Goal: Task Accomplishment & Management: Manage account settings

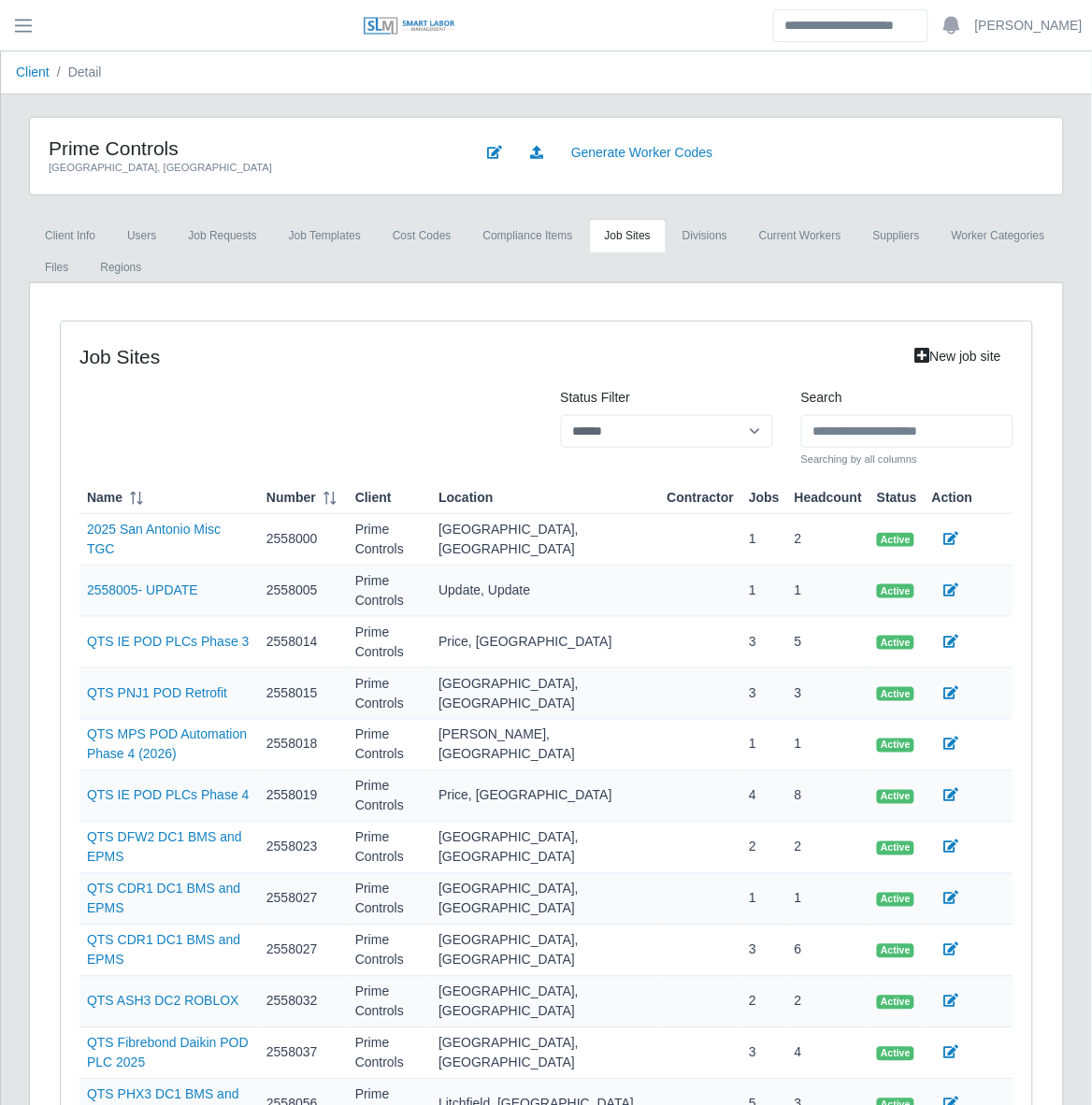
scroll to position [263, 0]
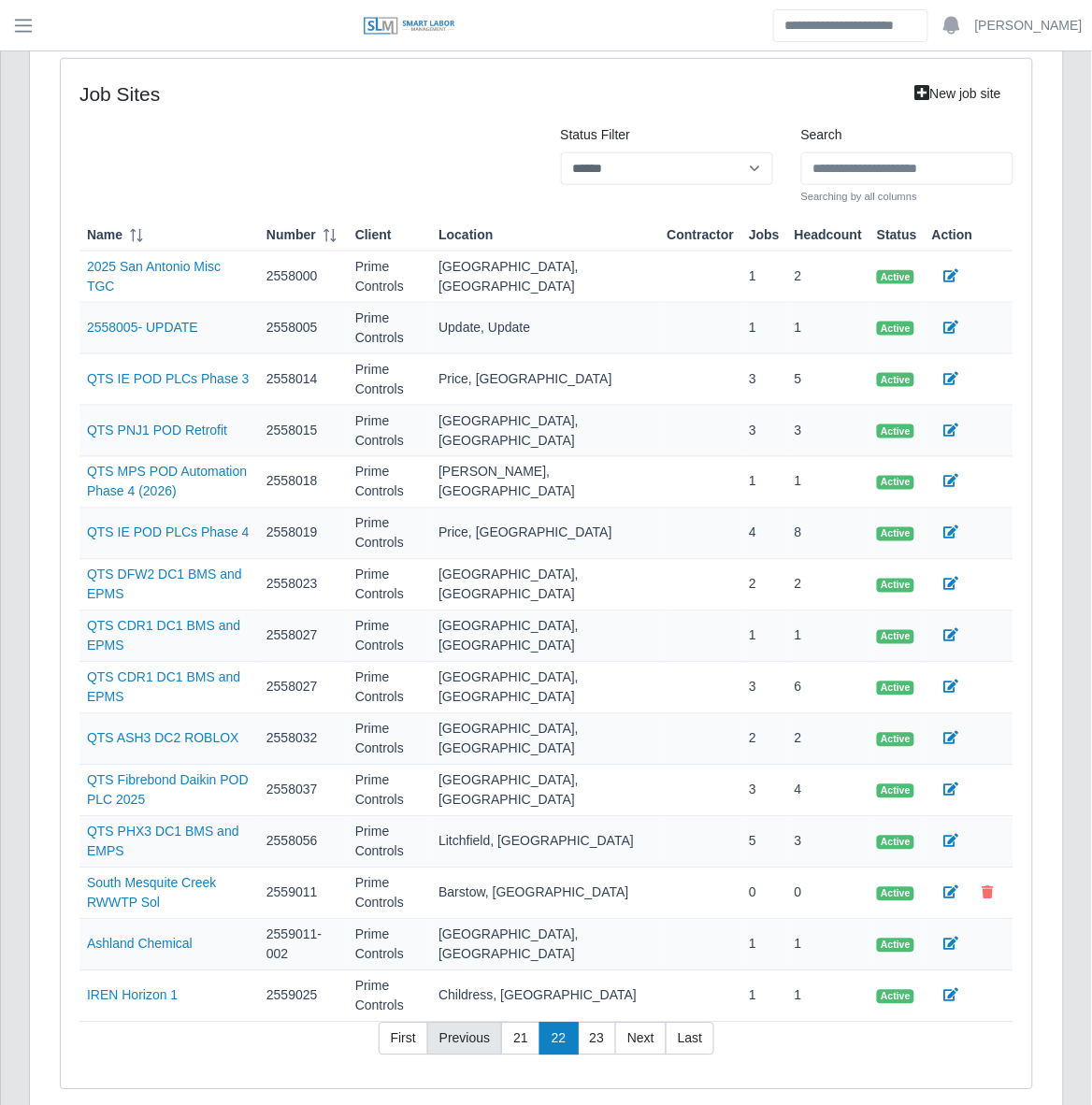
click at [469, 1023] on link "Previous" at bounding box center [464, 1040] width 75 height 34
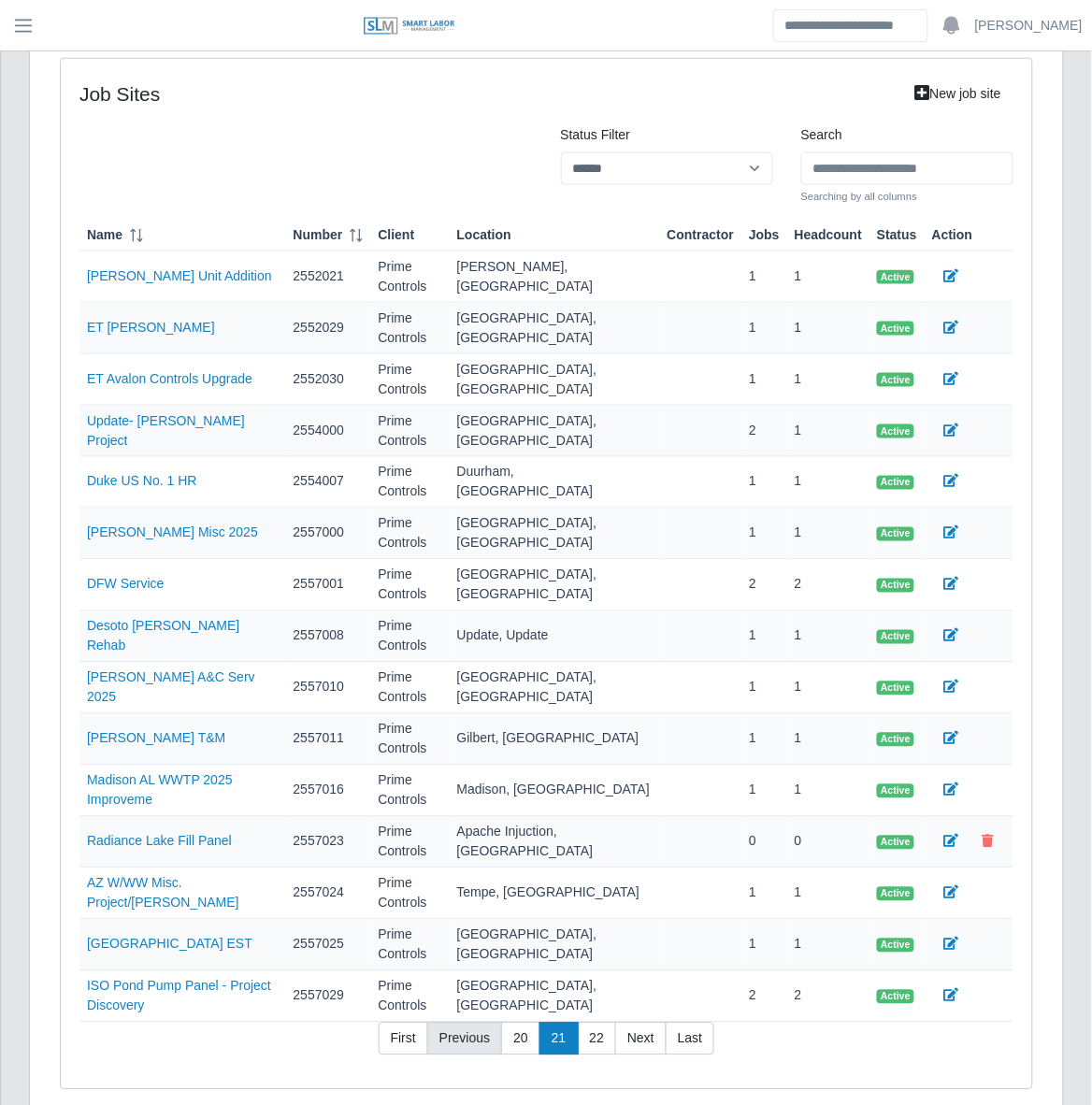
click at [469, 1023] on link "Previous" at bounding box center [464, 1040] width 75 height 34
click at [371, 951] on td "2557025" at bounding box center [329, 945] width 85 height 51
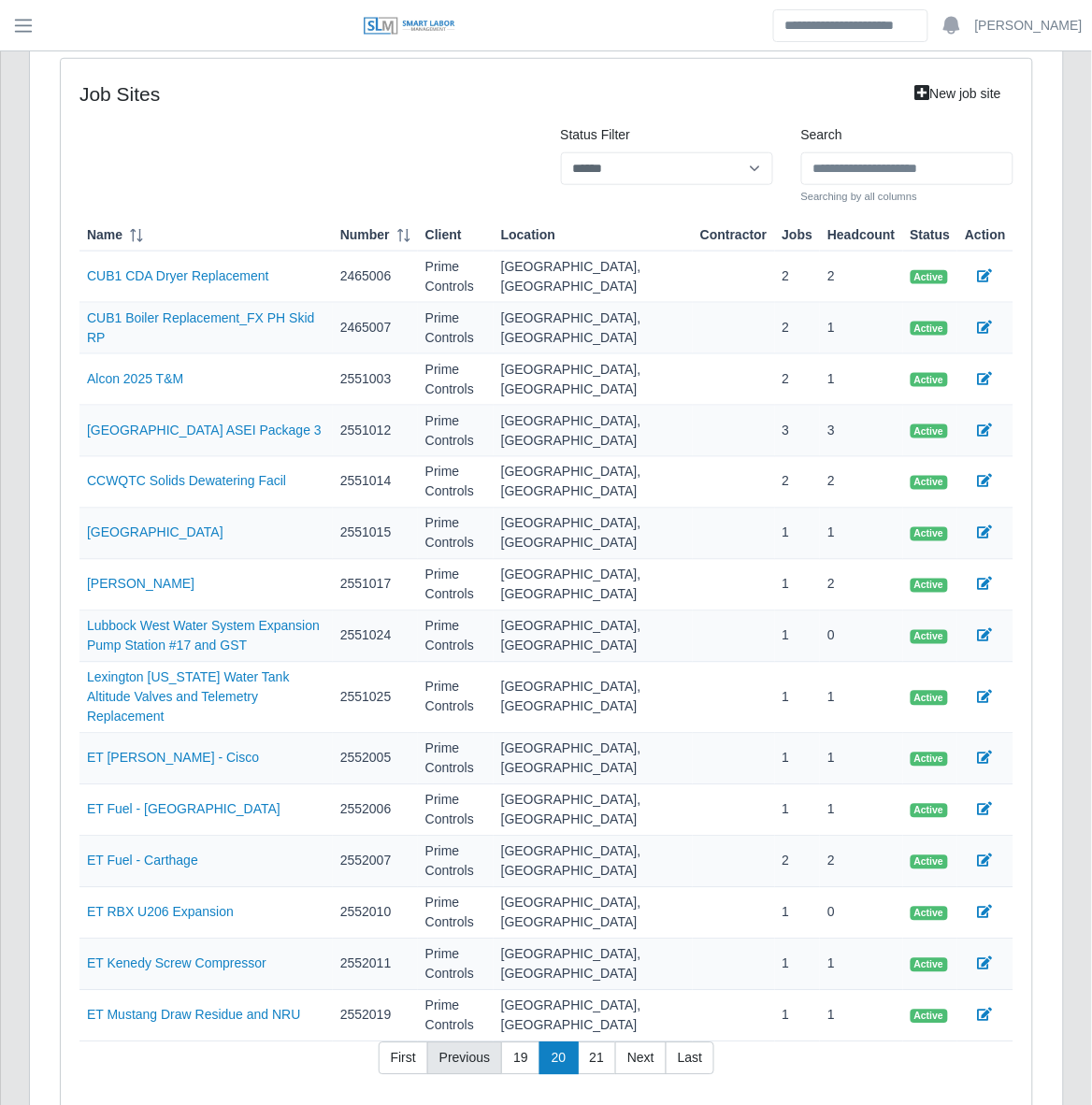
click at [458, 1043] on link "Previous" at bounding box center [464, 1060] width 75 height 34
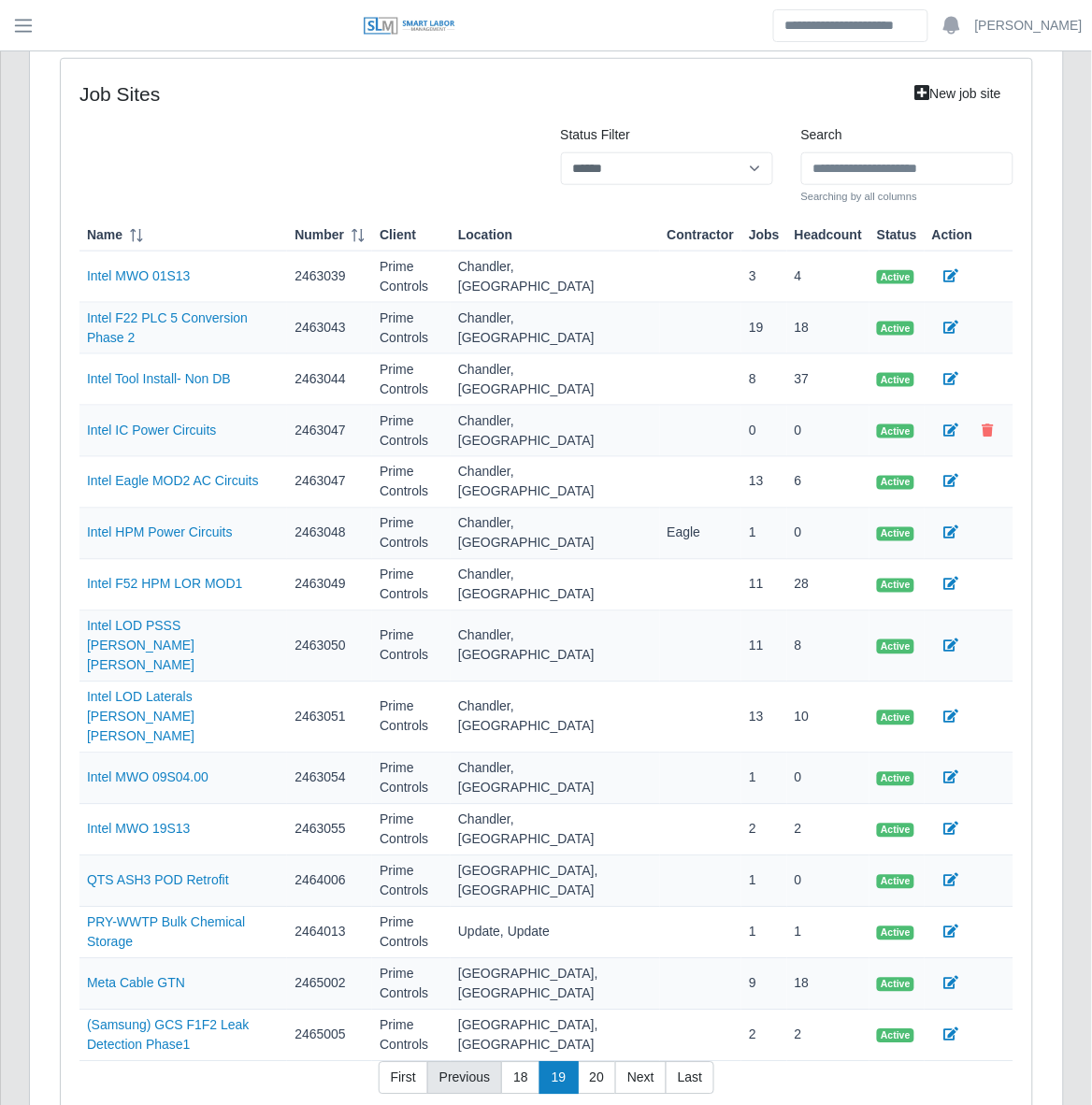
click at [455, 1061] on link "Previous" at bounding box center [464, 1079] width 75 height 34
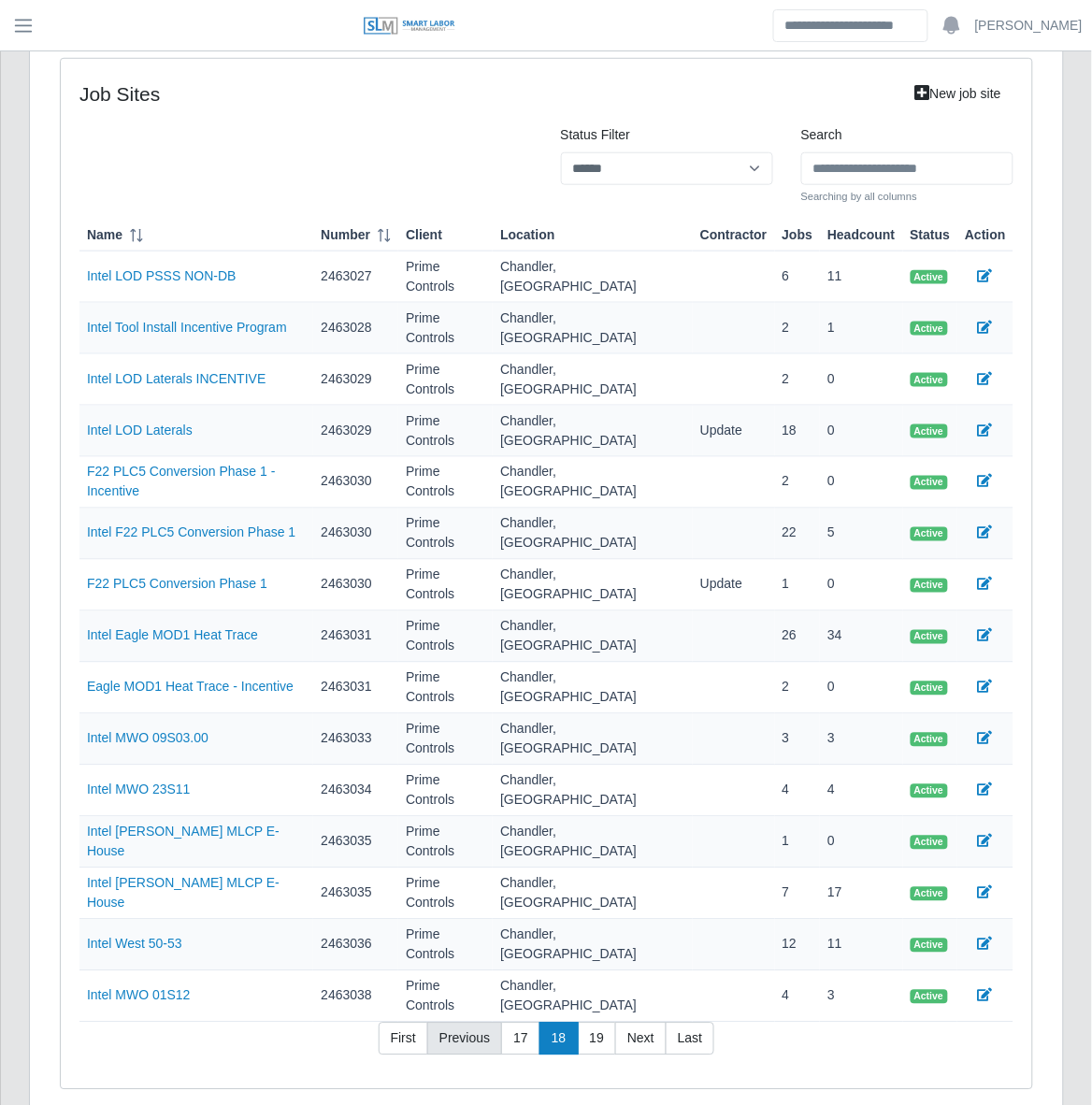
click at [453, 1023] on link "Previous" at bounding box center [464, 1040] width 75 height 34
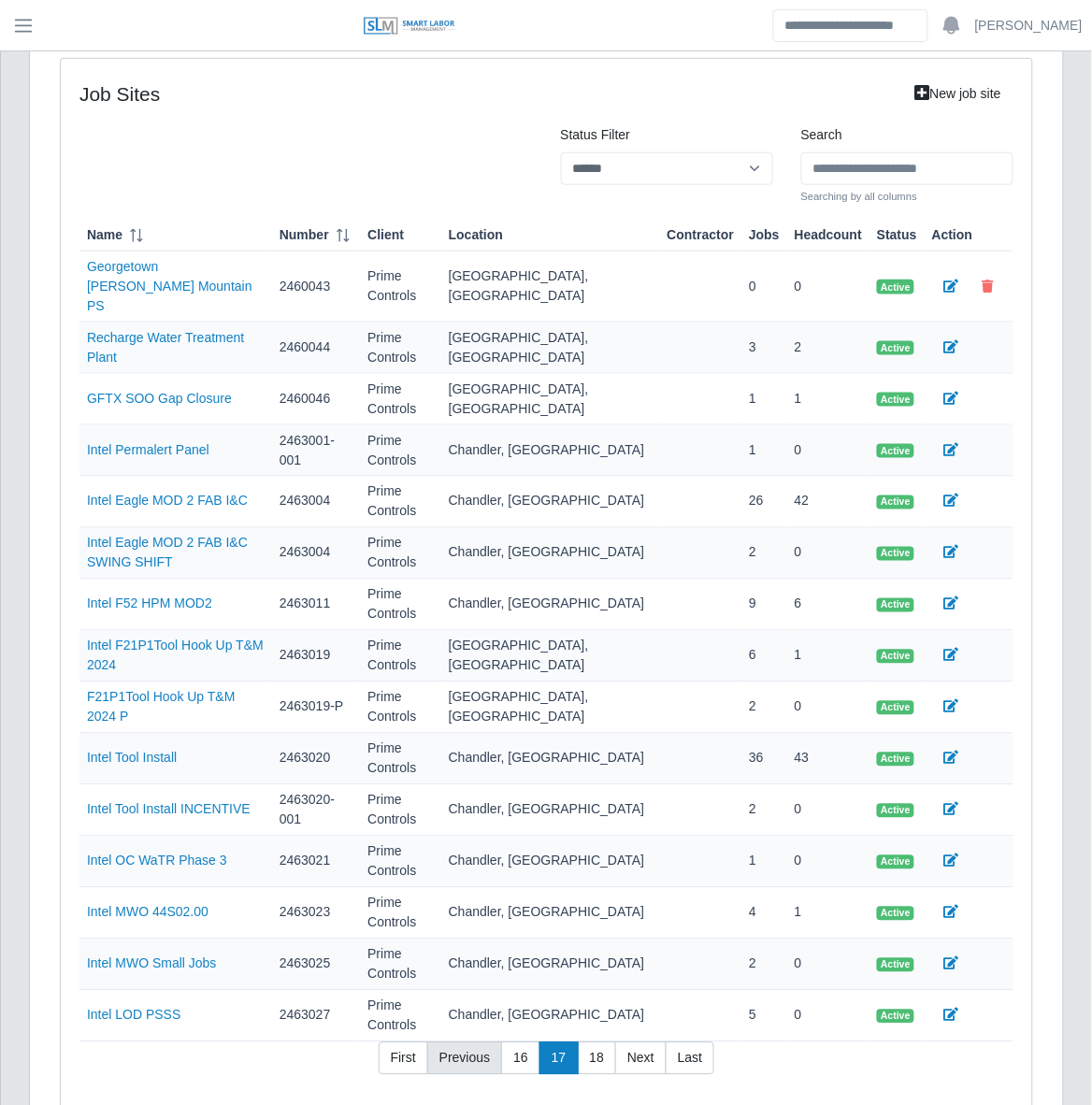
click at [453, 1043] on link "Previous" at bounding box center [464, 1060] width 75 height 34
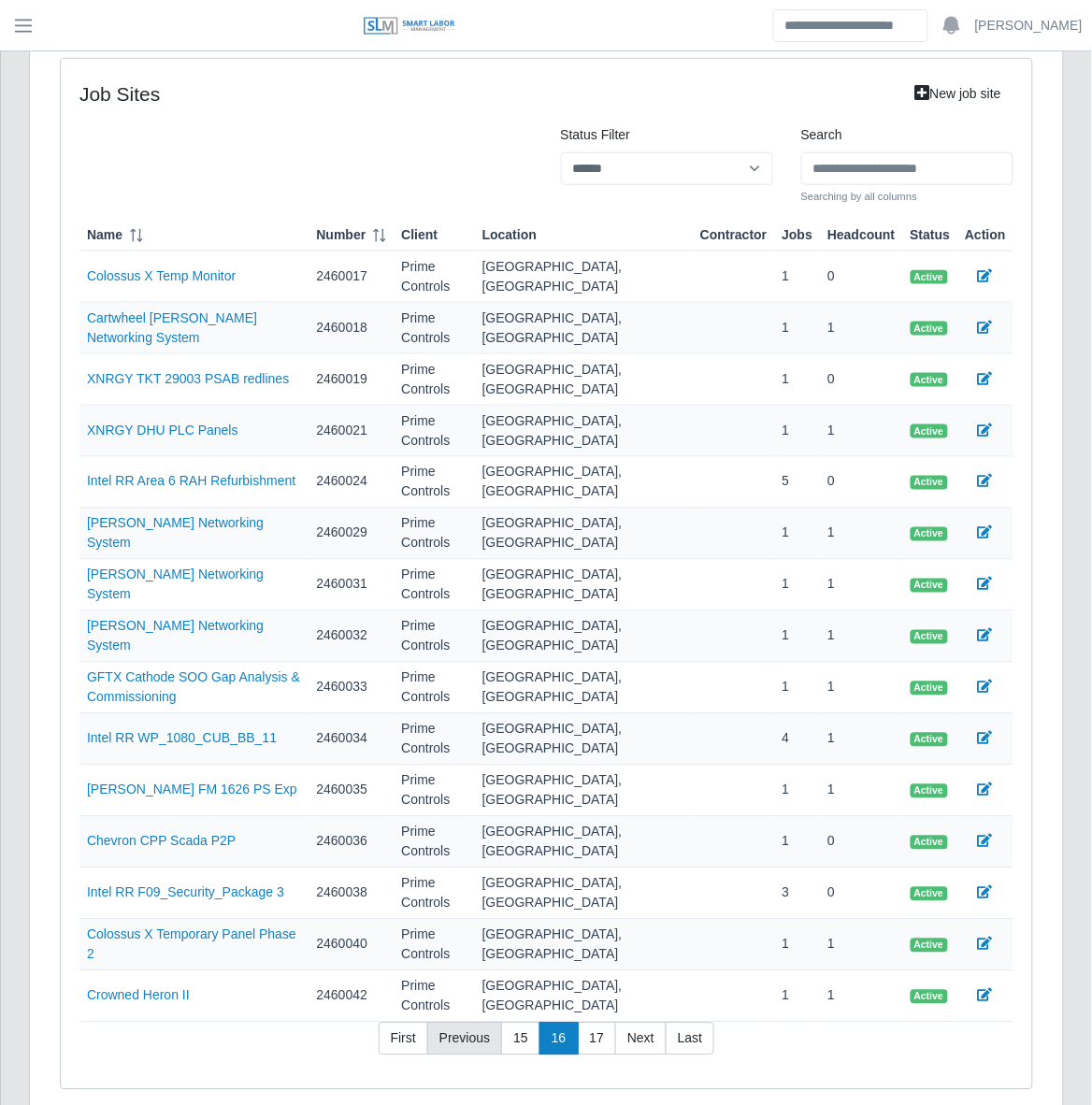
click at [453, 1023] on link "Previous" at bounding box center [464, 1040] width 75 height 34
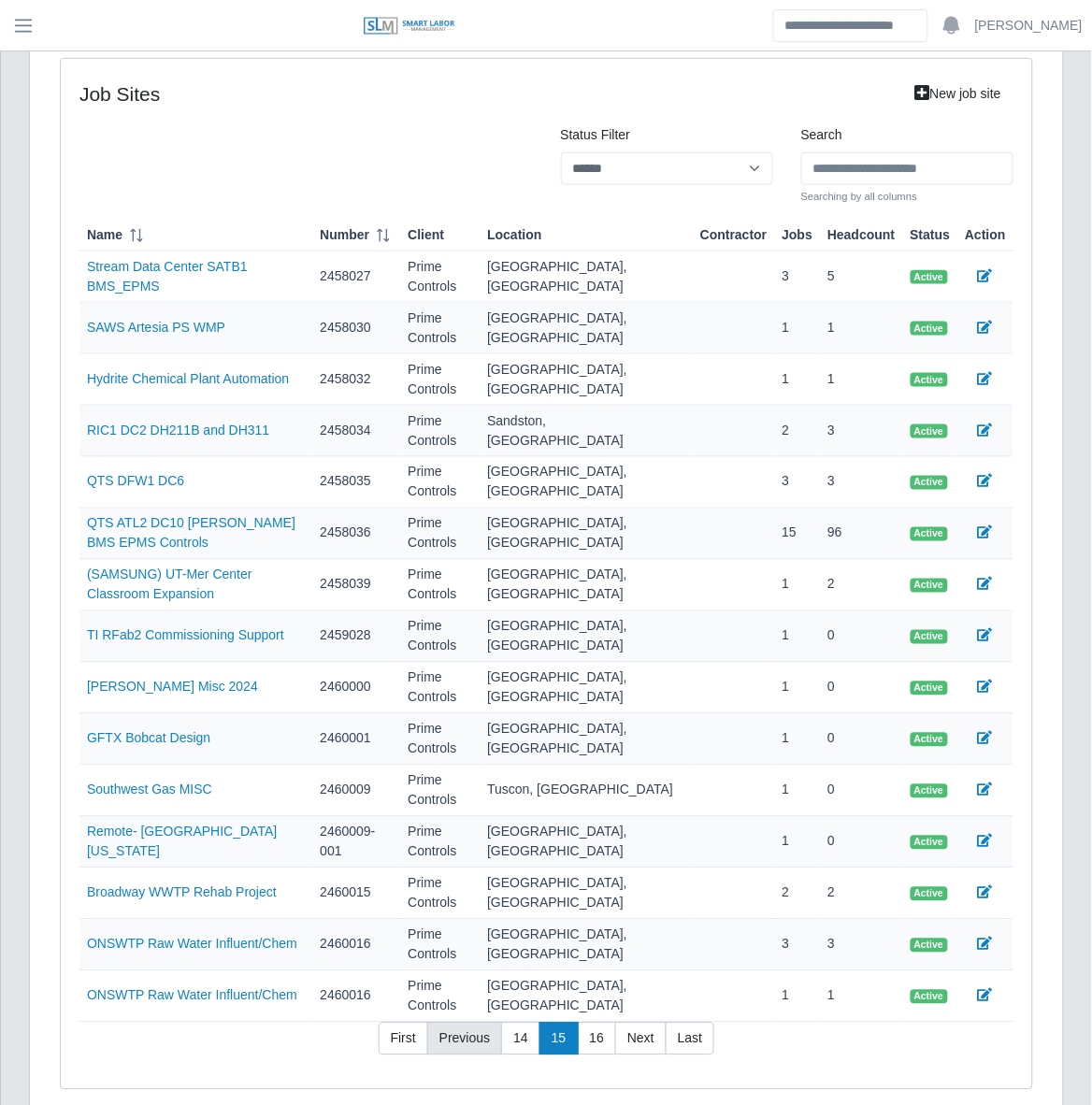
click at [453, 1023] on link "Previous" at bounding box center [464, 1040] width 75 height 34
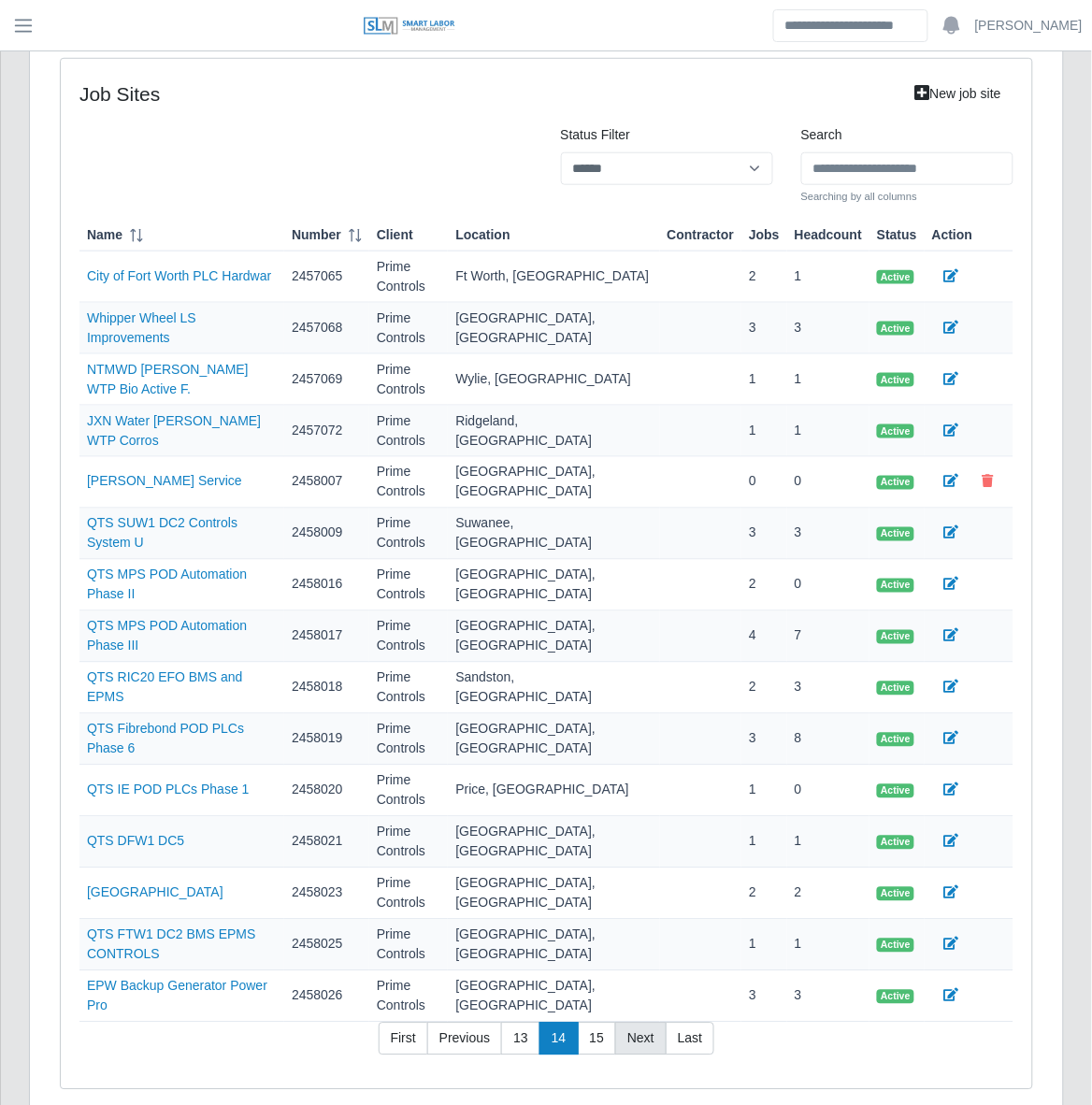
click at [638, 1023] on link "Next" at bounding box center [640, 1040] width 51 height 34
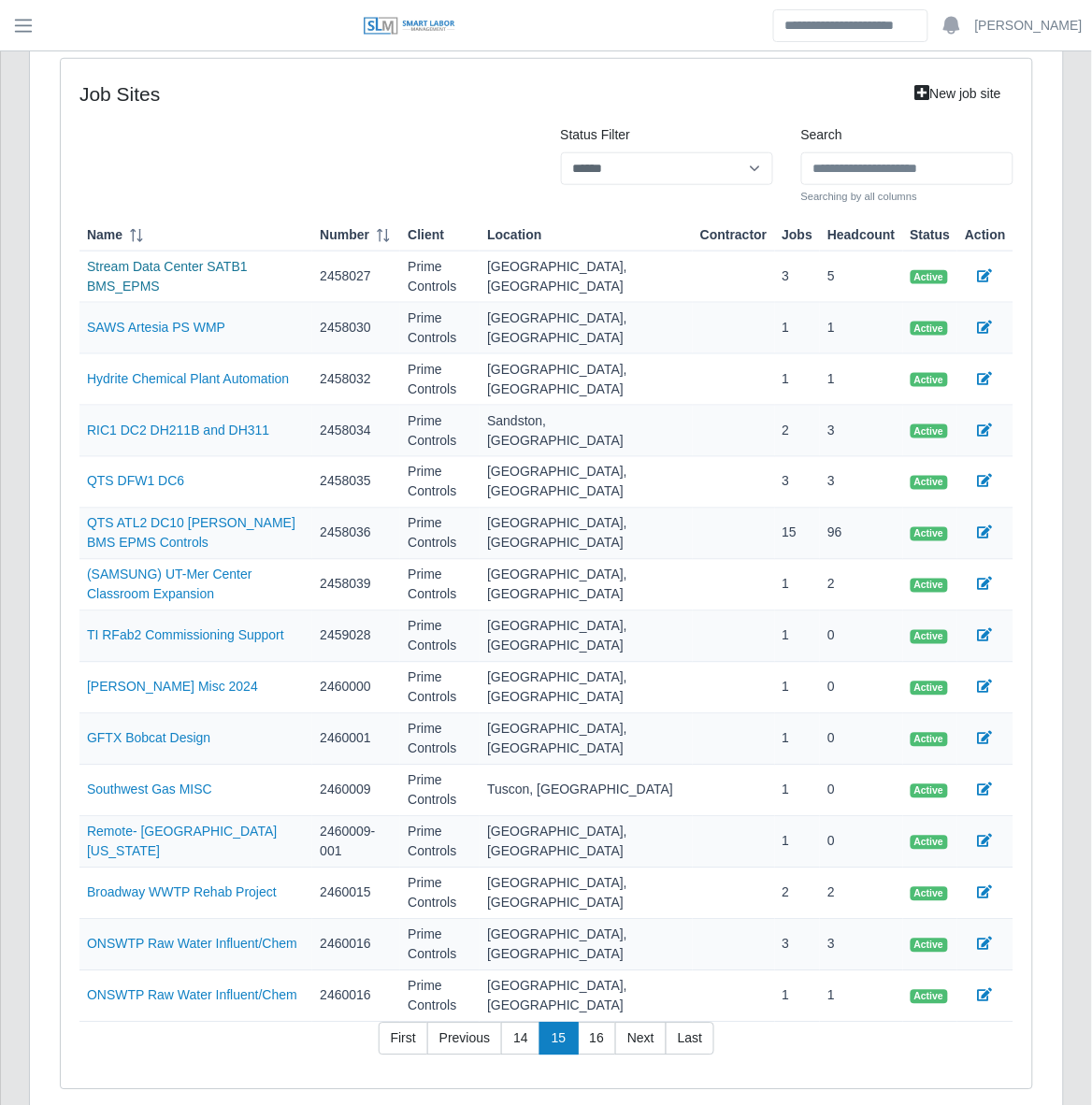
click at [244, 273] on link "Stream Data Center SATB1 BMS_EPMS" at bounding box center [167, 276] width 161 height 35
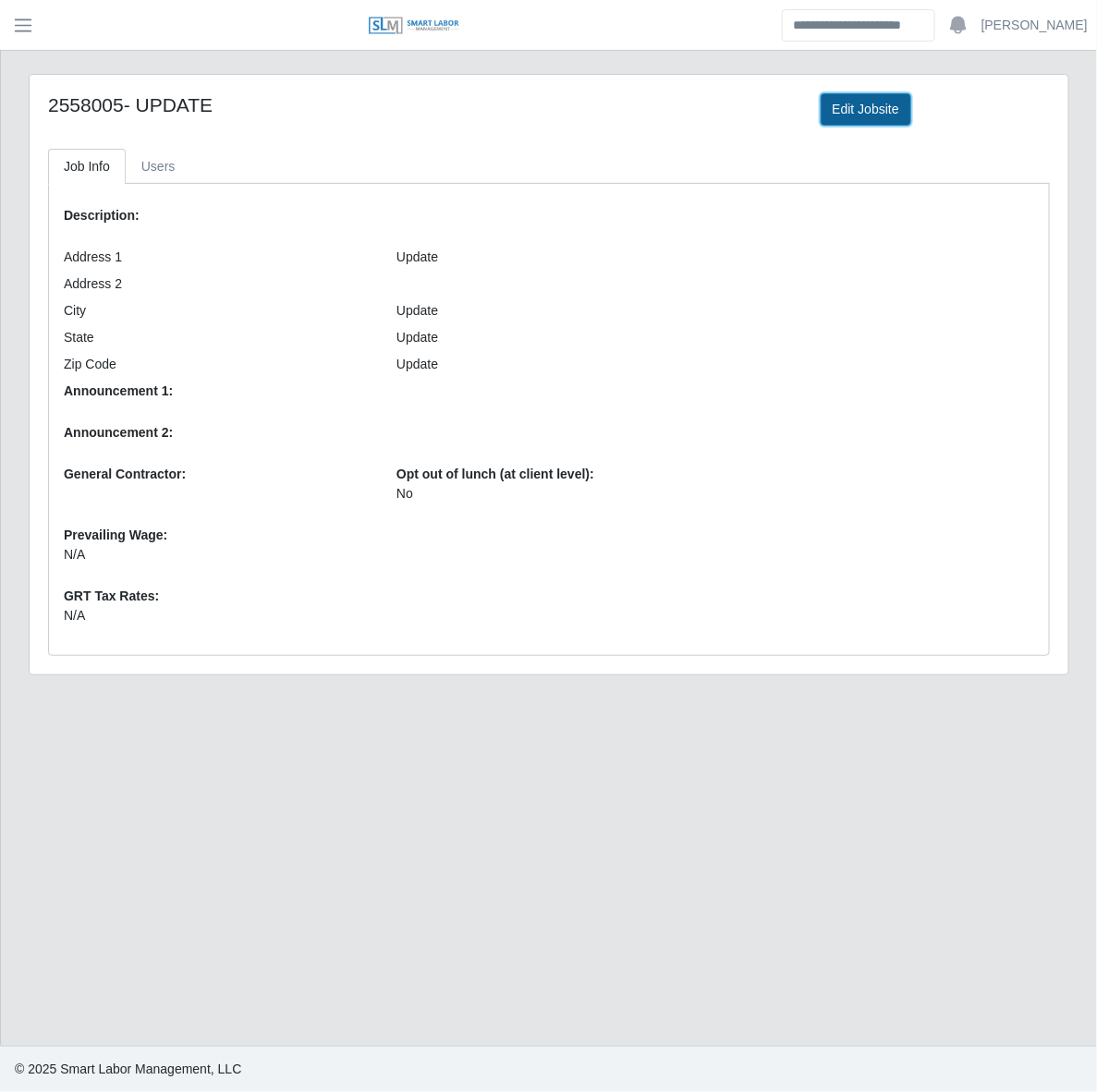
click at [852, 125] on link "Edit Jobsite" at bounding box center [865, 109] width 91 height 33
drag, startPoint x: 37, startPoint y: 19, endPoint x: 49, endPoint y: 31, distance: 17.0
click at [43, 21] on button "button" at bounding box center [22, 25] width 46 height 31
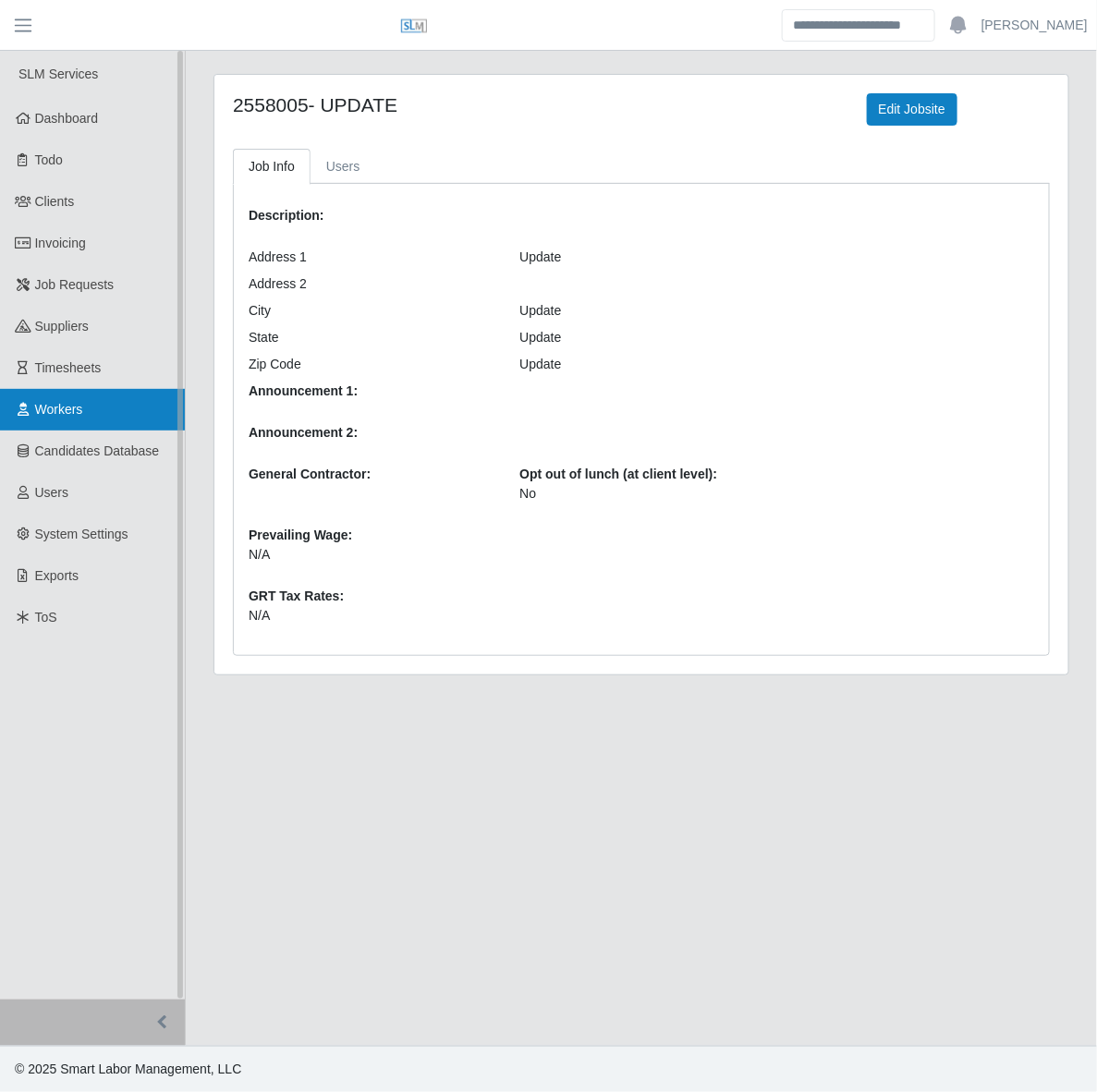
click at [56, 394] on link "Workers" at bounding box center [92, 410] width 185 height 42
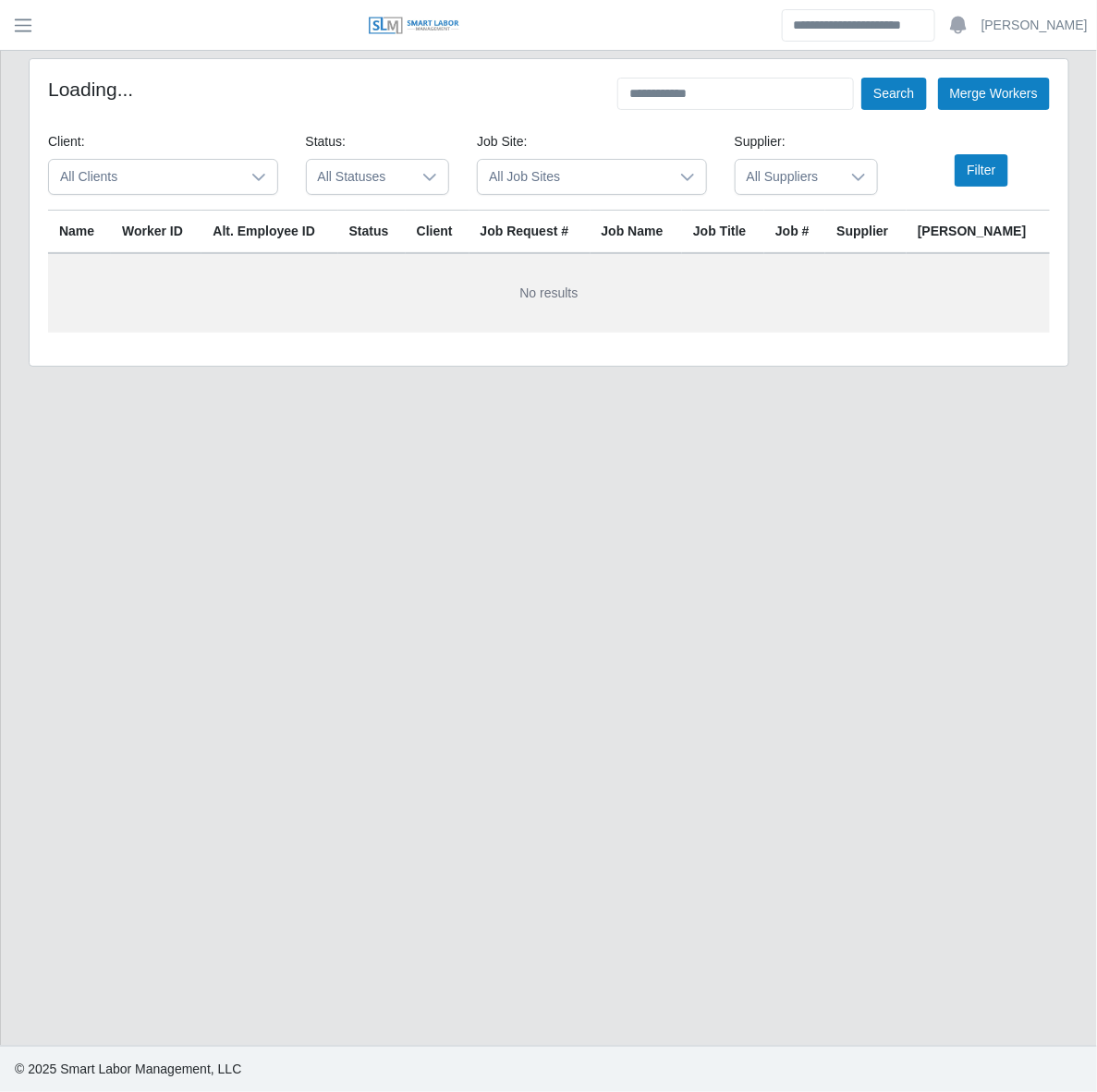
click at [35, 29] on span "button" at bounding box center [23, 25] width 24 height 21
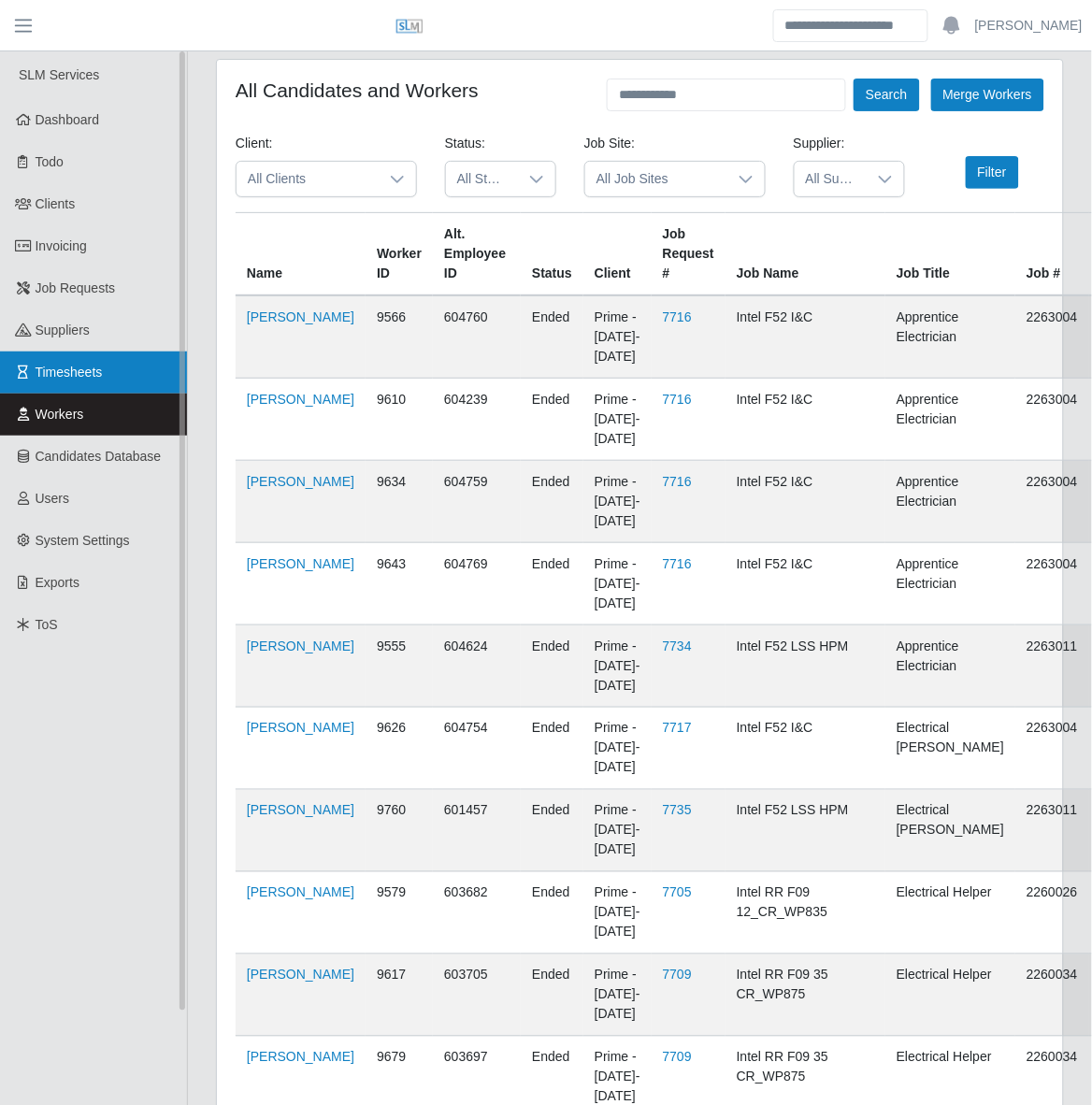
click at [71, 361] on link "Timesheets" at bounding box center [94, 372] width 187 height 42
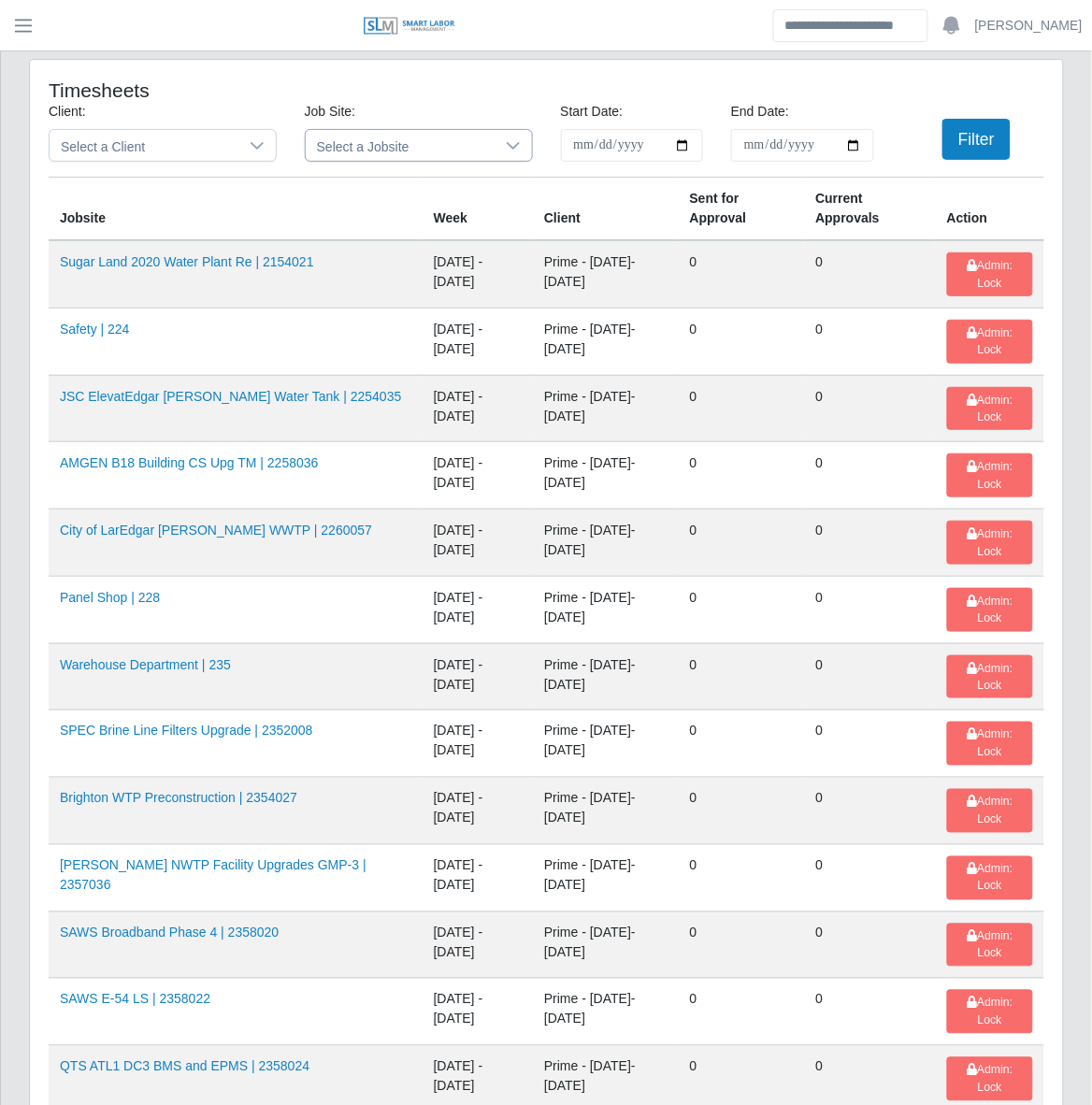
click at [386, 155] on span "Select a Jobsite" at bounding box center [401, 145] width 189 height 31
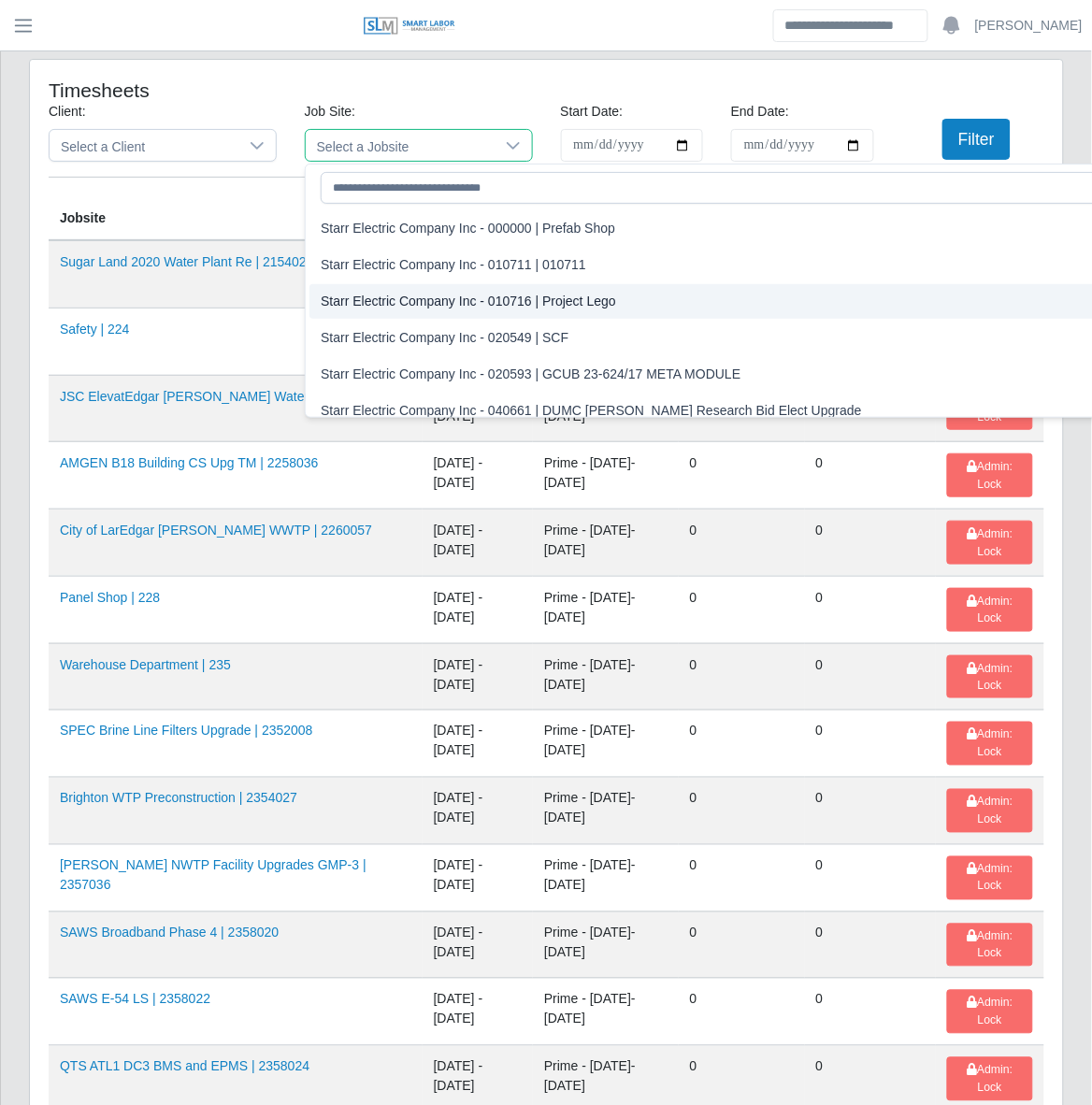
drag, startPoint x: 213, startPoint y: 146, endPoint x: 236, endPoint y: 162, distance: 28.0
click at [218, 146] on span "Select a Client" at bounding box center [144, 145] width 189 height 31
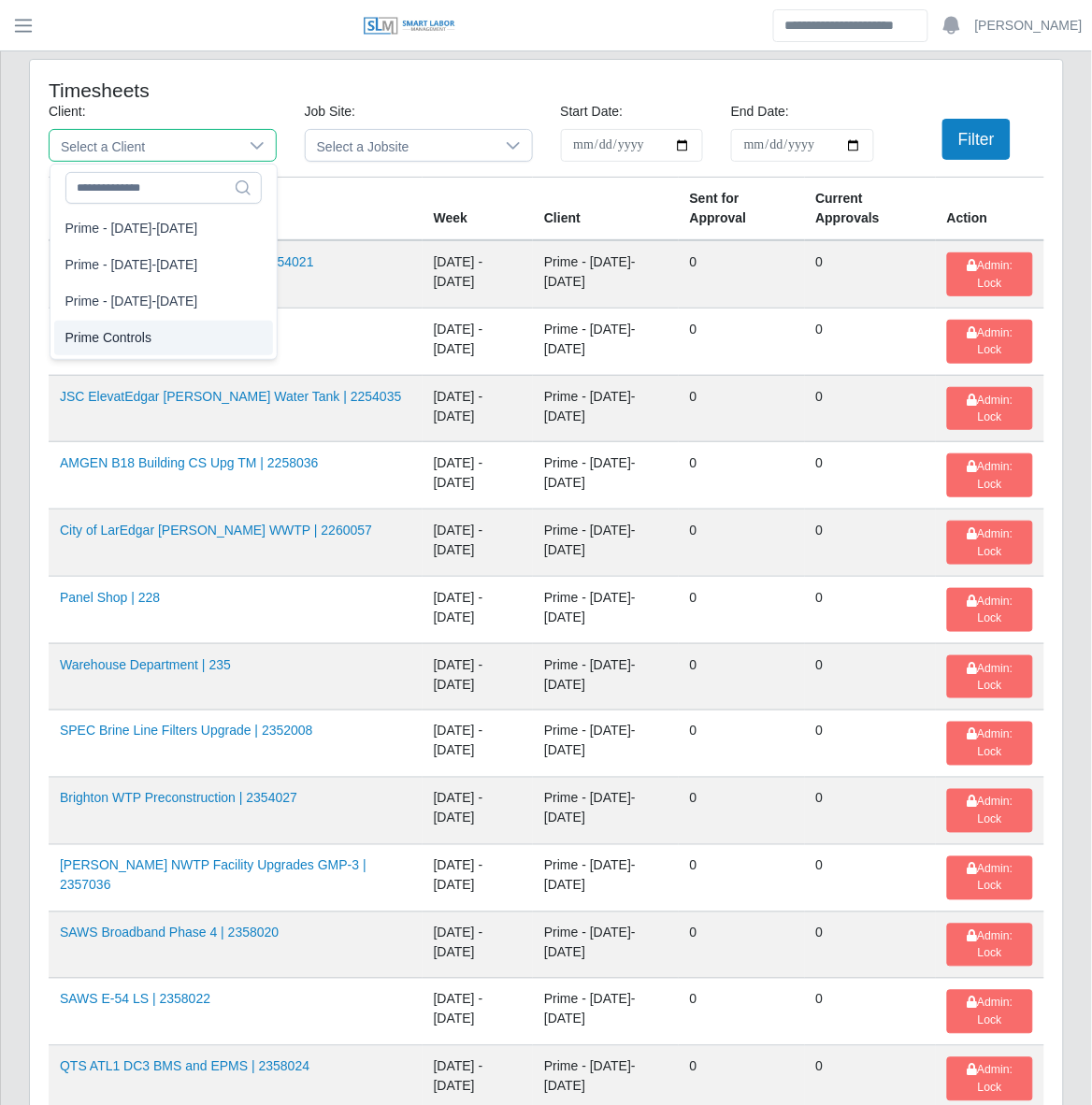
click at [156, 337] on li "Prime Controls" at bounding box center [163, 337] width 219 height 35
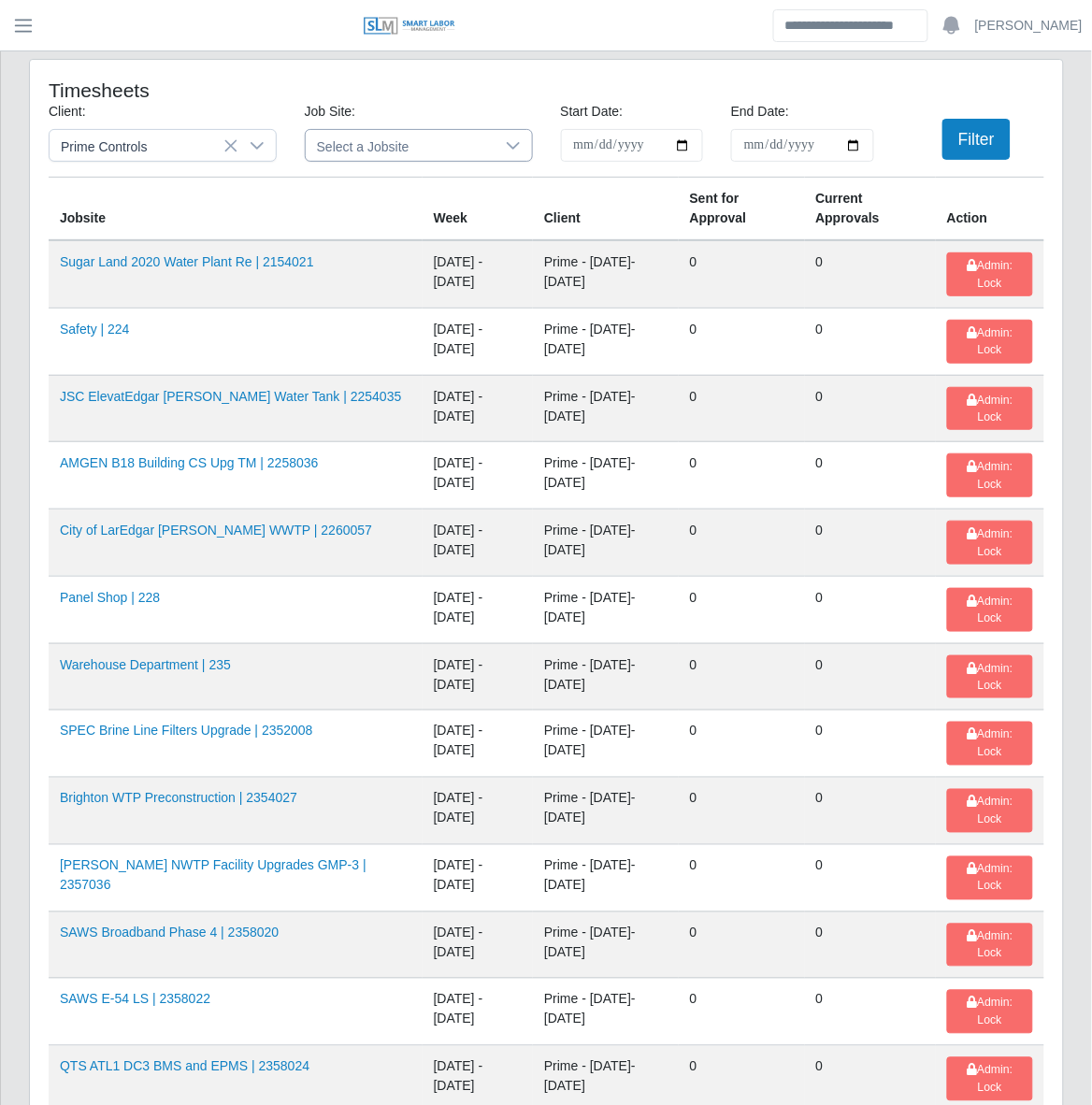
click at [515, 144] on icon at bounding box center [513, 145] width 15 height 15
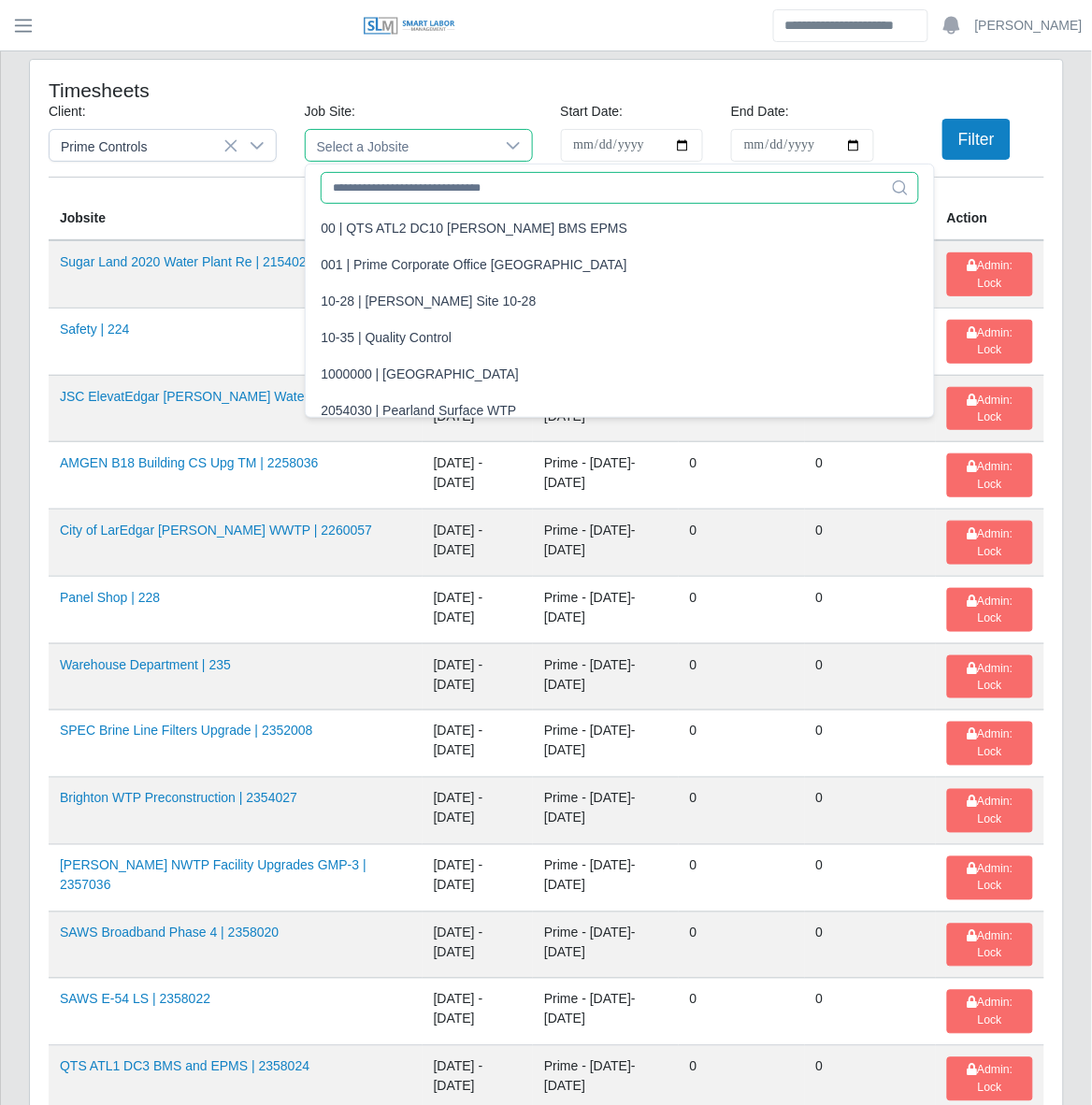
click at [493, 183] on input "text" at bounding box center [619, 188] width 598 height 32
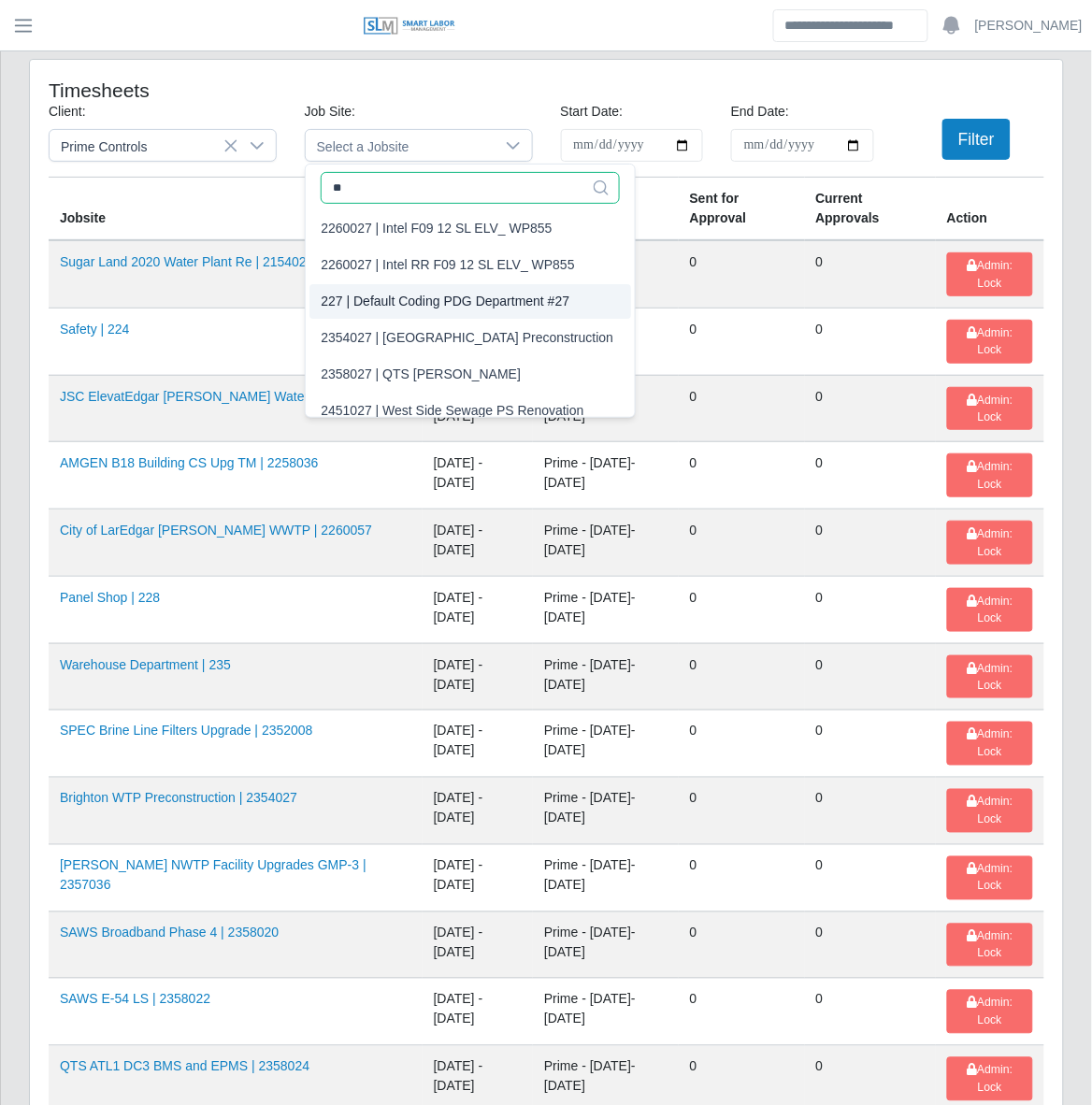
type input "**"
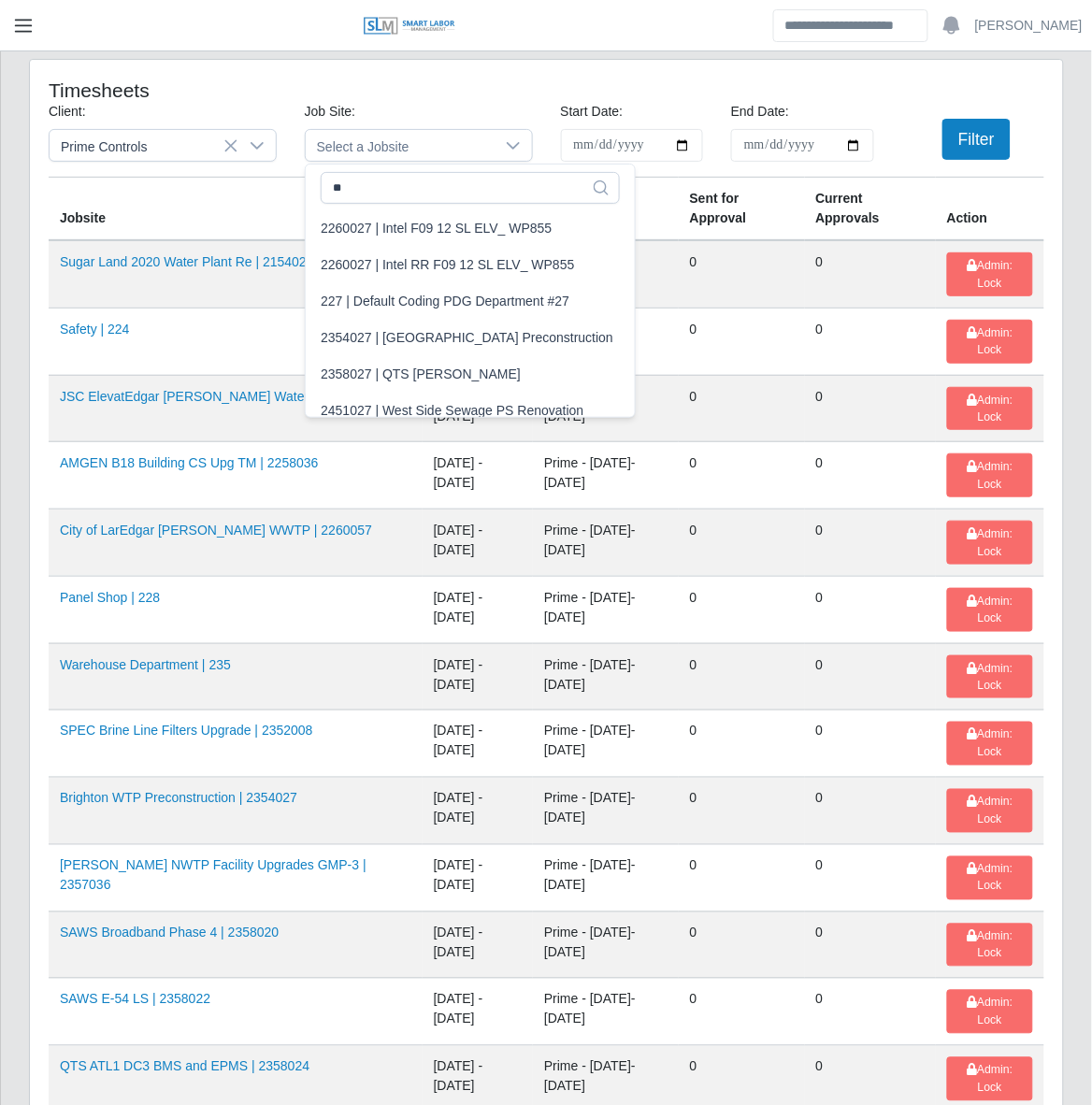
drag, startPoint x: 21, startPoint y: 17, endPoint x: 31, endPoint y: 41, distance: 26.0
click at [21, 17] on span "button" at bounding box center [24, 26] width 25 height 22
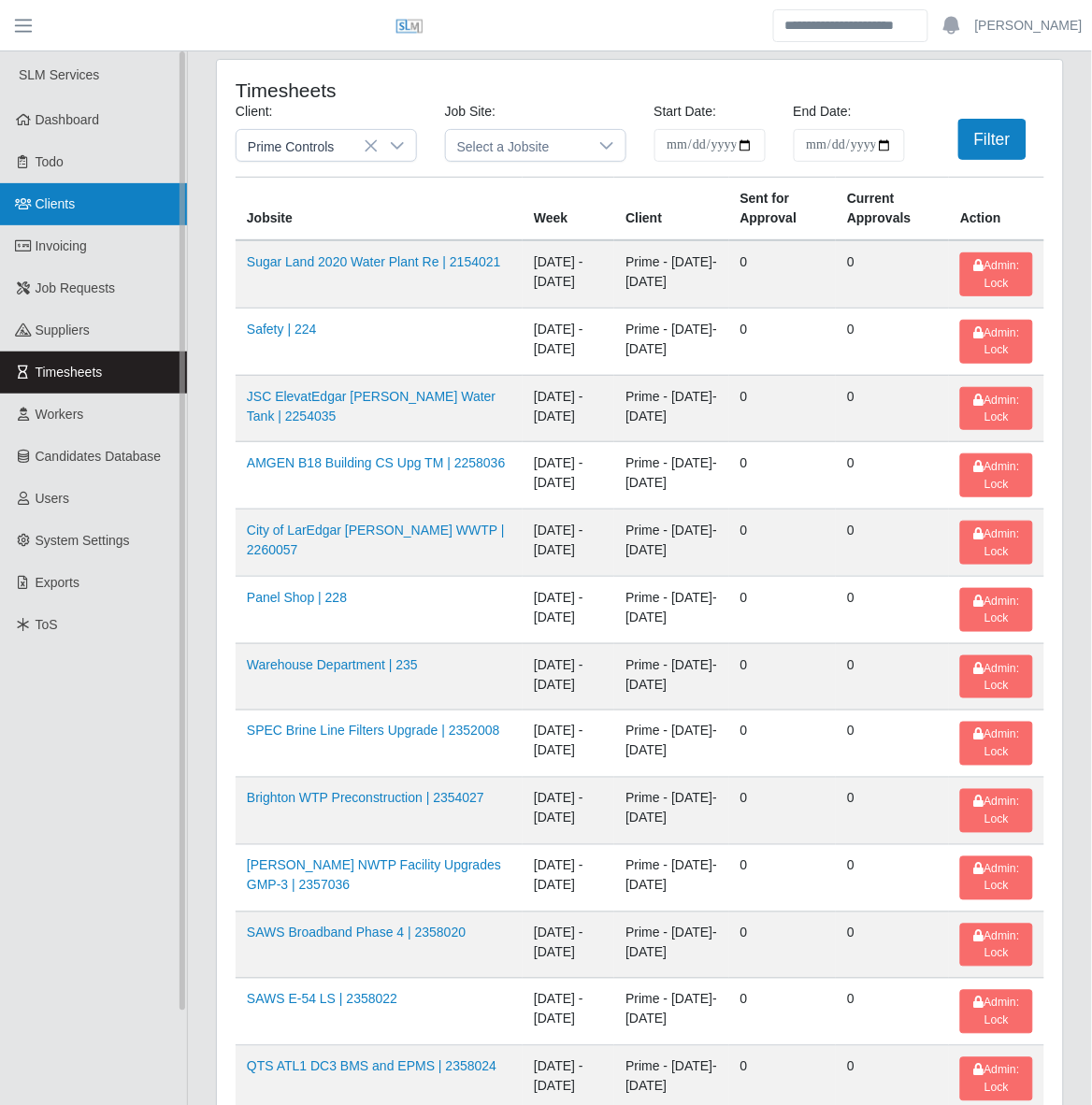
click at [43, 202] on span "Clients" at bounding box center [56, 204] width 41 height 15
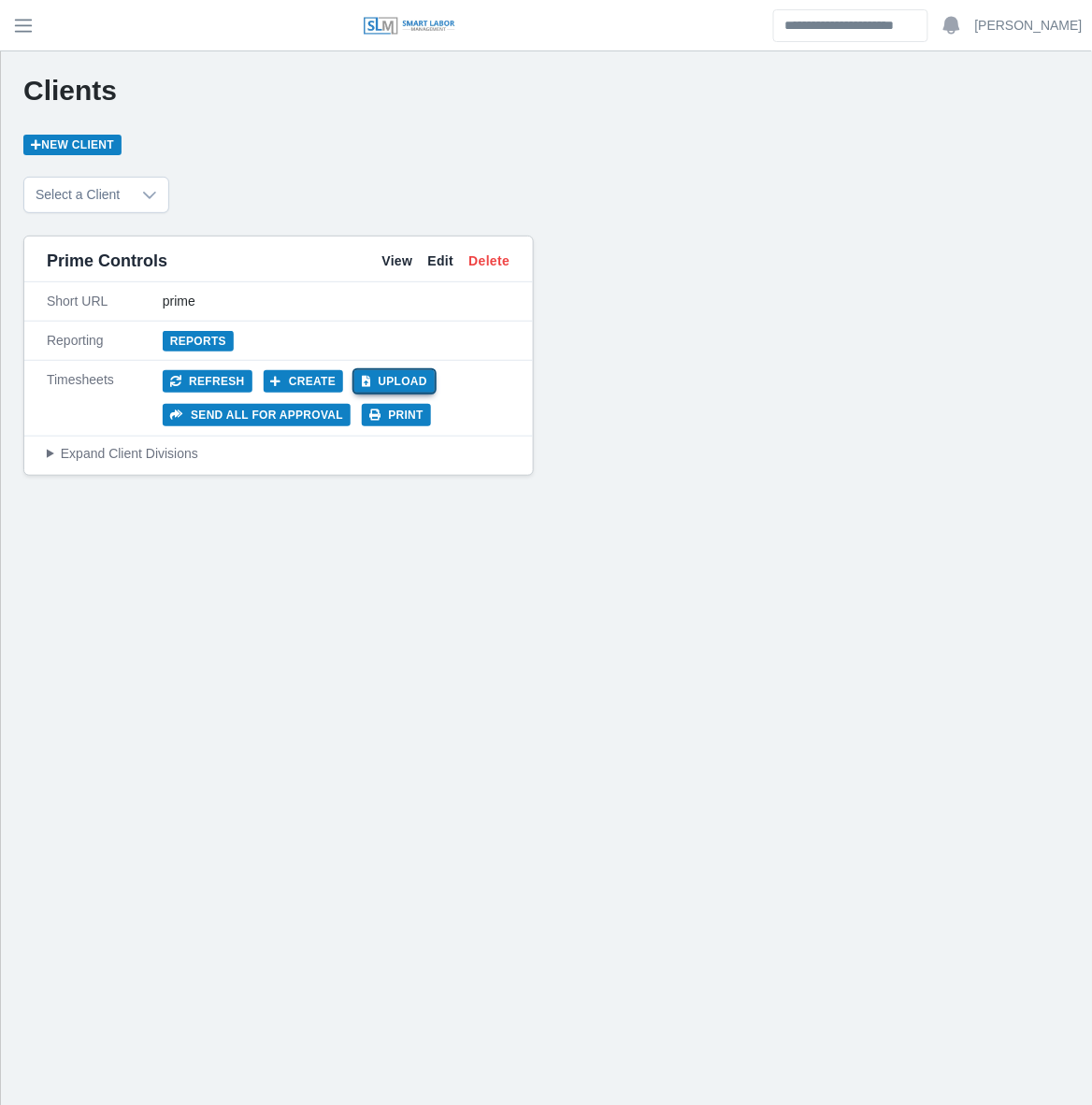
click at [377, 380] on button "Upload" at bounding box center [394, 382] width 80 height 23
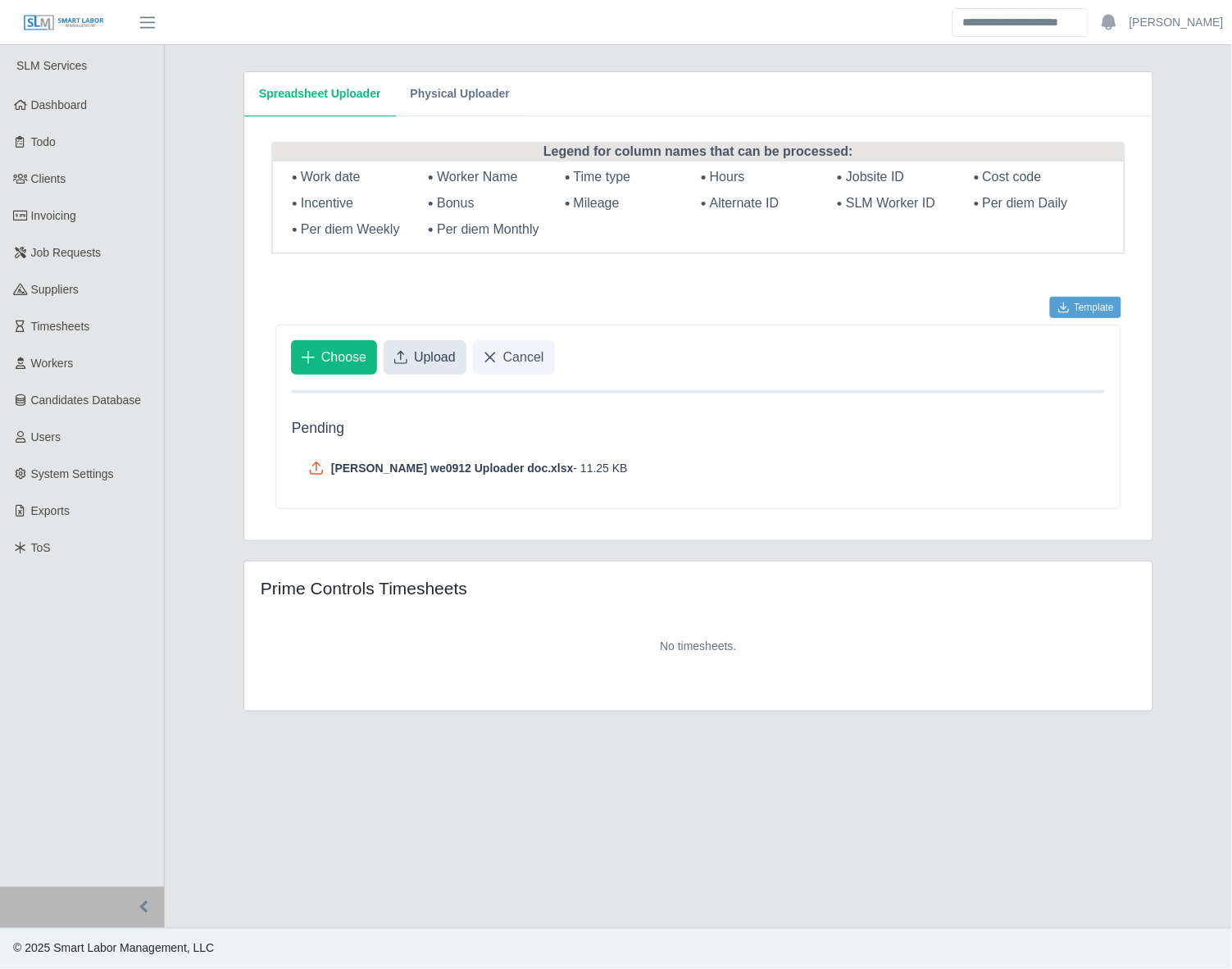
click at [422, 351] on span "Upload" at bounding box center [435, 358] width 41 height 20
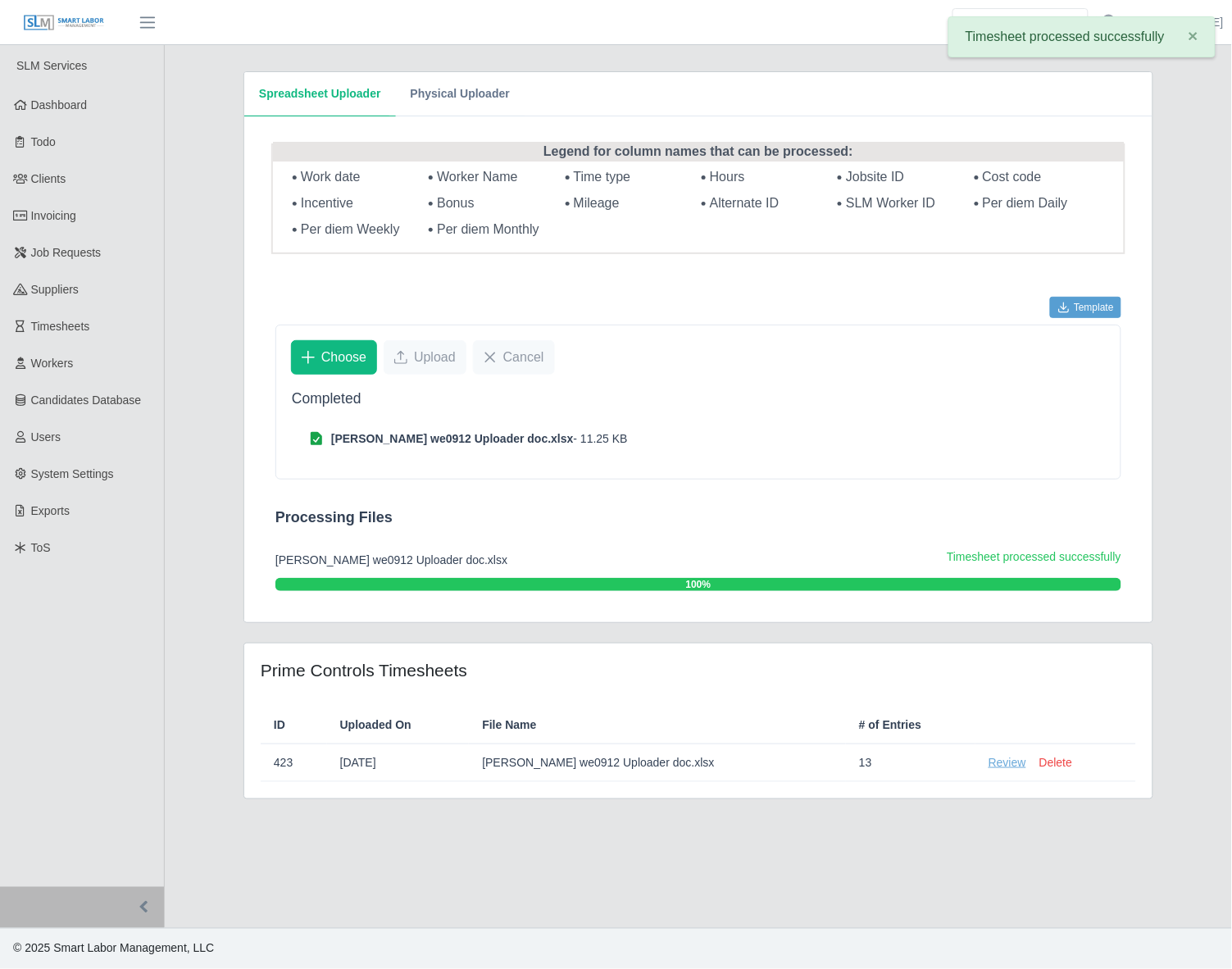
click at [972, 759] on link "Review" at bounding box center [1008, 763] width 38 height 17
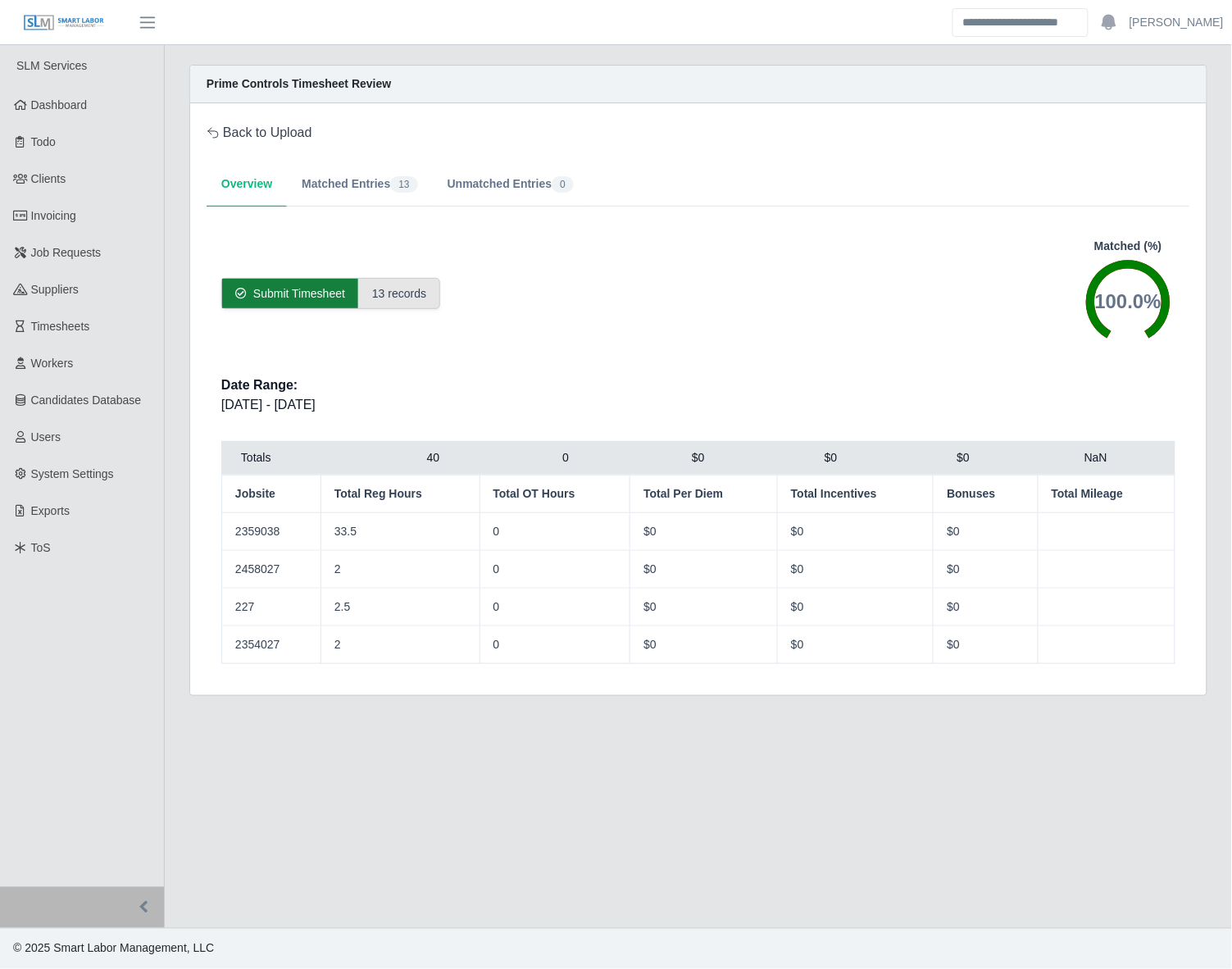
click at [315, 289] on span "Submit Timesheet" at bounding box center [299, 293] width 92 height 17
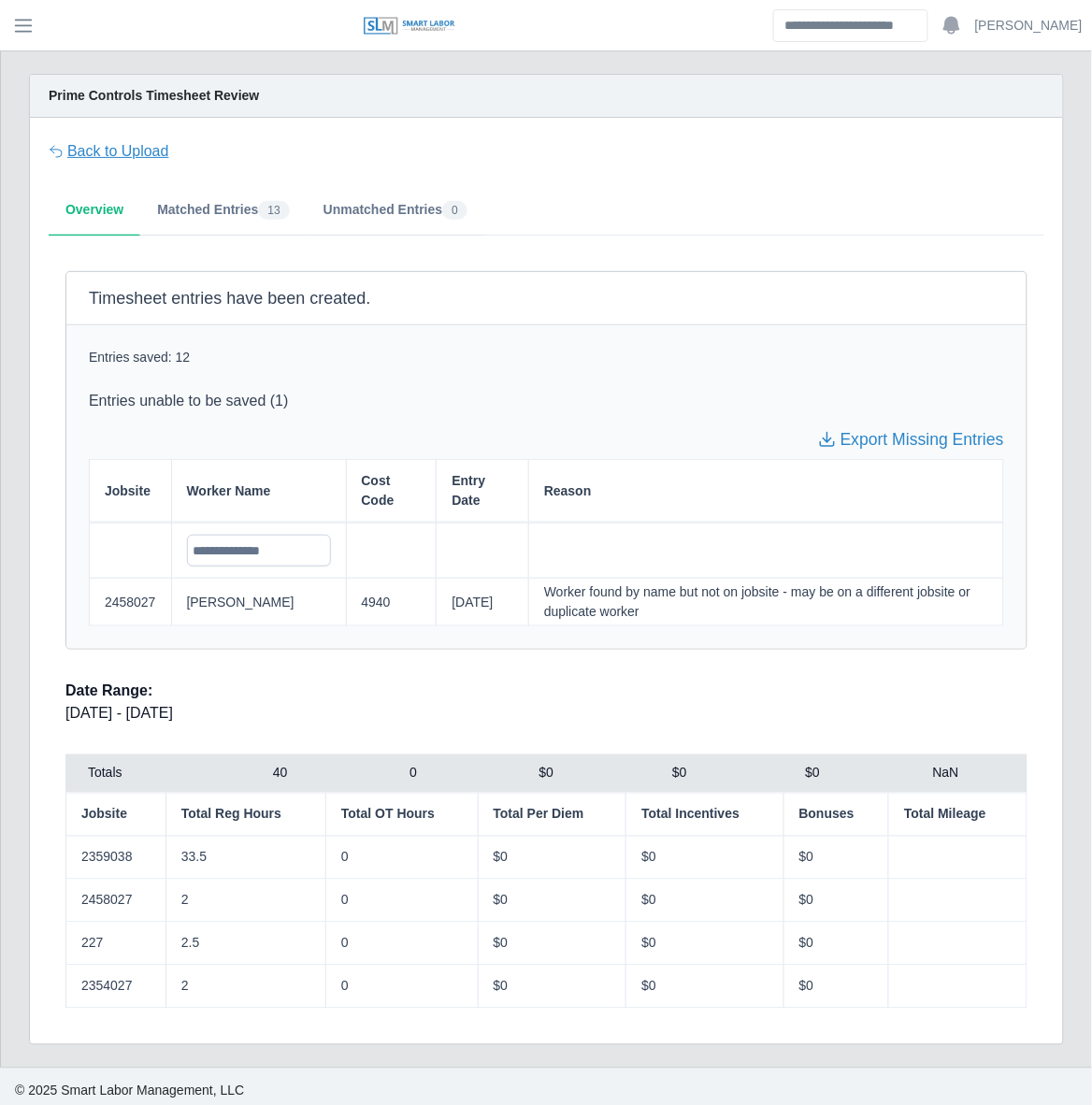
click at [94, 154] on link "Back to Upload" at bounding box center [109, 151] width 121 height 23
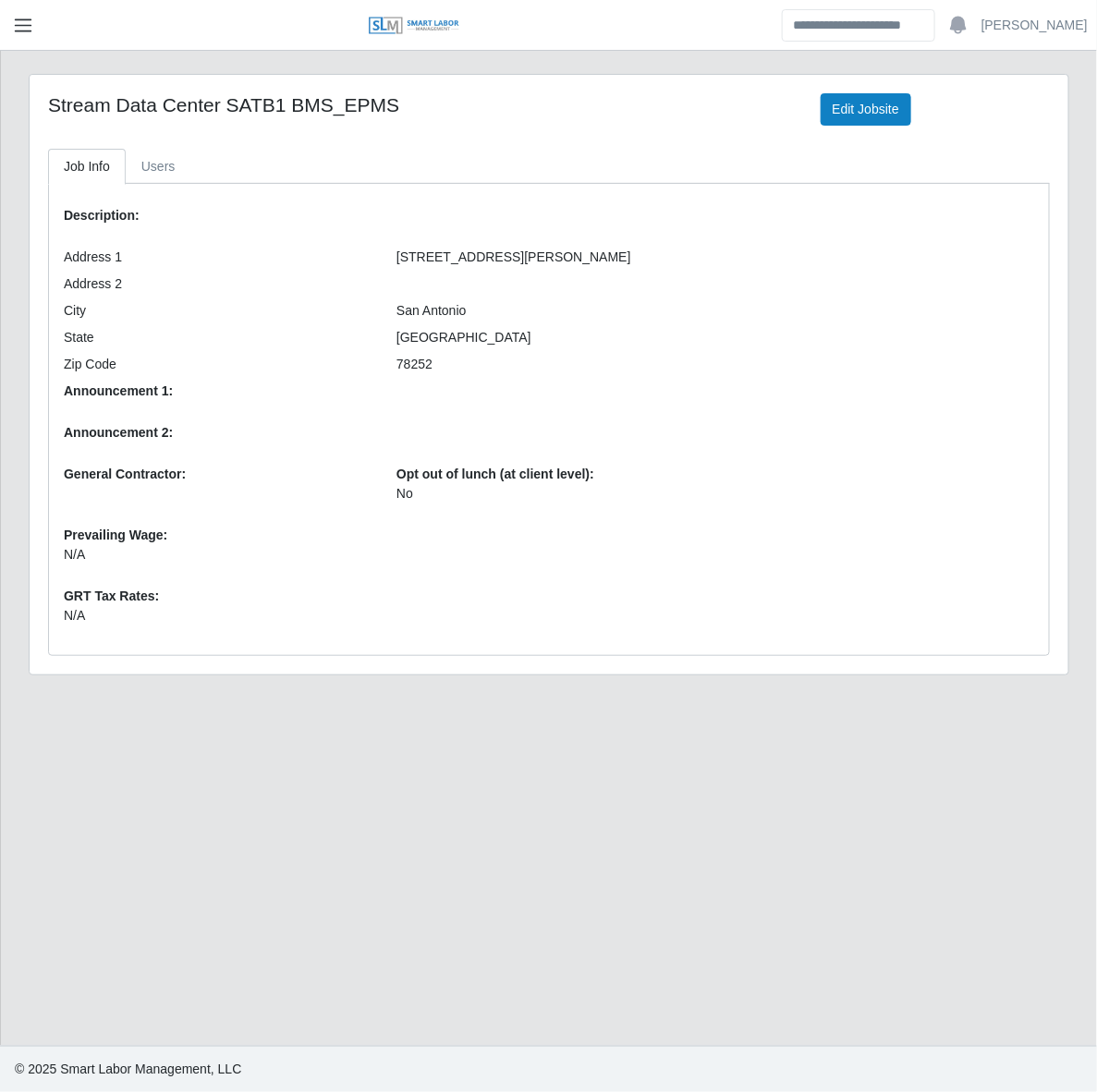
drag, startPoint x: 15, startPoint y: 31, endPoint x: 28, endPoint y: 24, distance: 14.8
click at [28, 24] on span "button" at bounding box center [23, 25] width 24 height 21
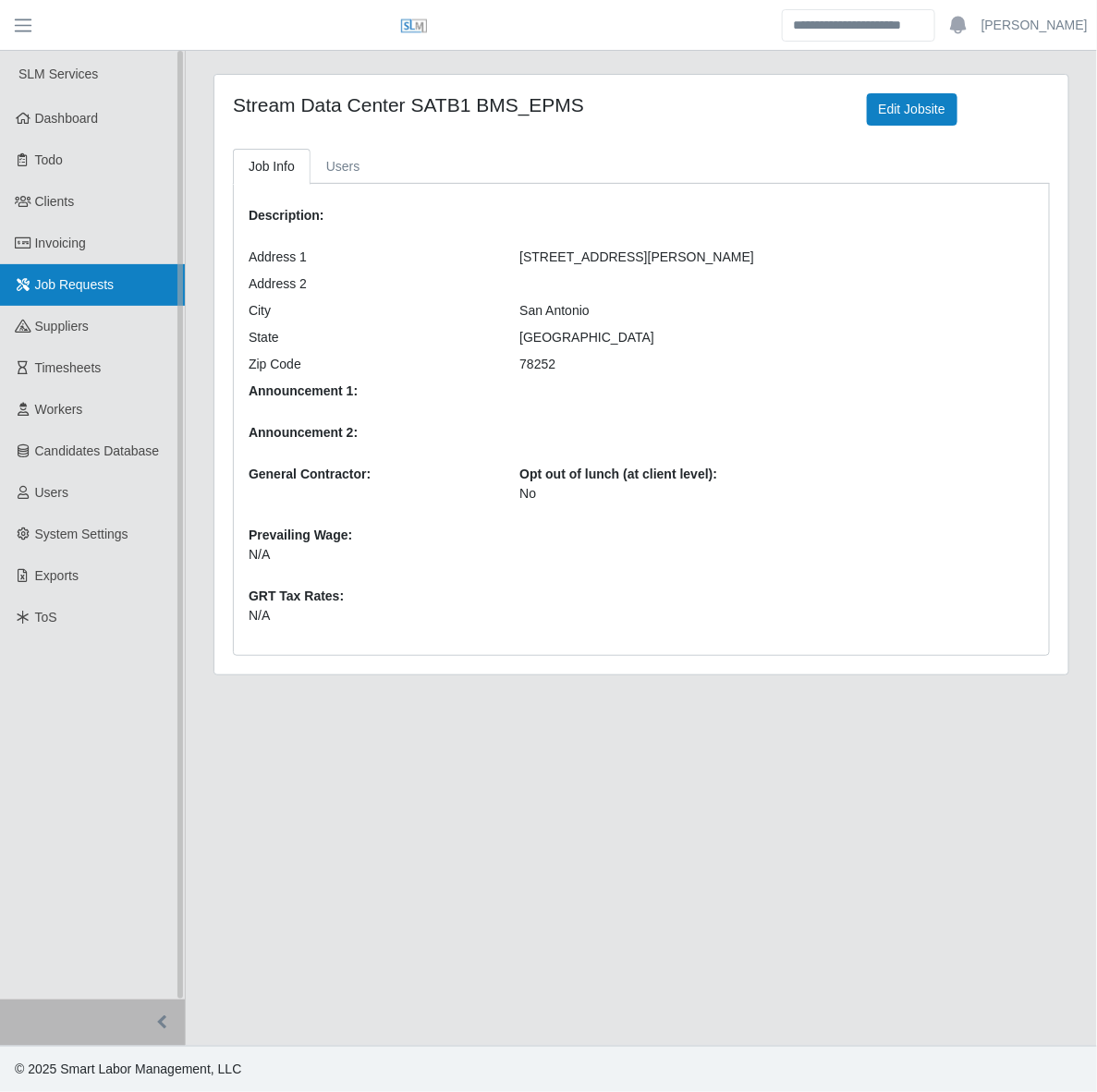
click at [75, 283] on span "Job Requests" at bounding box center [75, 285] width 79 height 15
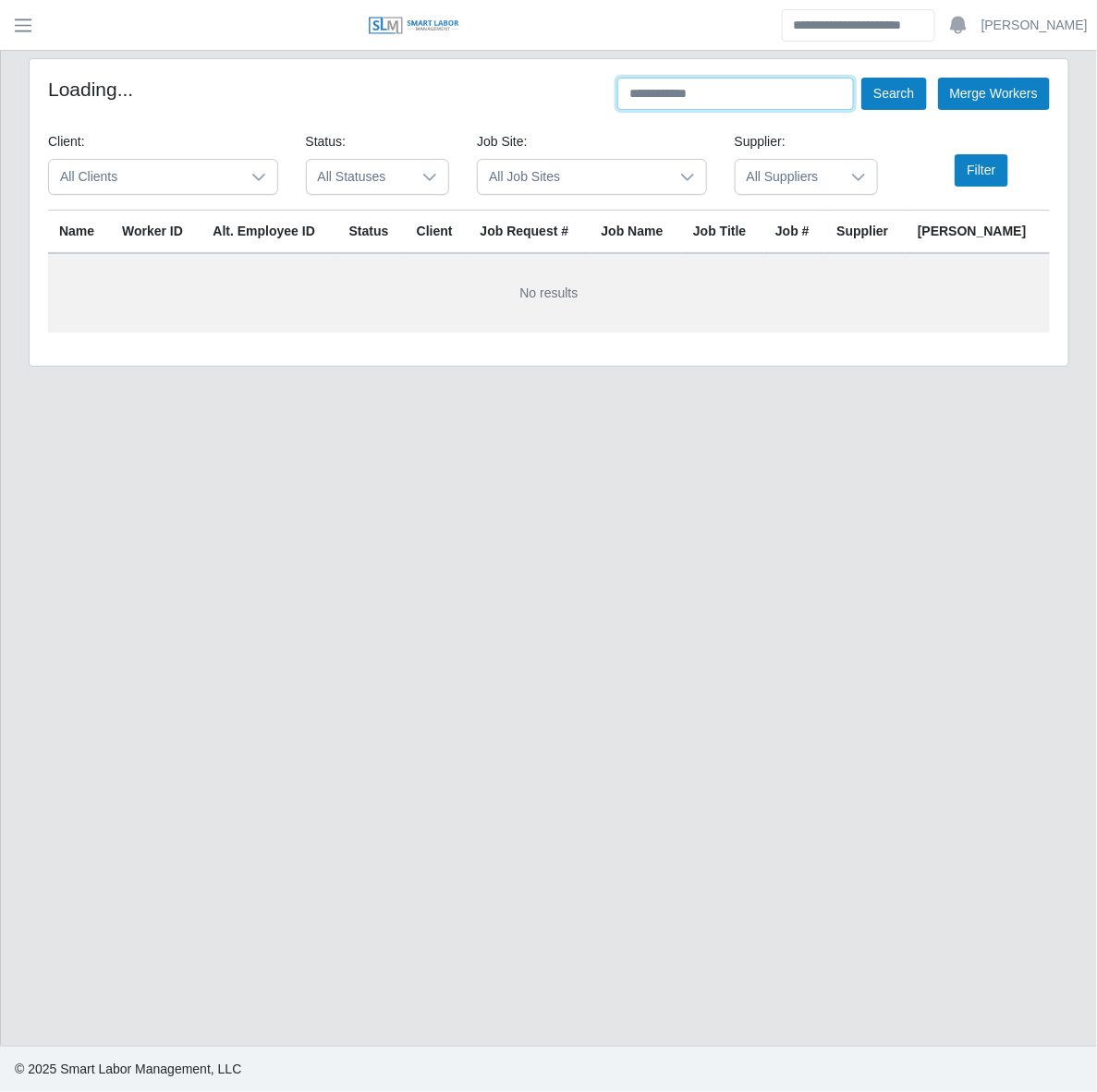
click at [688, 100] on input "text" at bounding box center [735, 93] width 236 height 33
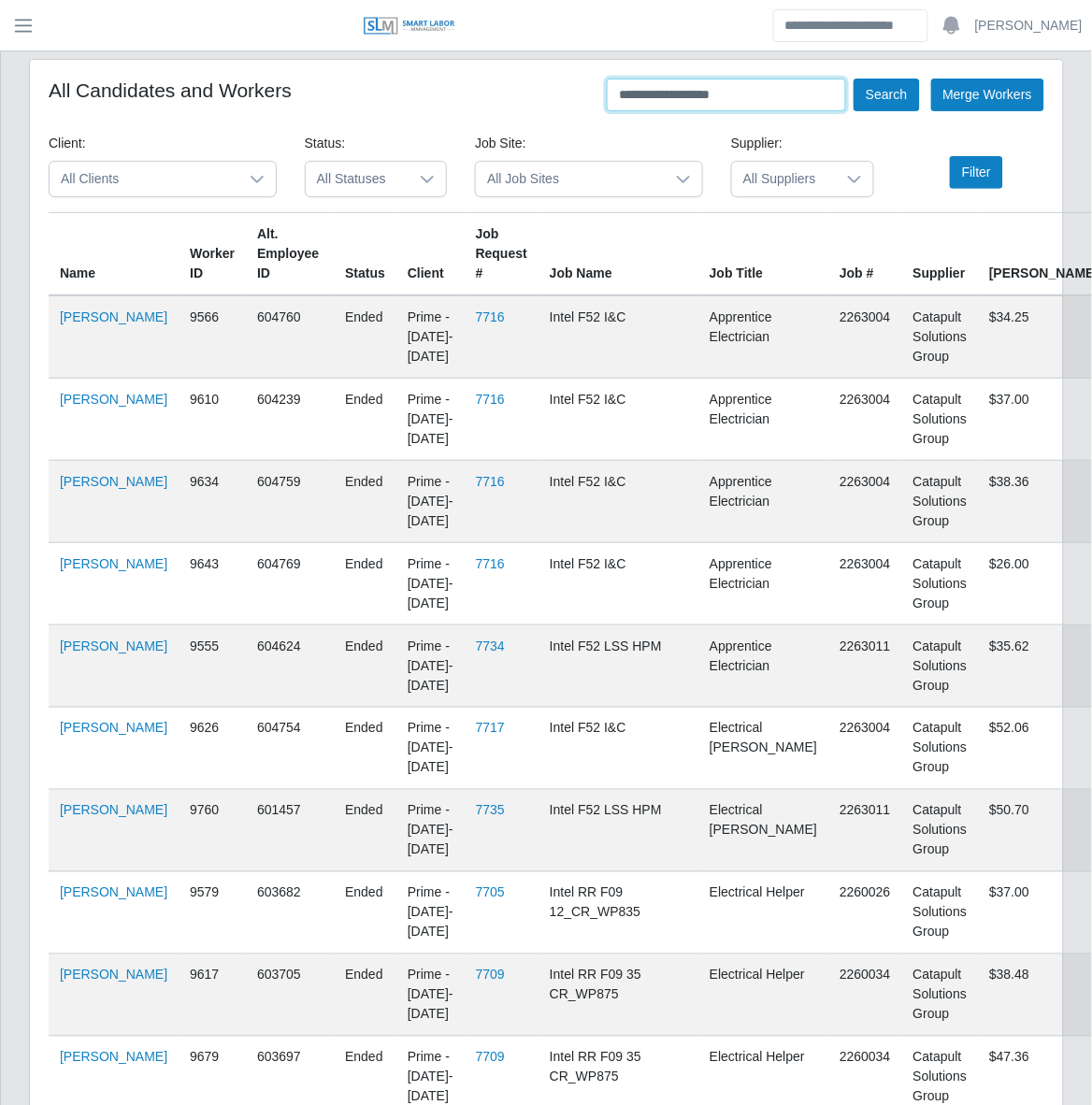
click at [854, 78] on button "Search" at bounding box center [886, 94] width 65 height 33
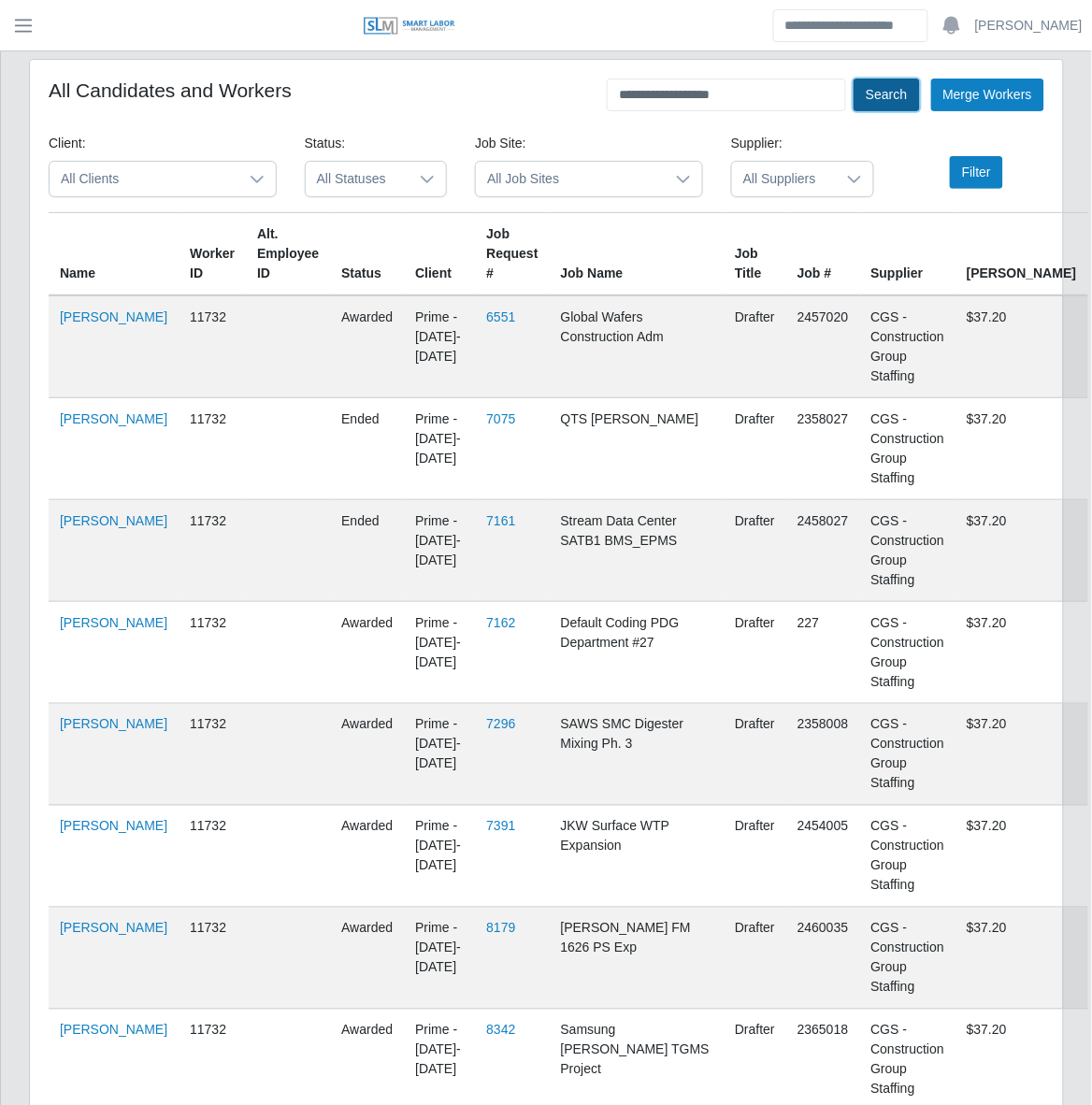
click at [889, 101] on button "Search" at bounding box center [886, 94] width 65 height 33
drag, startPoint x: 463, startPoint y: 16, endPoint x: 35, endPoint y: 29, distance: 428.2
click at [35, 29] on span "button" at bounding box center [24, 26] width 25 height 22
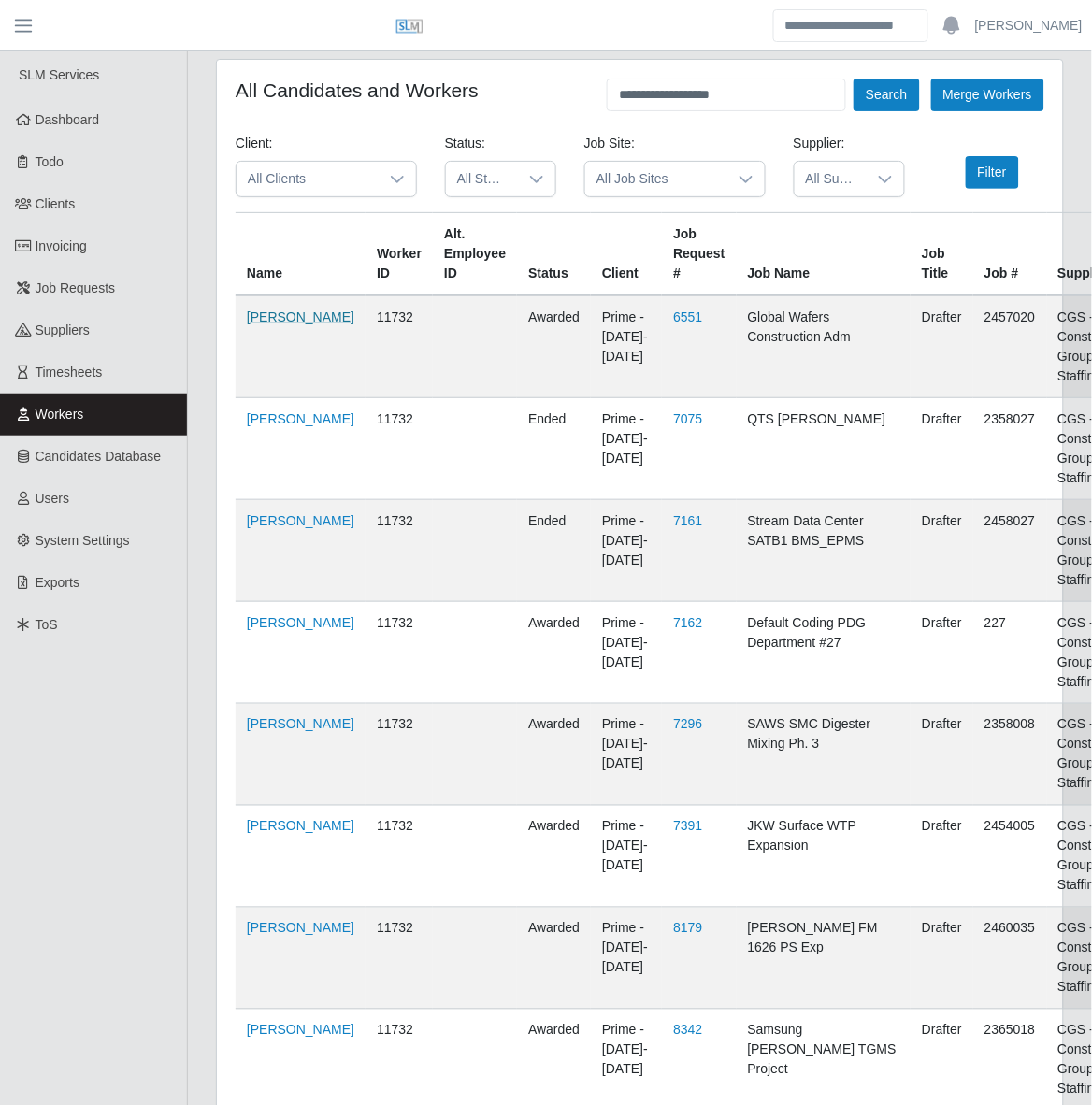
click at [272, 324] on link "Samantha Mclaughlin" at bounding box center [300, 317] width 108 height 15
drag, startPoint x: 758, startPoint y: 99, endPoint x: 600, endPoint y: 99, distance: 158.0
click at [600, 99] on div "**********" at bounding box center [640, 94] width 809 height 33
click at [854, 78] on button "Search" at bounding box center [886, 94] width 65 height 33
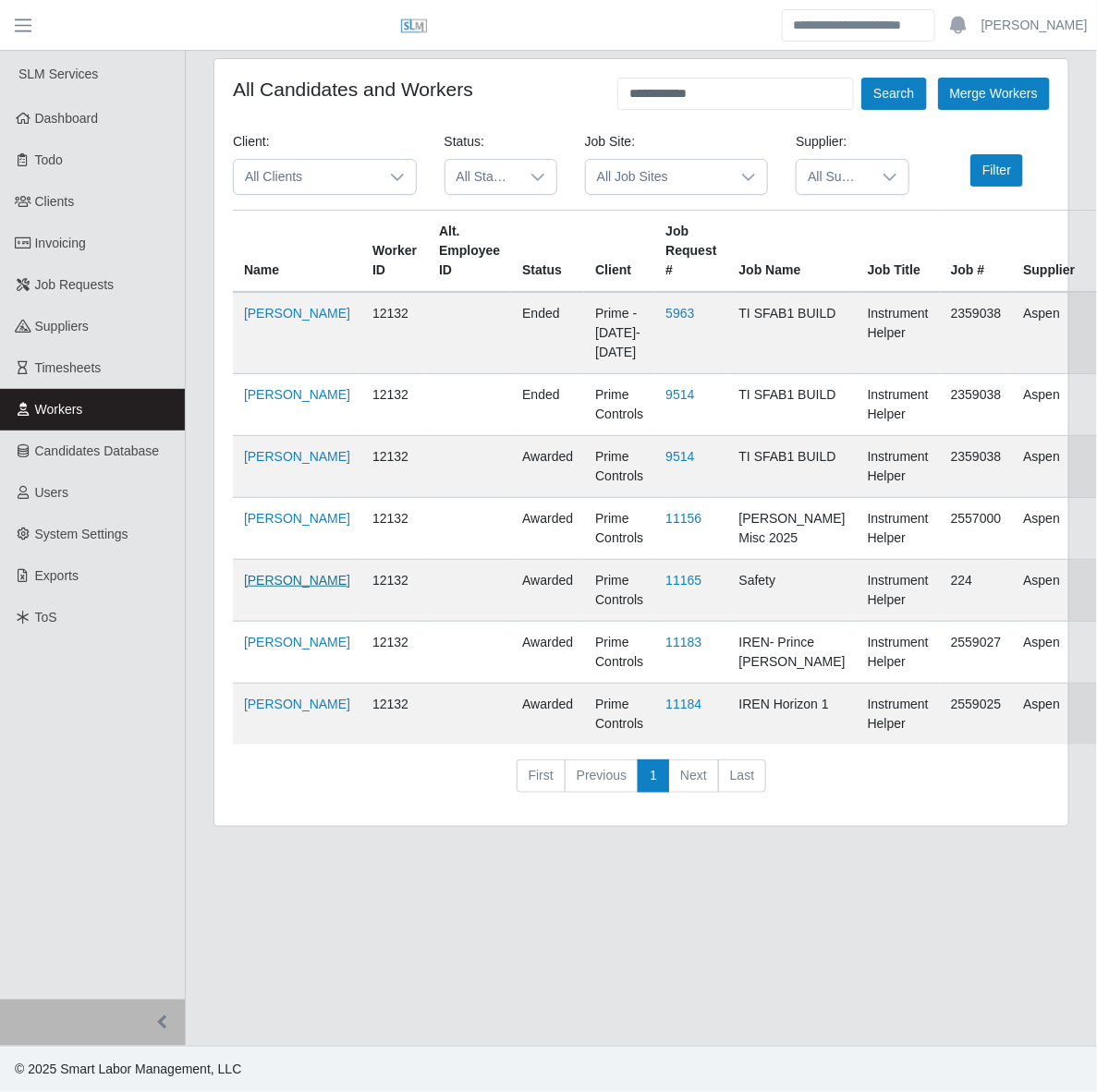
click at [256, 587] on link "Cesiah Gomez" at bounding box center [297, 581] width 106 height 15
drag, startPoint x: 726, startPoint y: 90, endPoint x: 598, endPoint y: 107, distance: 129.1
click at [598, 107] on div "**********" at bounding box center [640, 93] width 817 height 33
click at [861, 77] on button "Search" at bounding box center [893, 93] width 64 height 33
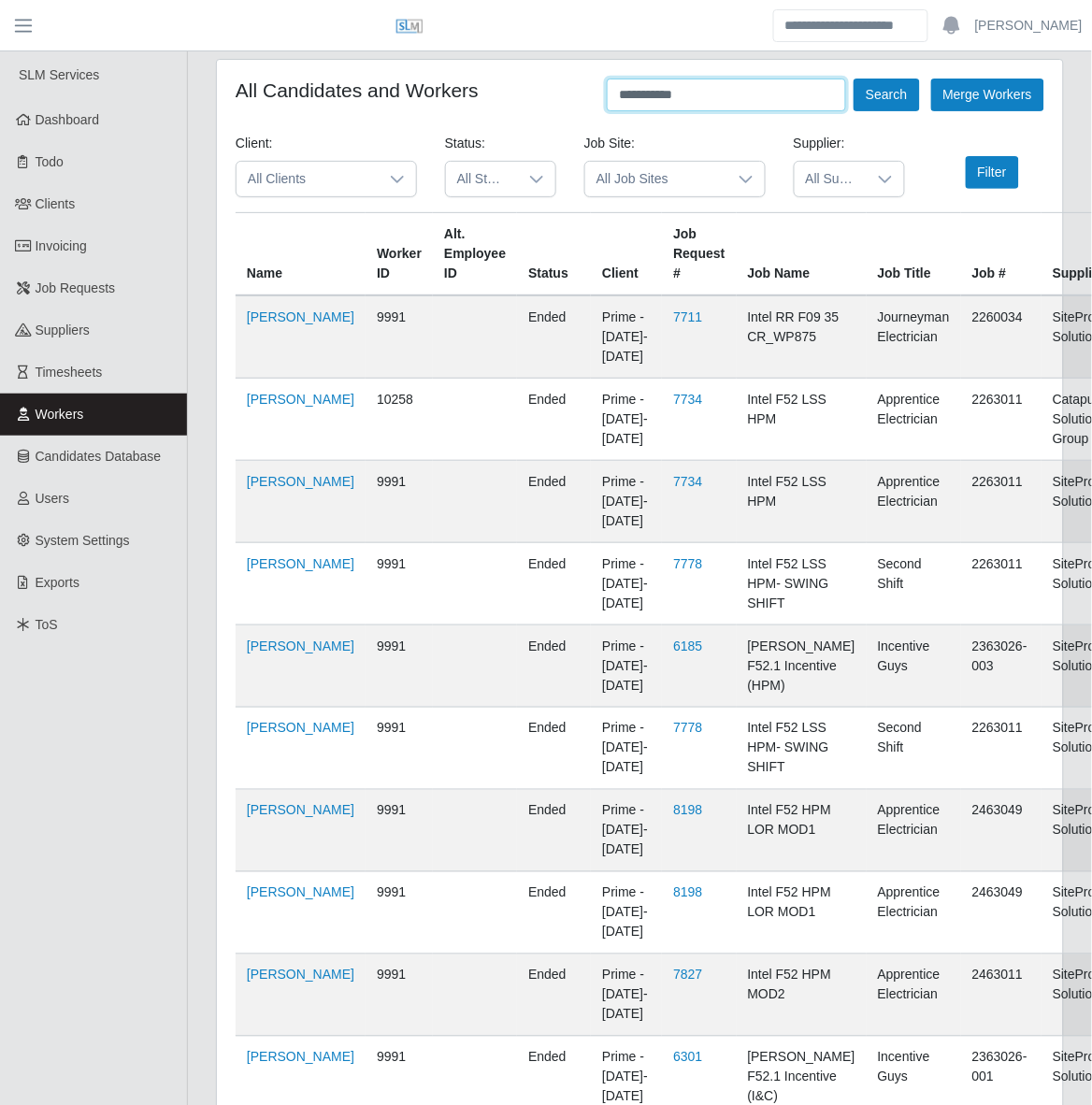
scroll to position [885, 0]
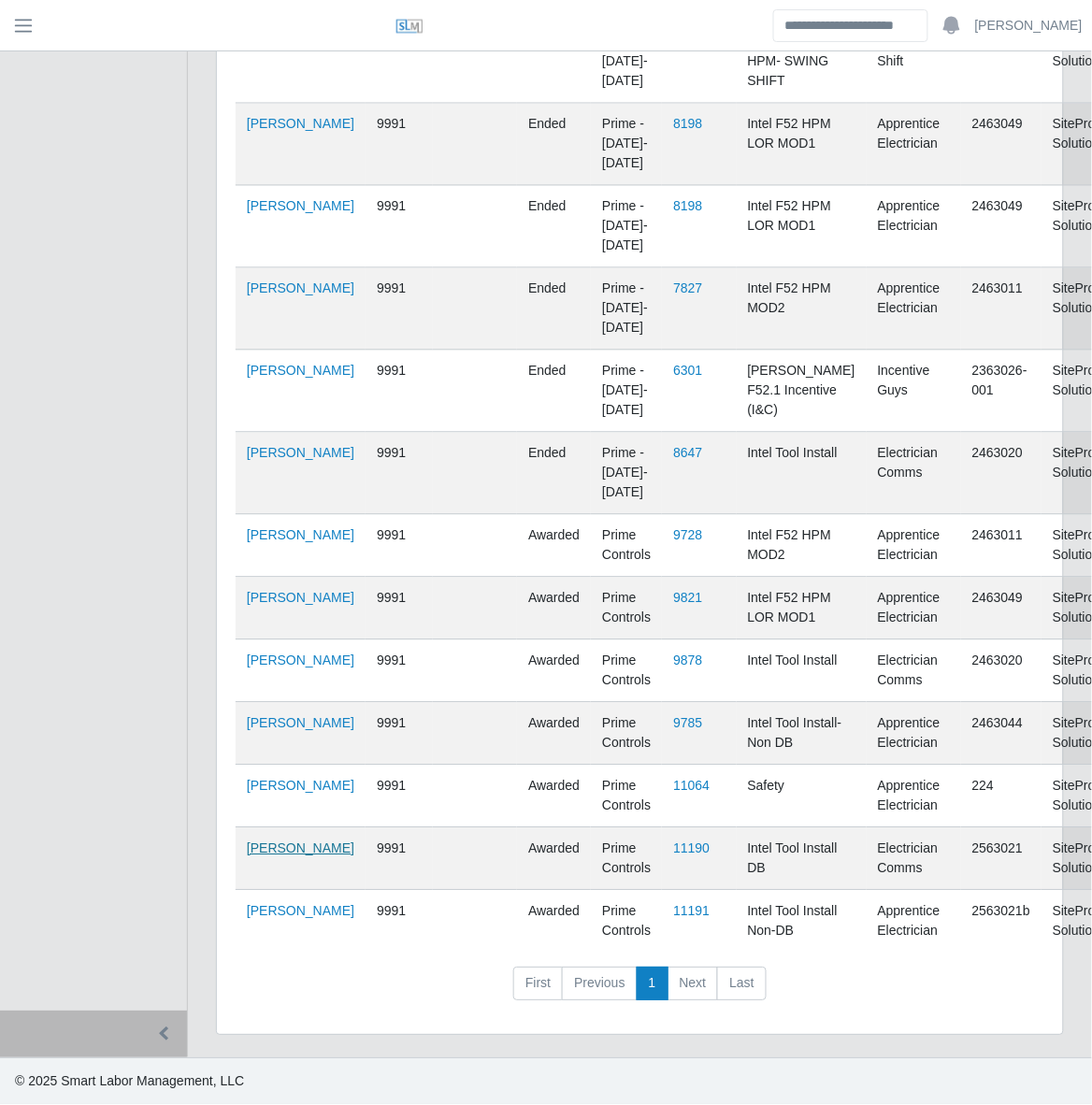
click at [271, 851] on link "Eric Duncan" at bounding box center [300, 849] width 108 height 15
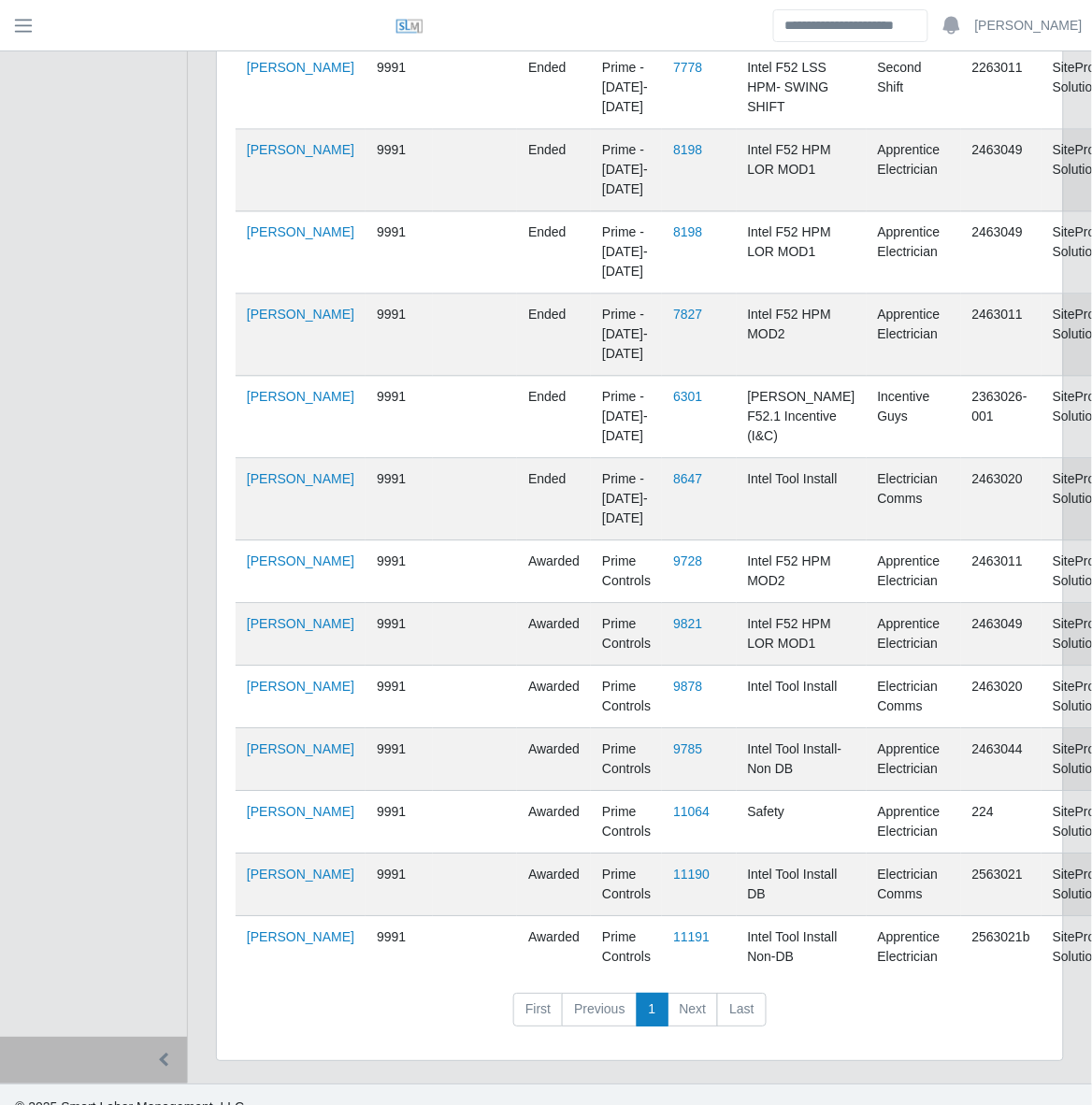
scroll to position [0, 0]
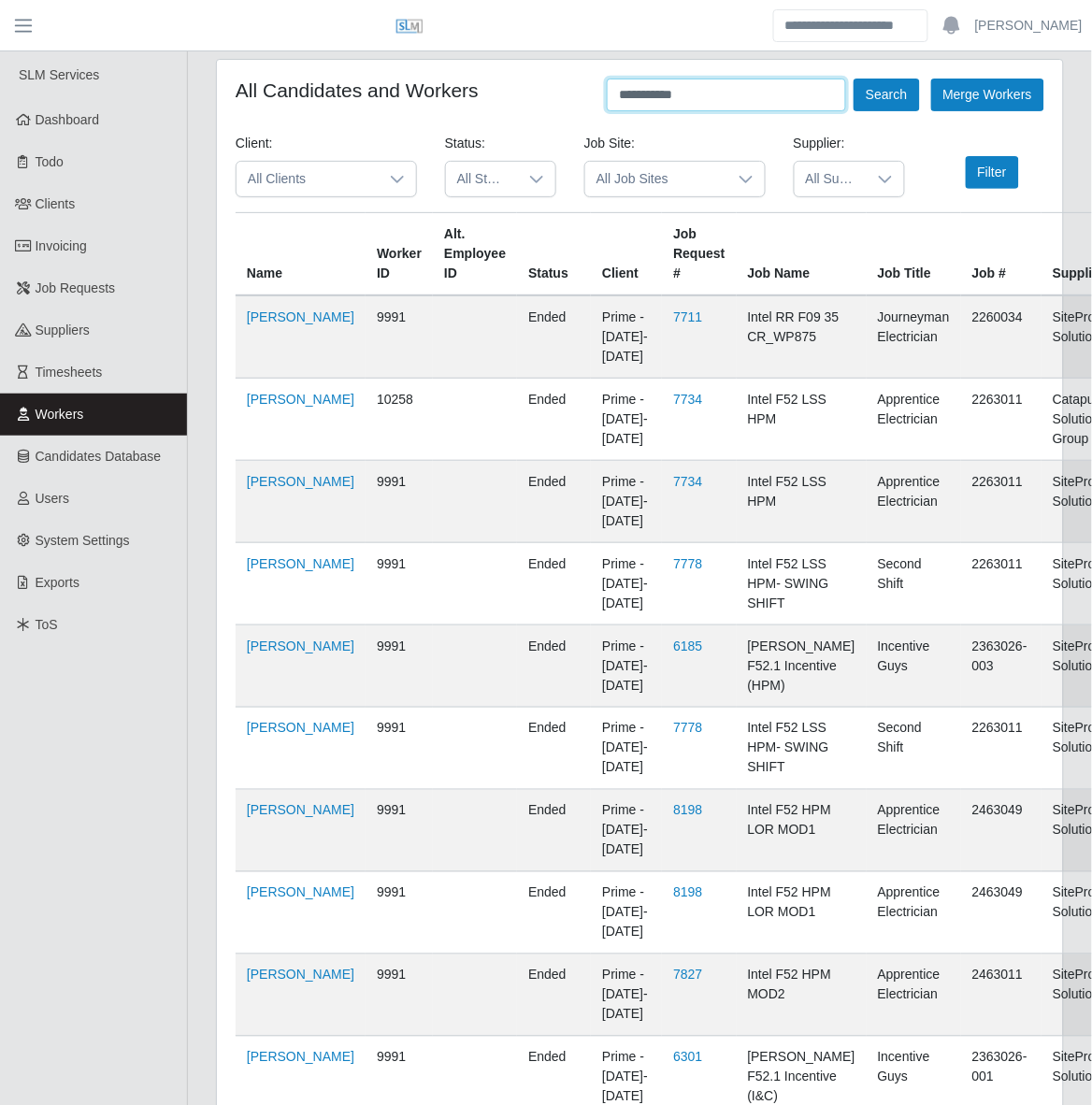
drag, startPoint x: 698, startPoint y: 94, endPoint x: 651, endPoint y: 109, distance: 49.3
click at [610, 100] on input "**********" at bounding box center [725, 94] width 239 height 33
type input "**********"
click at [854, 78] on button "Search" at bounding box center [886, 94] width 65 height 33
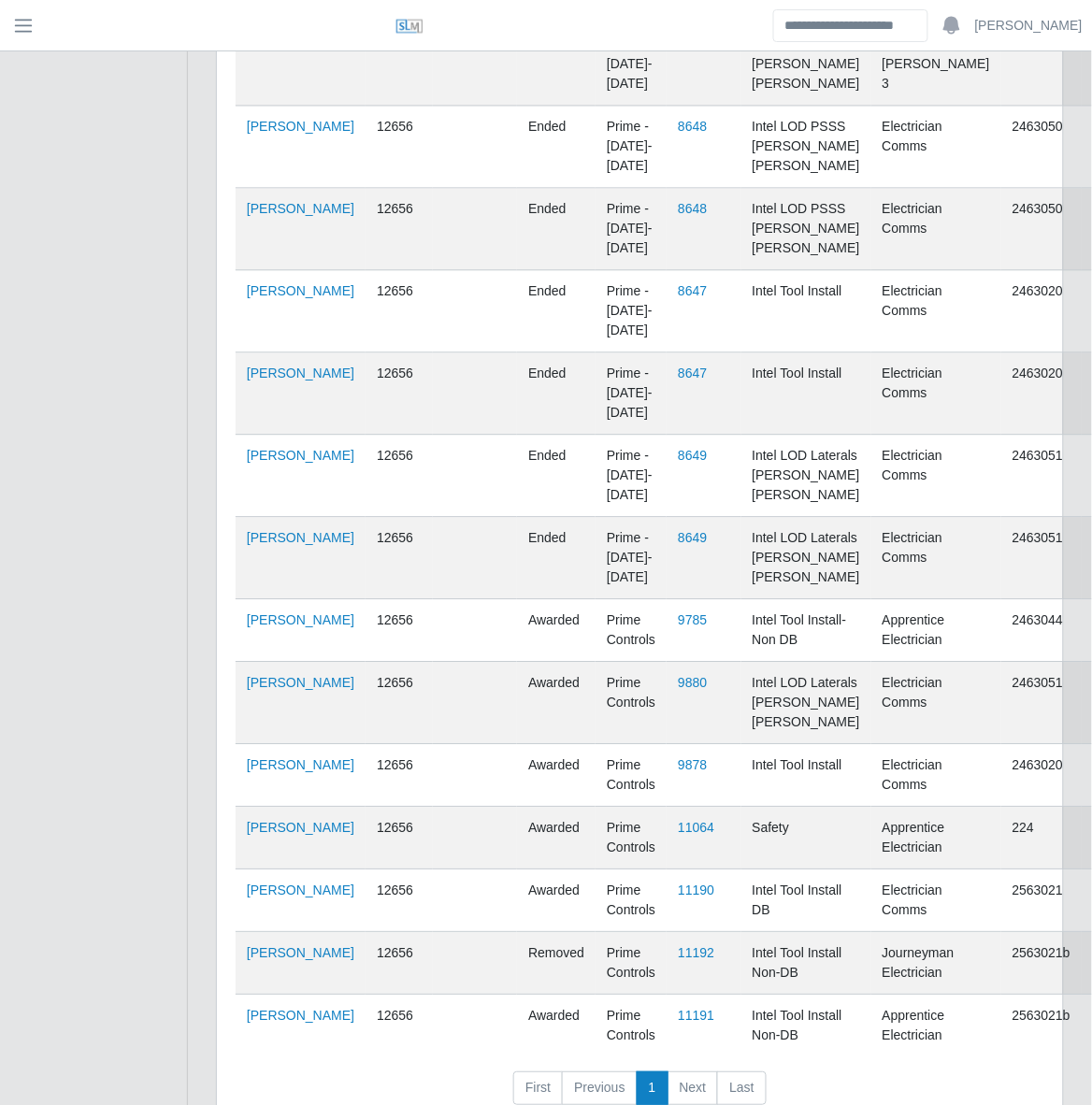
scroll to position [1110, 0]
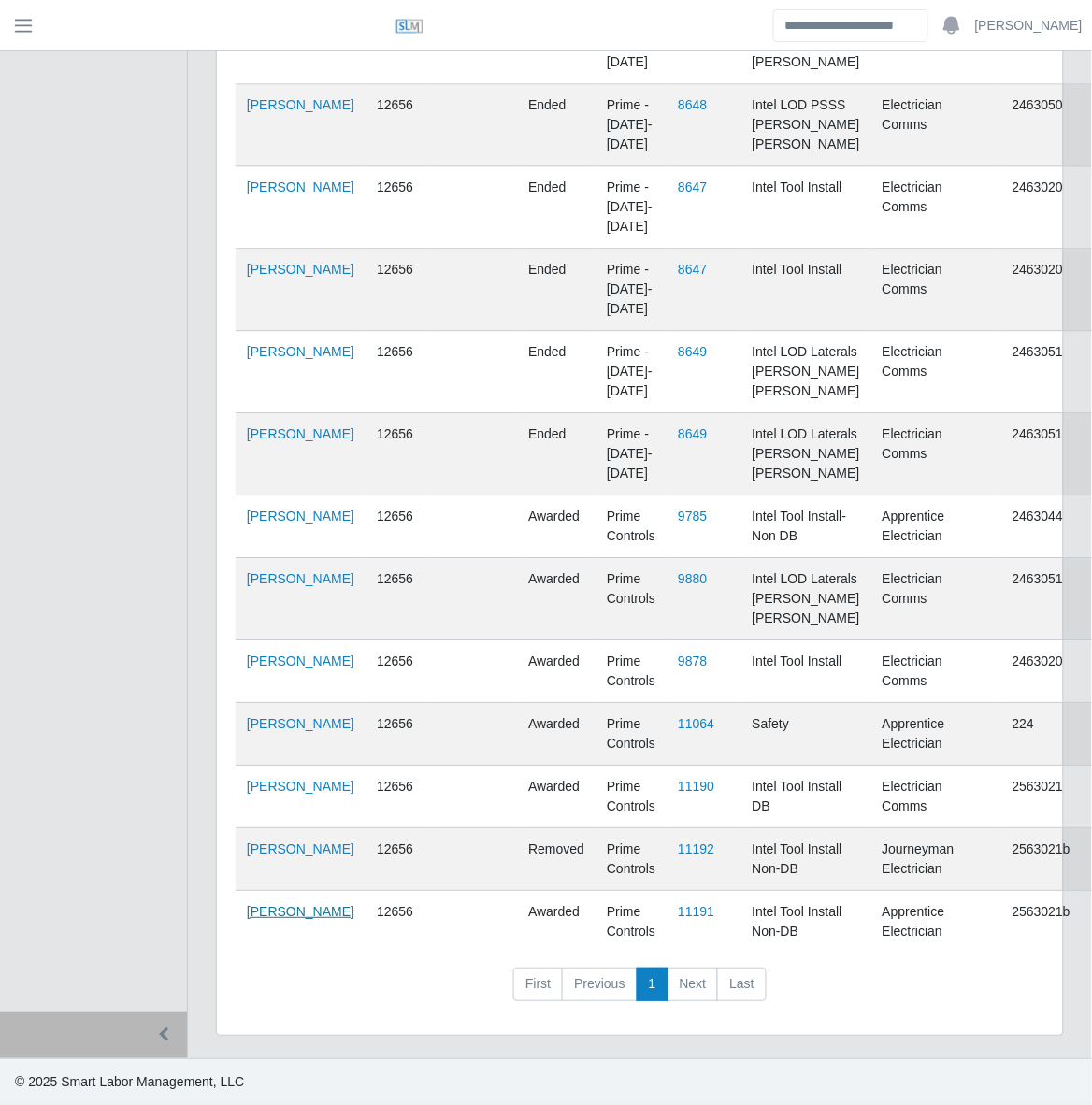
click at [266, 908] on link "Angel Grimaldo" at bounding box center [300, 911] width 108 height 15
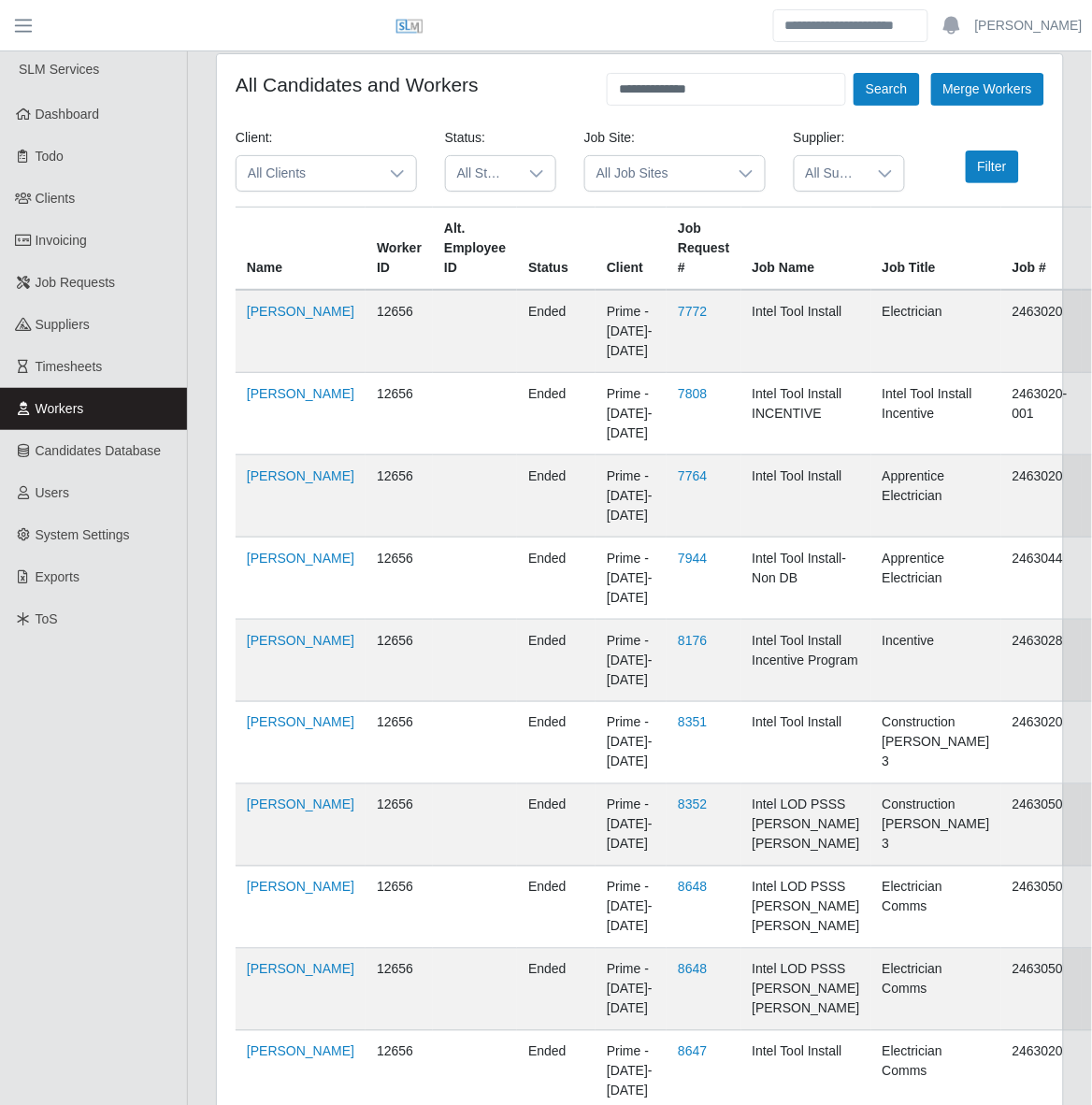
scroll to position [0, 0]
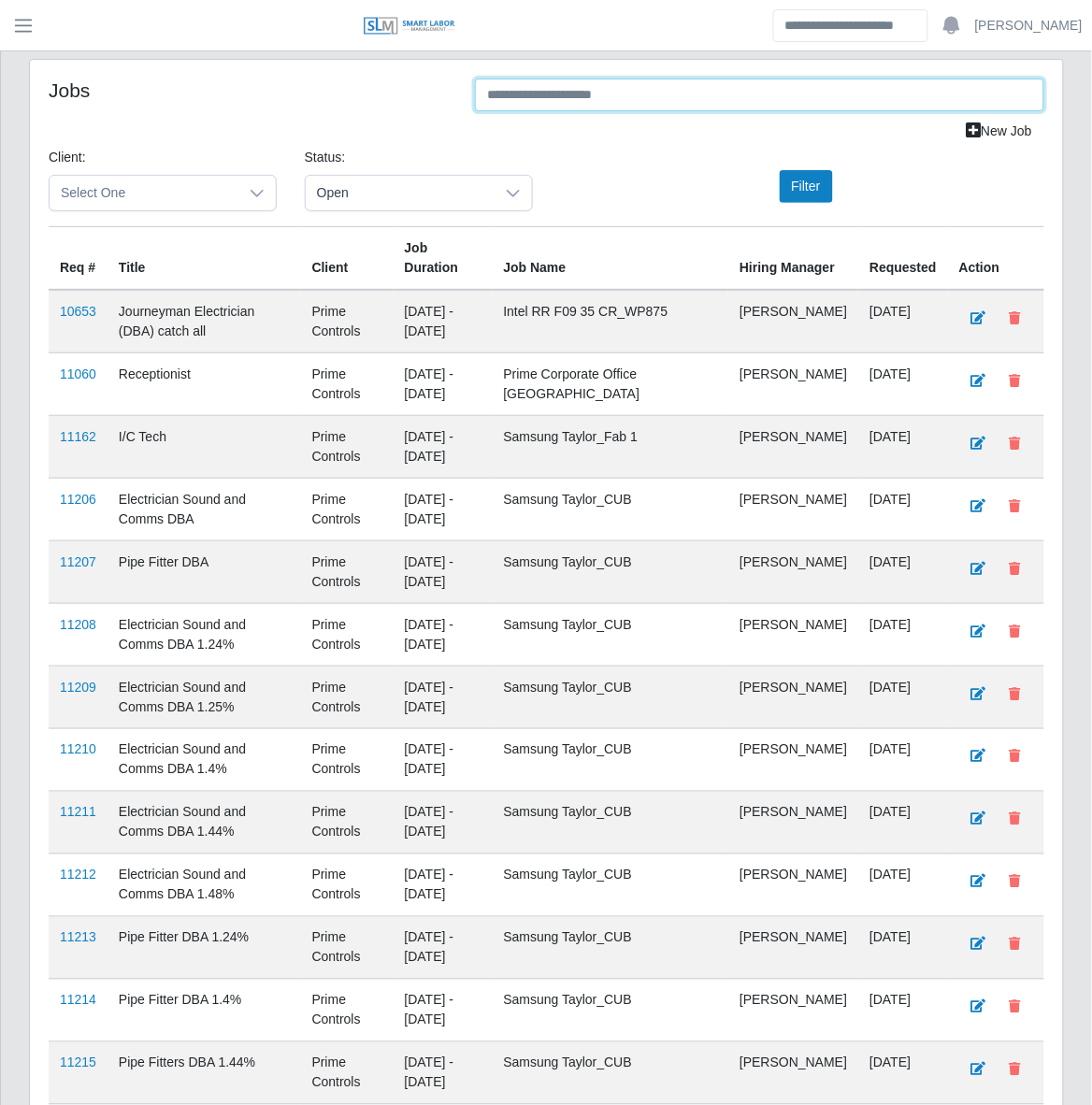
click at [634, 87] on input "text" at bounding box center [759, 94] width 570 height 33
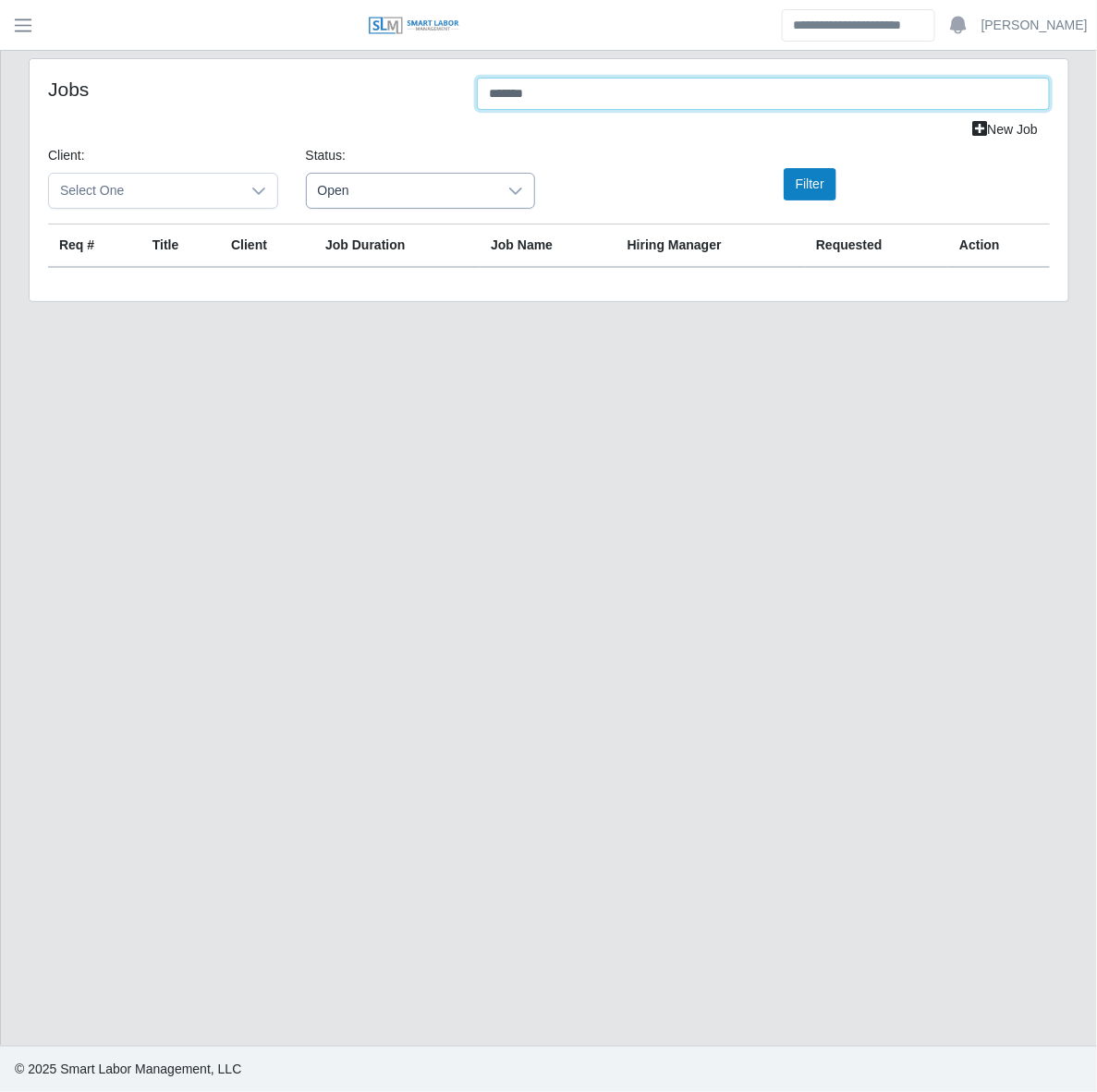
type input "*******"
click at [346, 185] on span "Open" at bounding box center [402, 190] width 191 height 35
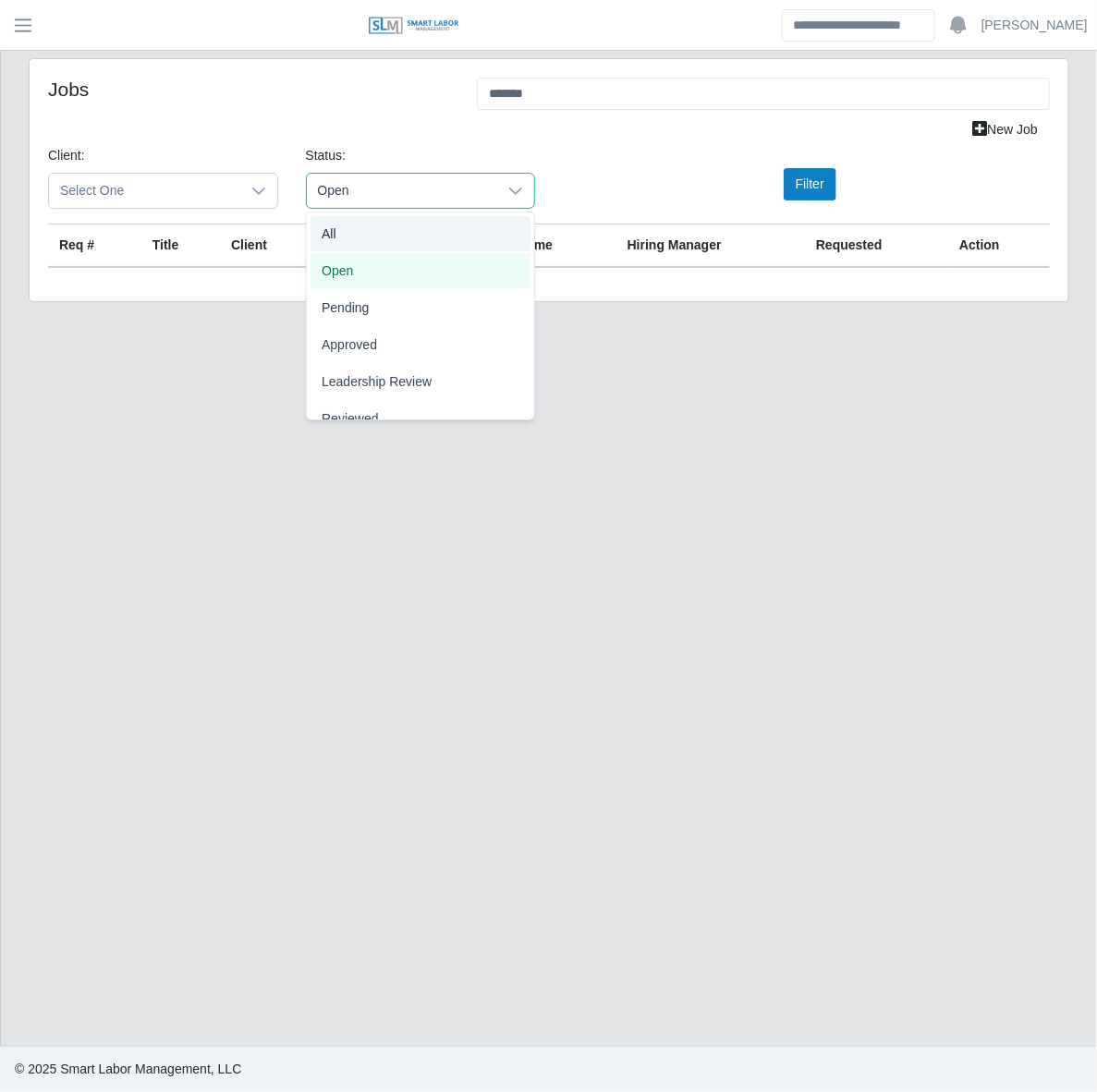
click at [339, 226] on li "All" at bounding box center [421, 234] width 220 height 35
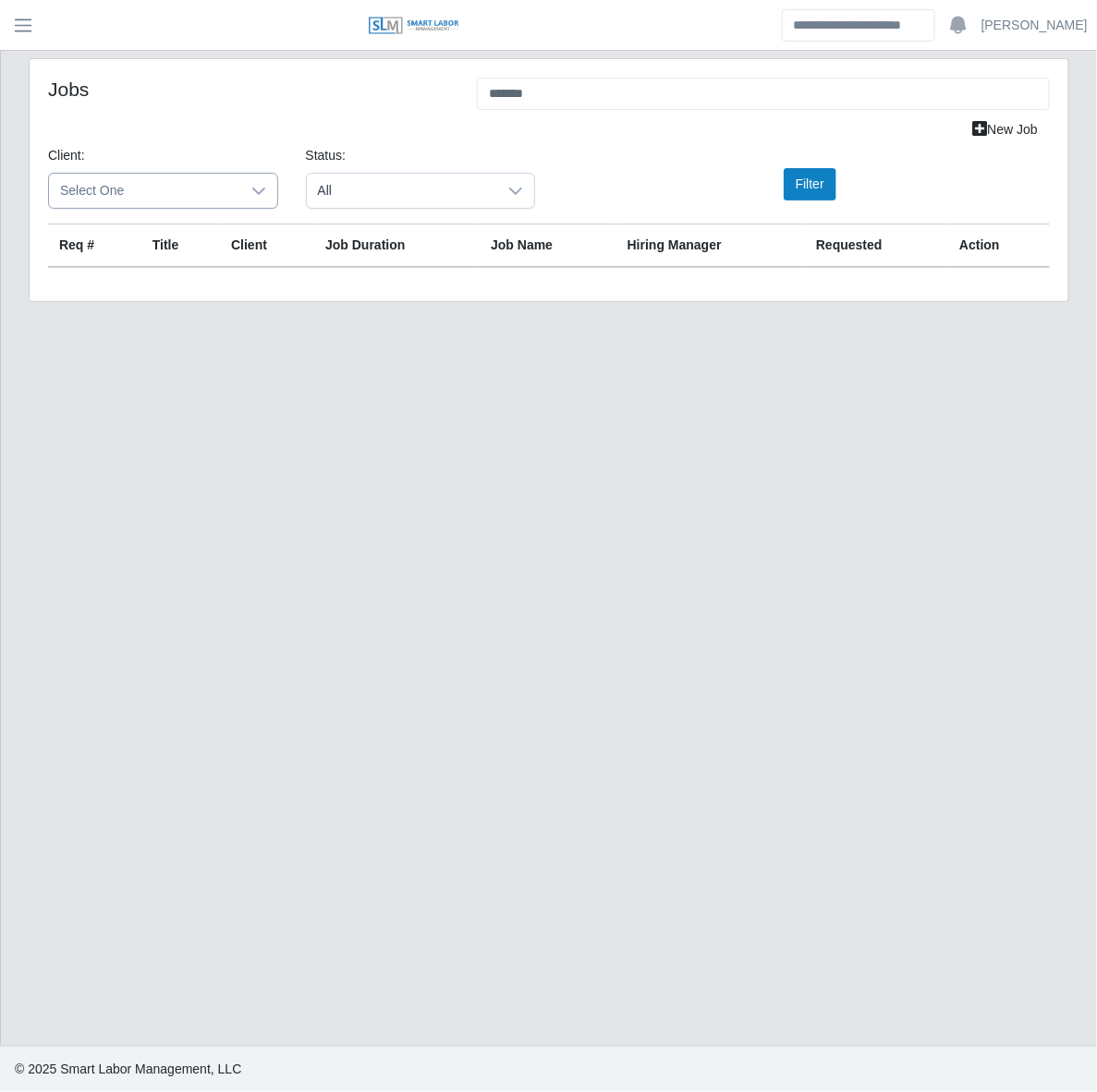
click at [233, 187] on span "Select One" at bounding box center [144, 190] width 191 height 35
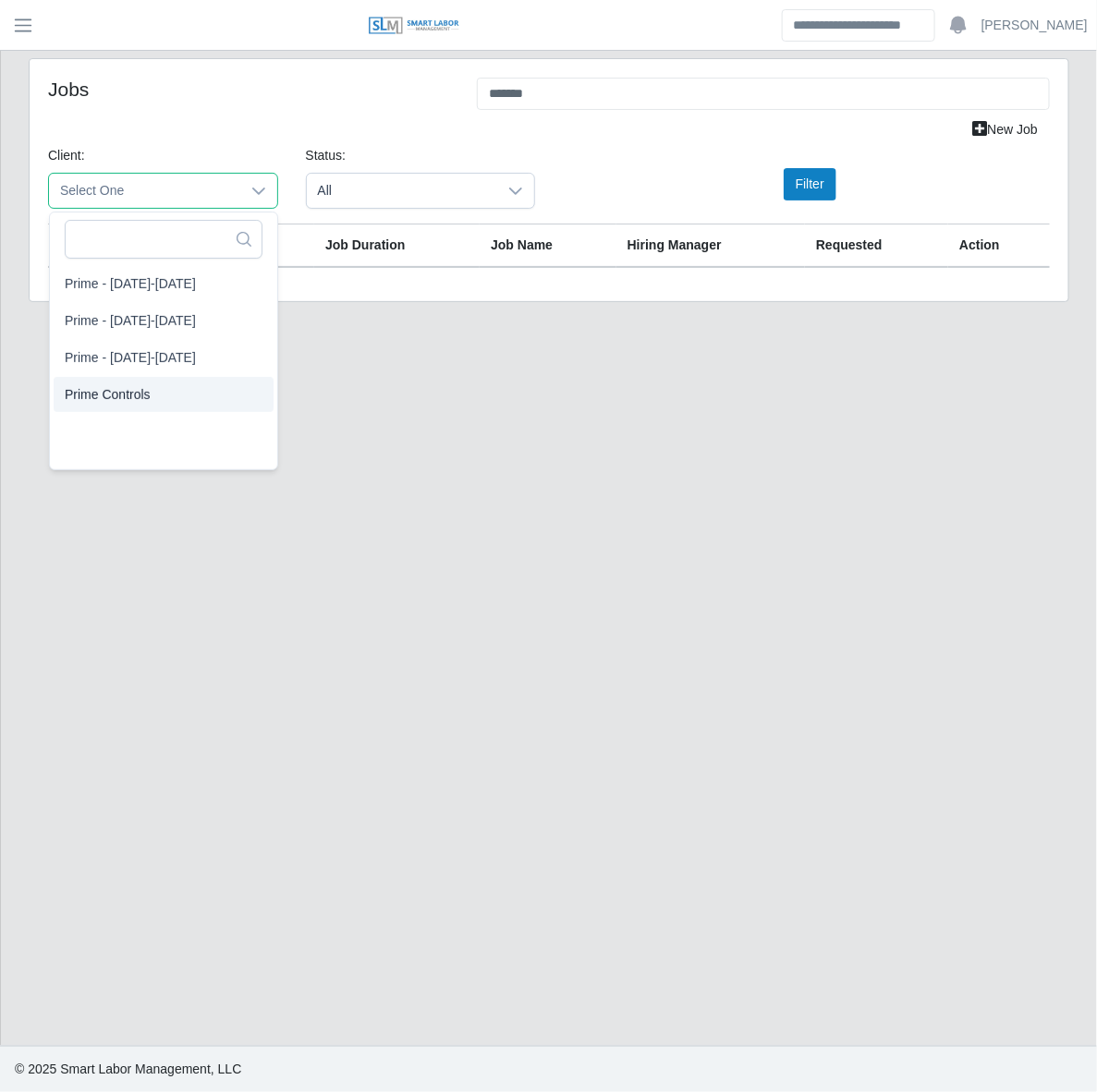
click at [139, 391] on span "Prime Controls" at bounding box center [107, 394] width 86 height 20
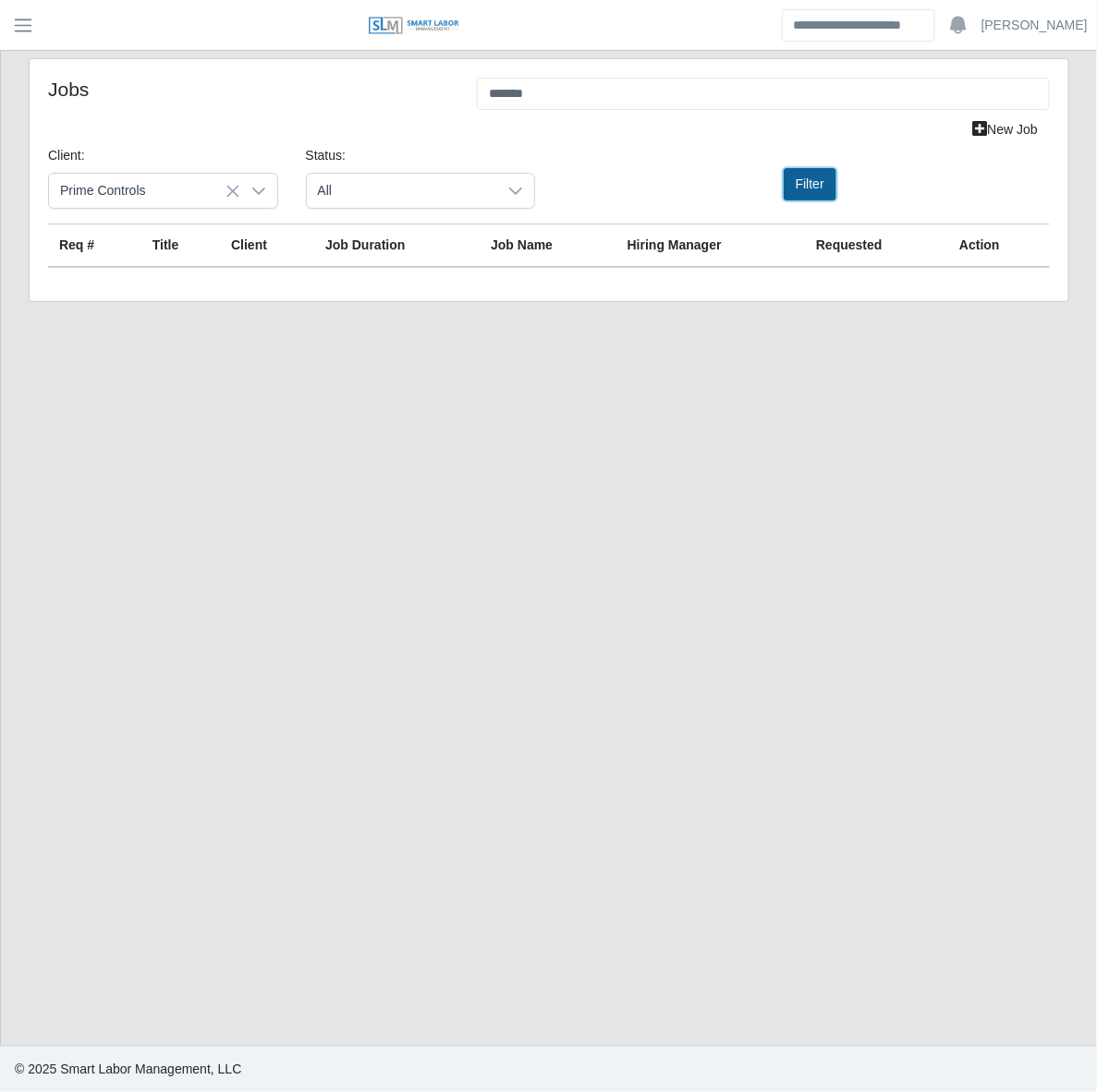
click at [815, 183] on button "Filter" at bounding box center [809, 184] width 52 height 33
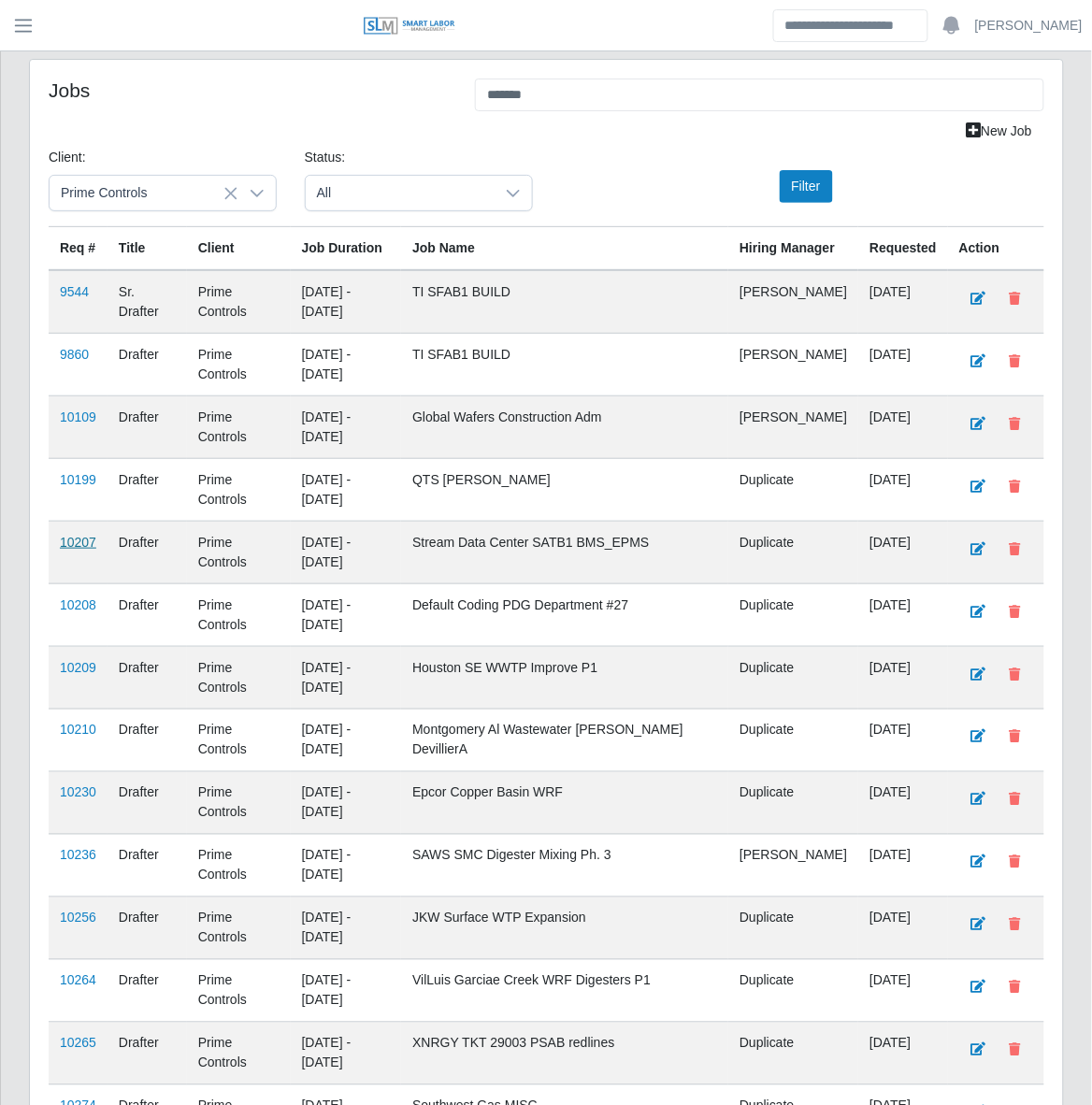
click at [84, 550] on link "10207" at bounding box center [77, 542] width 37 height 15
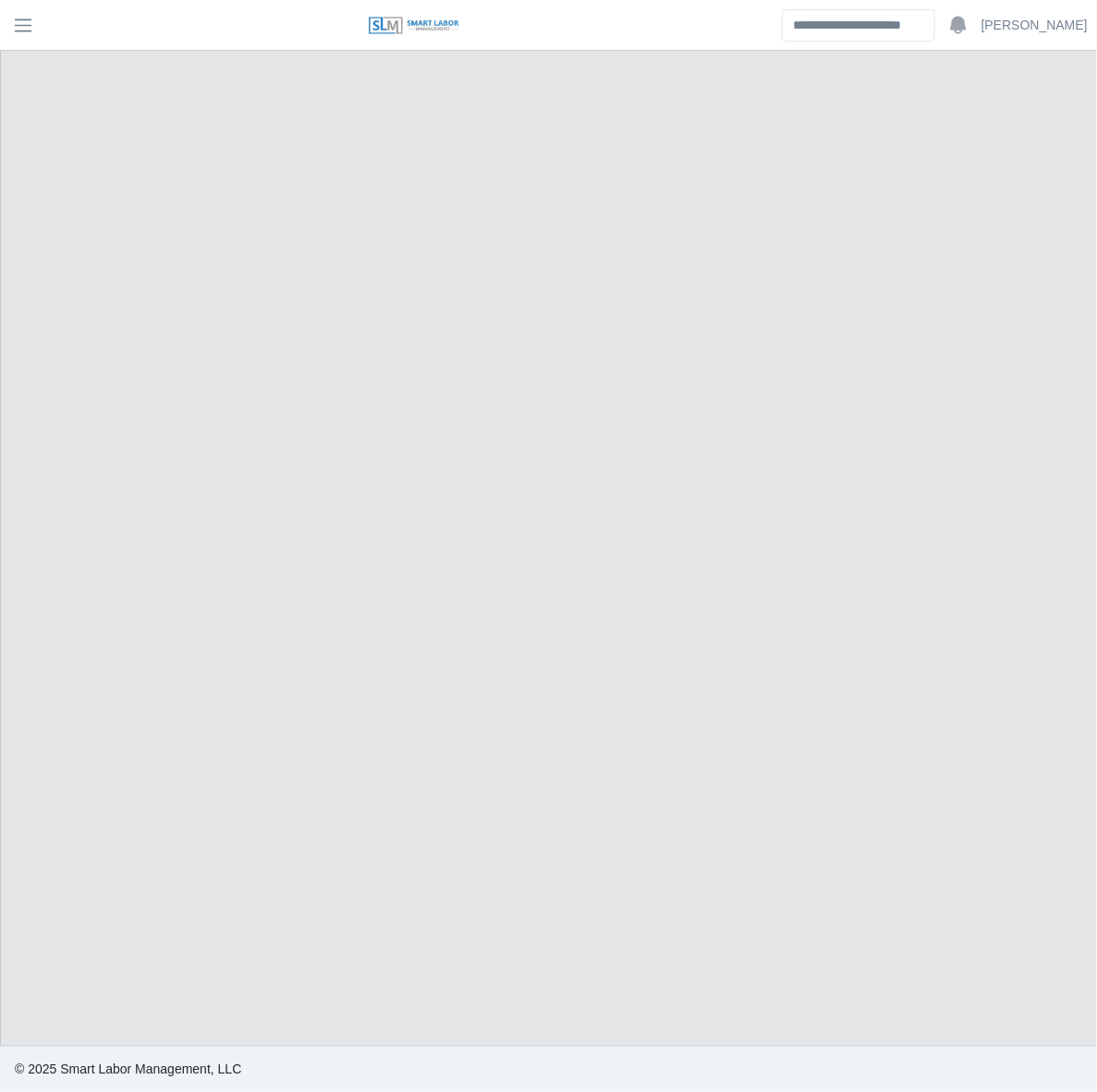
select select "******"
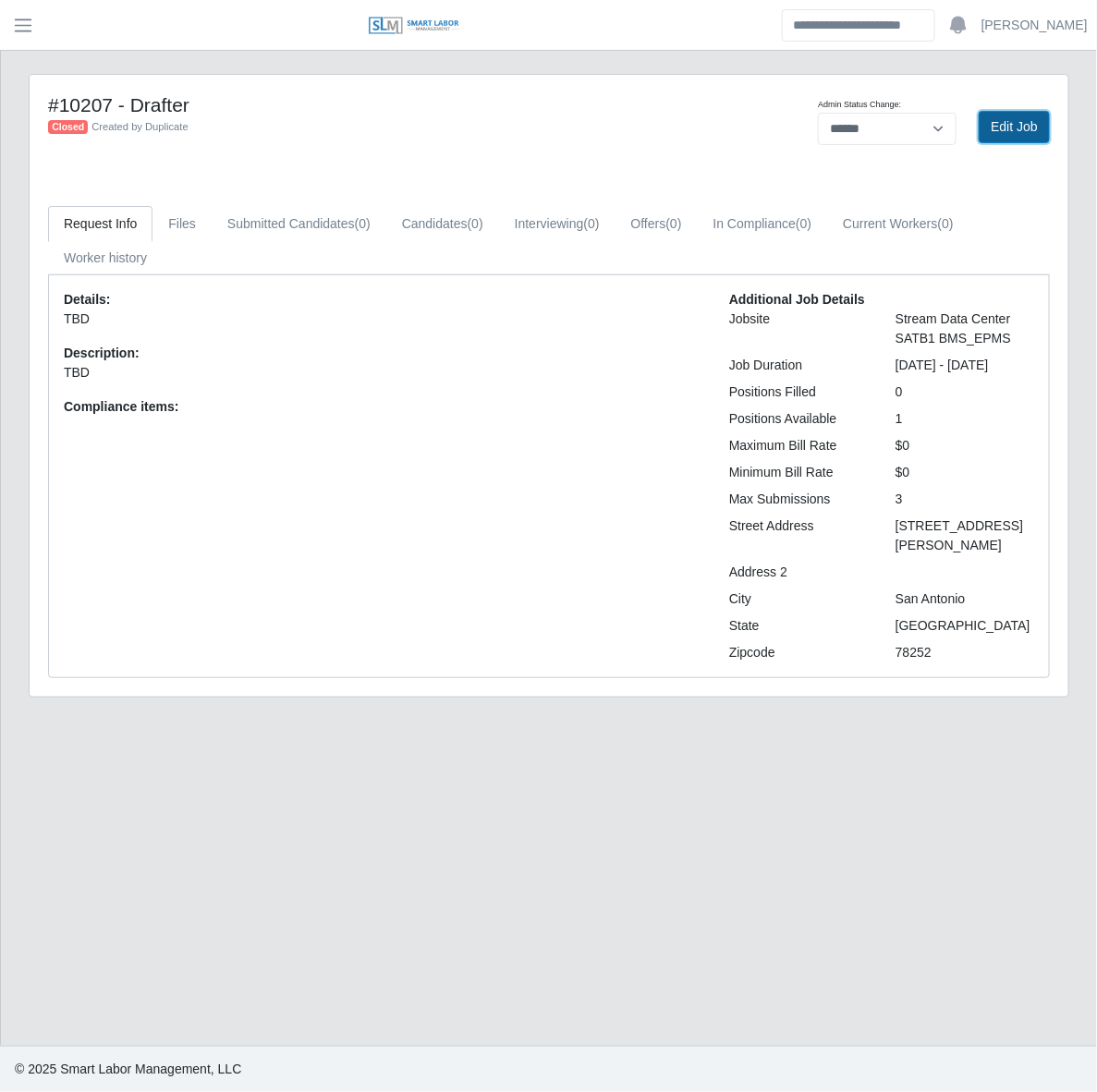
click at [1012, 131] on link "Edit Job" at bounding box center [1014, 127] width 71 height 33
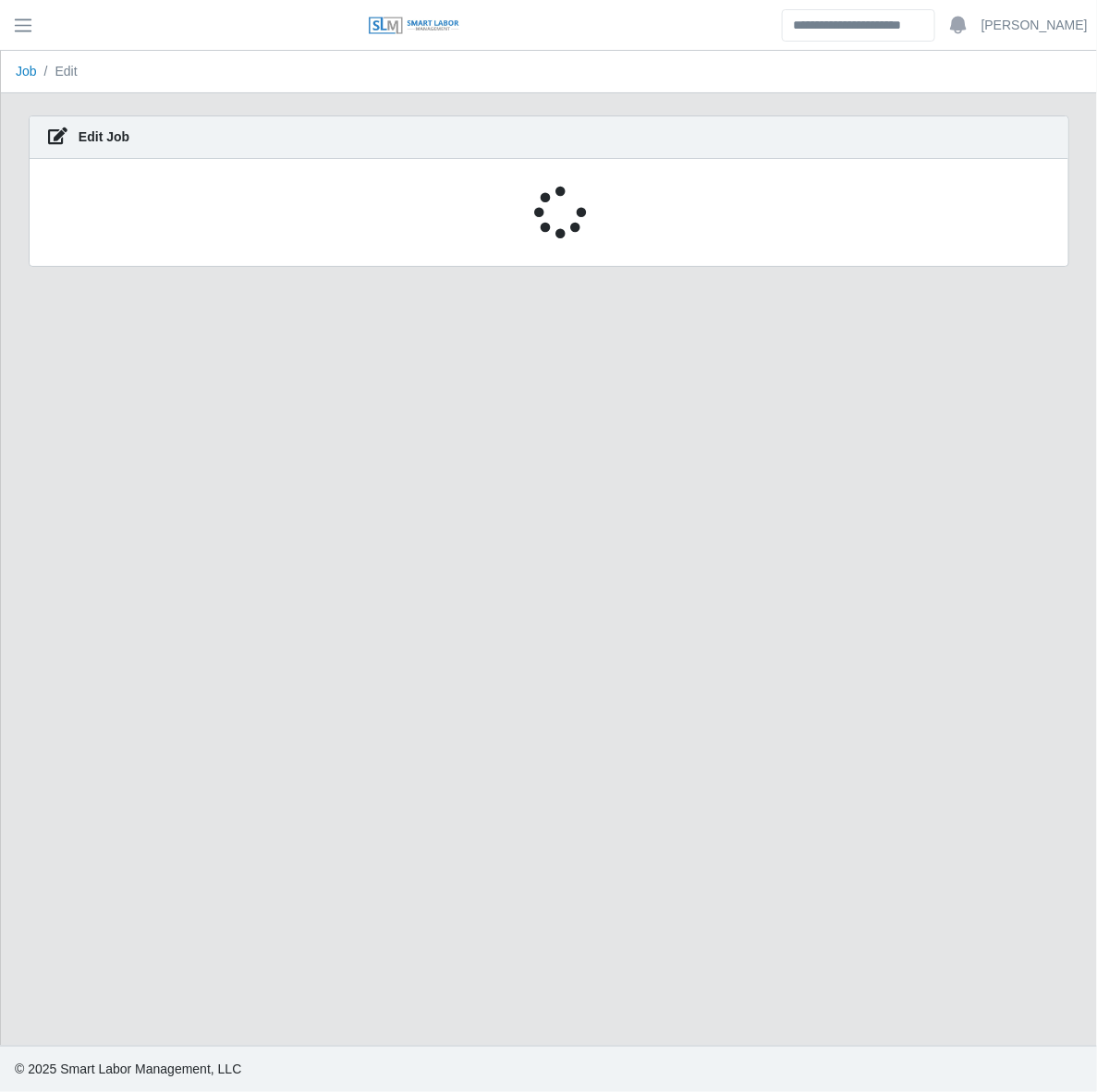
select select "******"
select select "****"
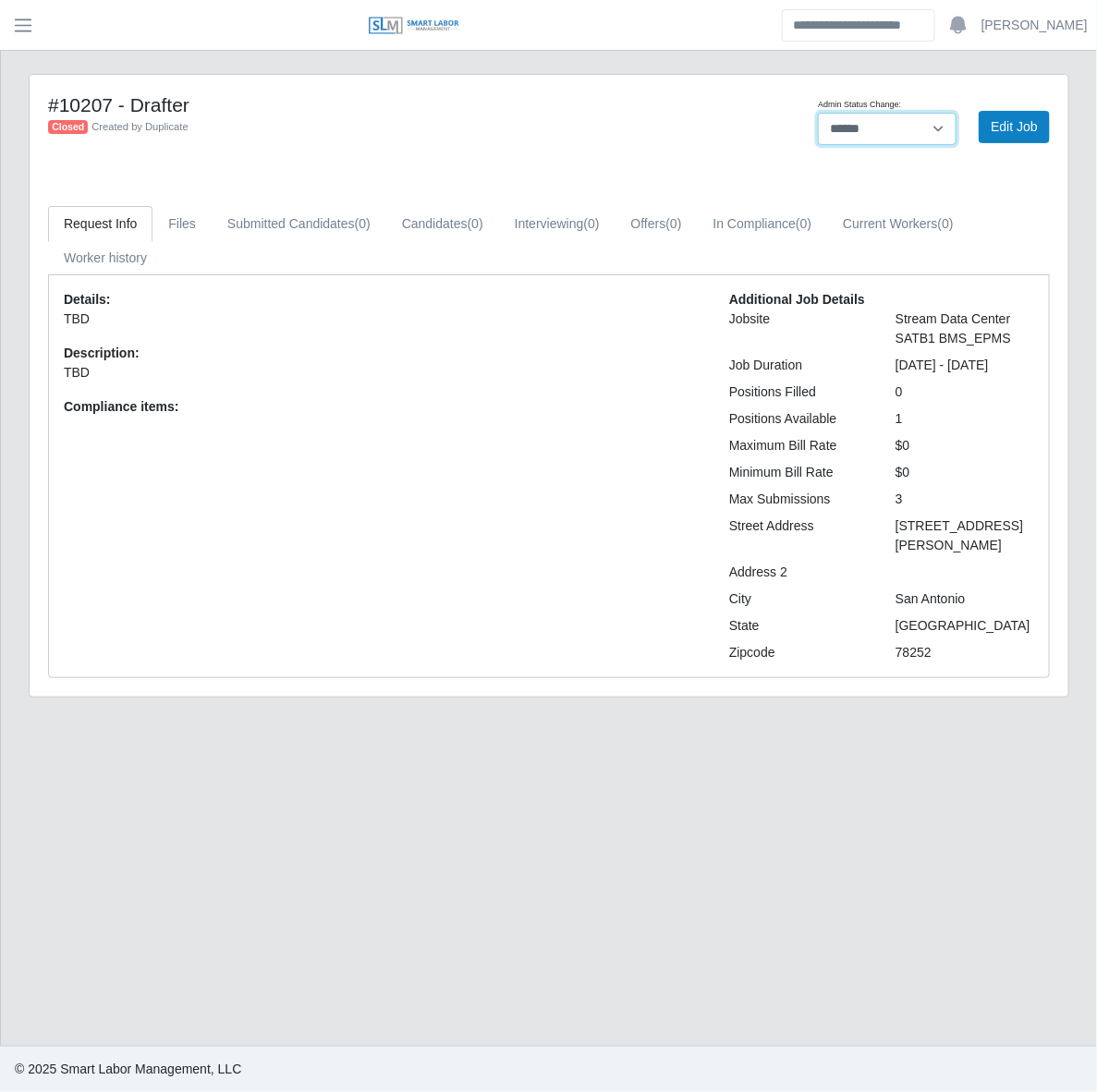
click at [860, 125] on select "**********" at bounding box center [887, 129] width 138 height 33
select select "****"
click at [818, 113] on select "**********" at bounding box center [887, 129] width 138 height 33
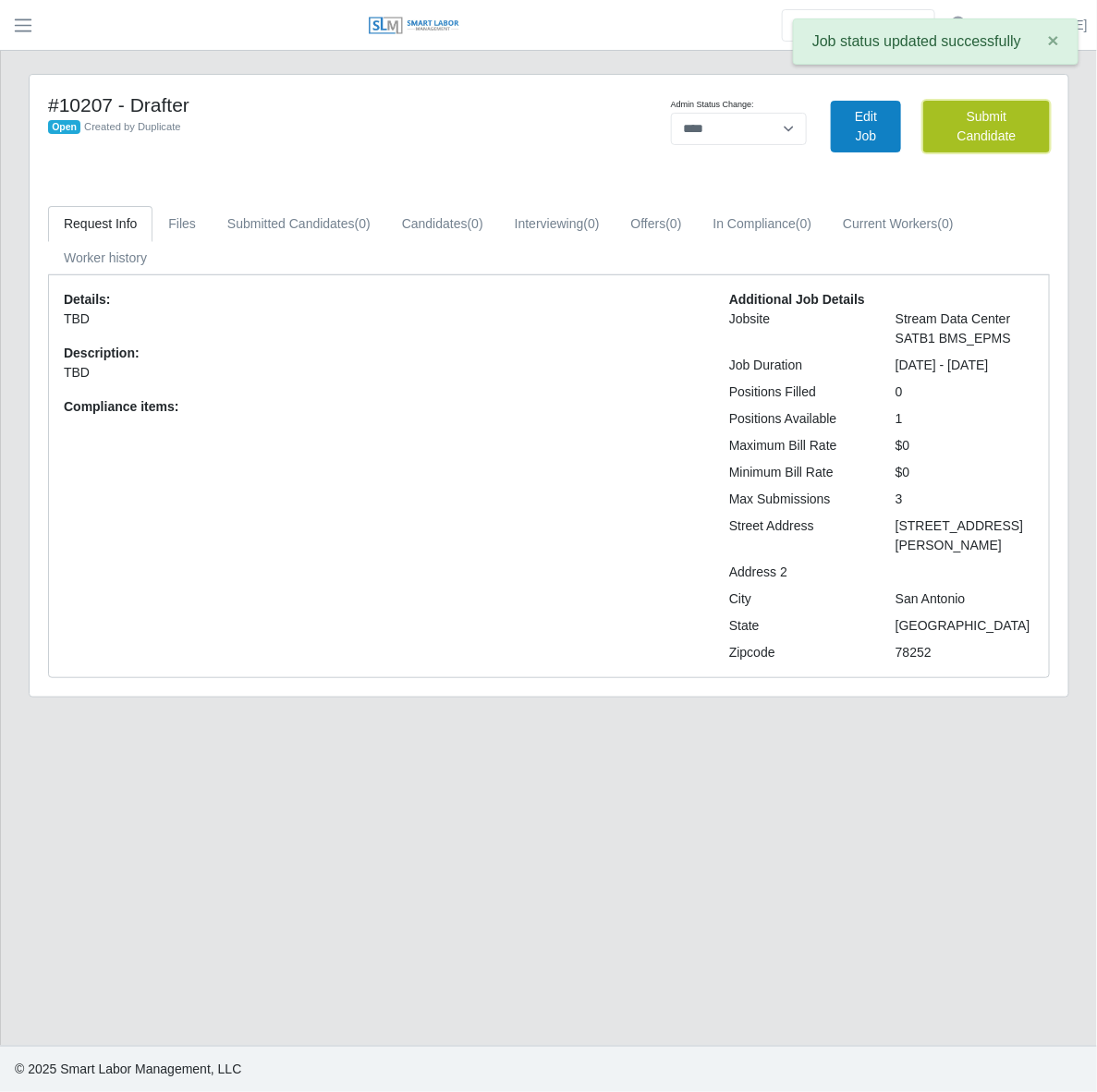
click at [947, 134] on button "Submit Candidate" at bounding box center [987, 126] width 127 height 51
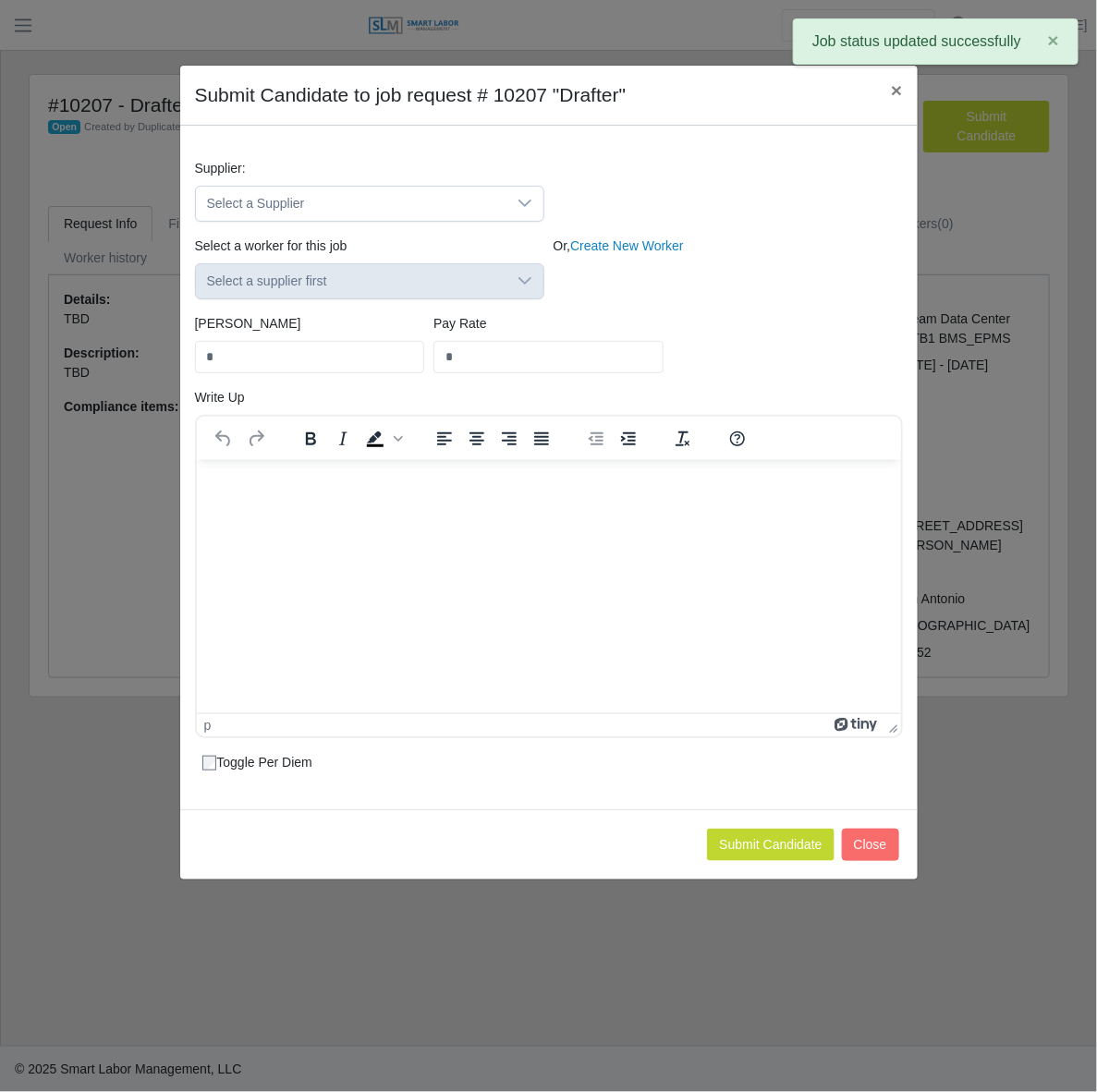
click at [545, 194] on div "Supplier: Select a Supplier" at bounding box center [370, 189] width 359 height 63
click at [532, 205] on div at bounding box center [525, 203] width 37 height 35
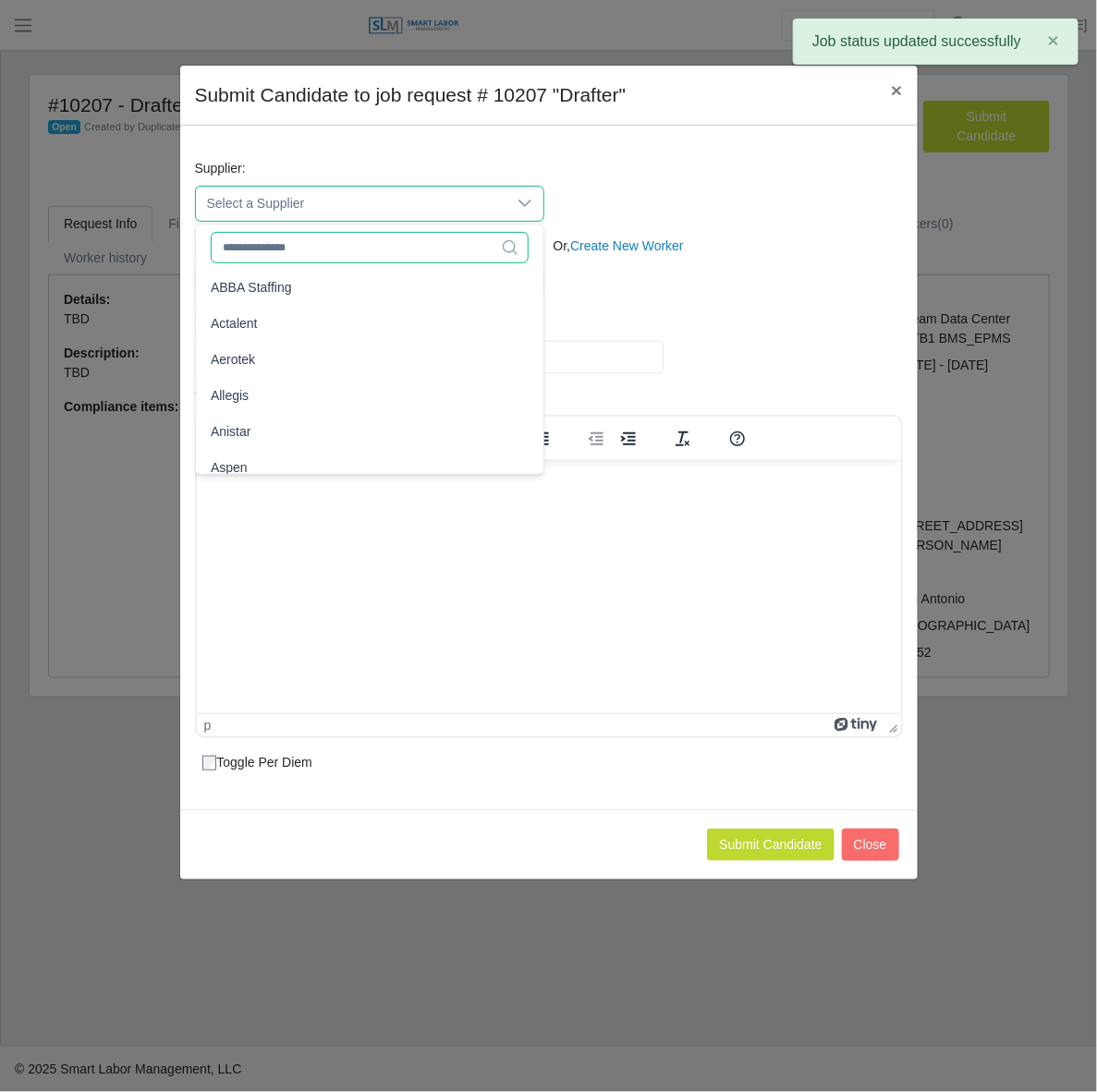
click at [388, 259] on input "text" at bounding box center [370, 247] width 317 height 32
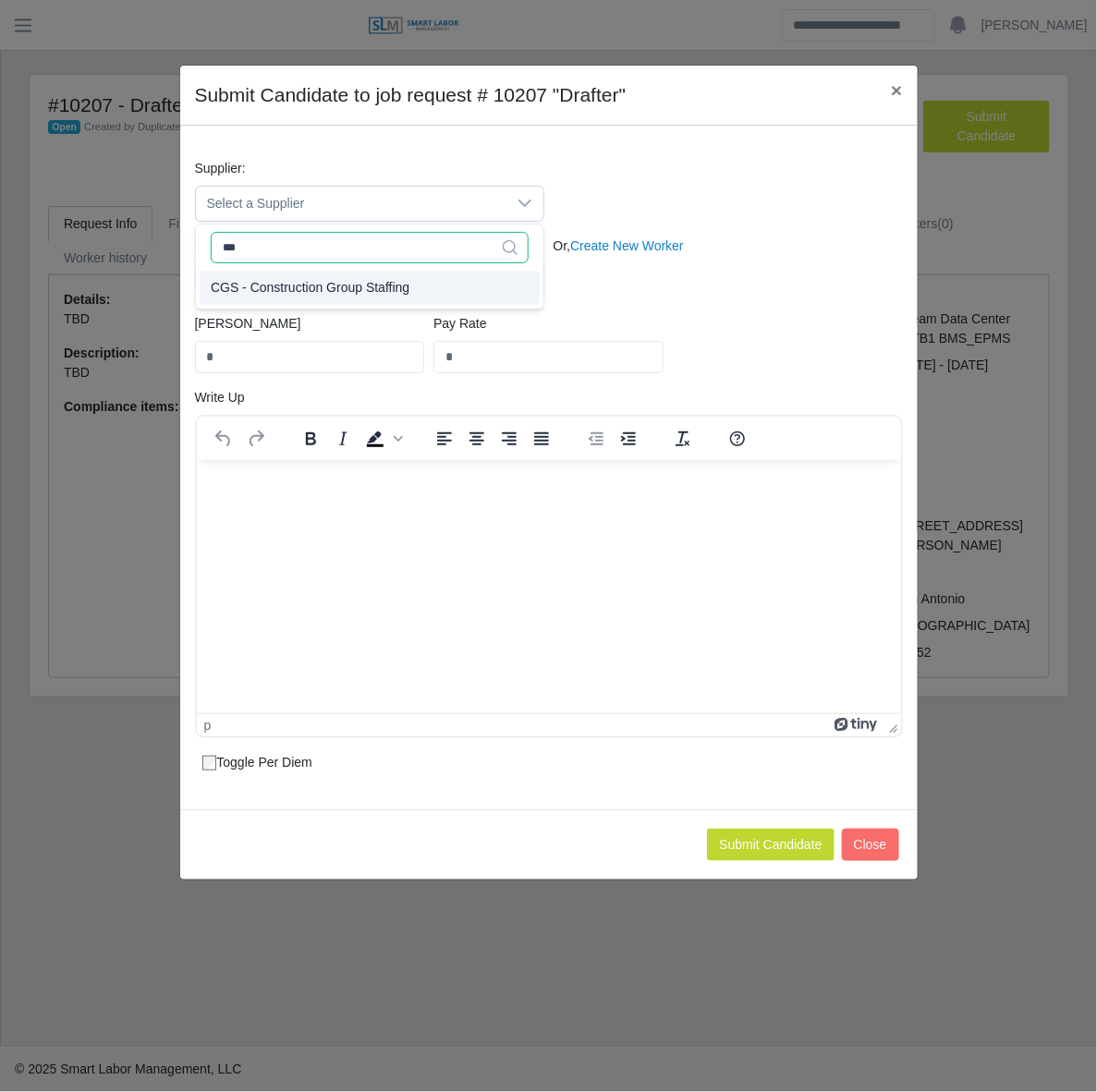
type input "***"
click at [346, 277] on li "CGS - Construction Group Staffing" at bounding box center [370, 287] width 340 height 35
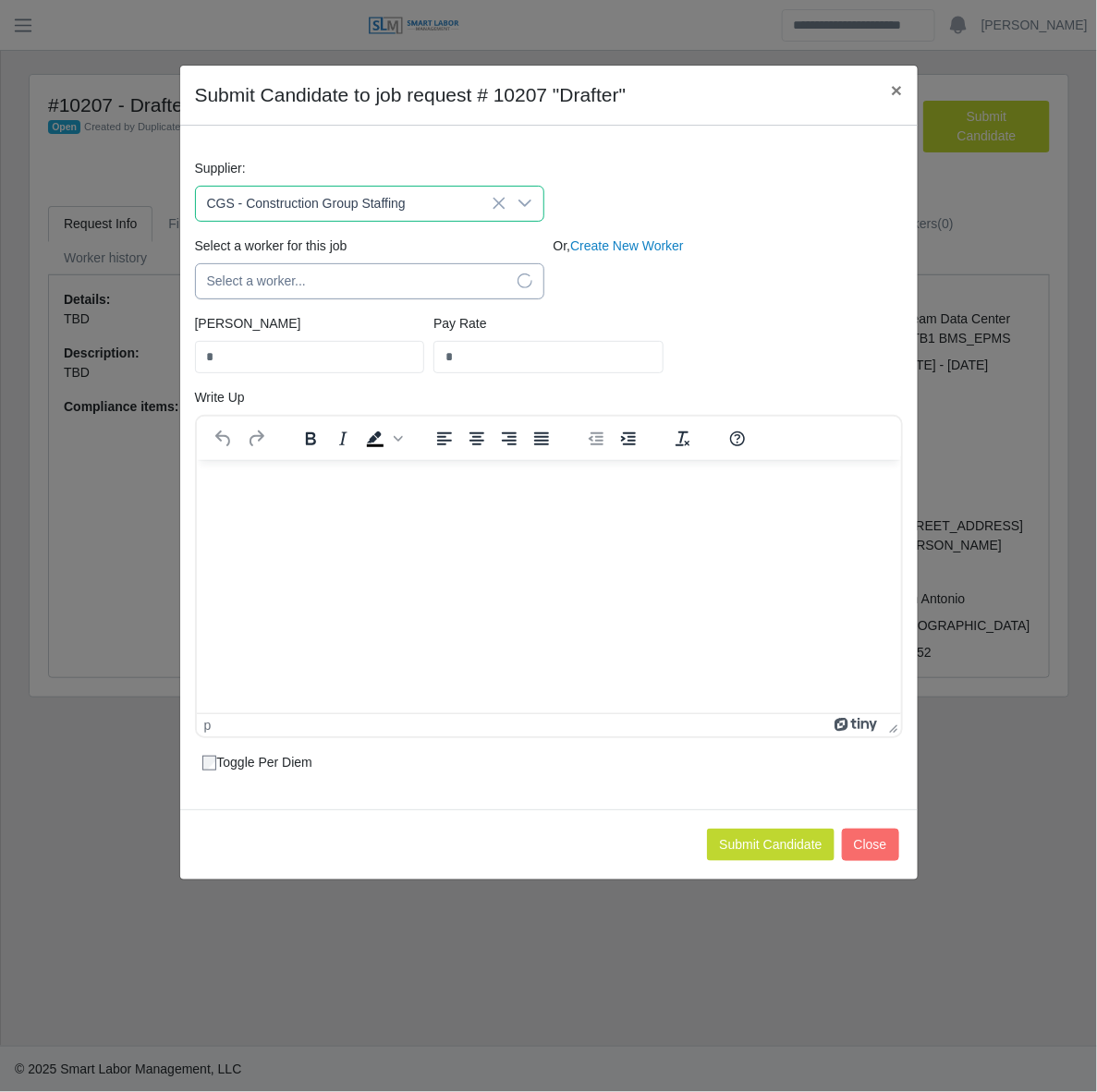
click at [349, 278] on span "Select a worker..." at bounding box center [351, 281] width 311 height 35
click at [534, 284] on div at bounding box center [525, 281] width 37 height 35
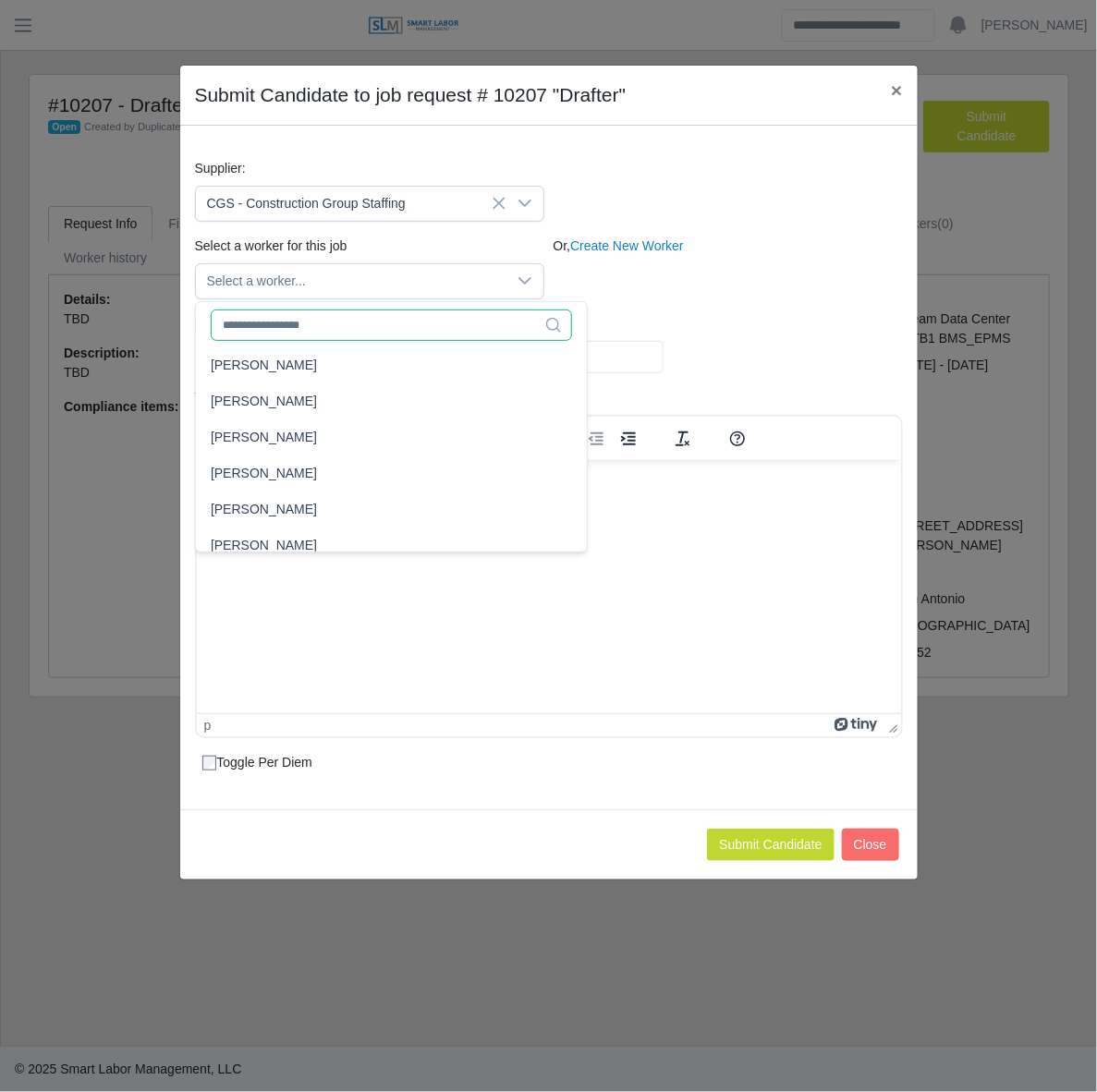
click at [435, 333] on input "text" at bounding box center [391, 326] width 361 height 32
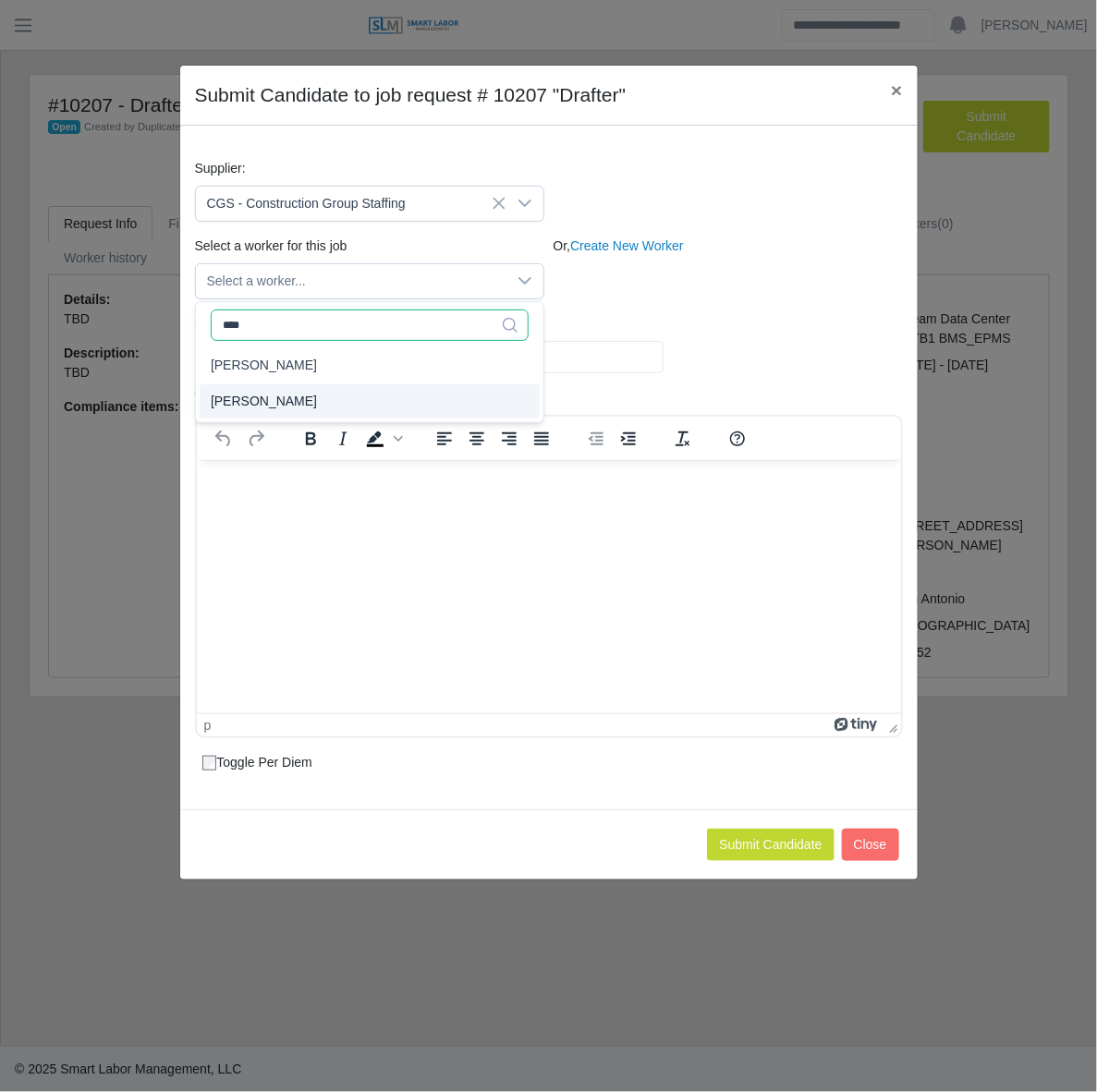
type input "****"
type input "**"
click at [347, 394] on li "Samantha Mclaughlin" at bounding box center [370, 401] width 340 height 35
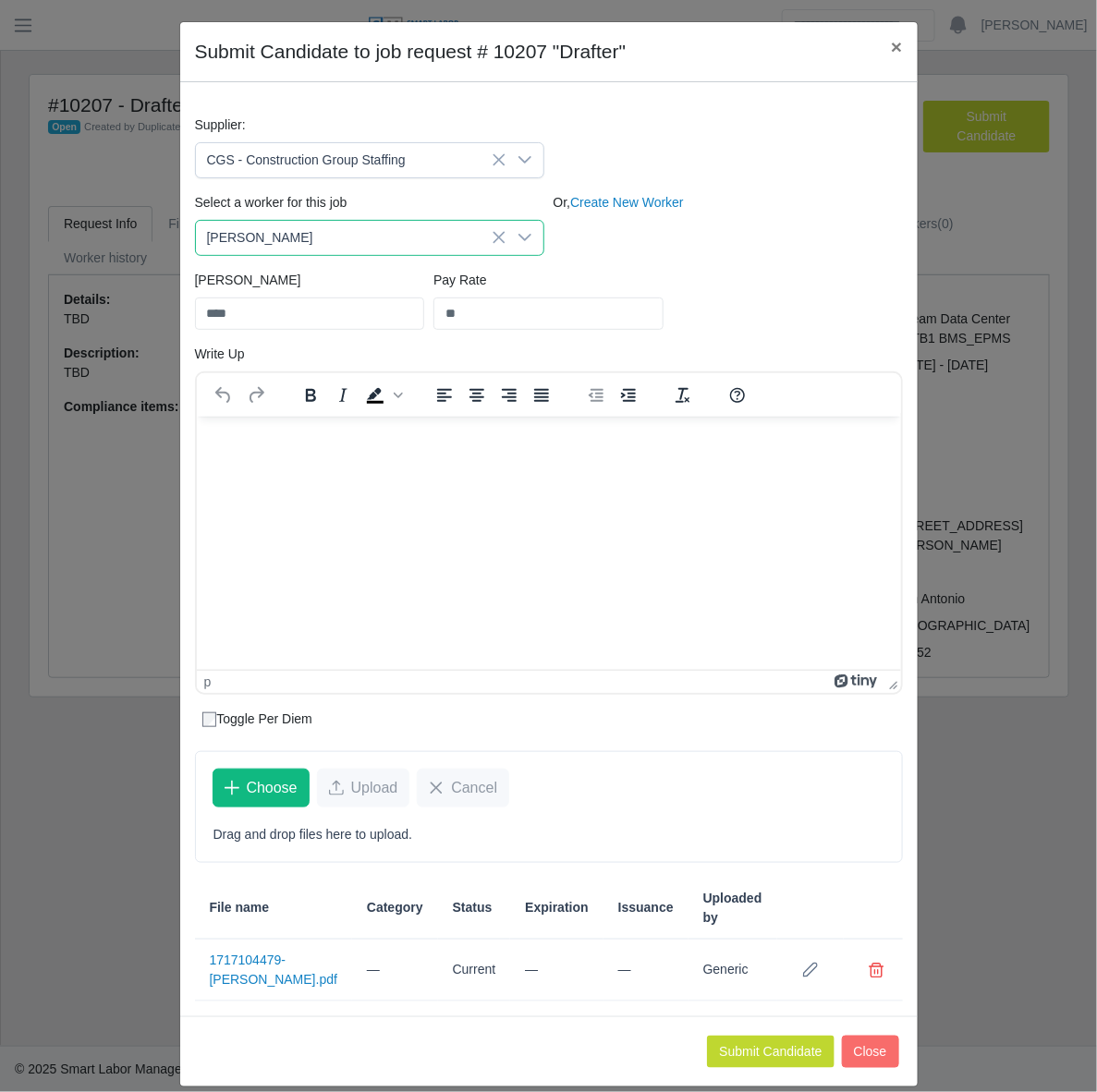
scroll to position [67, 0]
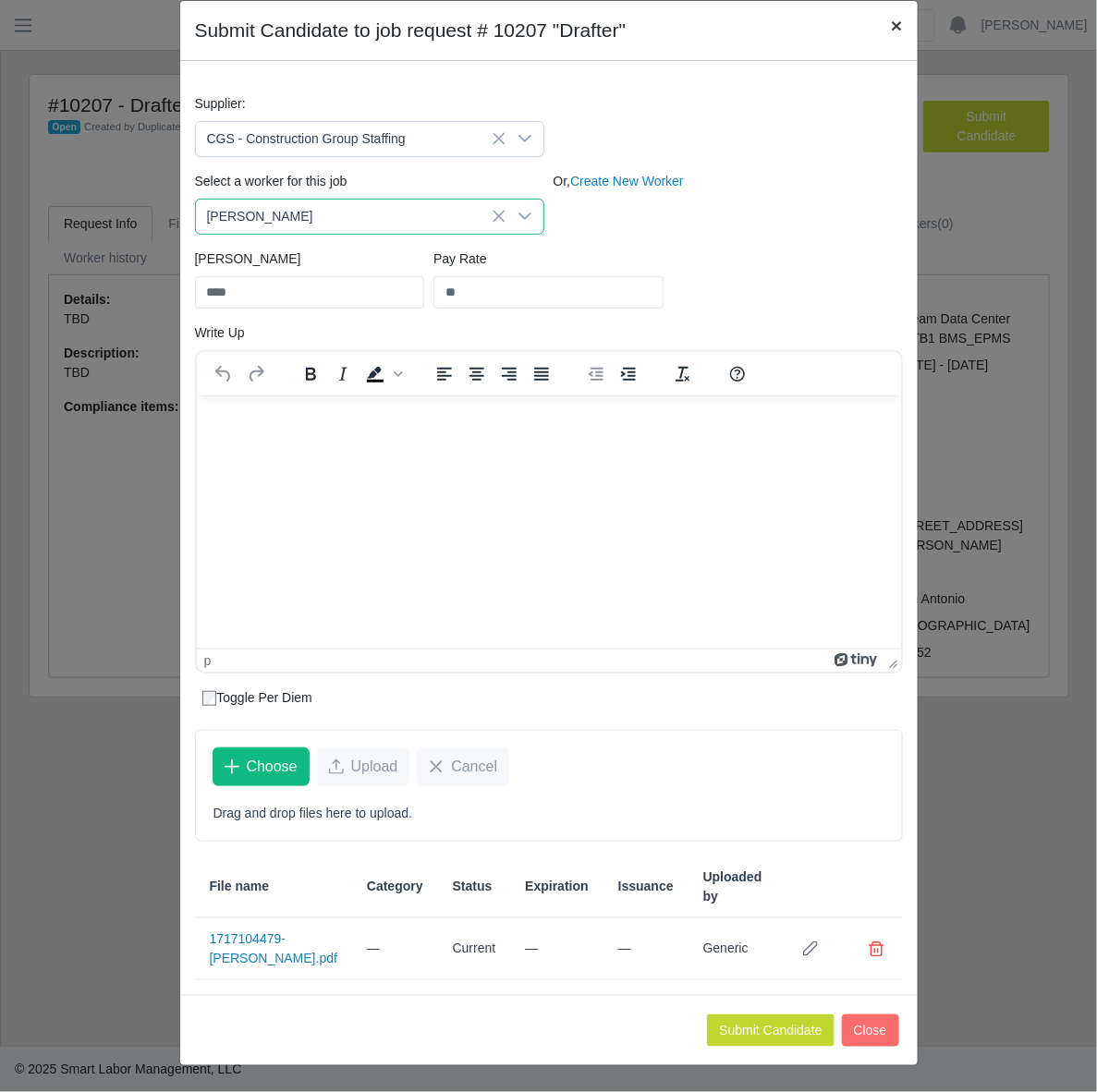
click at [891, 29] on span "×" at bounding box center [896, 25] width 11 height 21
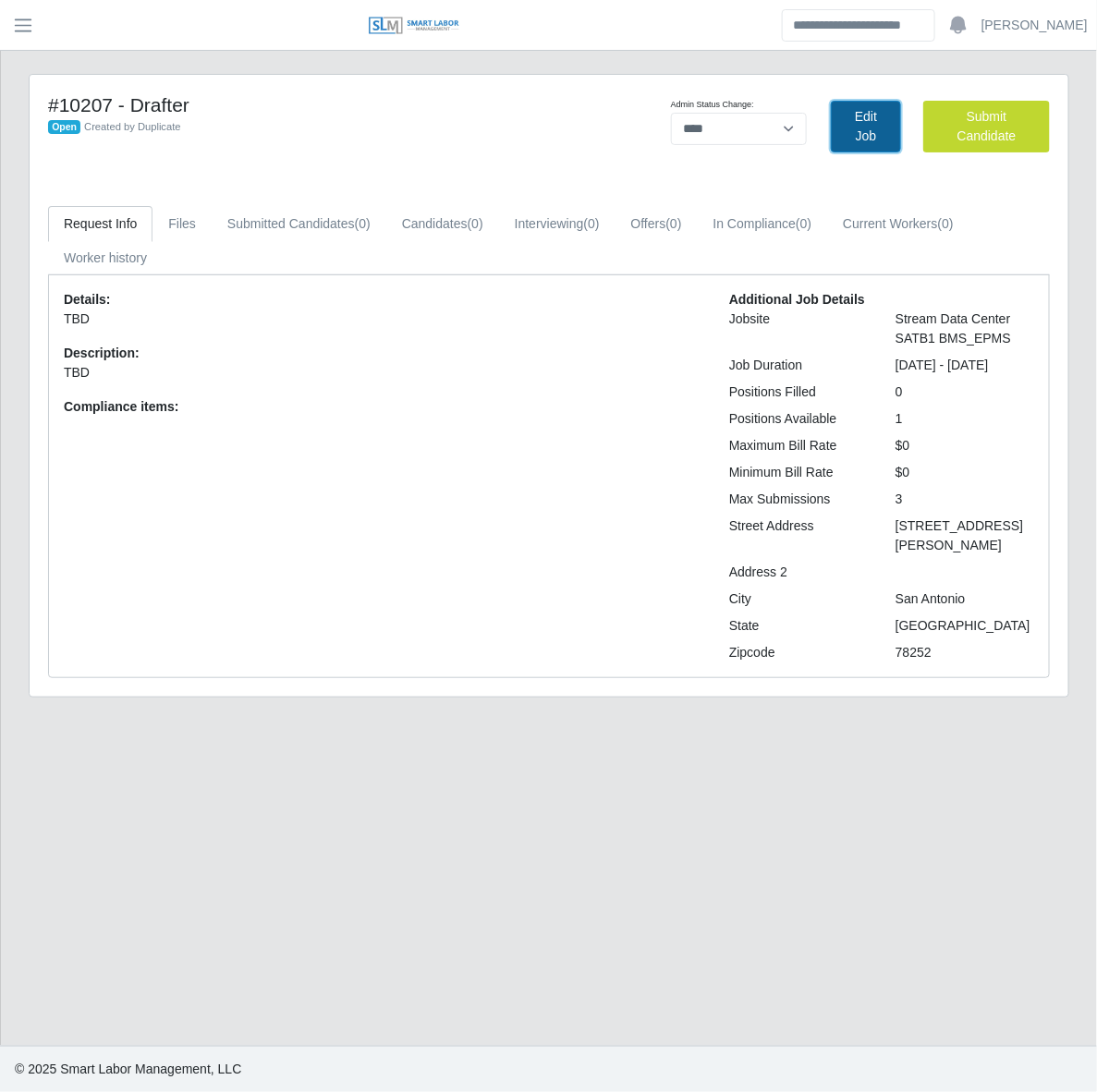
click at [865, 136] on link "Edit Job" at bounding box center [865, 126] width 70 height 51
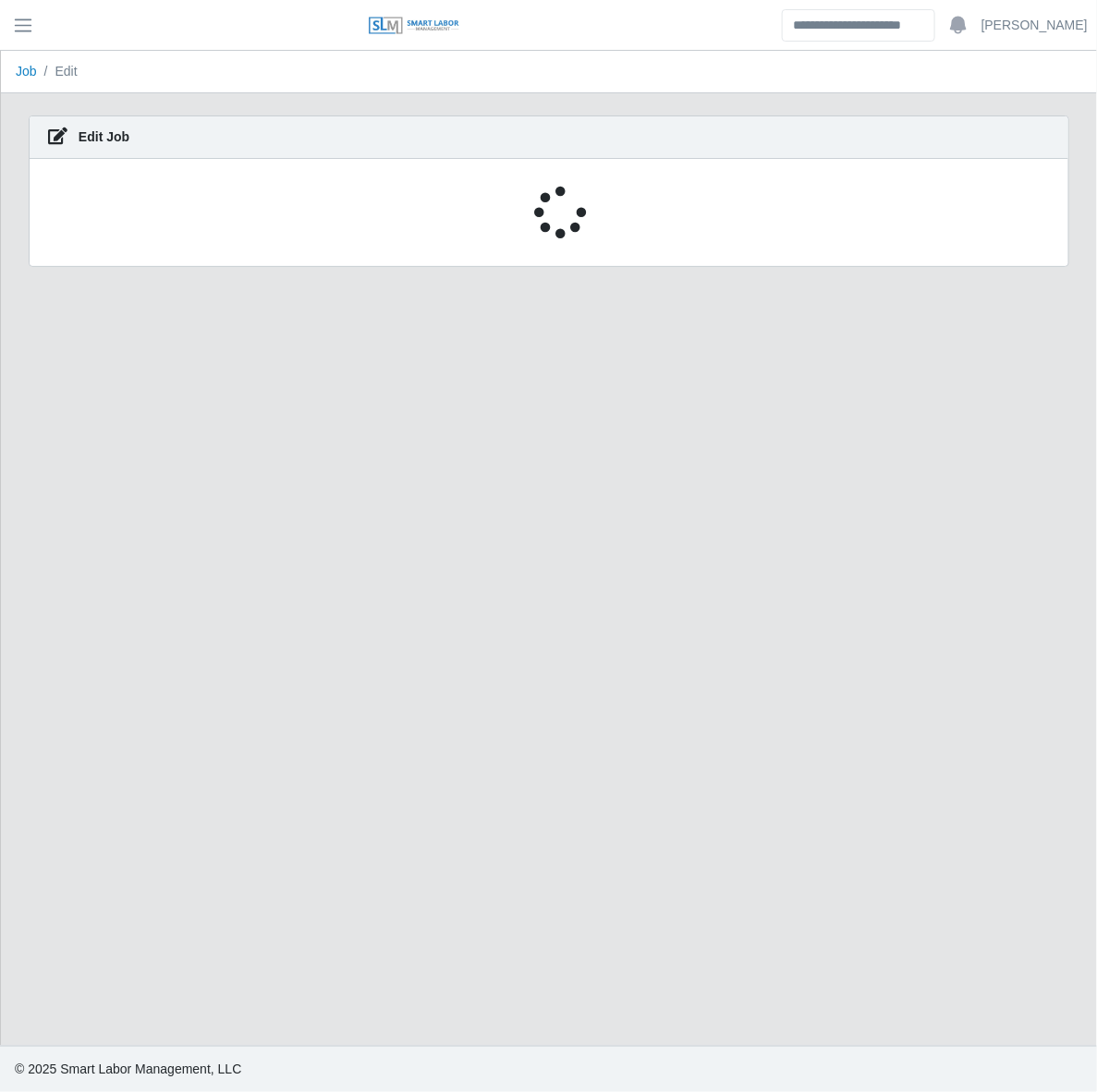
select select "****"
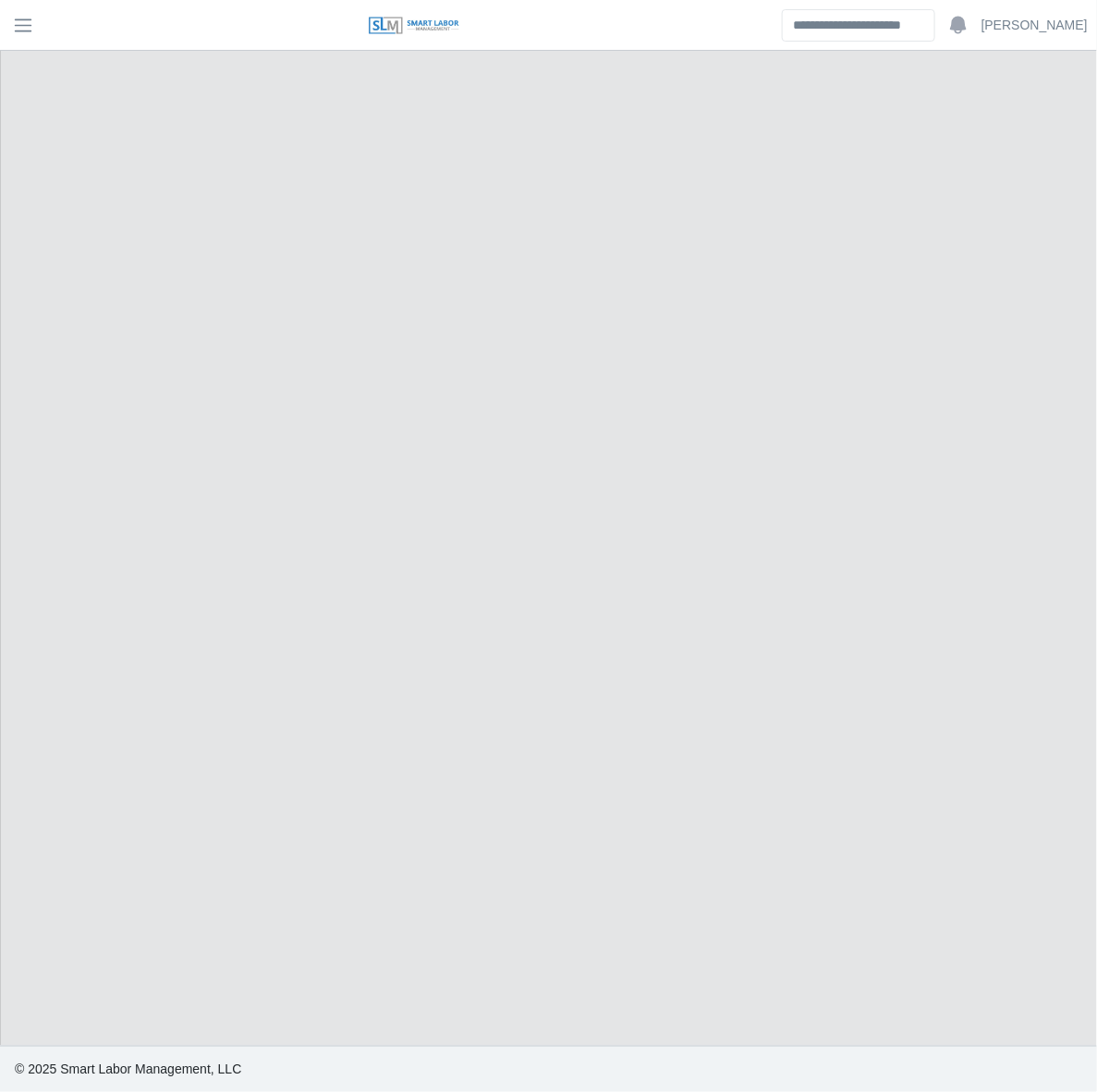
select select "****"
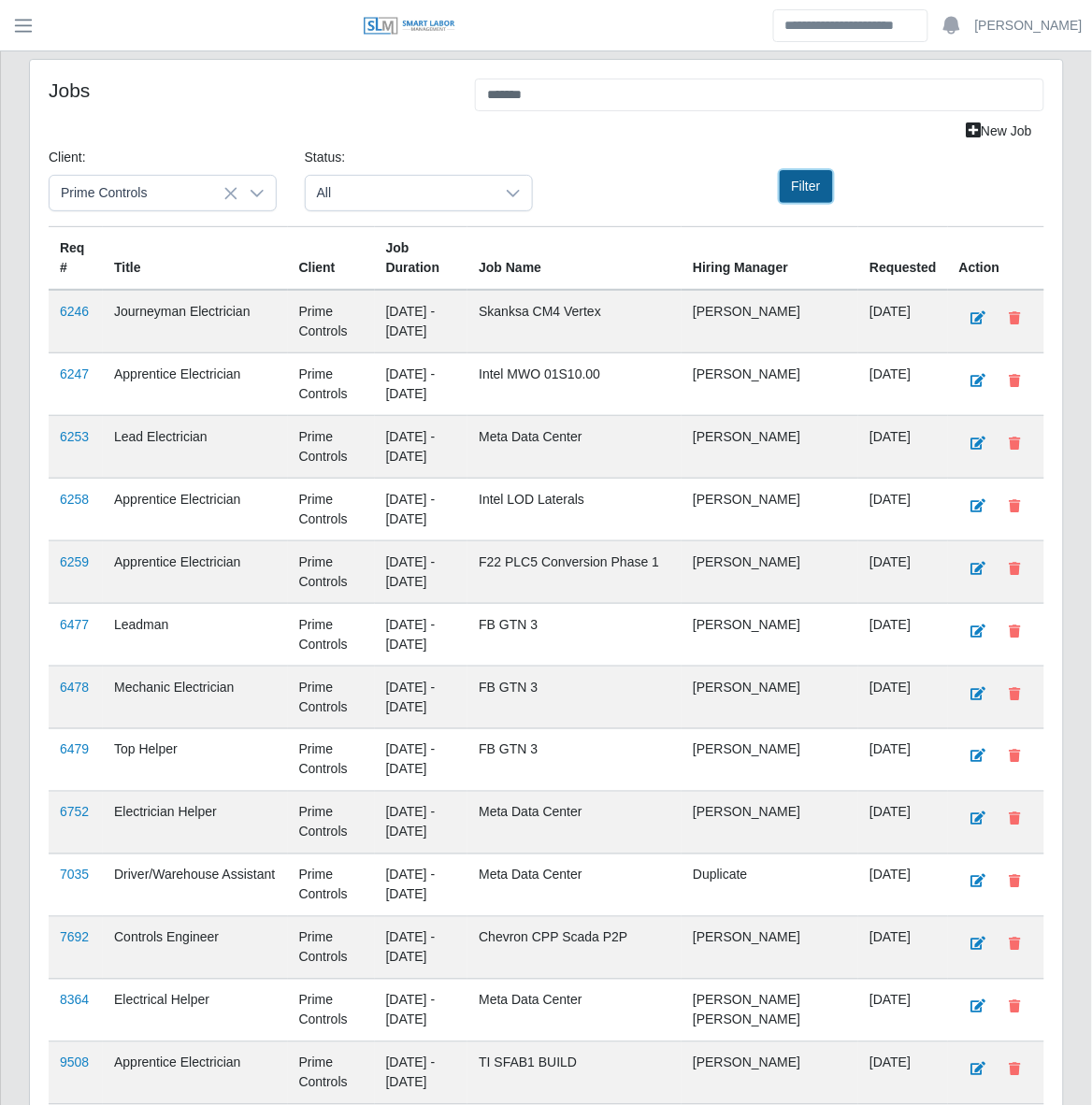
click at [804, 180] on button "Filter" at bounding box center [806, 186] width 53 height 33
click at [451, 199] on span "All" at bounding box center [401, 193] width 189 height 35
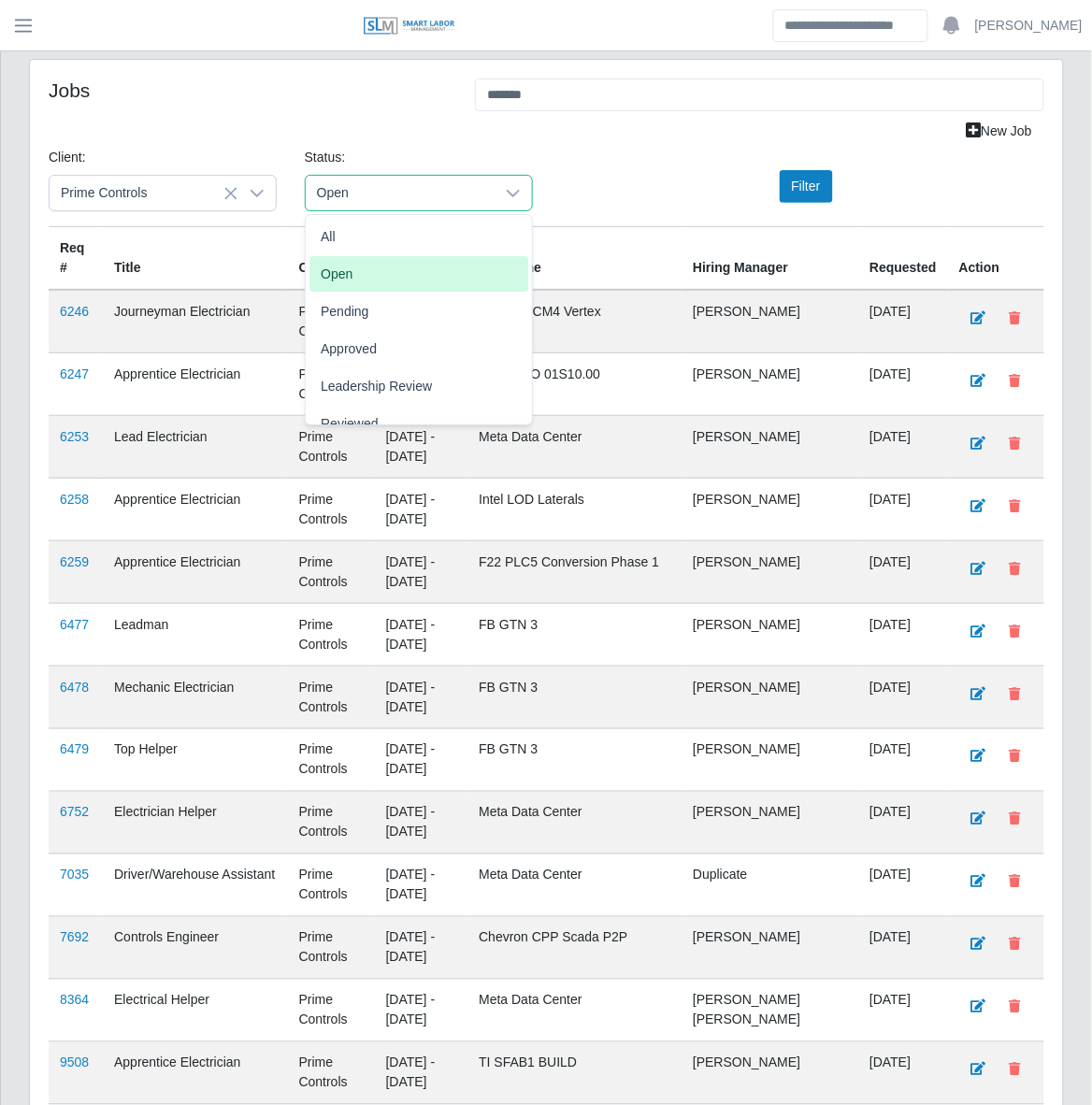
click at [414, 264] on li "Open" at bounding box center [419, 274] width 219 height 36
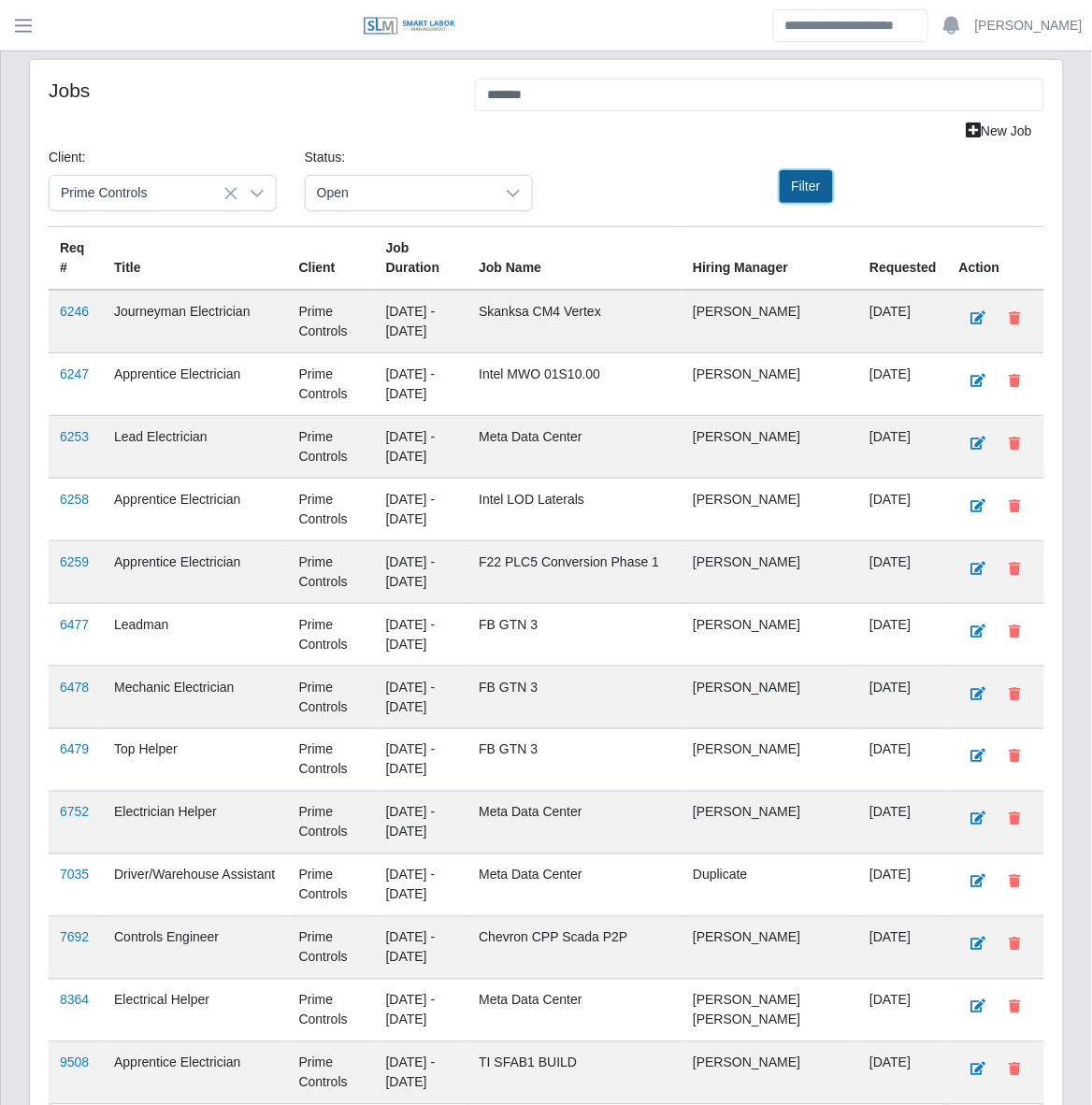
click at [806, 194] on button "Filter" at bounding box center [806, 186] width 53 height 33
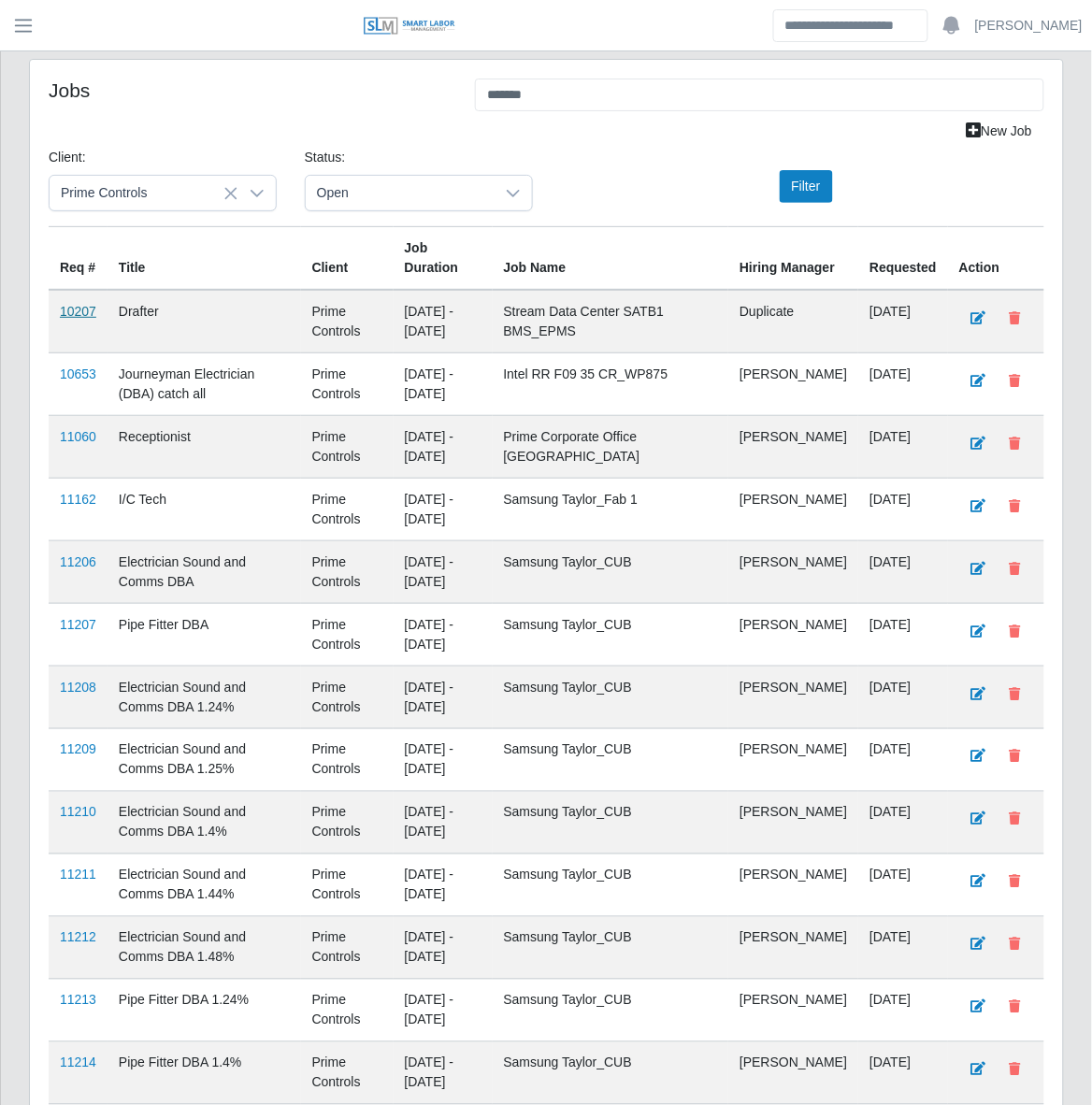
click at [65, 314] on link "10207" at bounding box center [77, 312] width 37 height 15
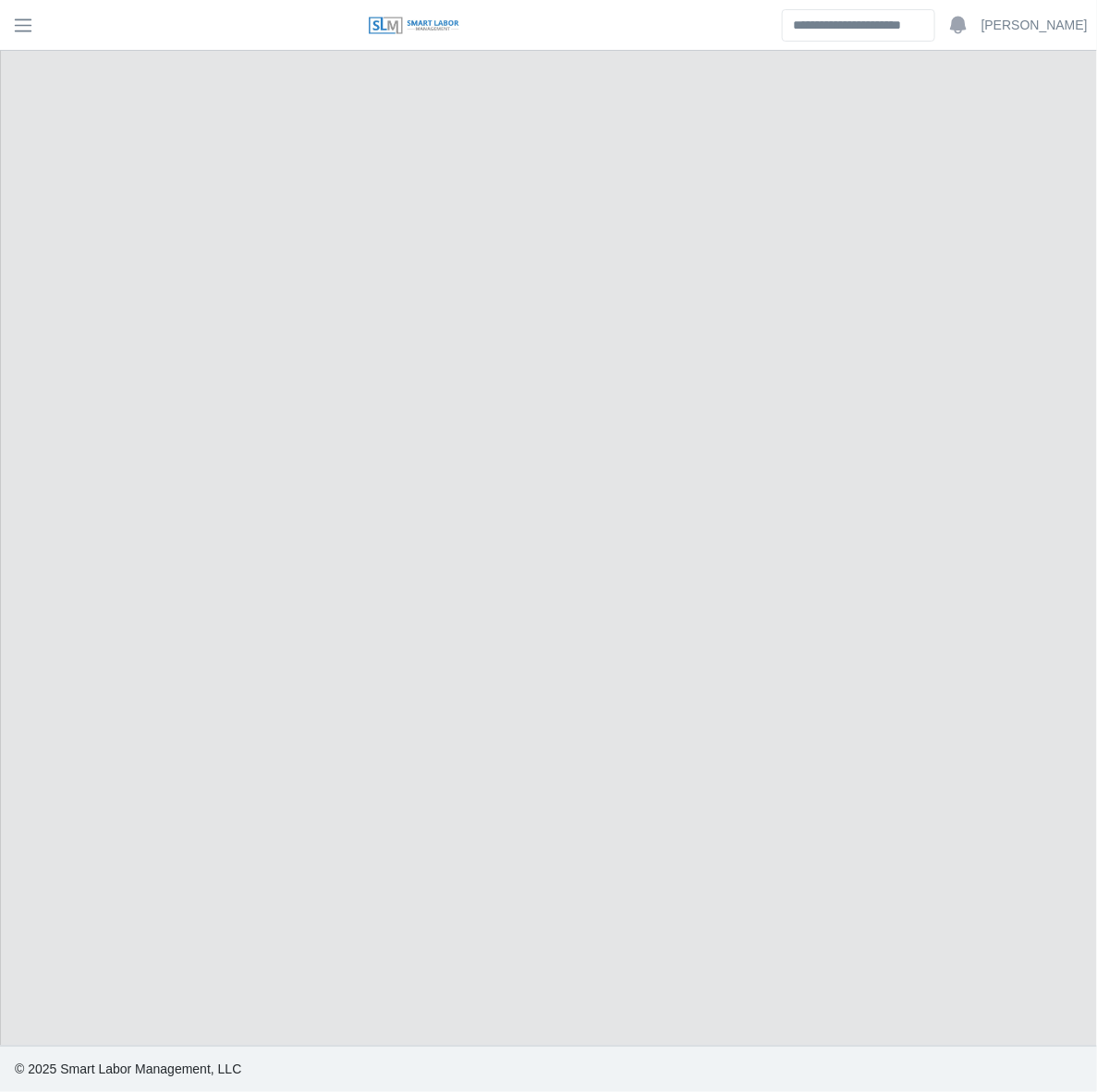
select select "****"
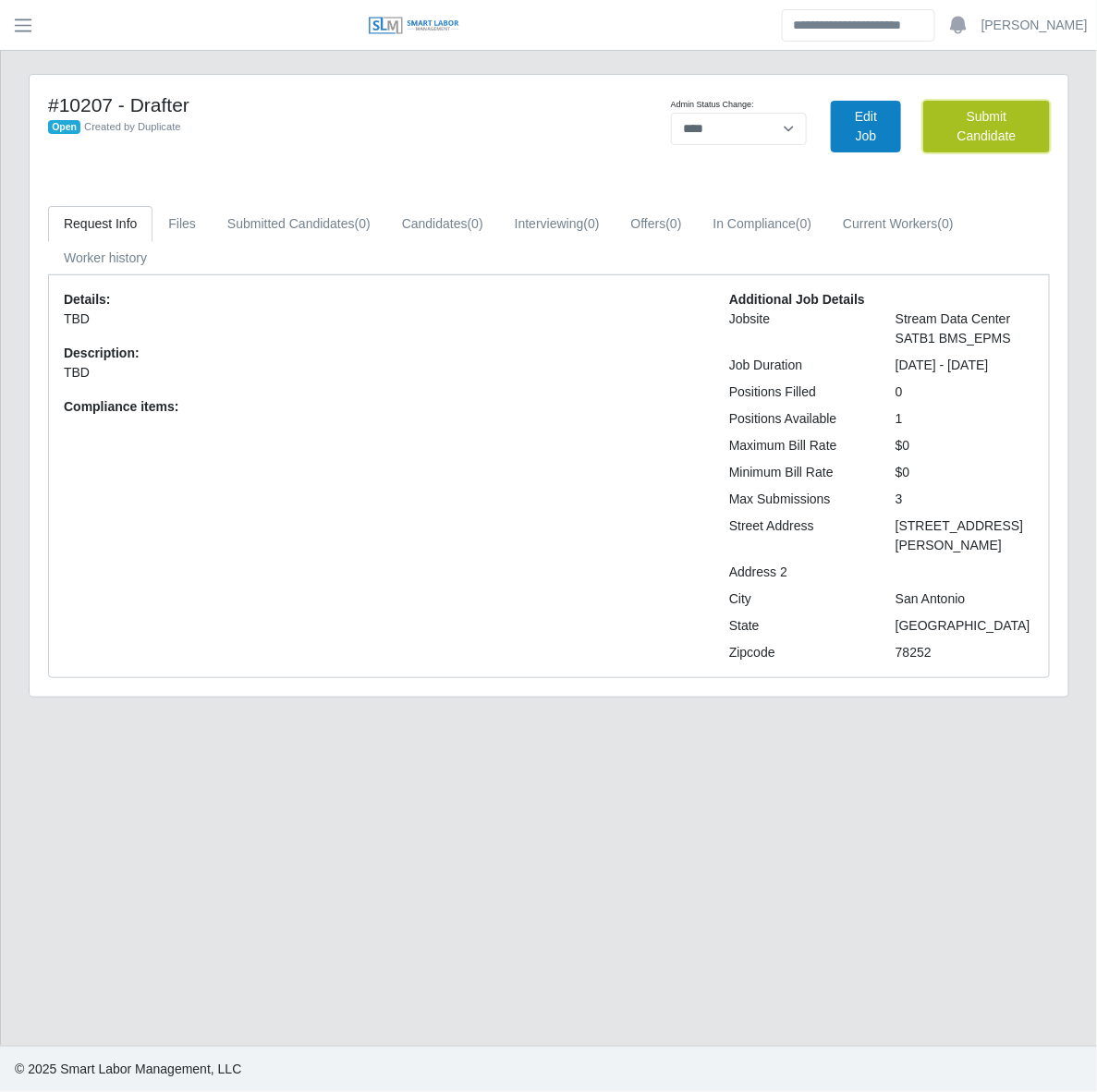
click at [1004, 123] on button "Submit Candidate" at bounding box center [987, 126] width 127 height 51
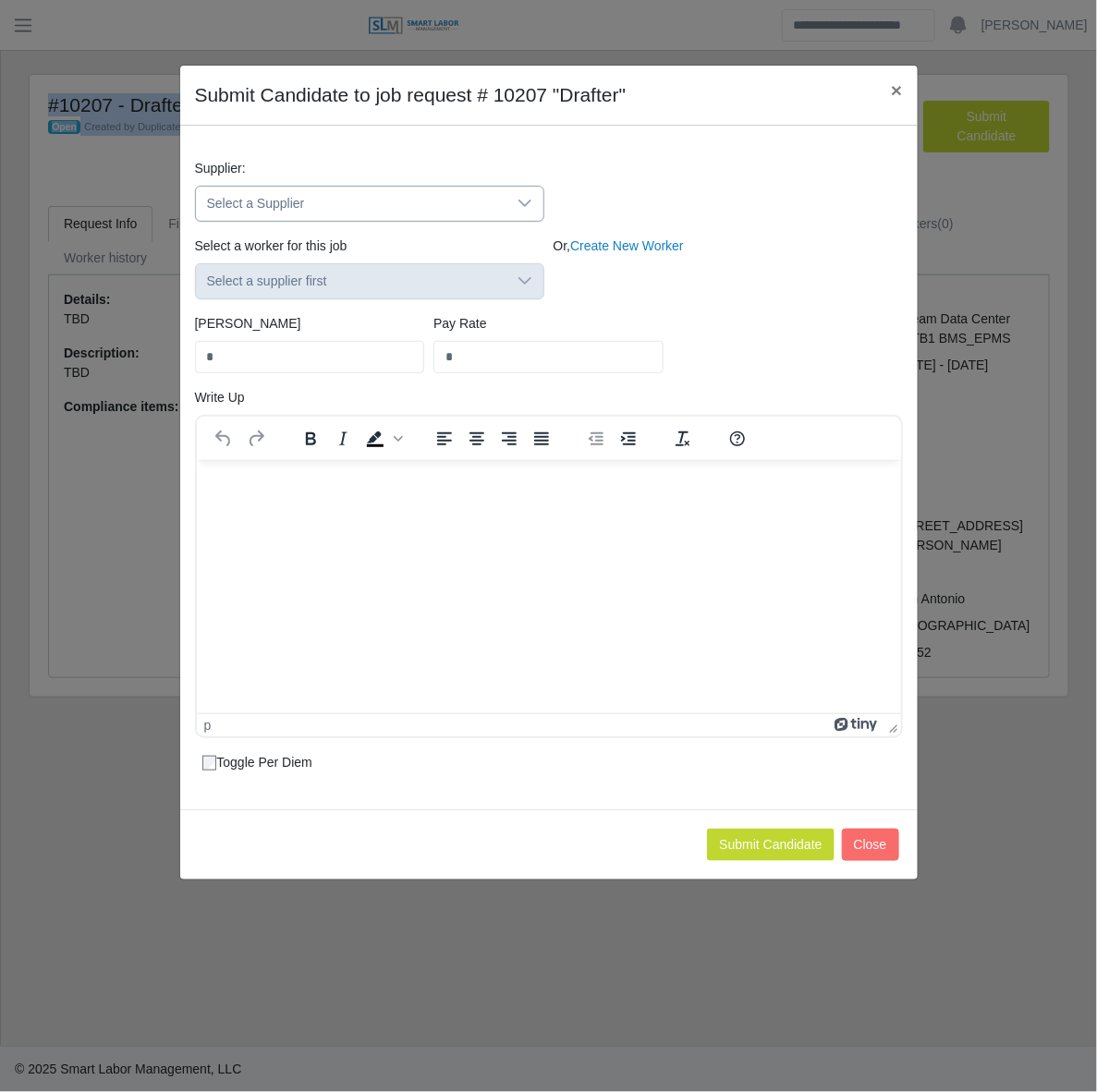
click at [529, 209] on icon at bounding box center [525, 203] width 15 height 15
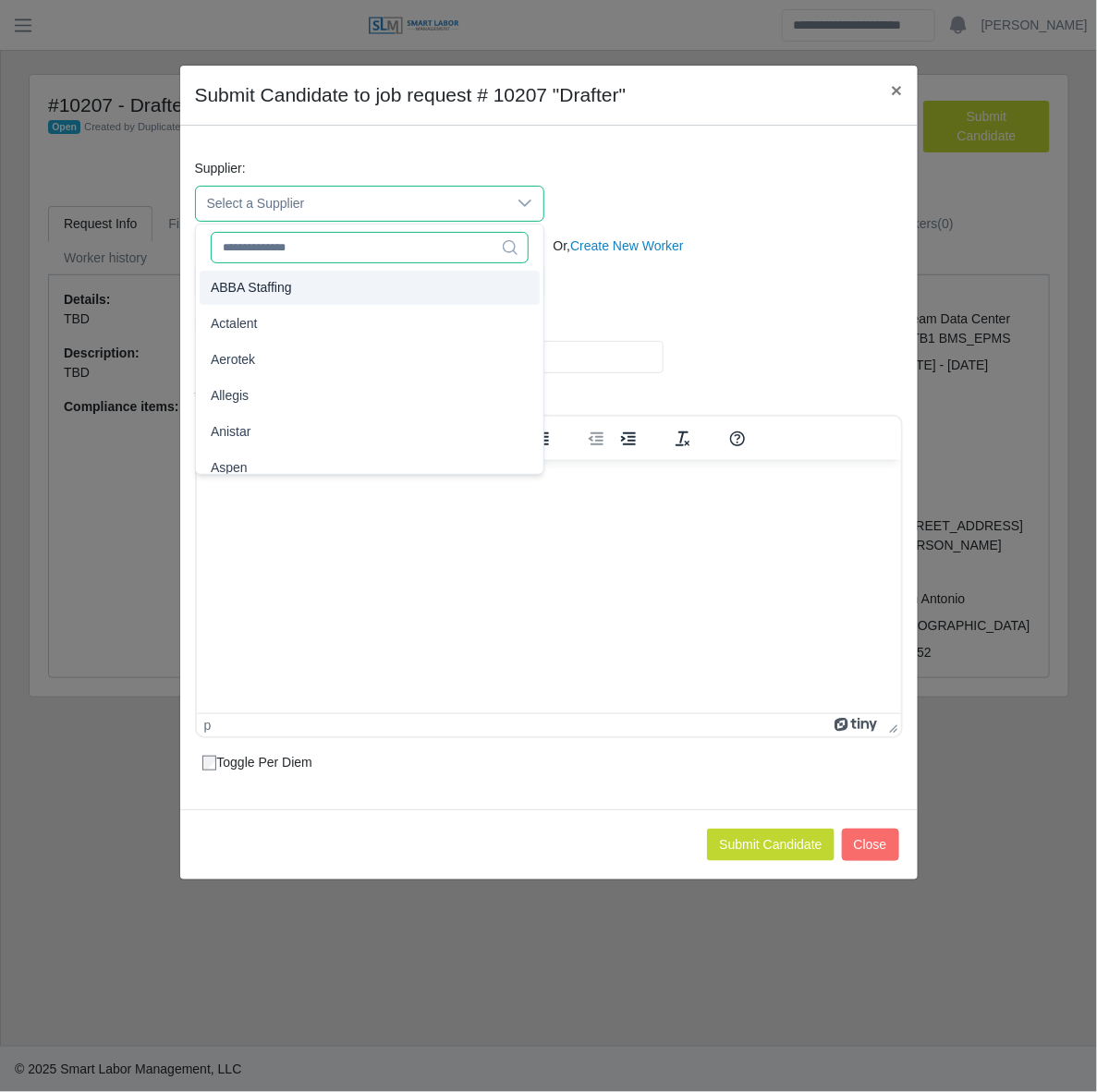
click at [333, 251] on input "text" at bounding box center [370, 247] width 317 height 32
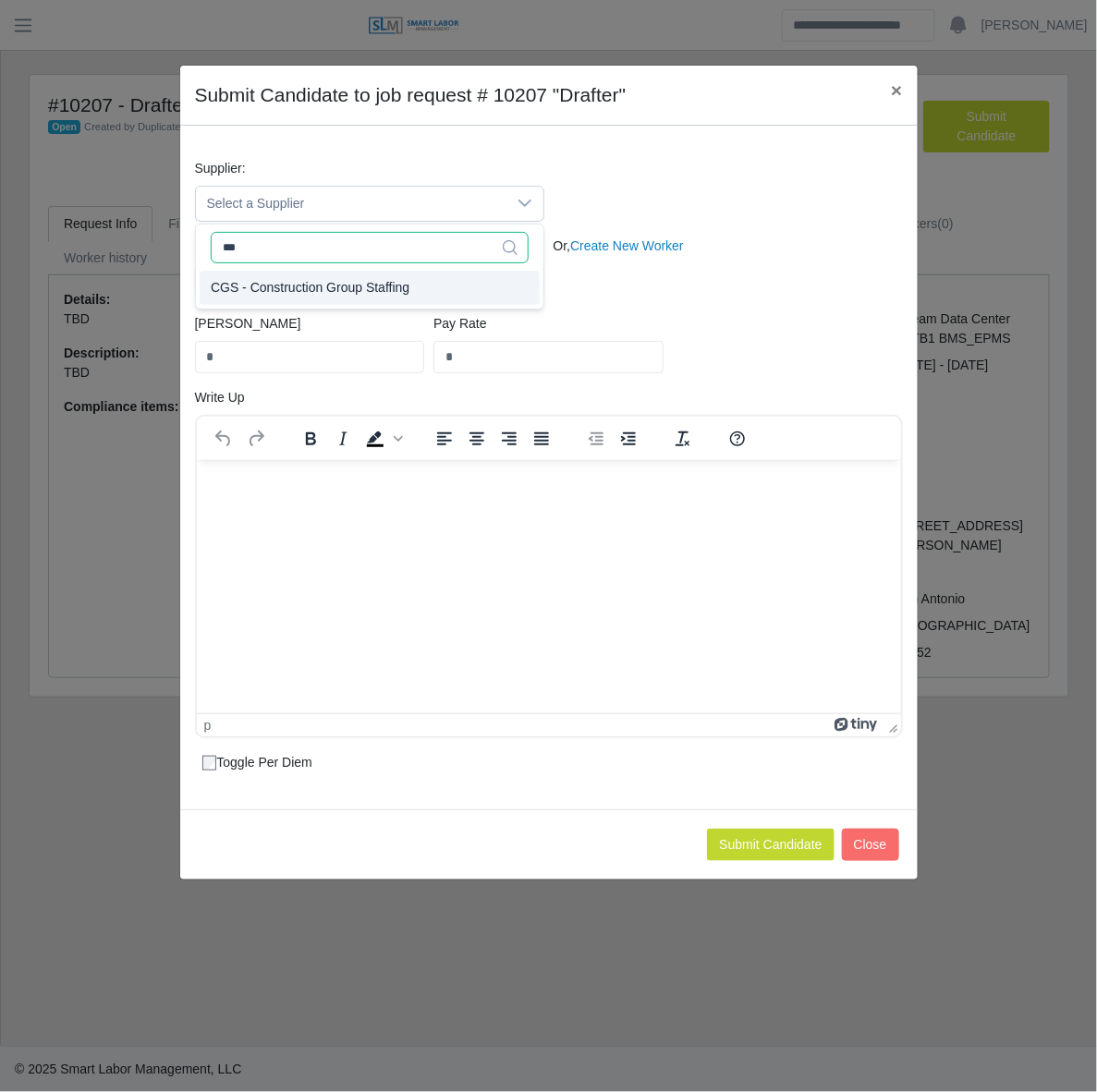
type input "***"
click at [324, 292] on span "CGS - Construction Group Staffing" at bounding box center [310, 287] width 199 height 20
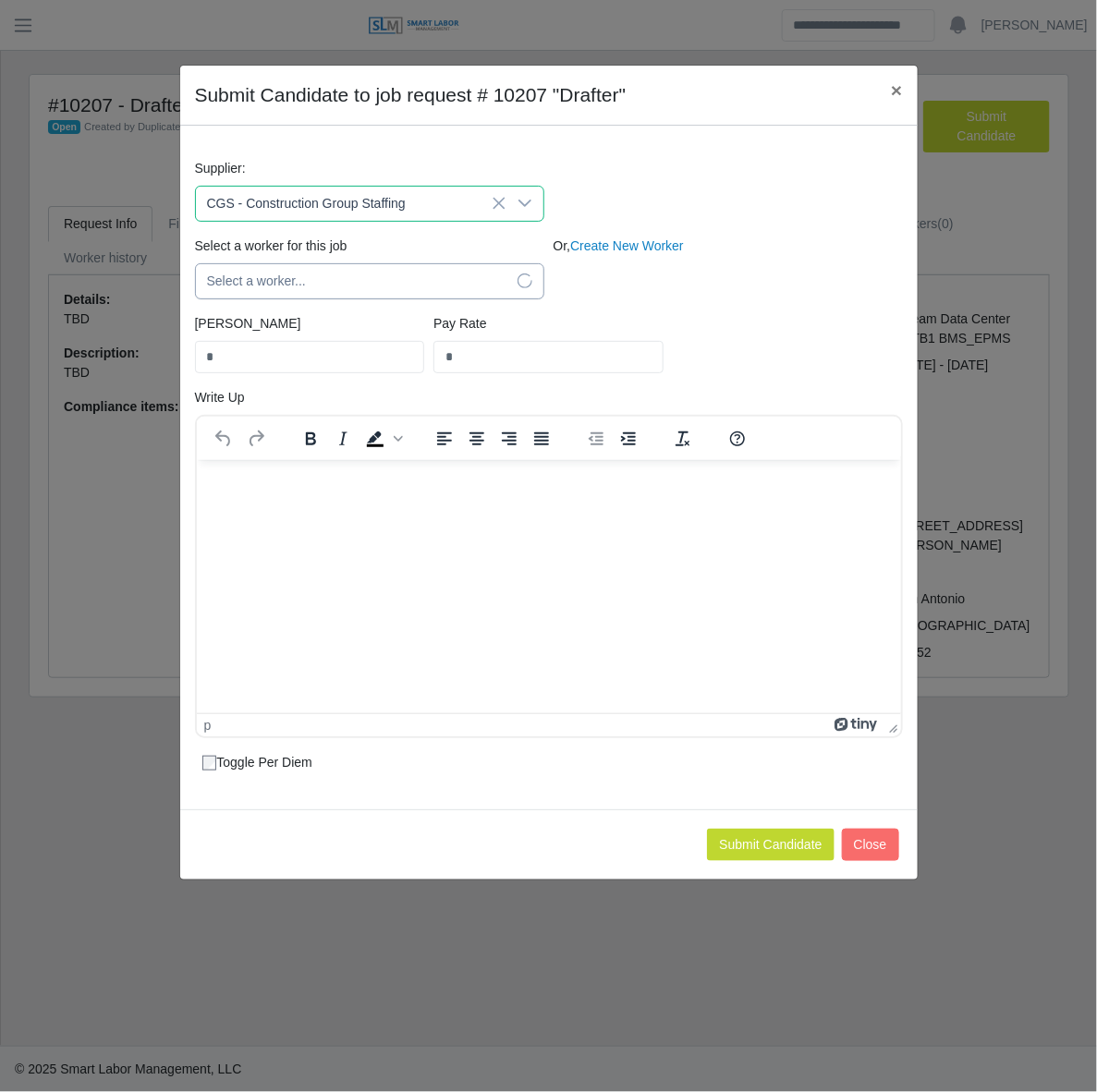
drag, startPoint x: 370, startPoint y: 274, endPoint x: 385, endPoint y: 277, distance: 15.3
click at [374, 274] on span "Select a worker..." at bounding box center [351, 281] width 311 height 35
click at [528, 293] on div at bounding box center [525, 281] width 37 height 35
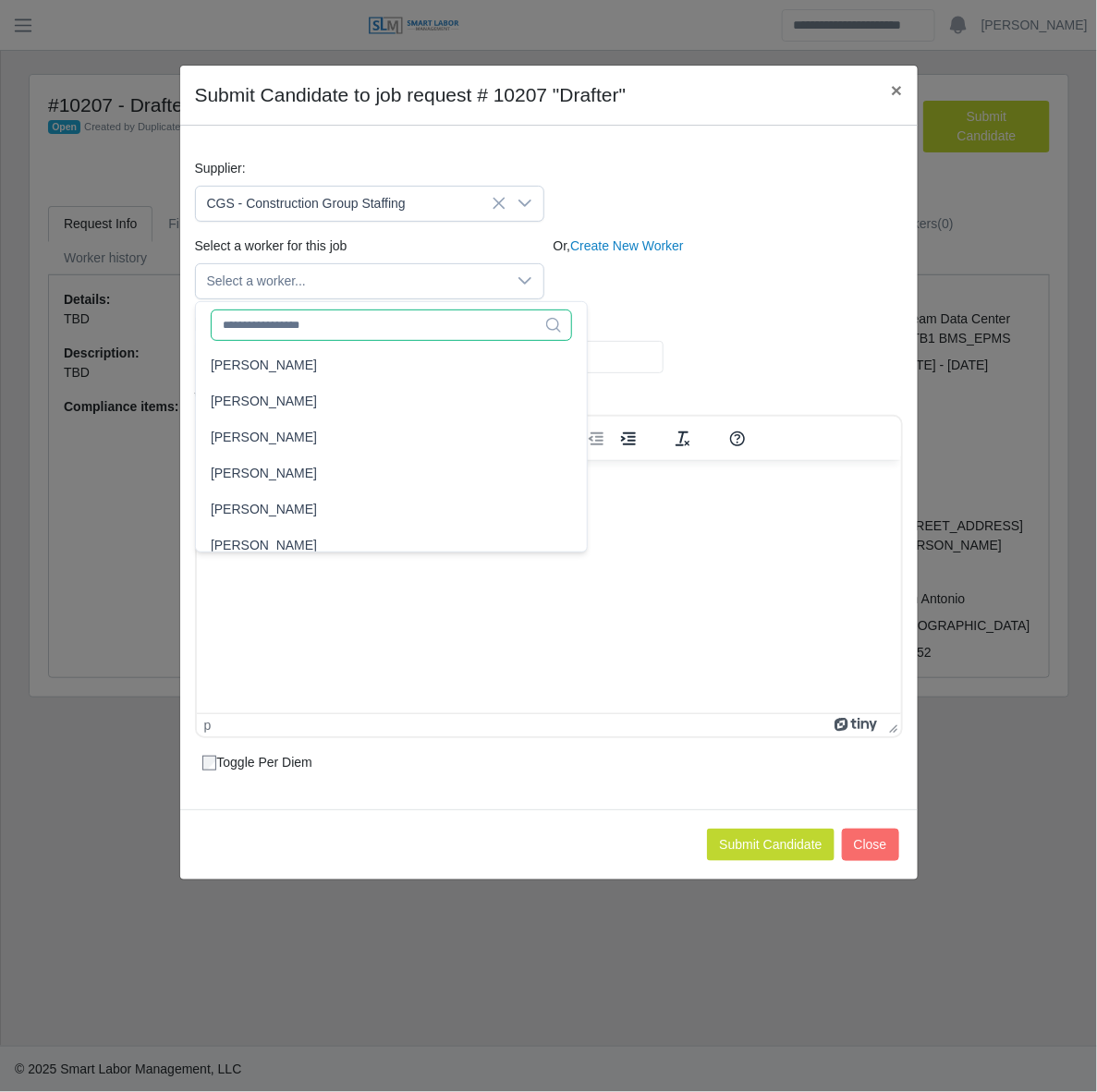
click at [420, 315] on input "text" at bounding box center [391, 326] width 361 height 32
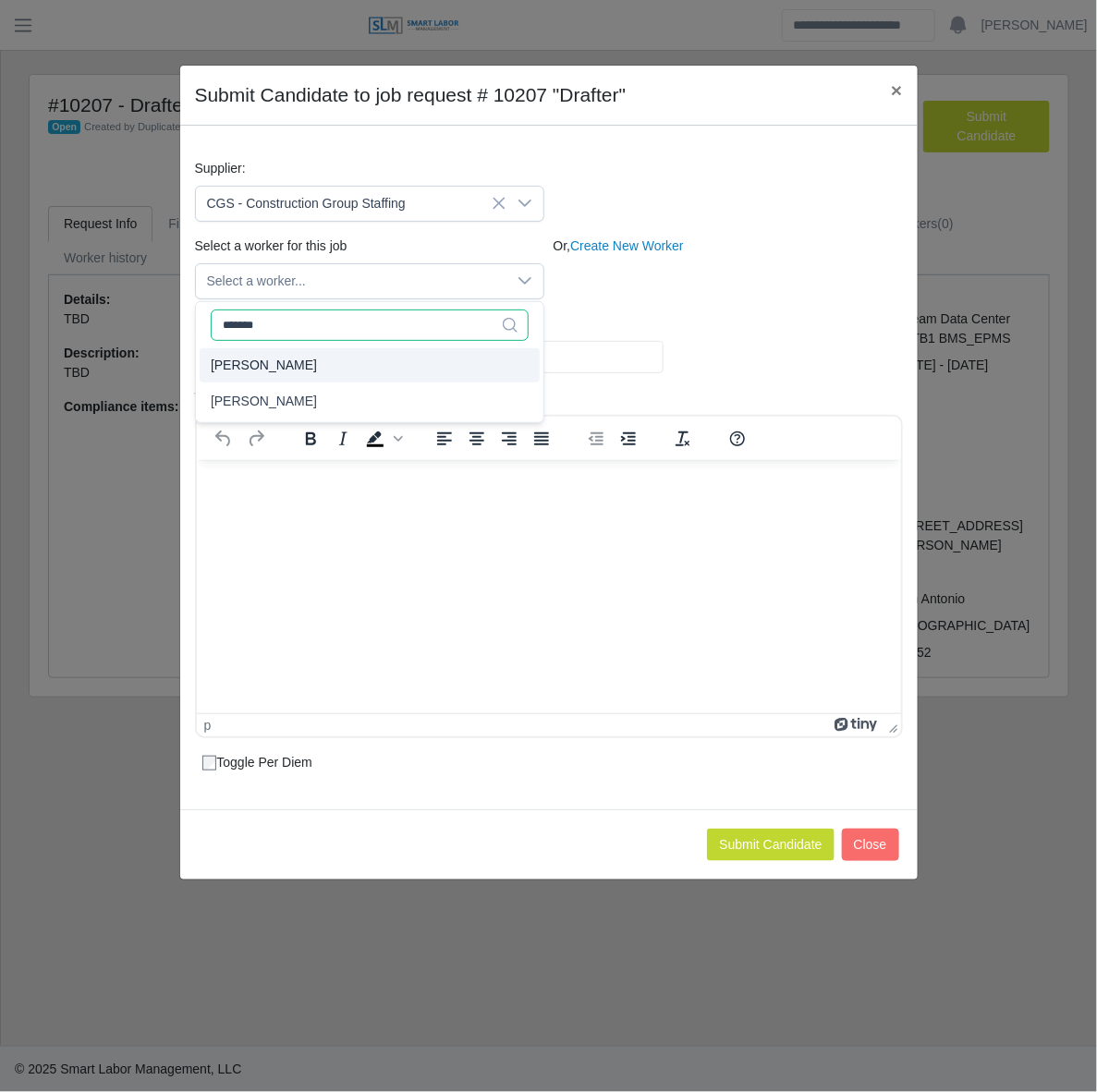
type input "*******"
type input "****"
type input "**"
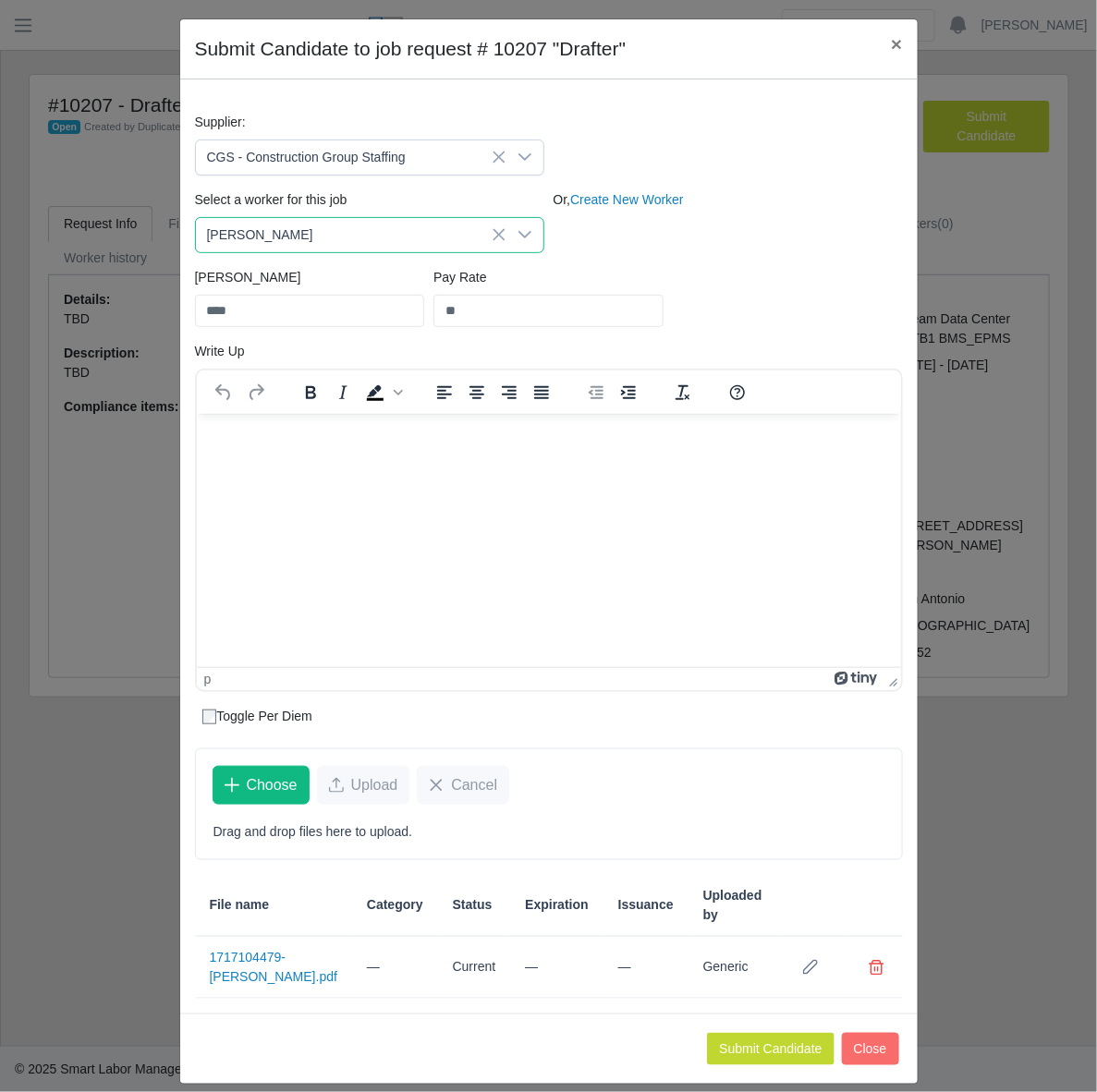
scroll to position [67, 0]
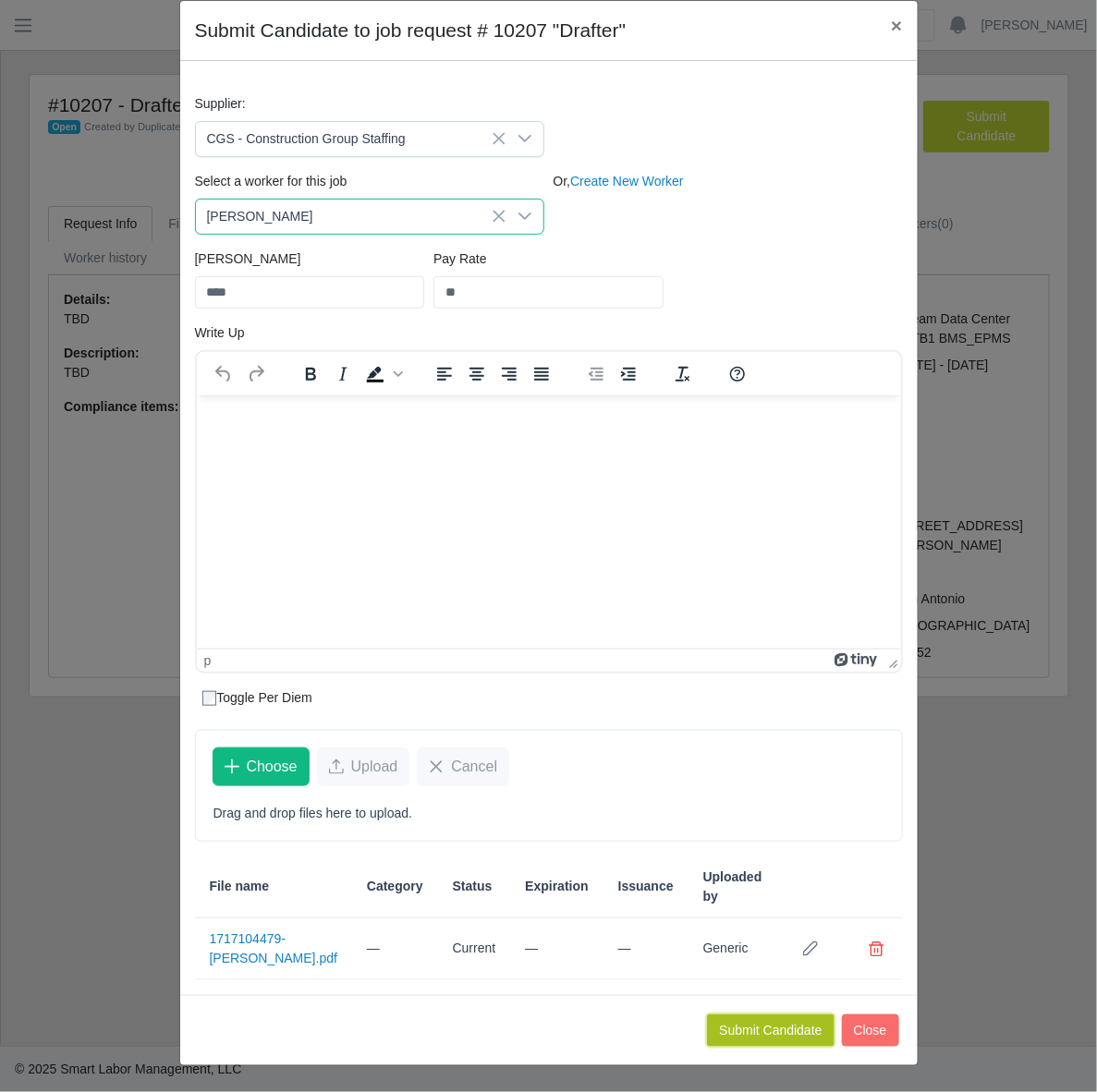
click at [730, 1029] on button "Submit Candidate" at bounding box center [770, 1030] width 127 height 33
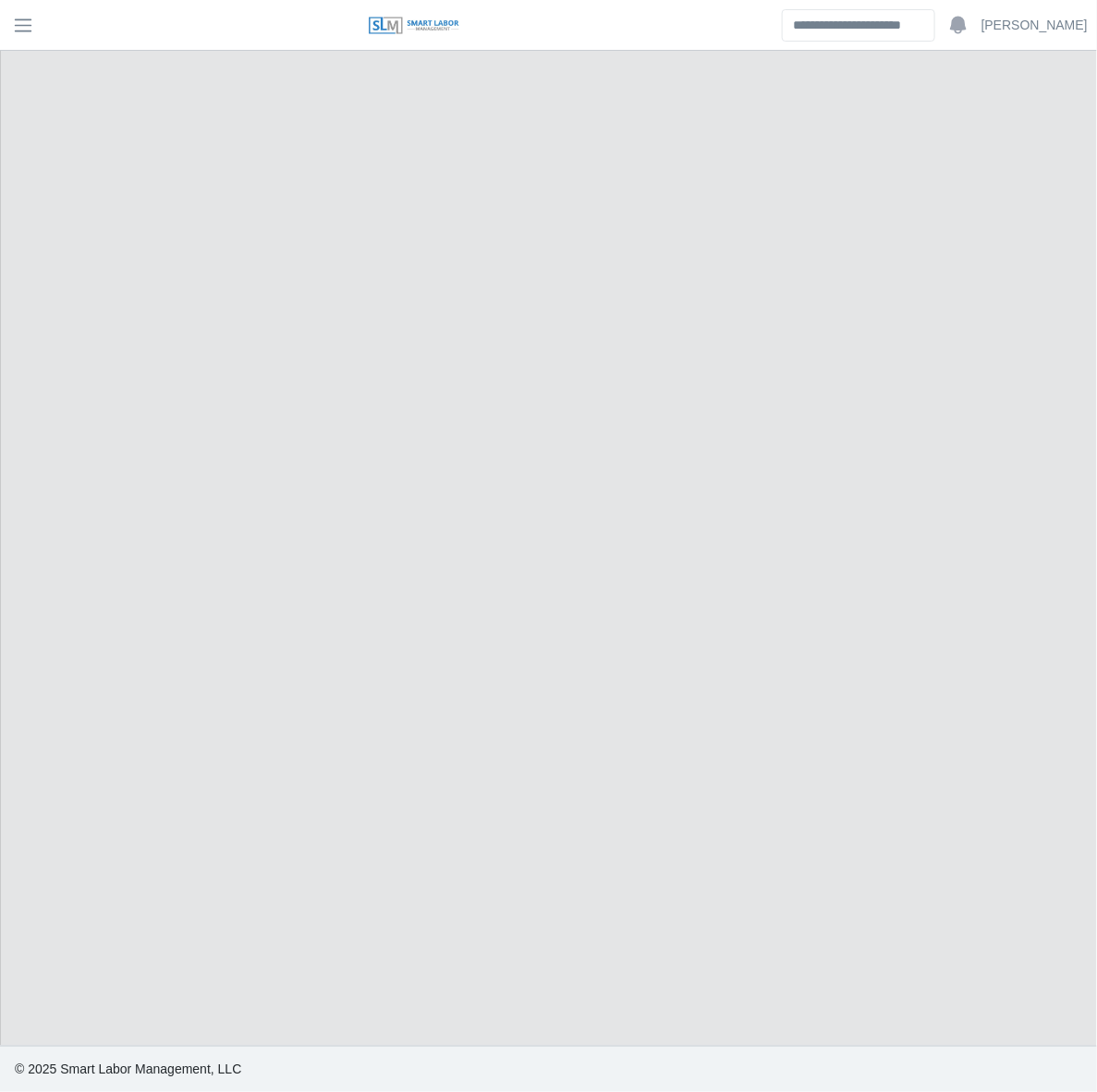
select select "****"
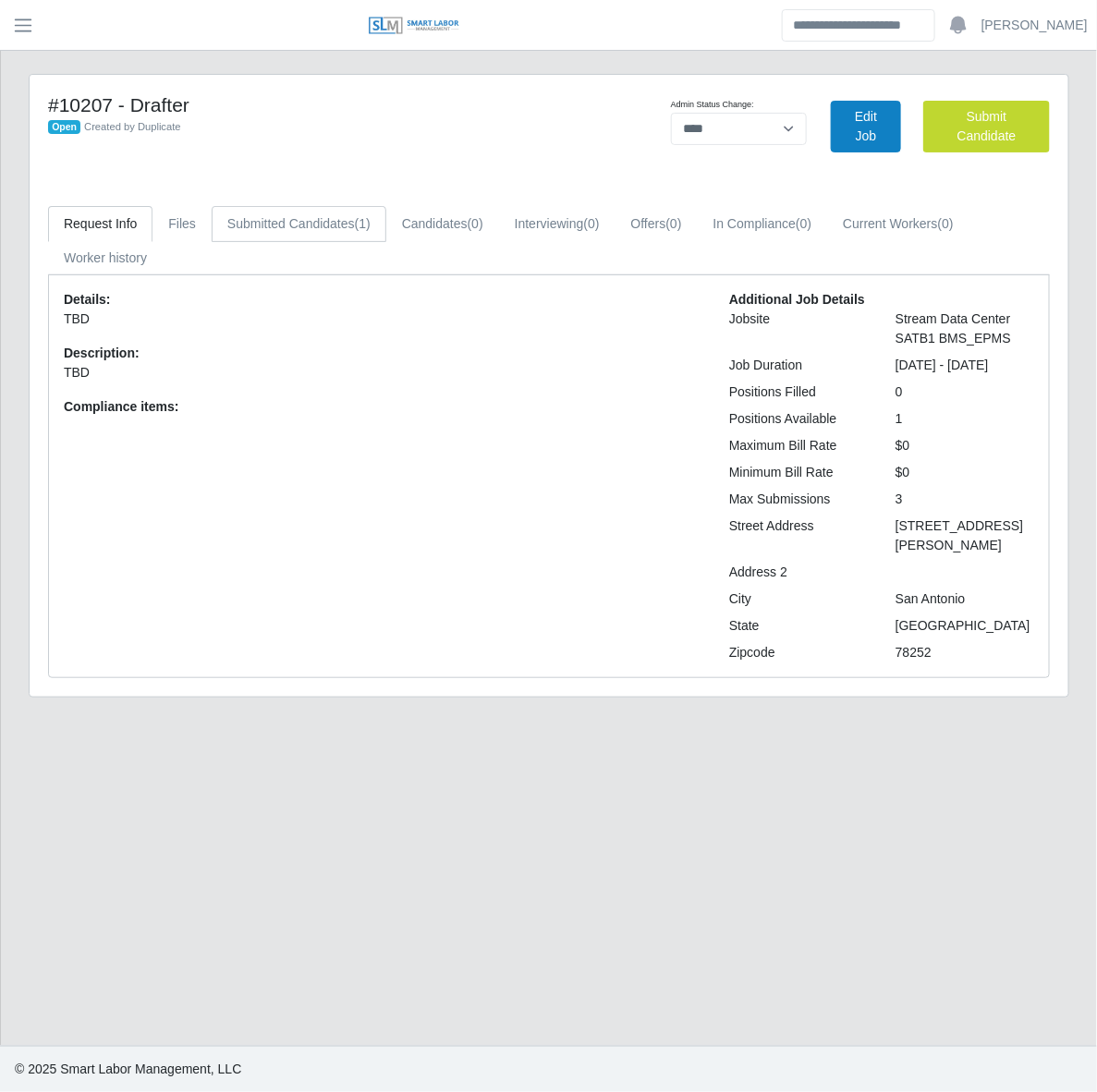
click at [298, 224] on link "Submitted Candidates (1)" at bounding box center [299, 224] width 175 height 36
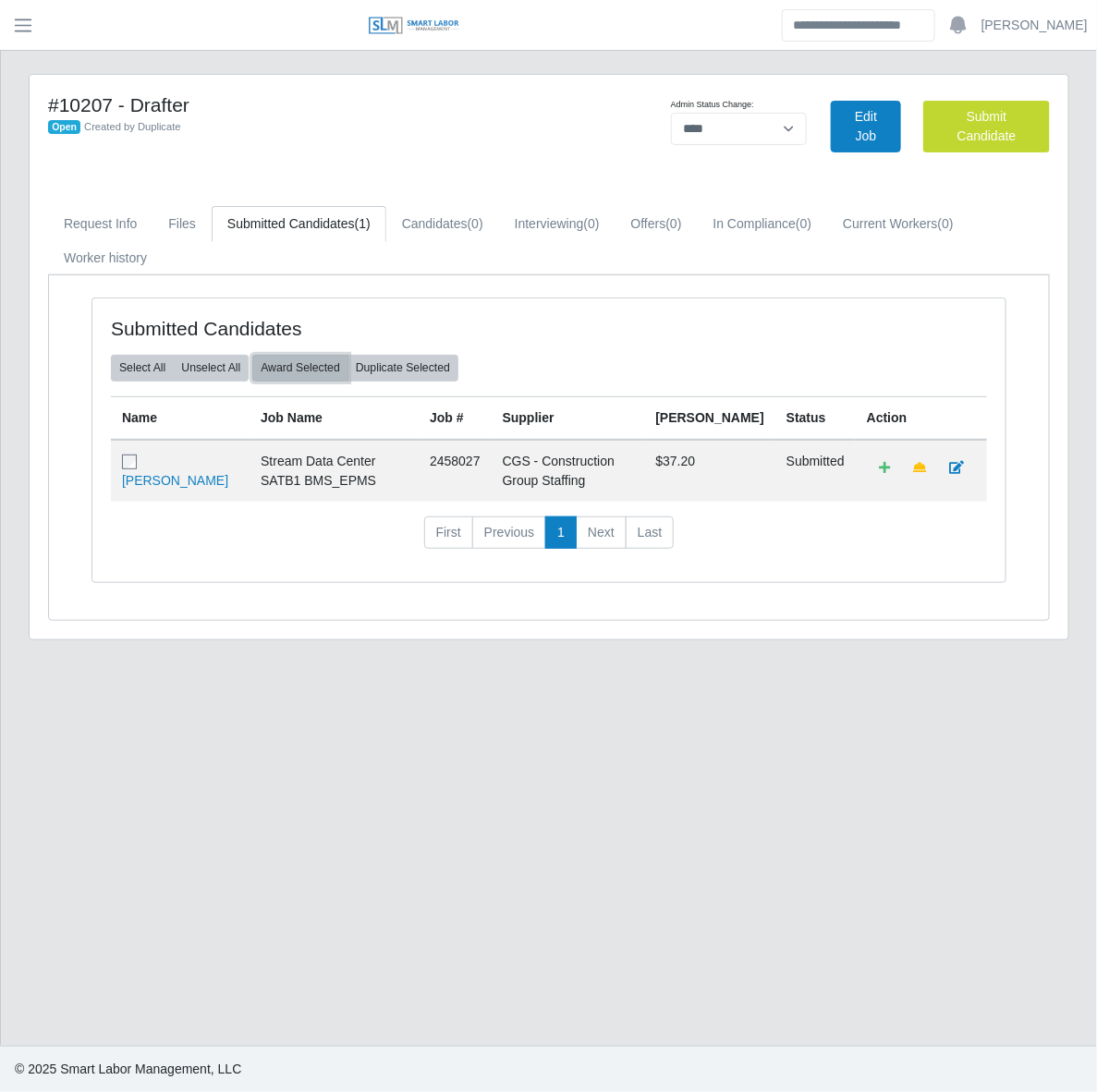
click at [289, 372] on button "Award Selected" at bounding box center [300, 368] width 96 height 26
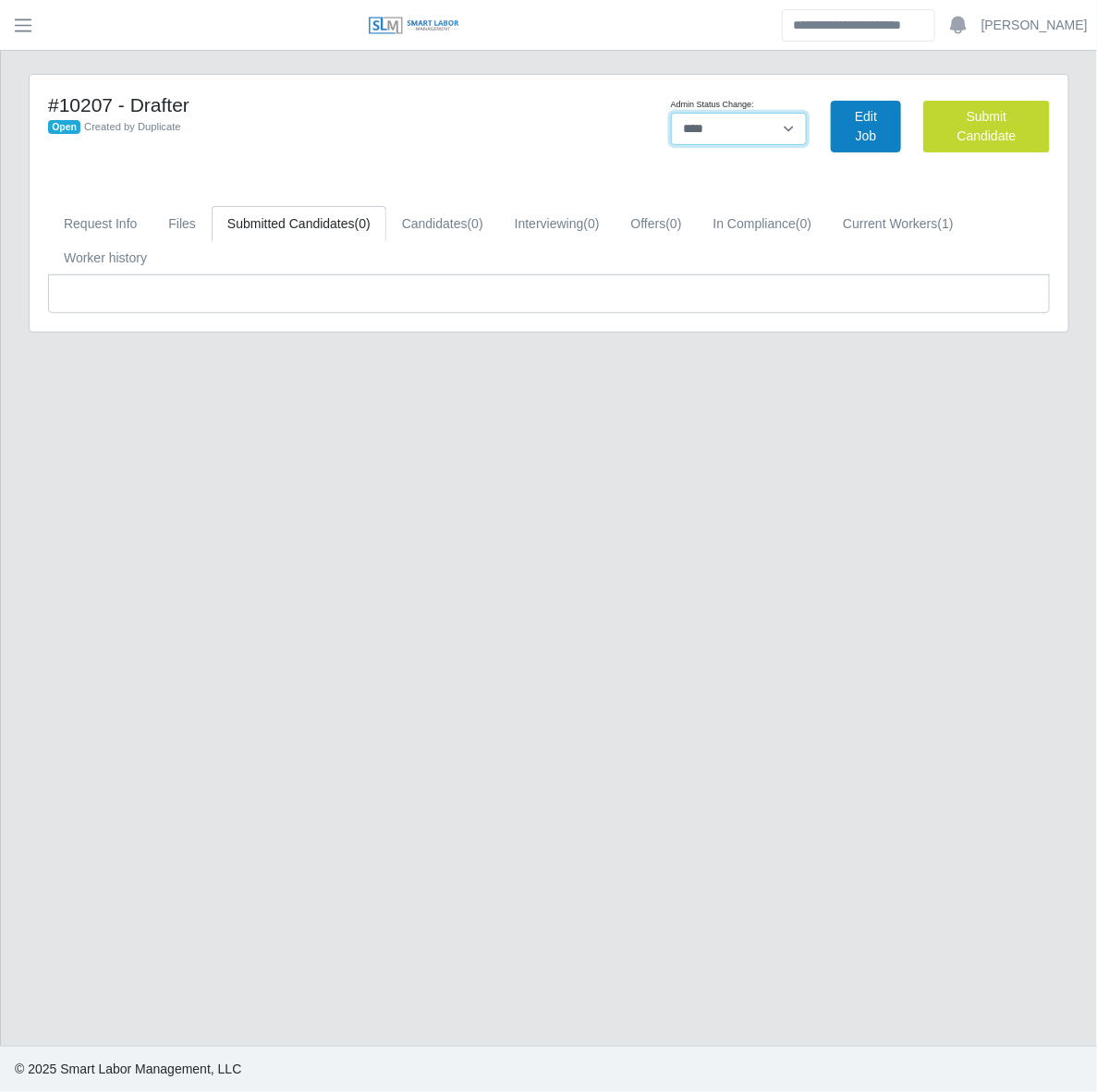
click at [767, 127] on select "**********" at bounding box center [739, 129] width 136 height 33
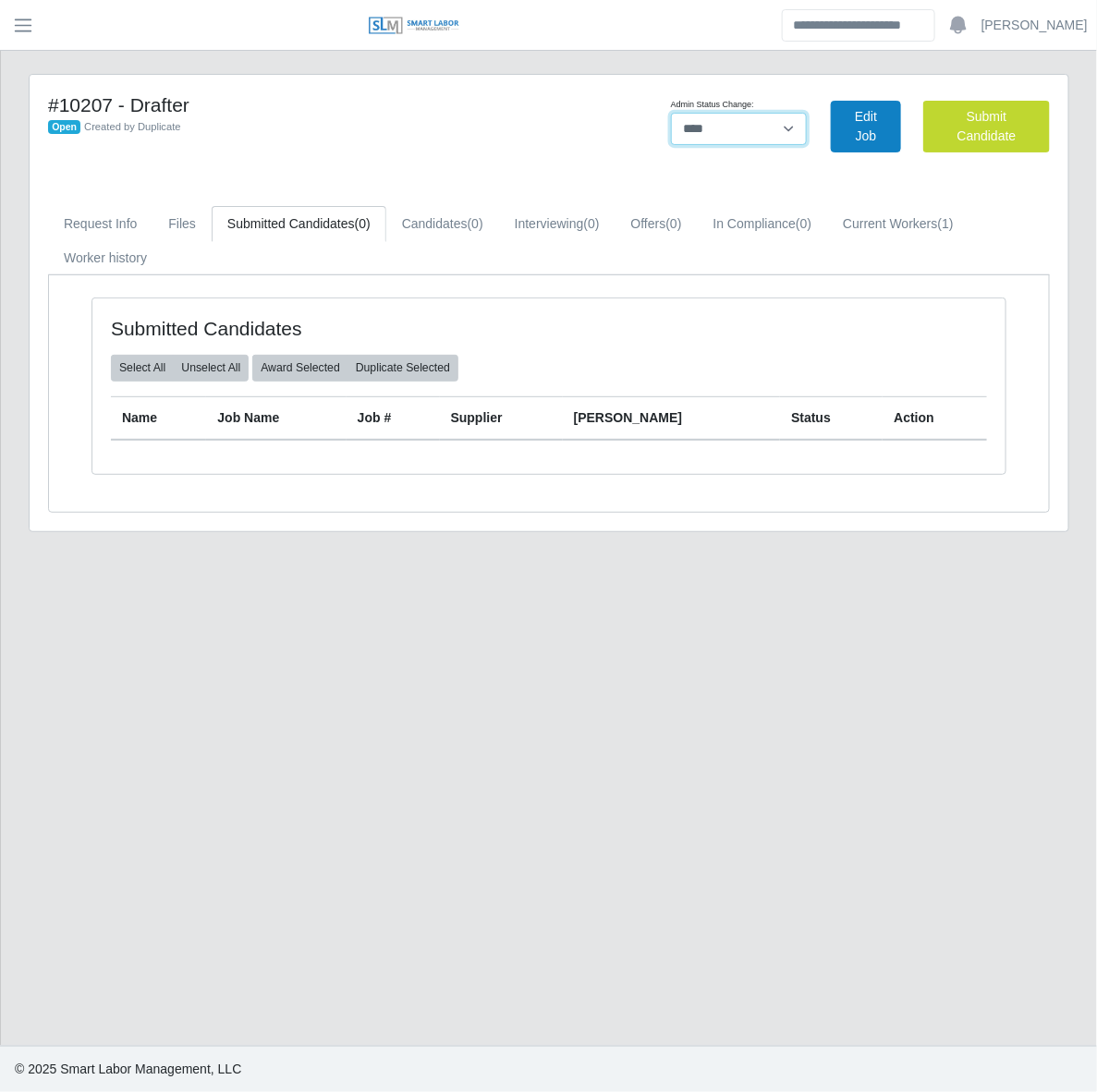
select select "******"
click at [808, 113] on select "**********" at bounding box center [739, 129] width 136 height 33
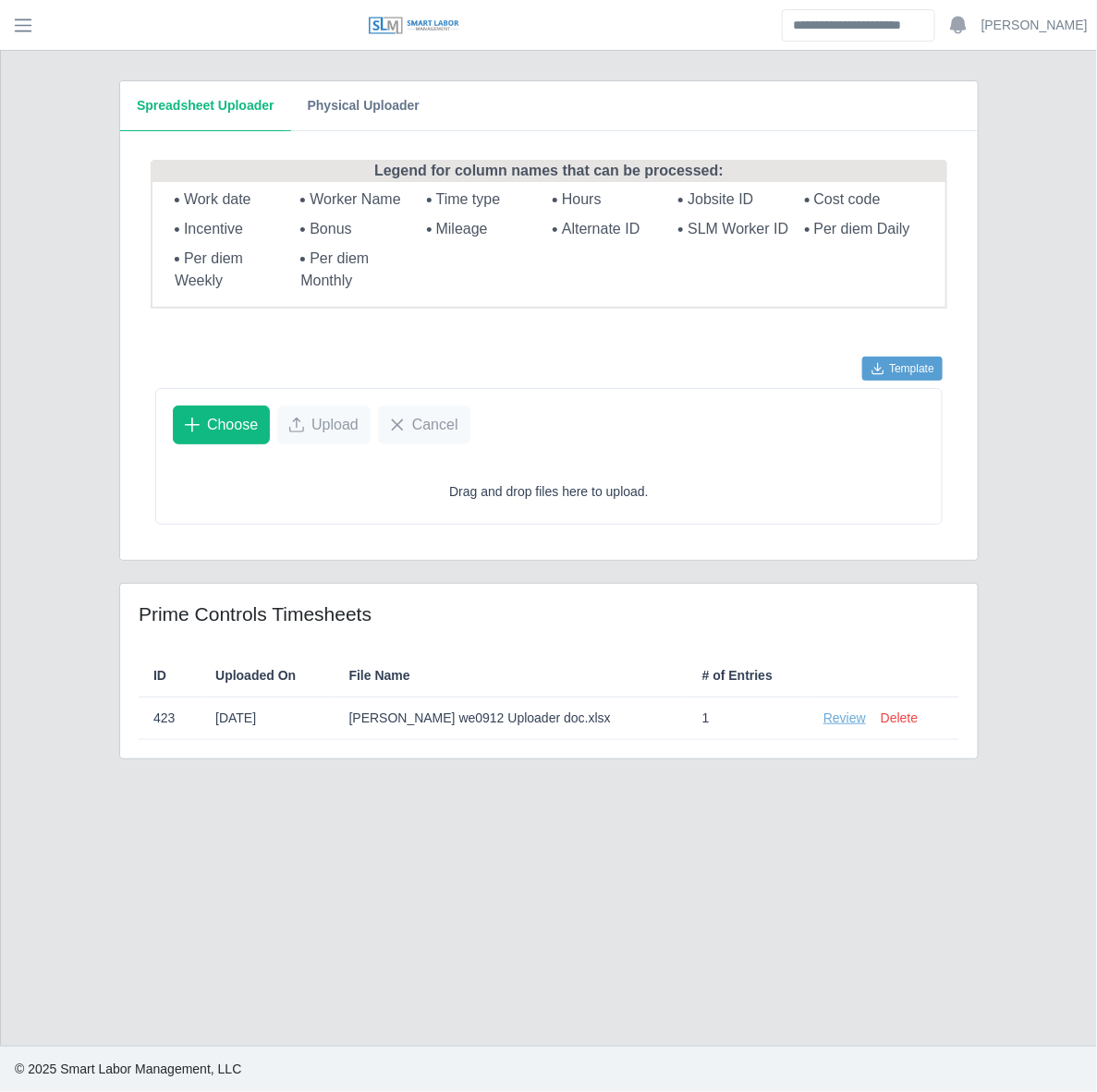
click at [851, 711] on link "Review" at bounding box center [845, 718] width 43 height 20
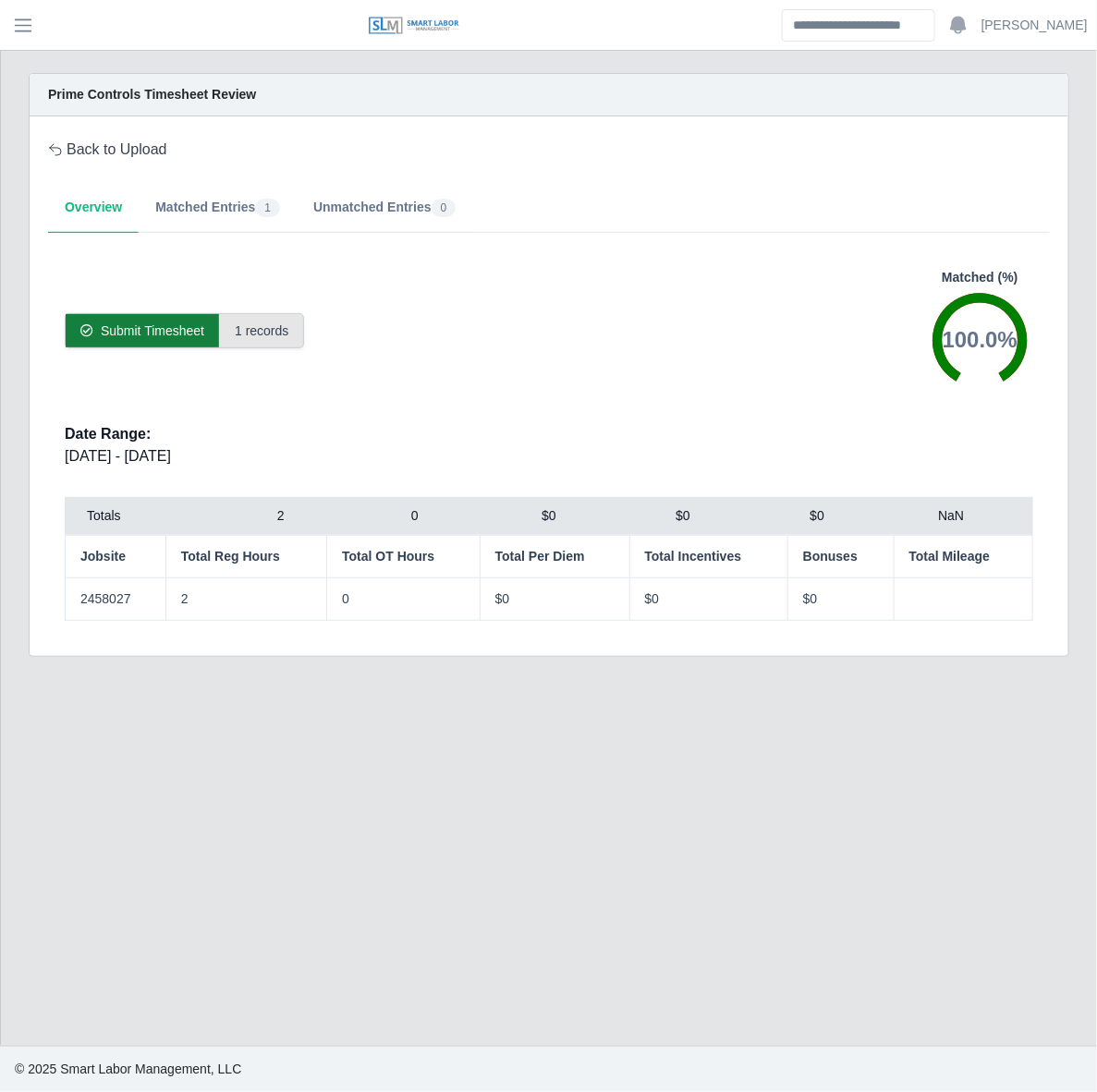
click at [178, 343] on div "Submit Timesheet" at bounding box center [142, 331] width 153 height 34
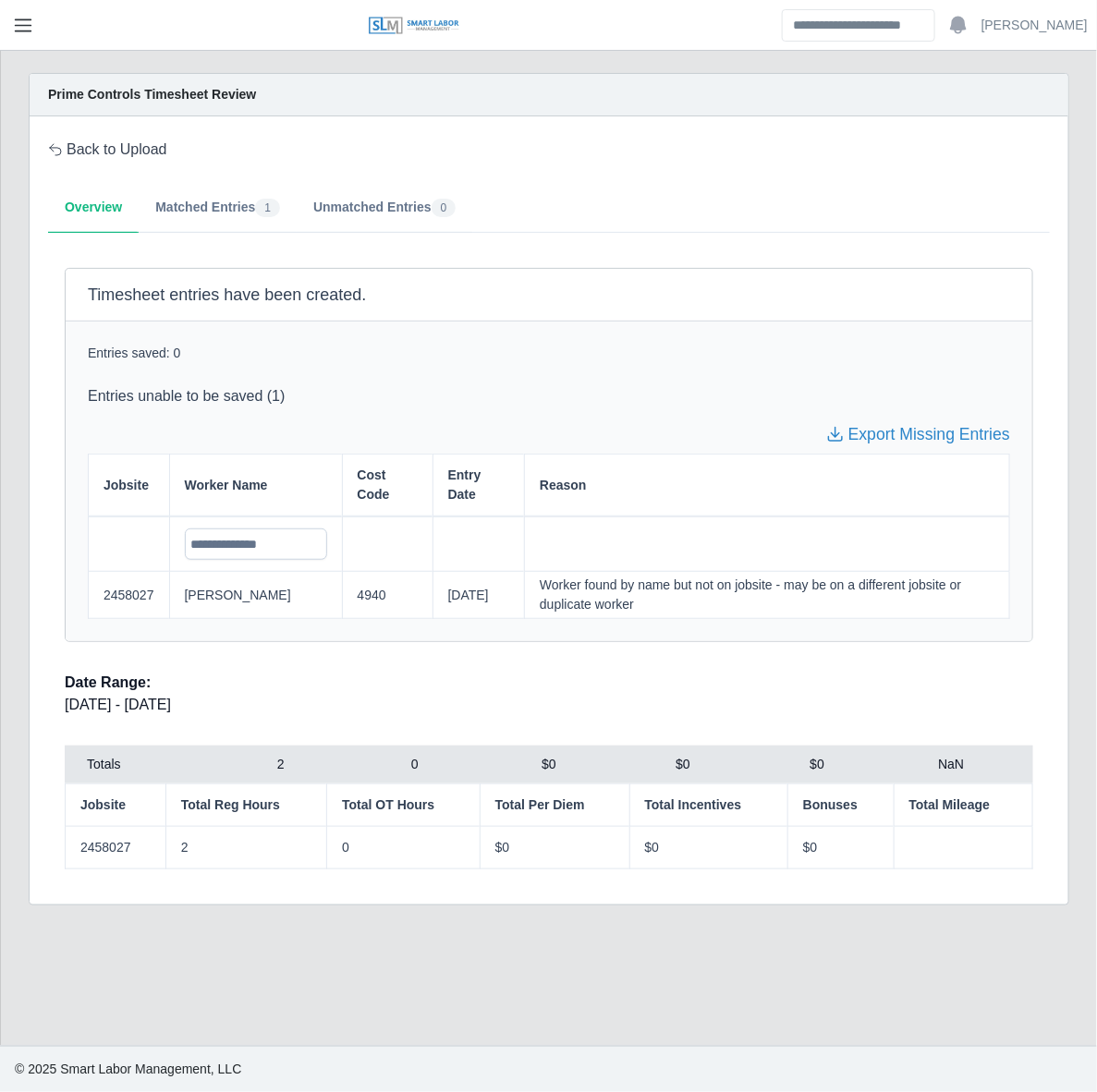
click at [33, 25] on span "button" at bounding box center [23, 25] width 24 height 21
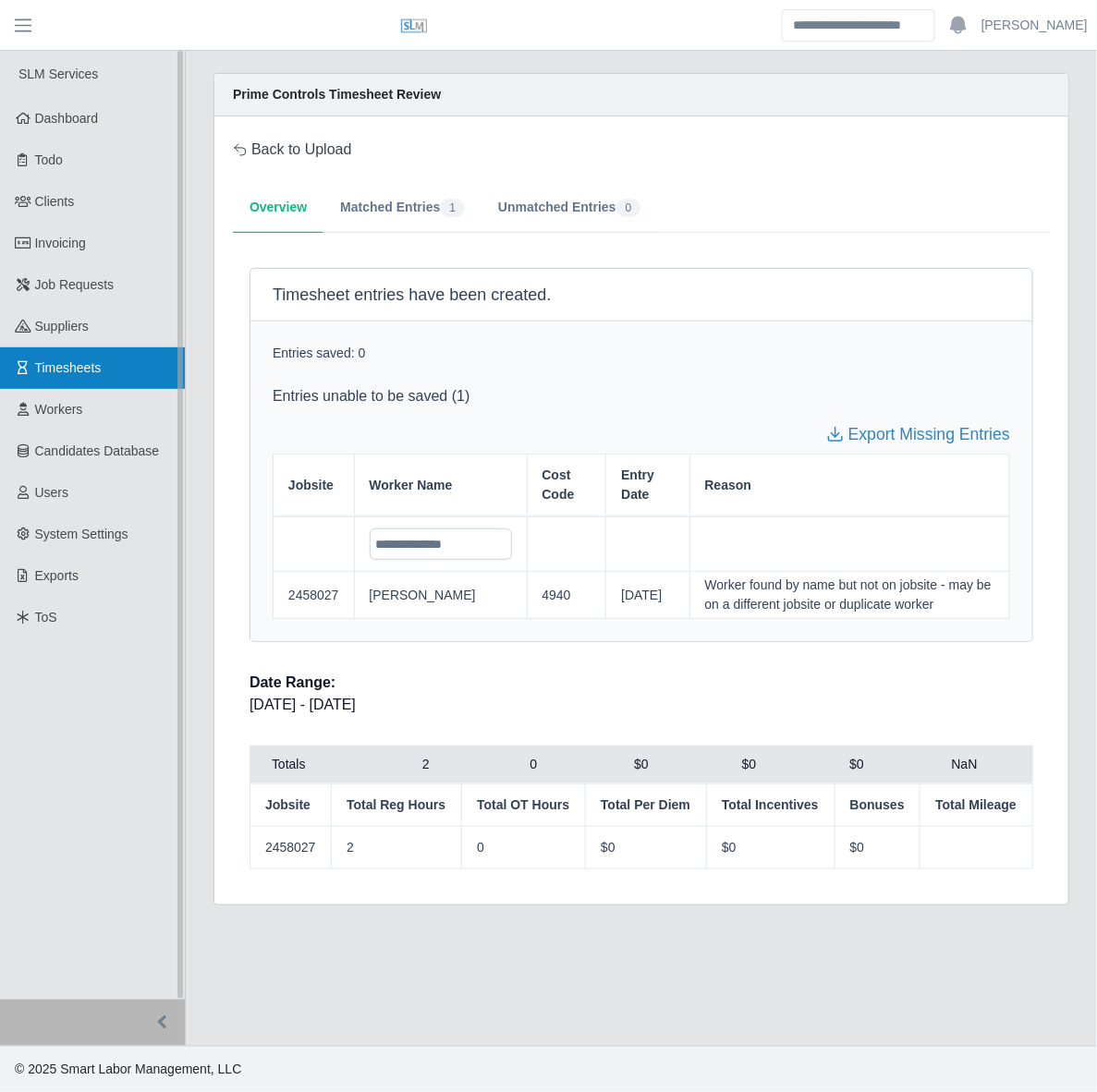
click at [52, 370] on span "Timesheets" at bounding box center [68, 368] width 66 height 15
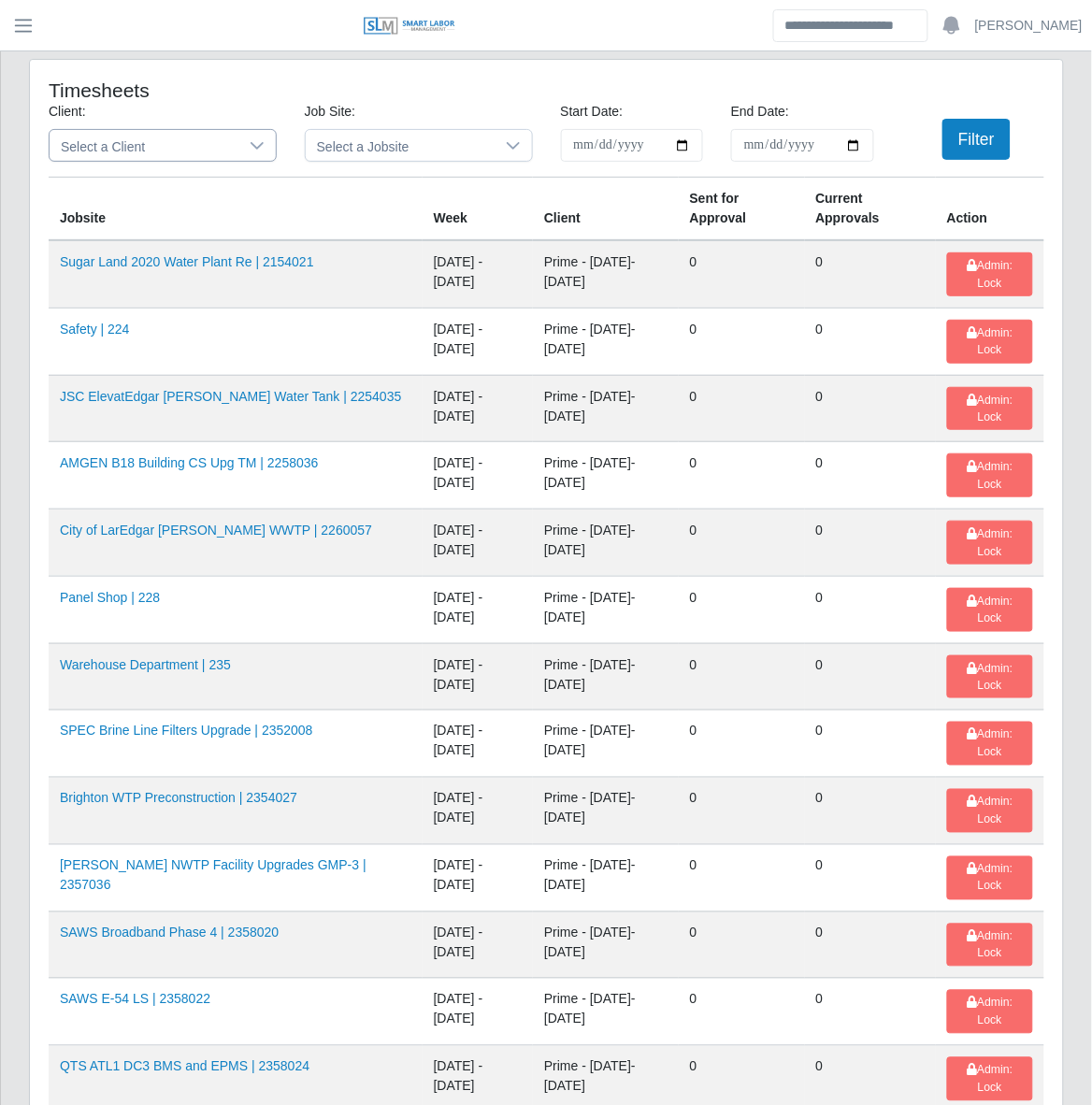
click at [227, 144] on span "Select a Client" at bounding box center [144, 145] width 189 height 31
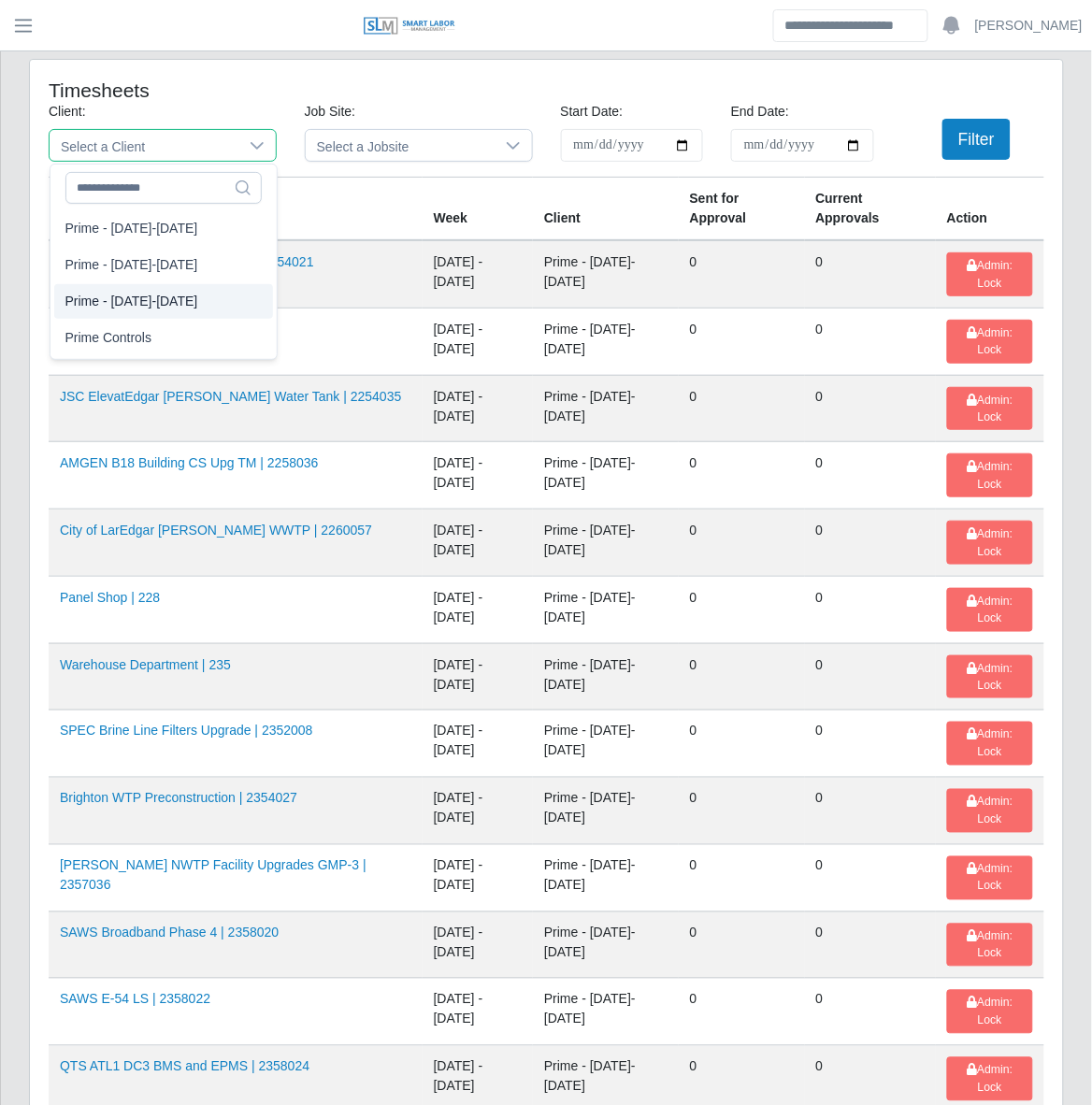
click at [168, 332] on li "Prime Controls" at bounding box center [163, 337] width 219 height 35
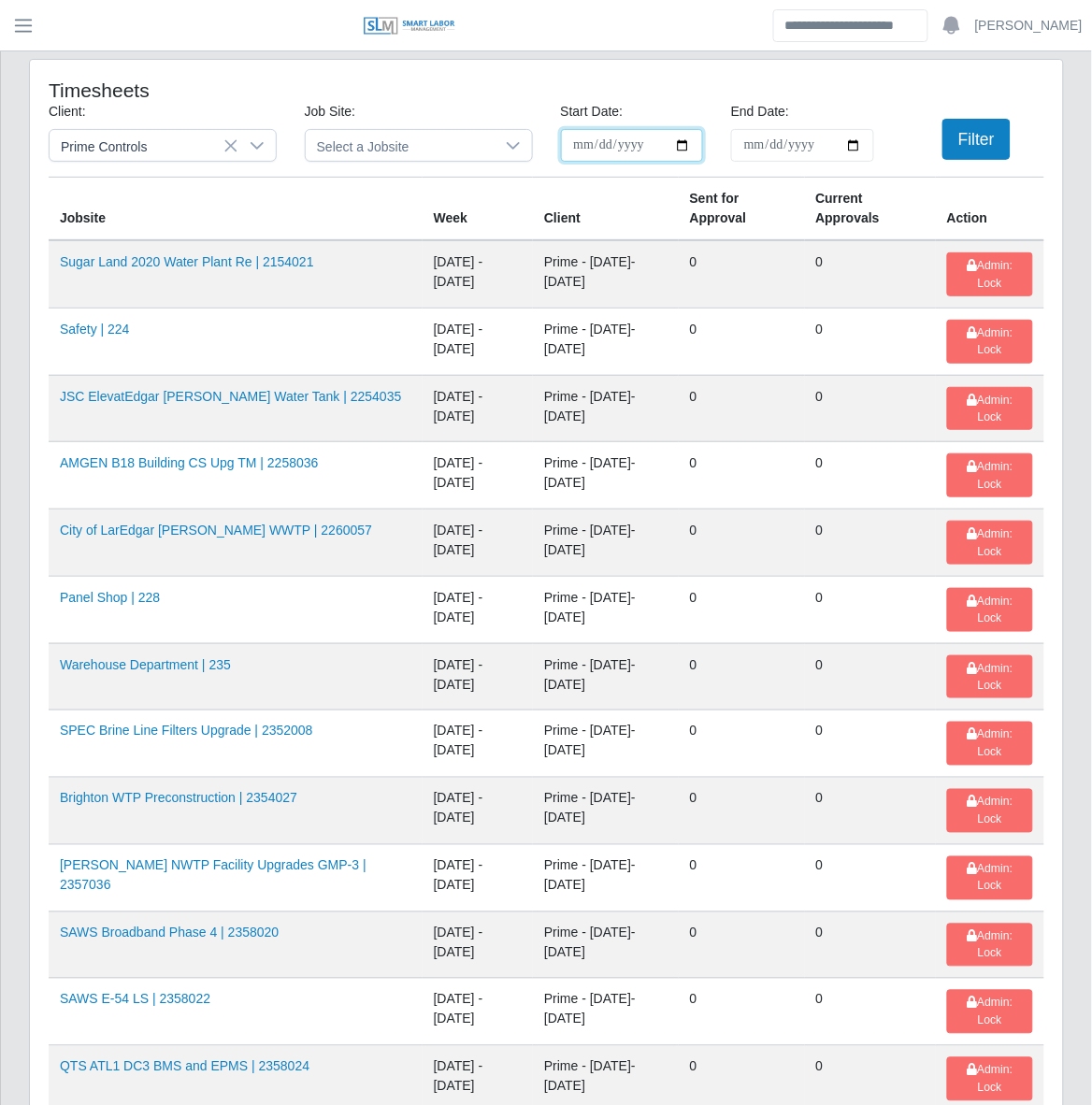
click at [685, 143] on input "**********" at bounding box center [632, 145] width 143 height 33
type input "**********"
drag, startPoint x: 852, startPoint y: 141, endPoint x: 848, endPoint y: 154, distance: 13.6
click at [852, 142] on input "End Date:" at bounding box center [802, 145] width 143 height 33
type input "**********"
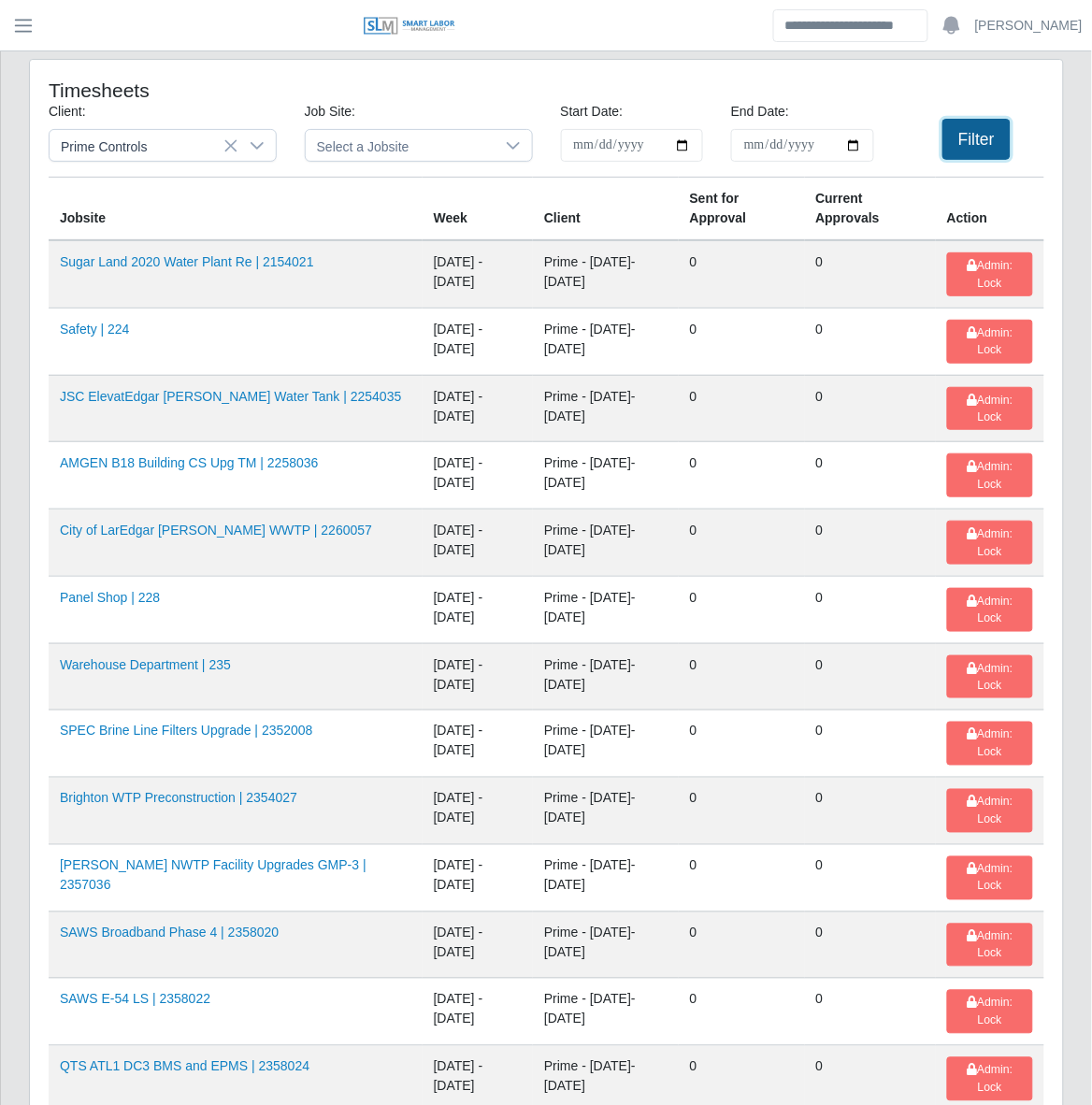
click at [950, 129] on button "Filter" at bounding box center [977, 140] width 68 height 42
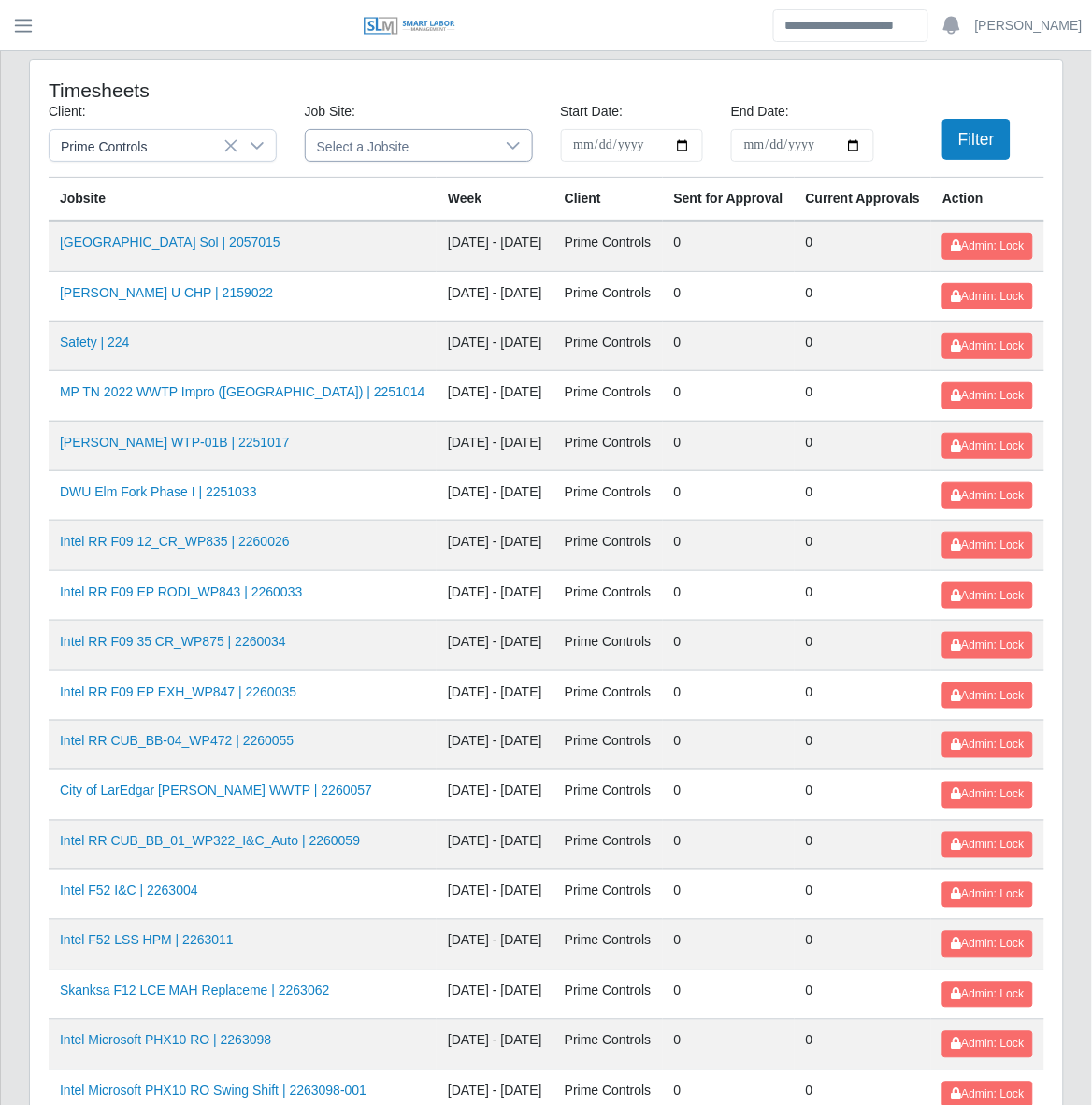
click at [402, 154] on span "Select a Jobsite" at bounding box center [401, 145] width 189 height 31
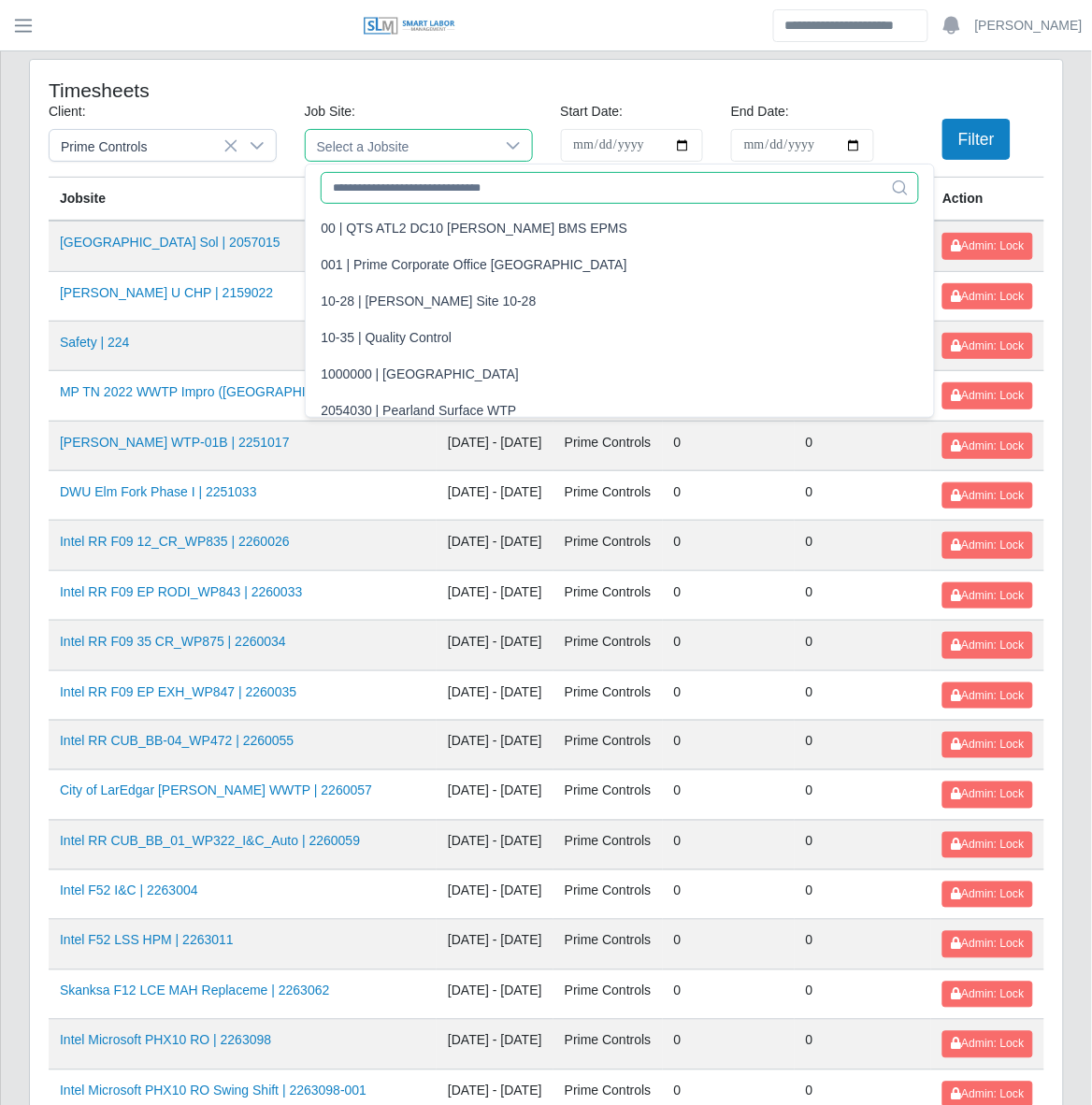
click at [477, 195] on input "text" at bounding box center [619, 188] width 598 height 32
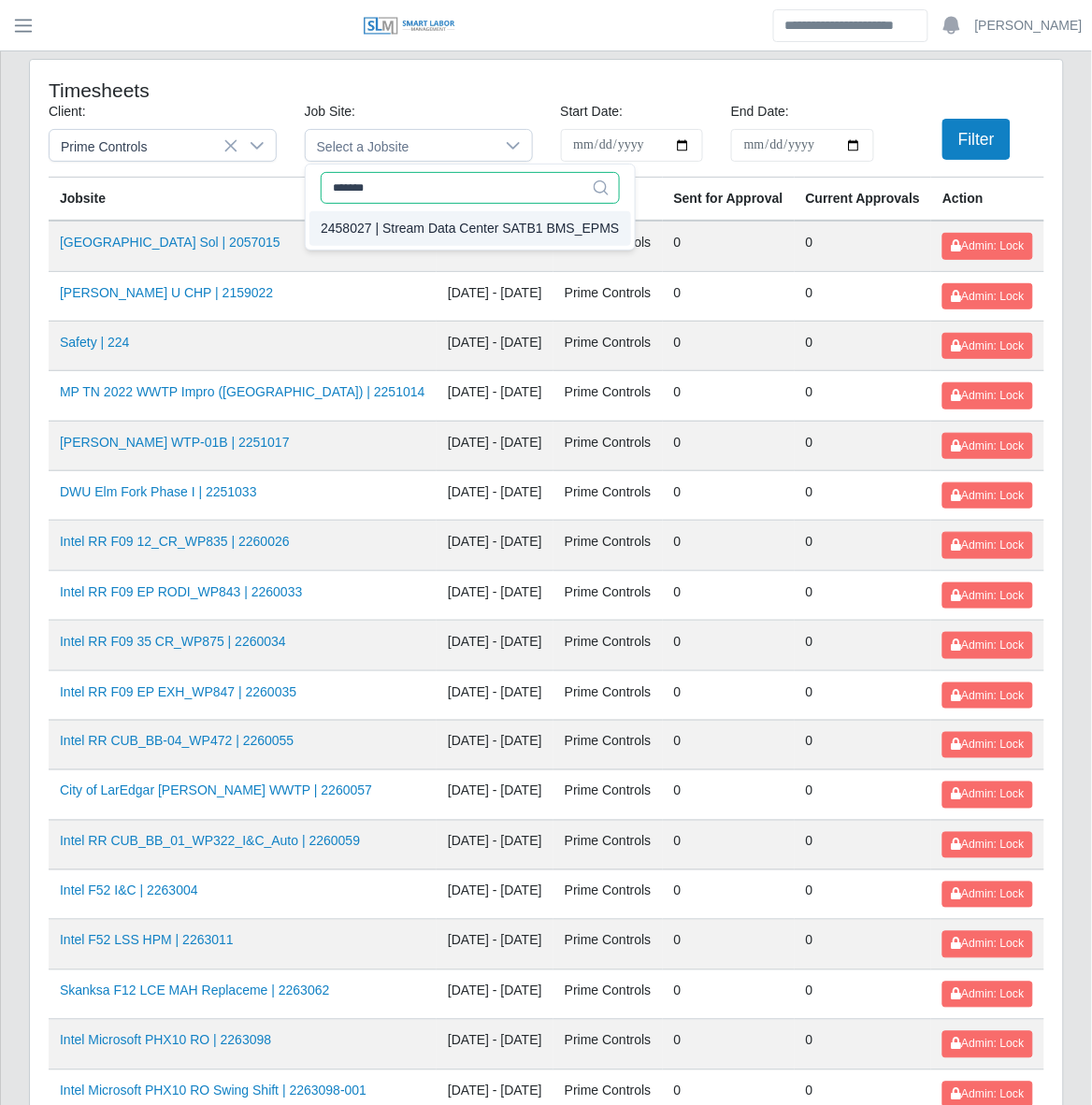
type input "*******"
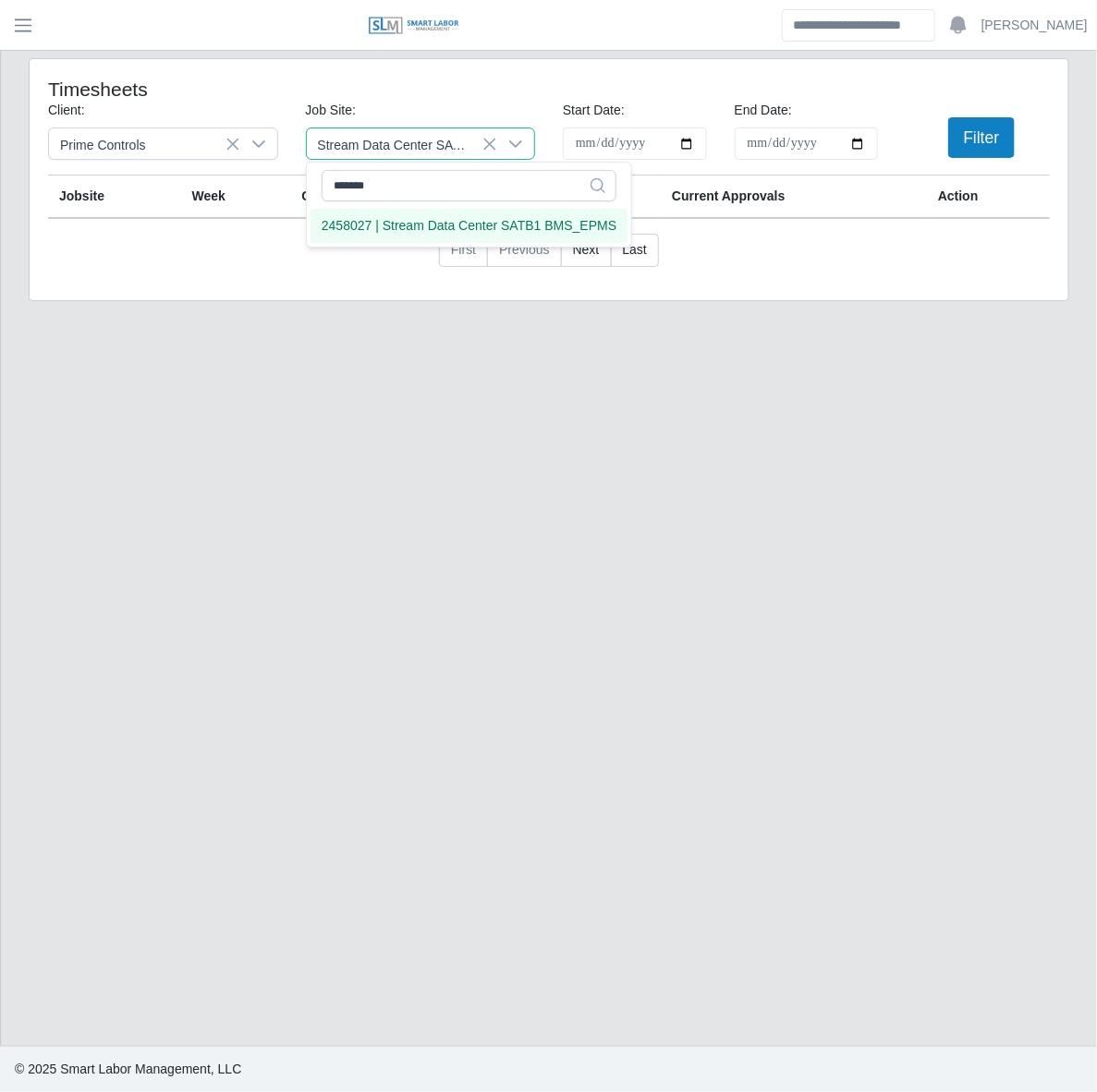
click at [481, 215] on li "2458027 | Stream Data Center SATB1 BMS_EPMS" at bounding box center [469, 226] width 316 height 35
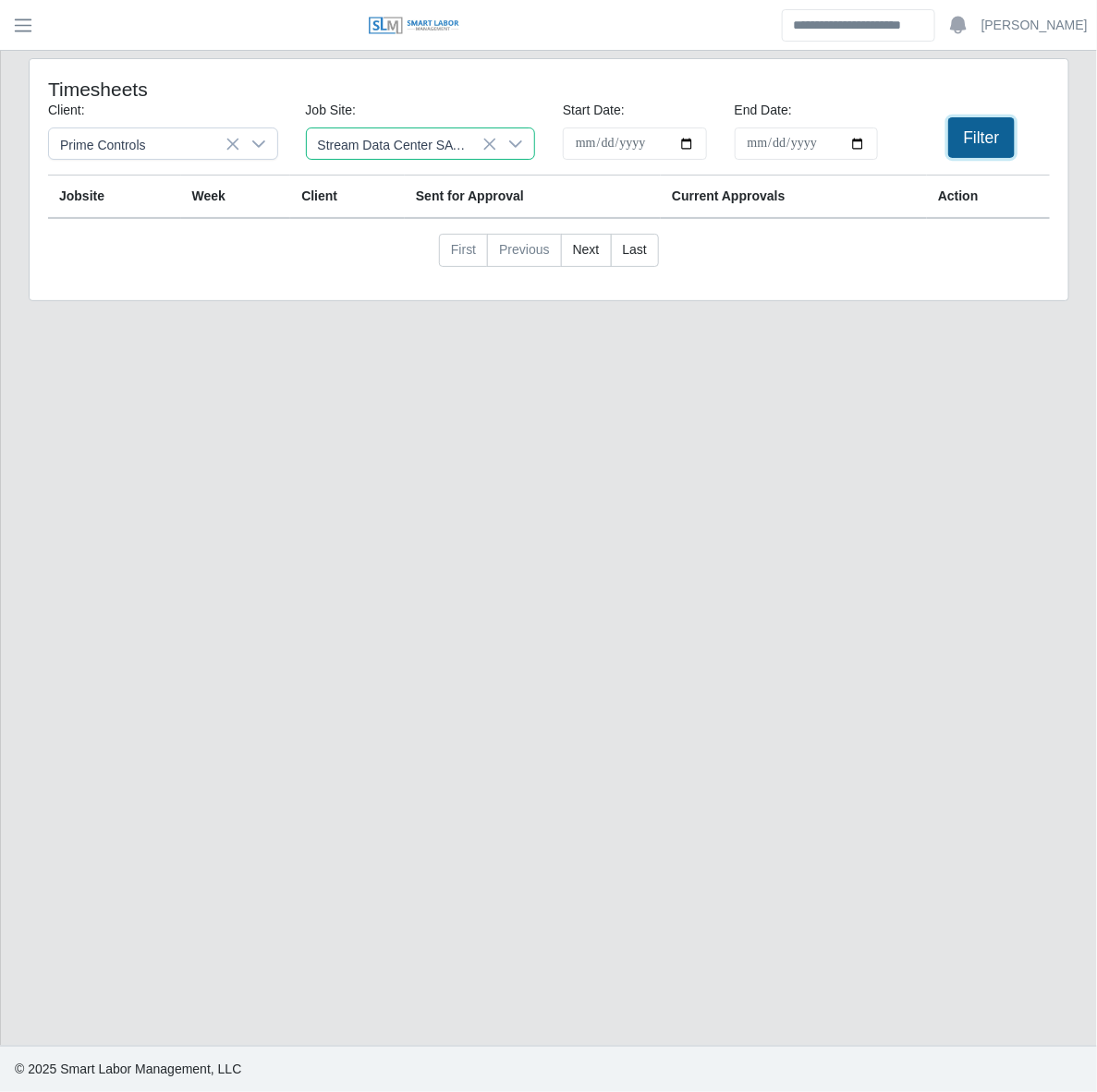
click at [961, 141] on button "Filter" at bounding box center [981, 138] width 67 height 41
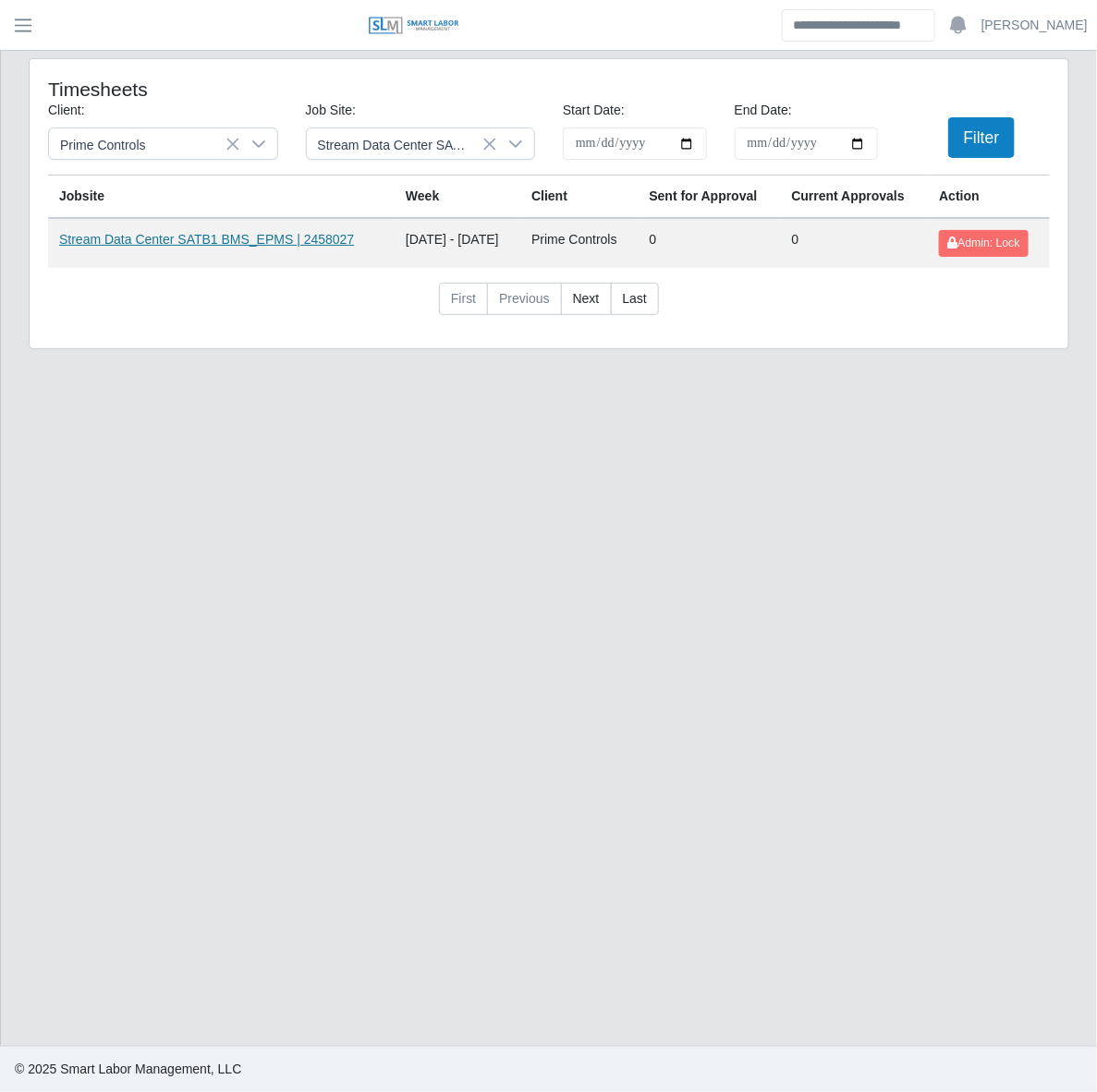
click at [164, 240] on link "Stream Data Center SATB1 BMS_EPMS | 2458027" at bounding box center [206, 239] width 295 height 15
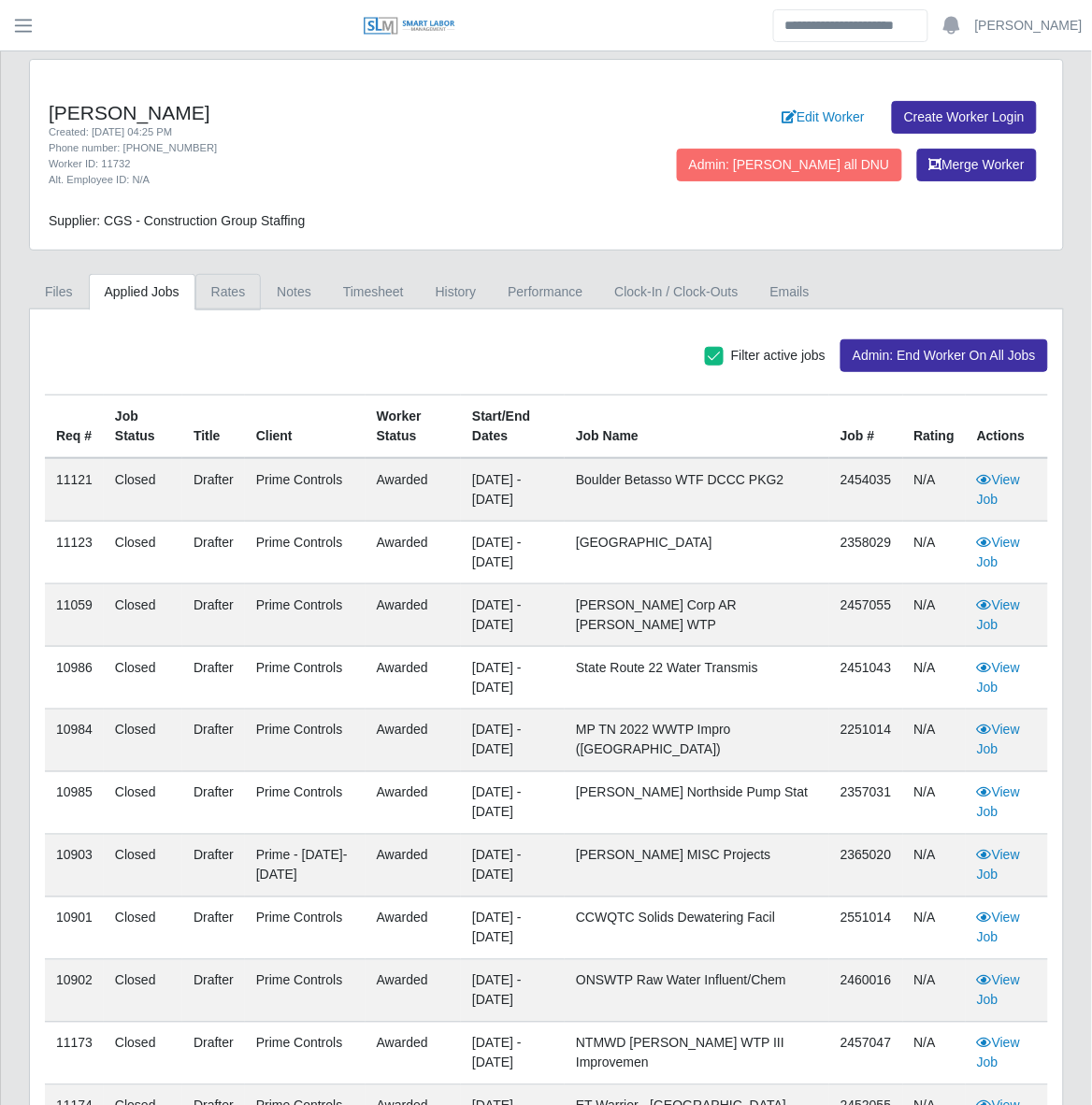
click at [222, 281] on link "Rates" at bounding box center [229, 292] width 66 height 37
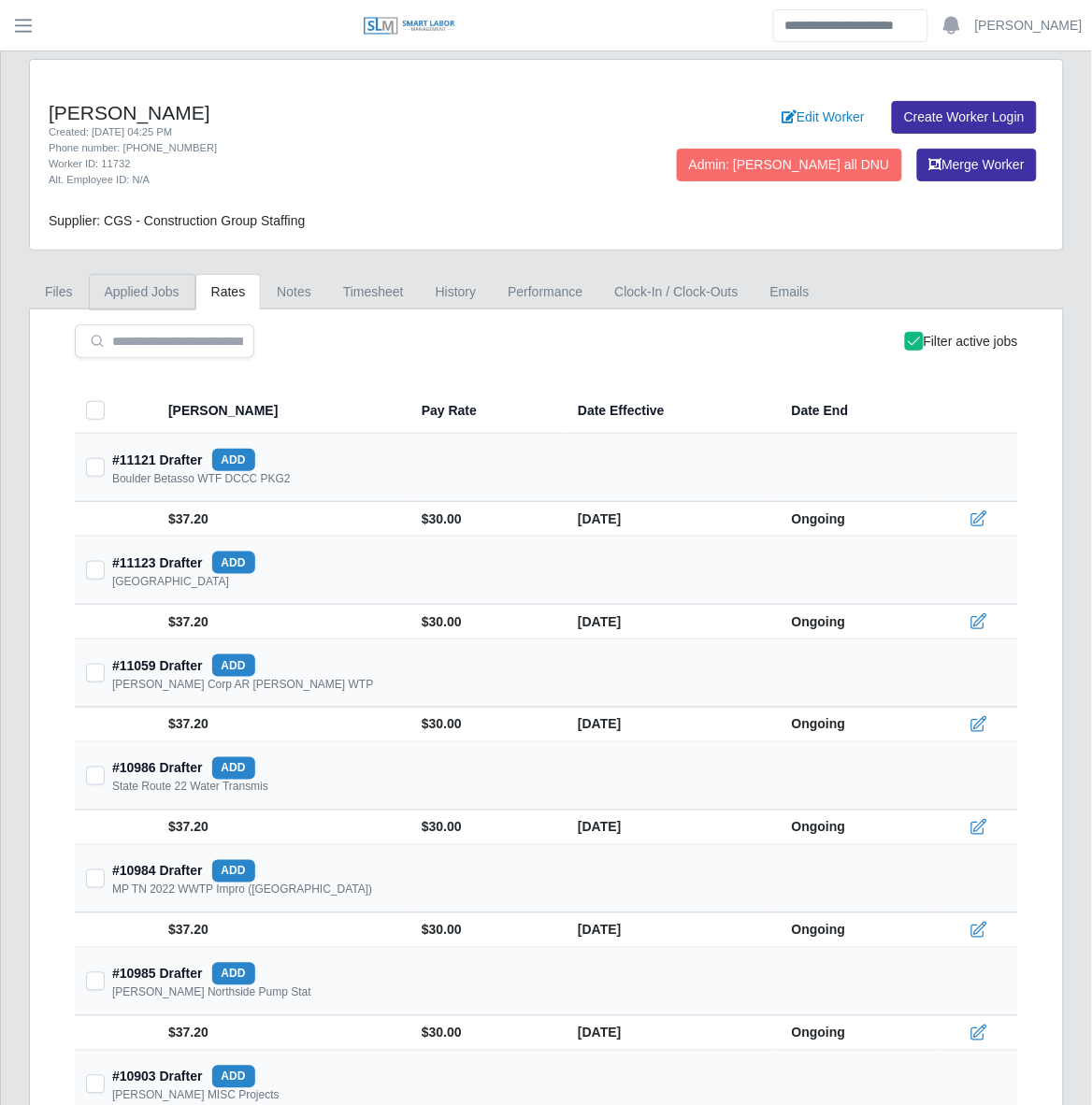
click at [170, 291] on link "Applied Jobs" at bounding box center [142, 292] width 107 height 37
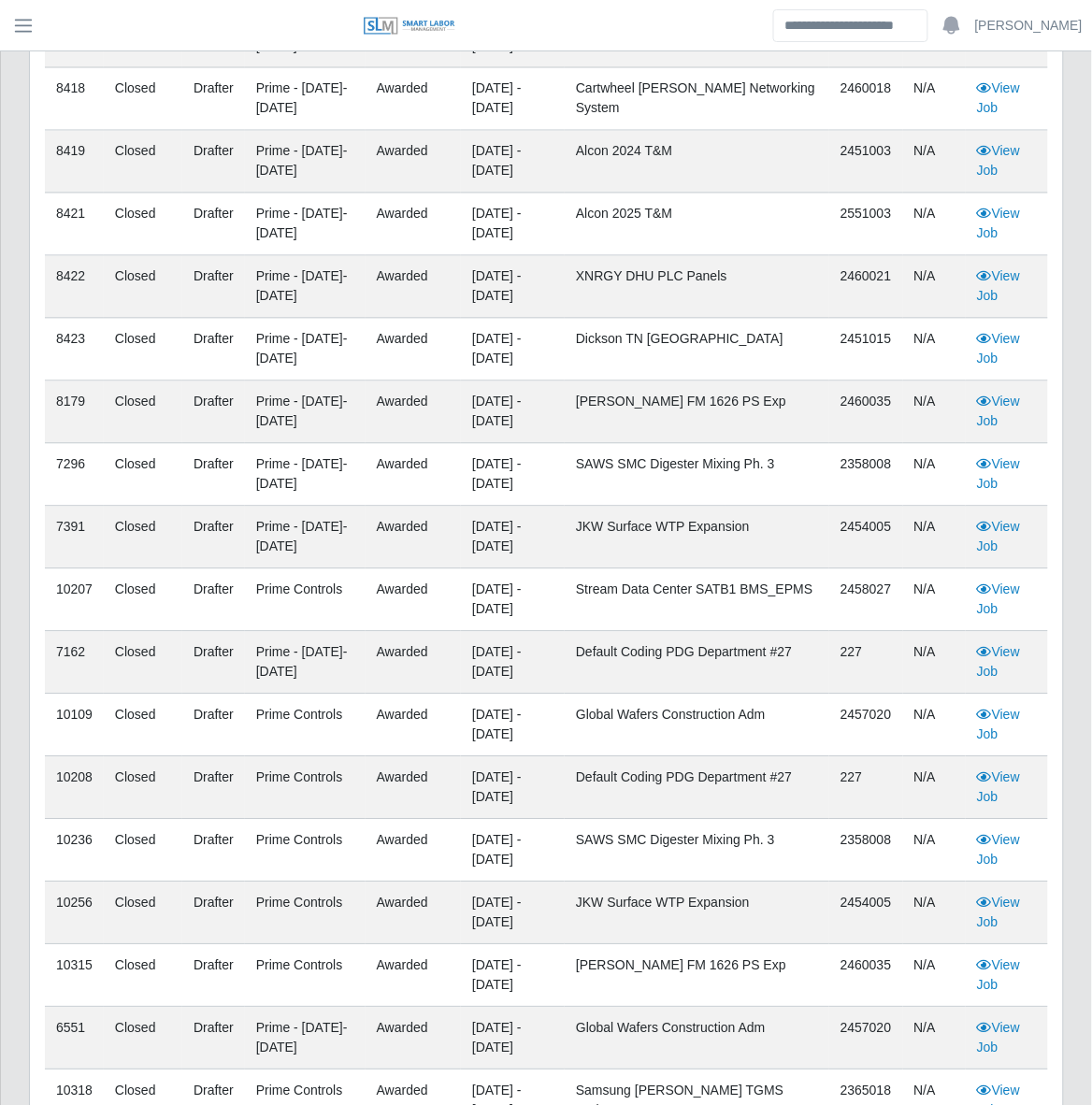
scroll to position [3599, 0]
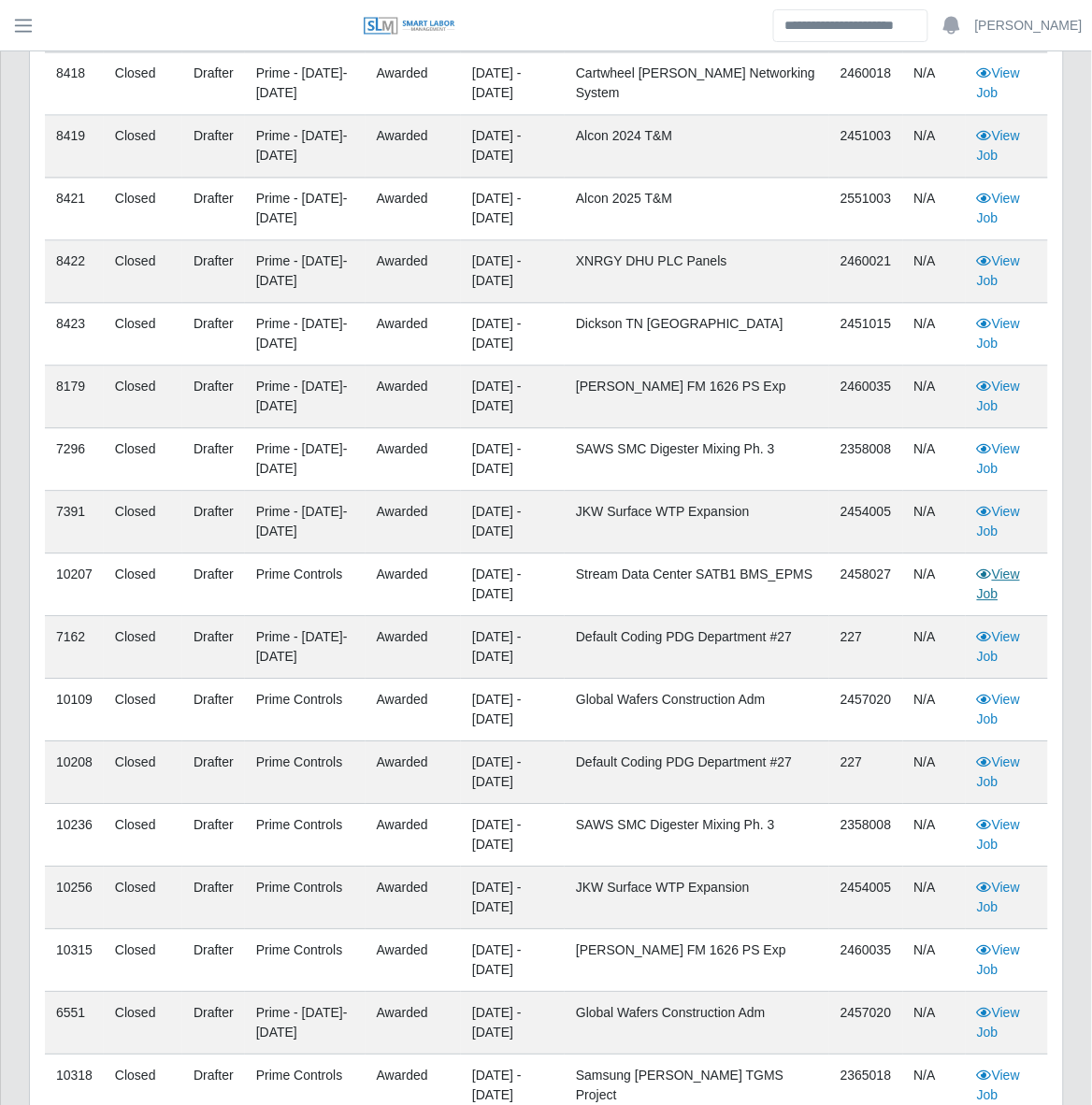
click at [997, 589] on link "View Job" at bounding box center [998, 585] width 43 height 35
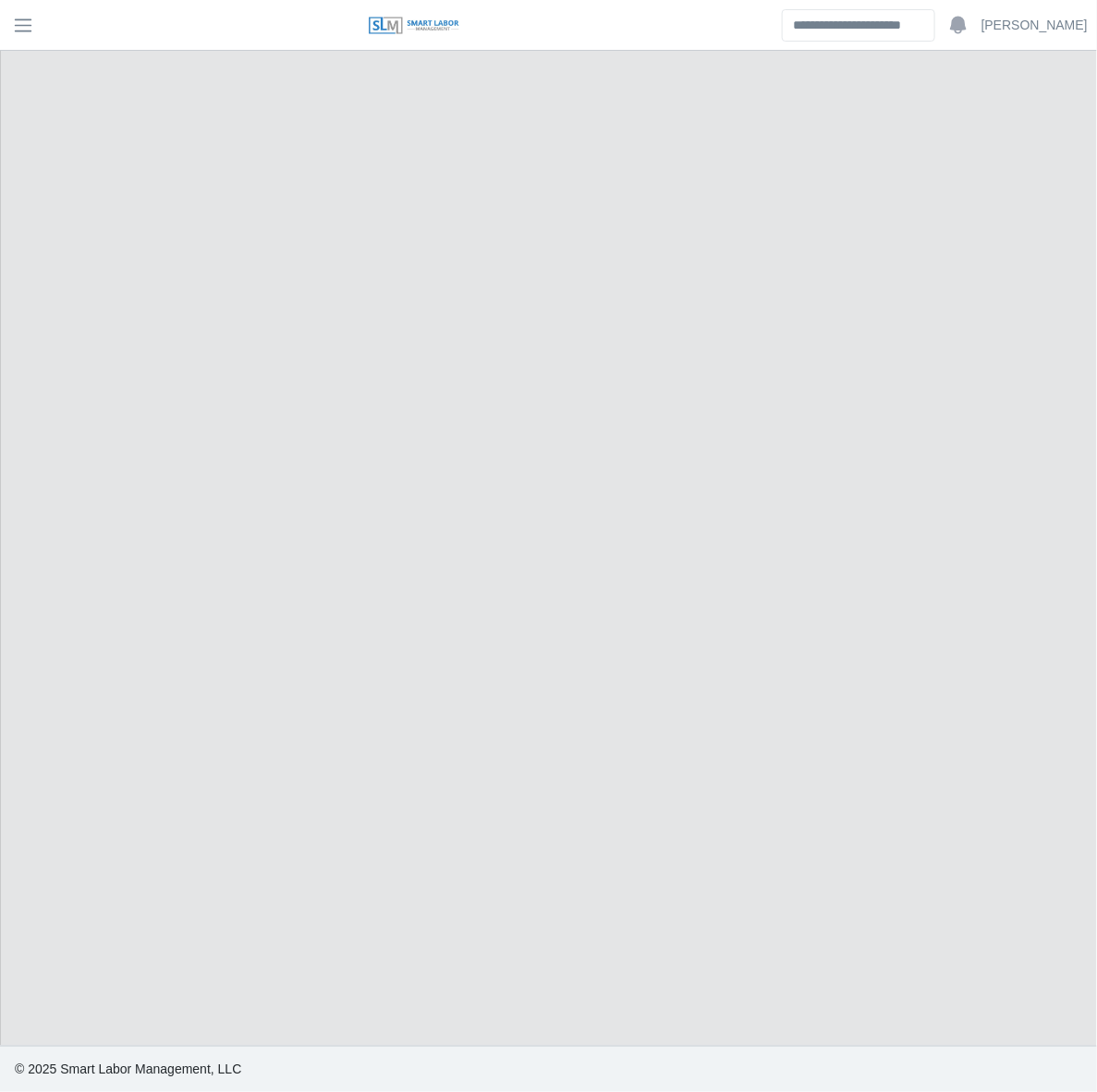
select select "******"
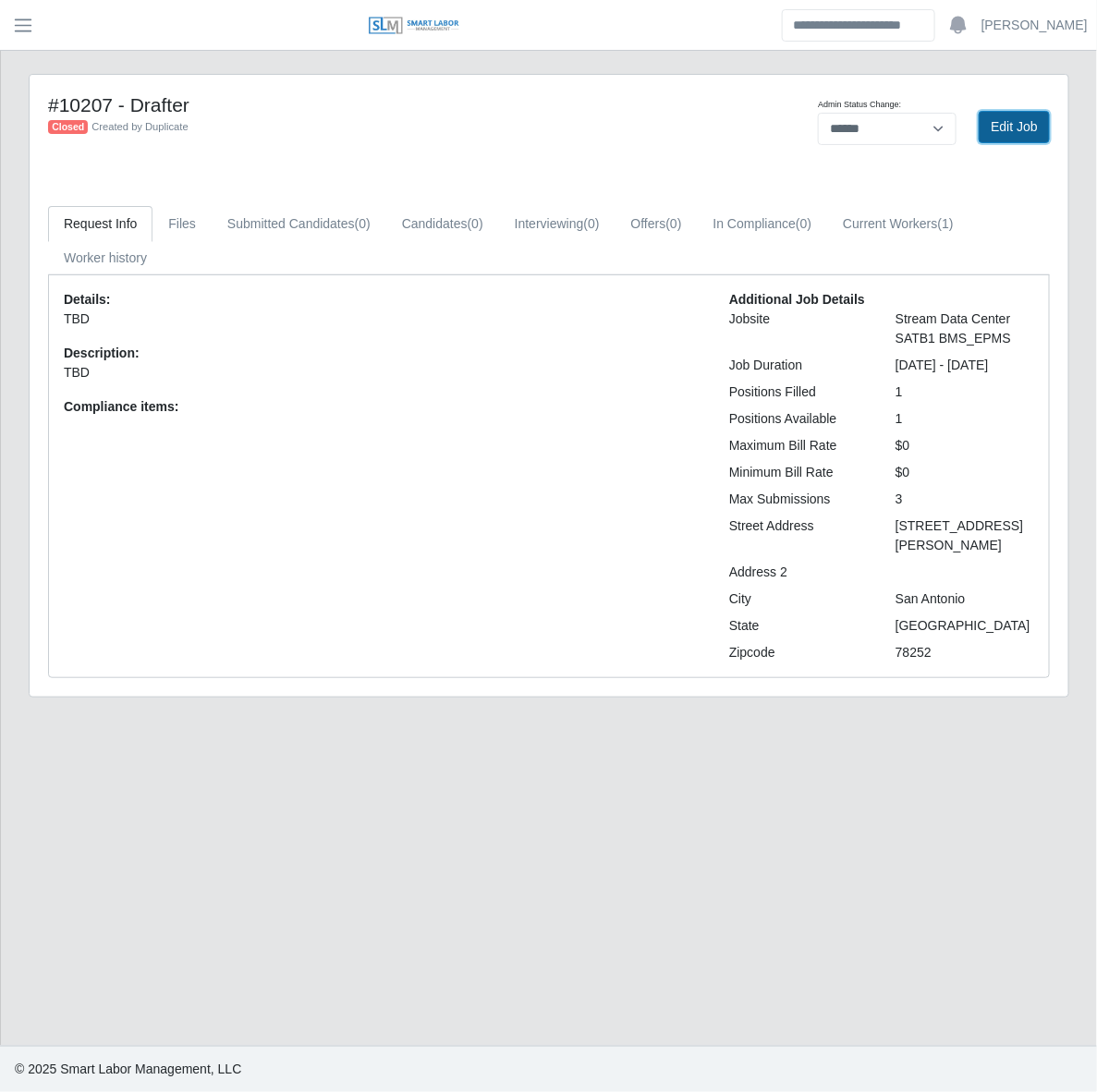
click at [991, 128] on link "Edit Job" at bounding box center [1014, 127] width 71 height 33
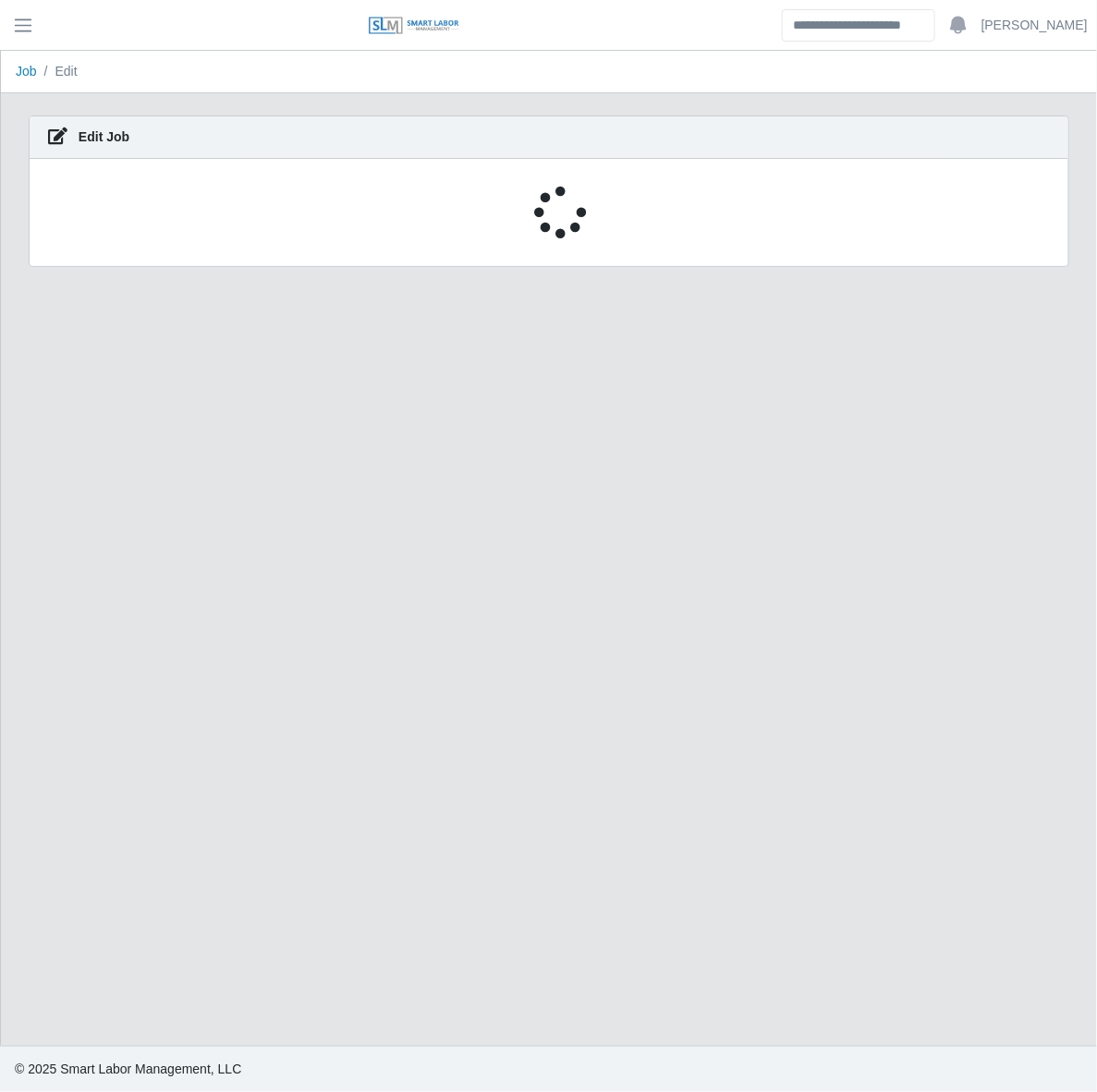
select select "******"
select select "****"
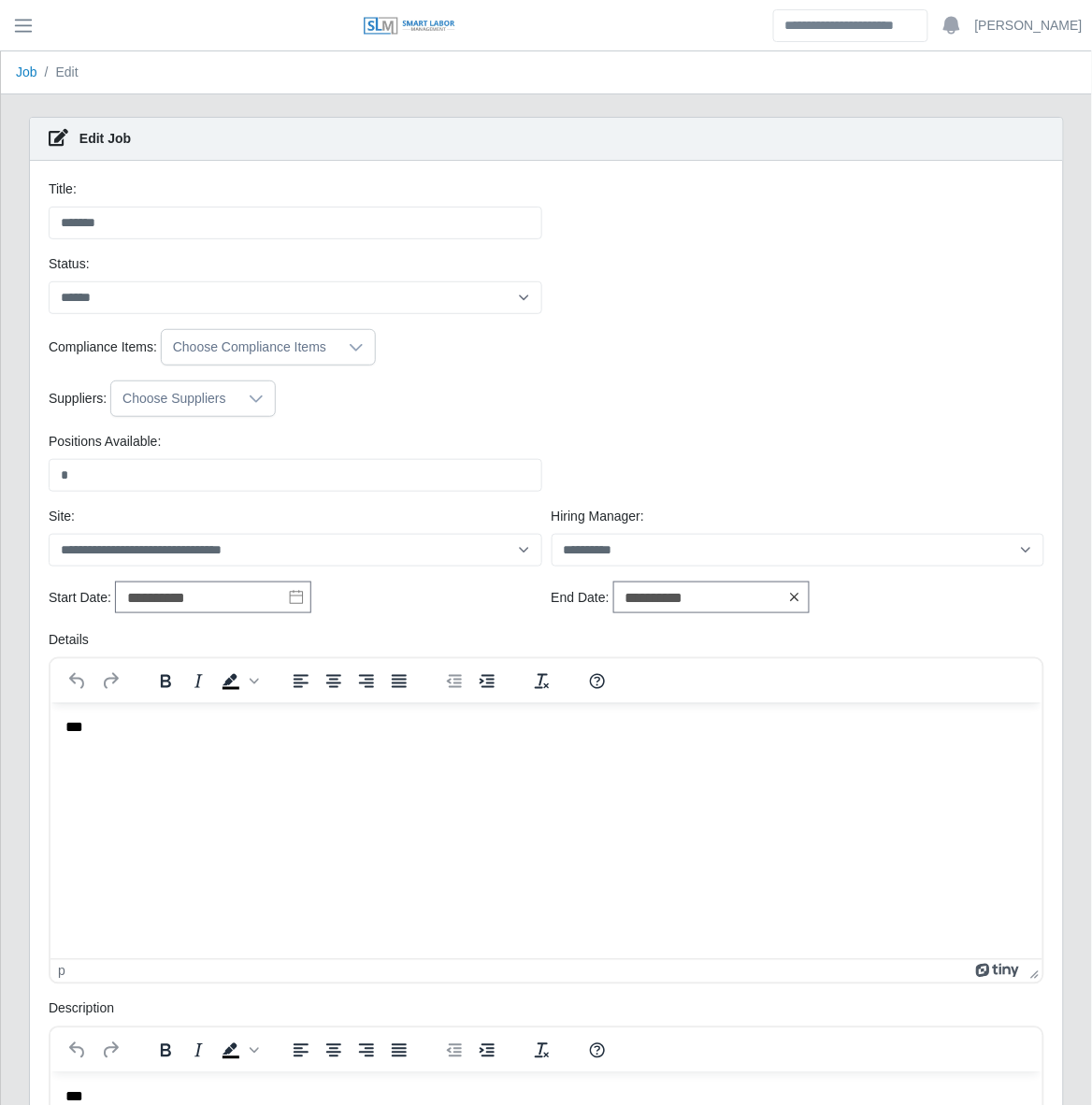
click at [793, 593] on icon at bounding box center [794, 598] width 15 height 15
click at [790, 601] on icon at bounding box center [794, 598] width 15 height 15
drag, startPoint x: 788, startPoint y: 341, endPoint x: 782, endPoint y: 366, distance: 25.7
click at [788, 342] on button "button" at bounding box center [782, 350] width 26 height 32
click at [748, 501] on div "25" at bounding box center [750, 502] width 30 height 17
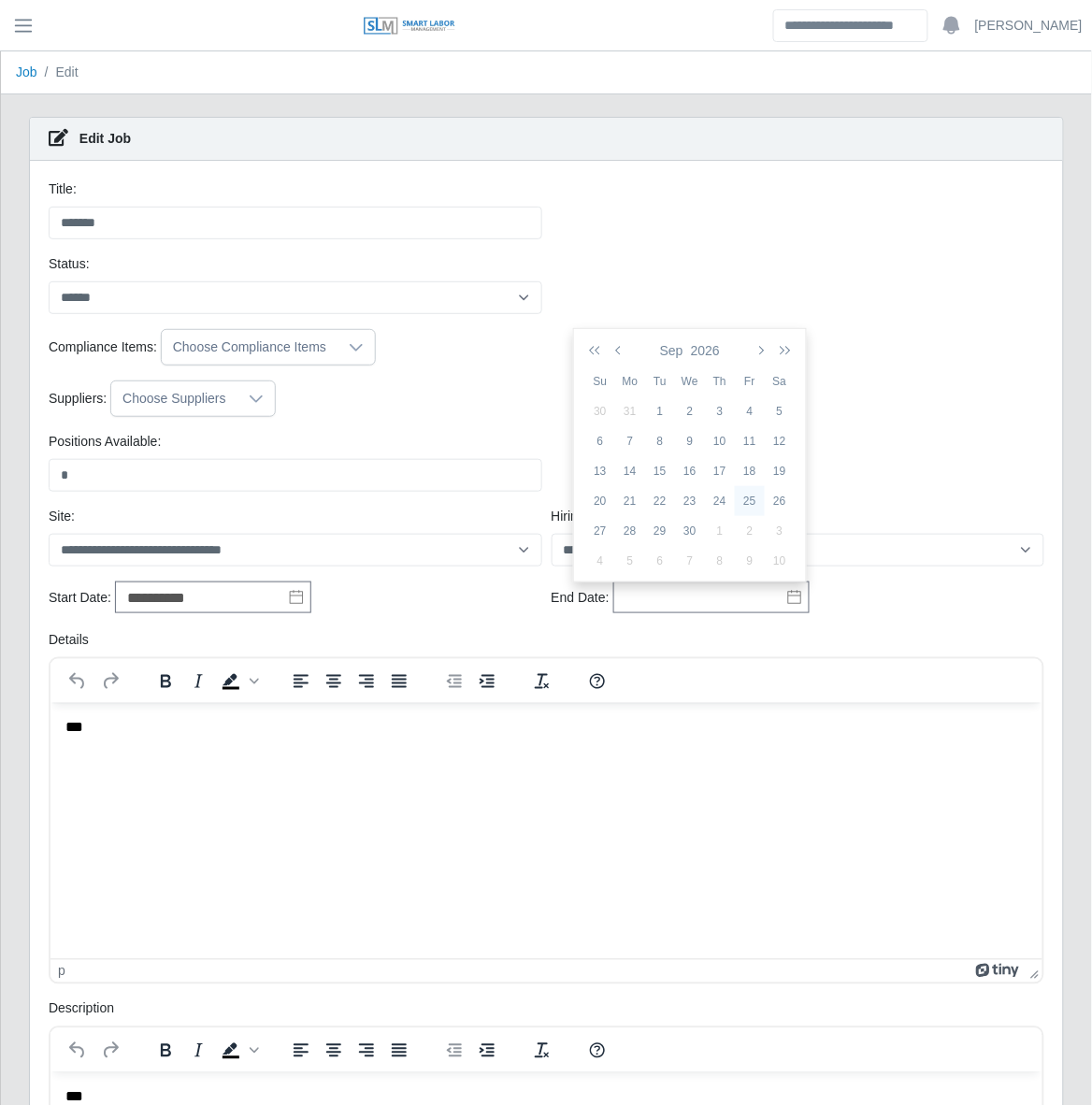
type input "**********"
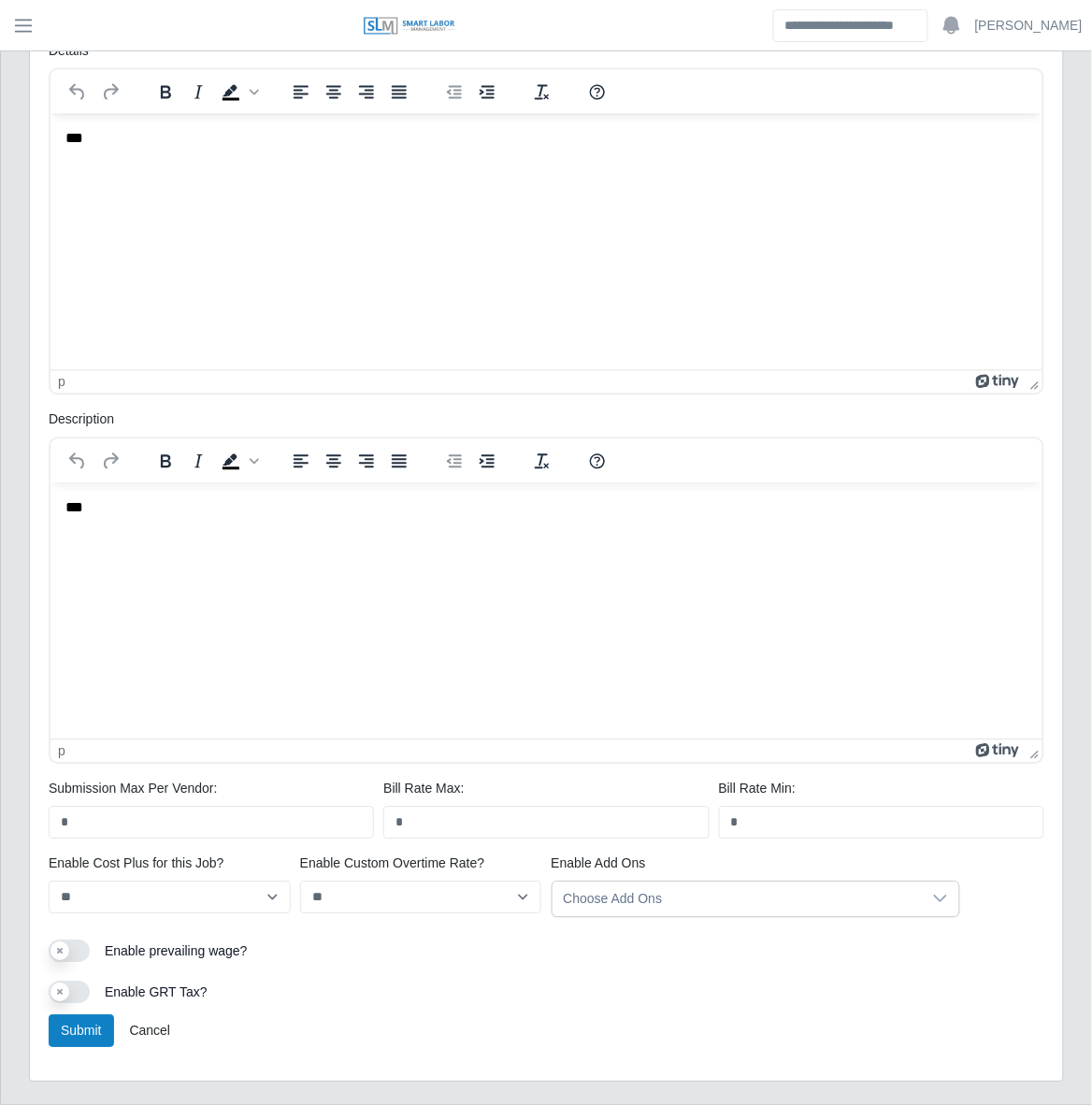
scroll to position [638, 0]
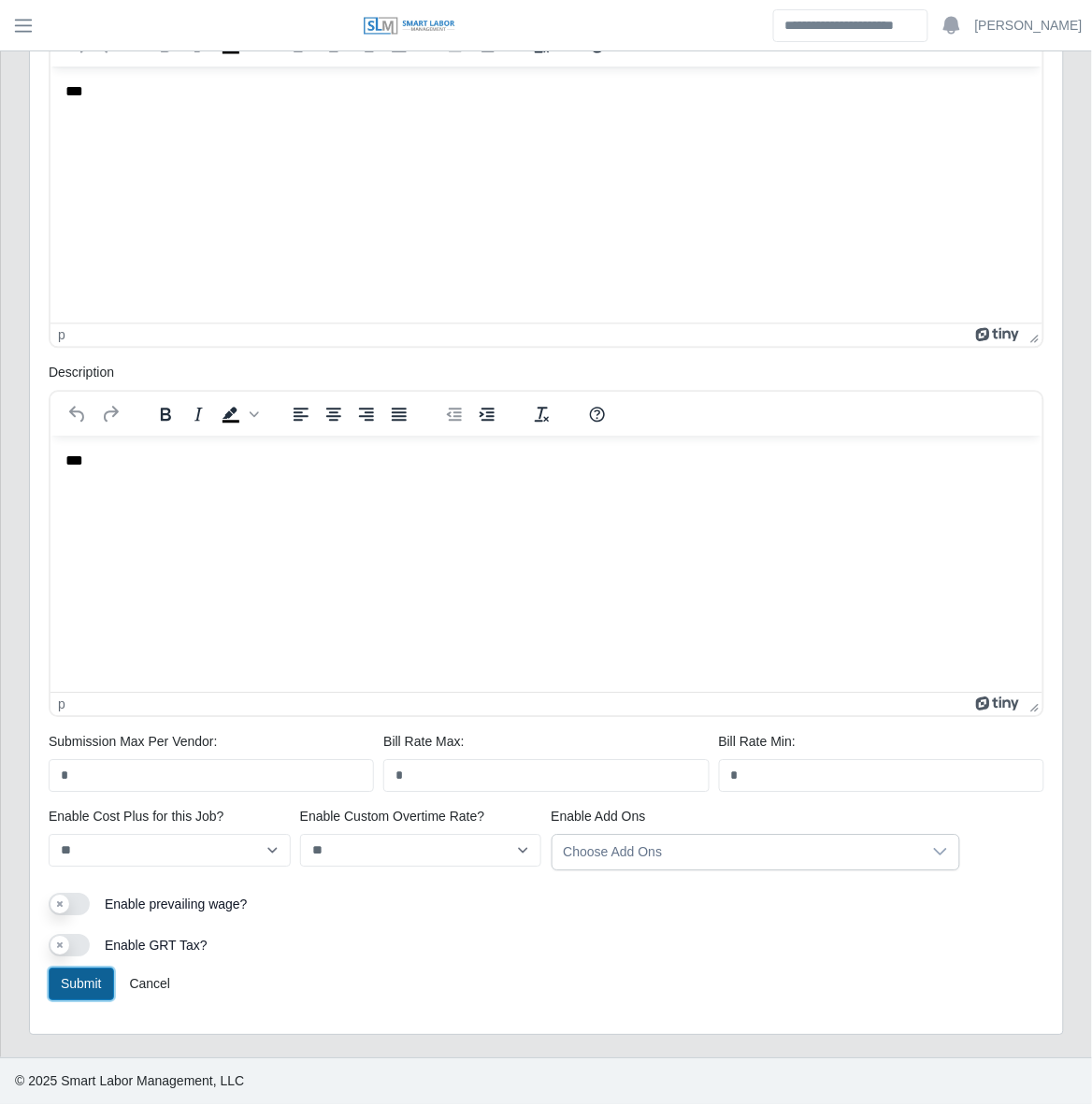
click at [67, 991] on button "Submit" at bounding box center [80, 984] width 65 height 33
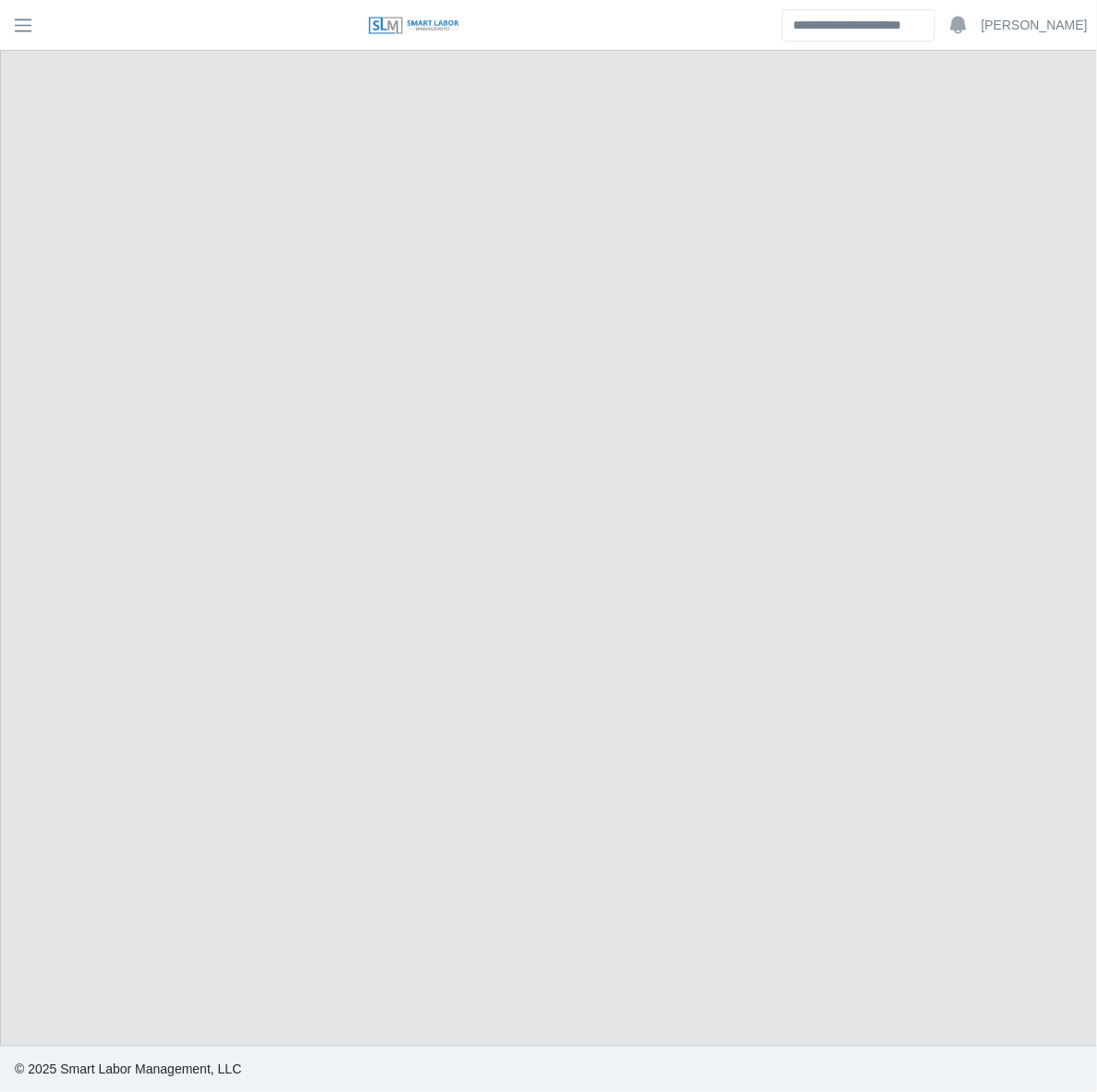
select select "******"
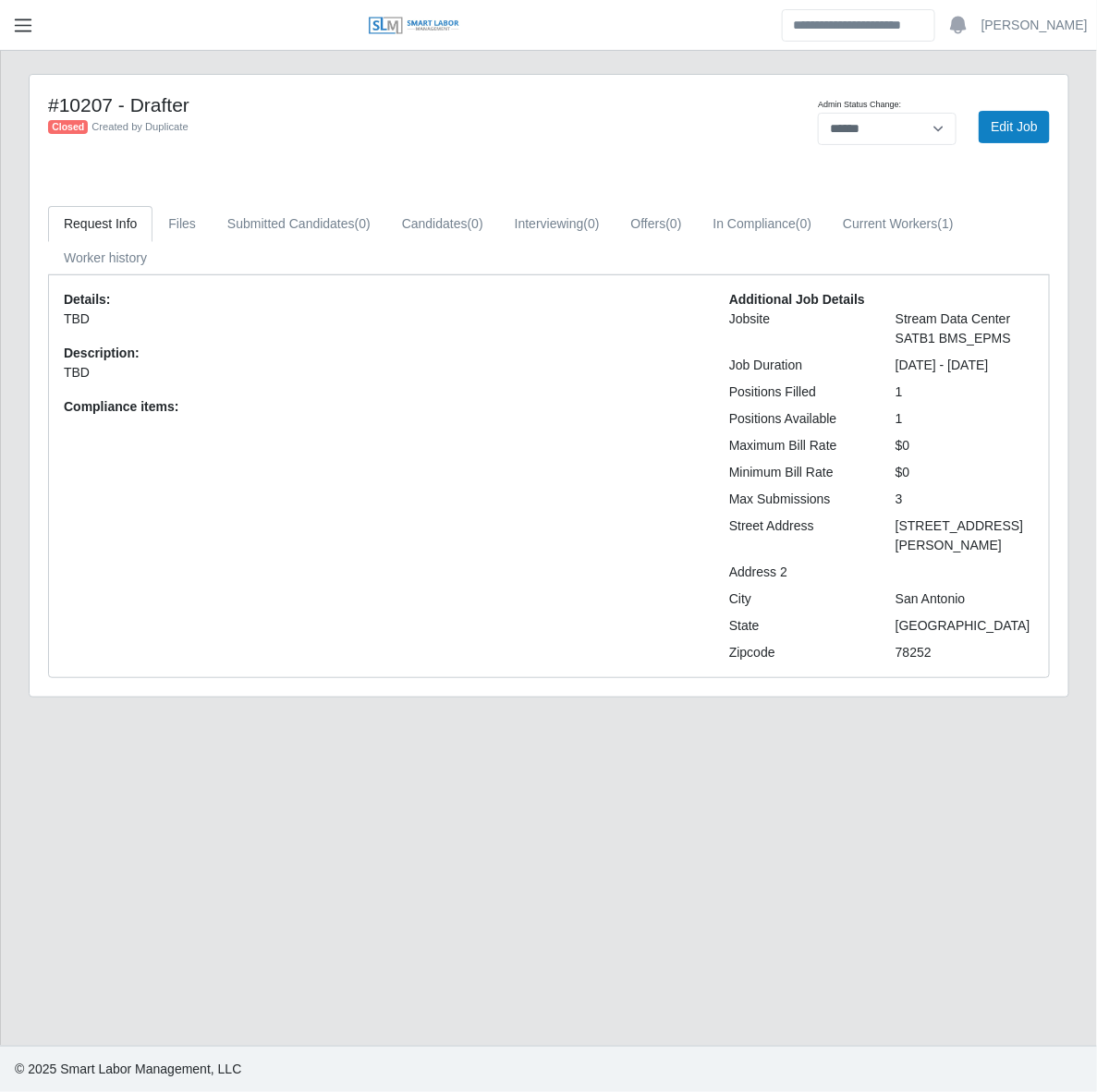
click at [16, 26] on span "button" at bounding box center [23, 25] width 24 height 21
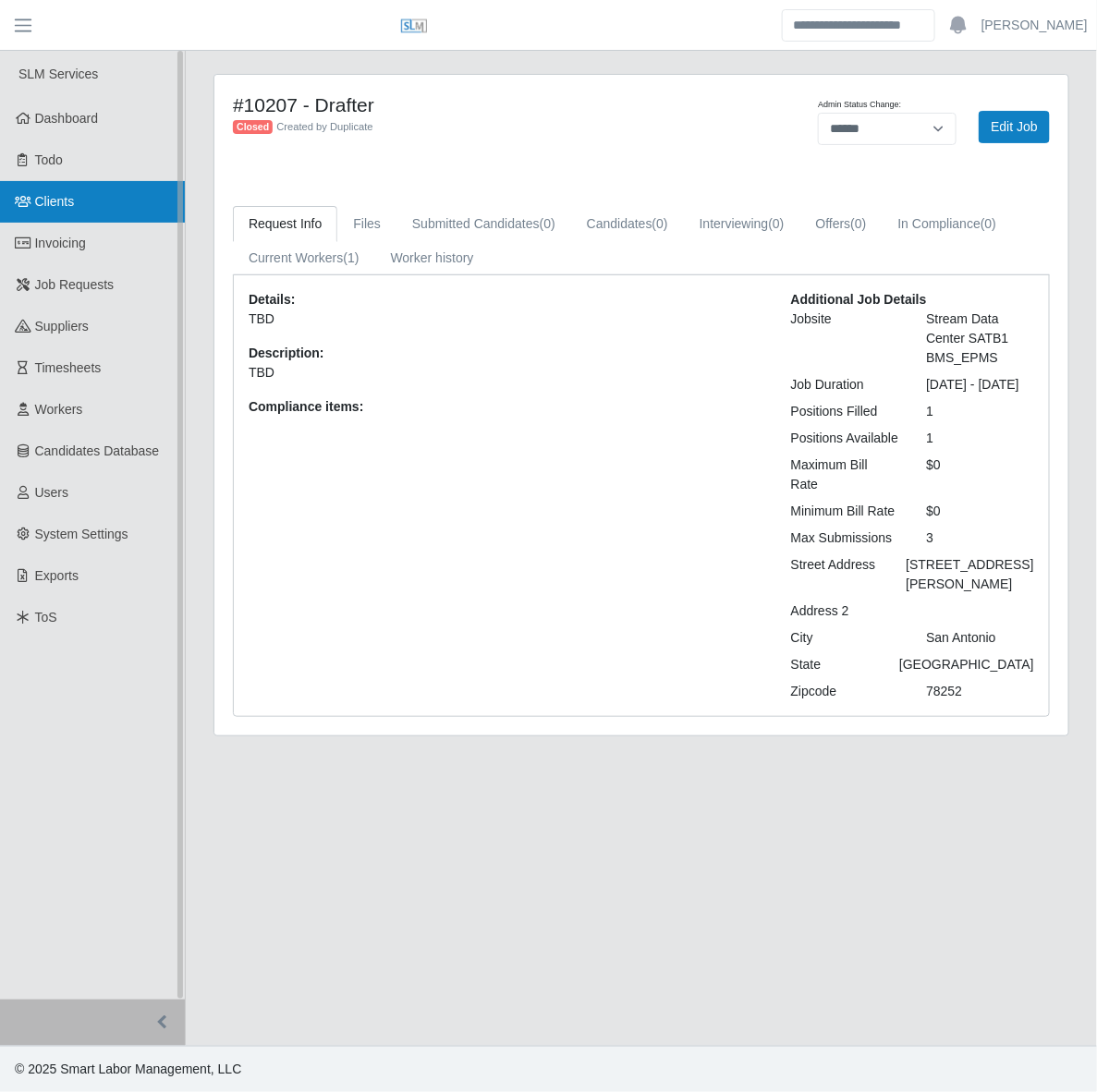
click at [53, 211] on link "Clients" at bounding box center [92, 202] width 185 height 42
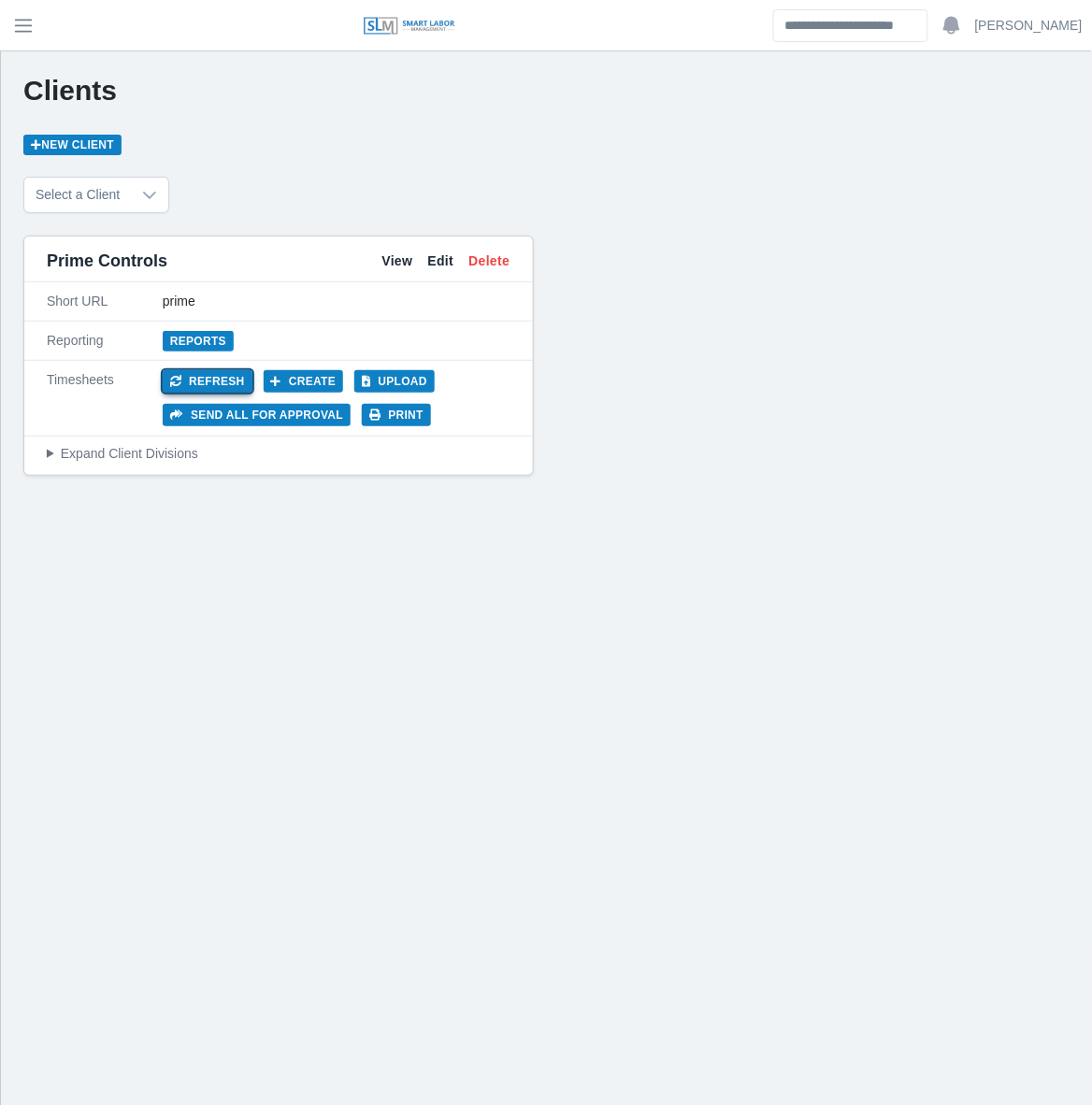
click at [213, 386] on button "Refresh" at bounding box center [207, 382] width 90 height 23
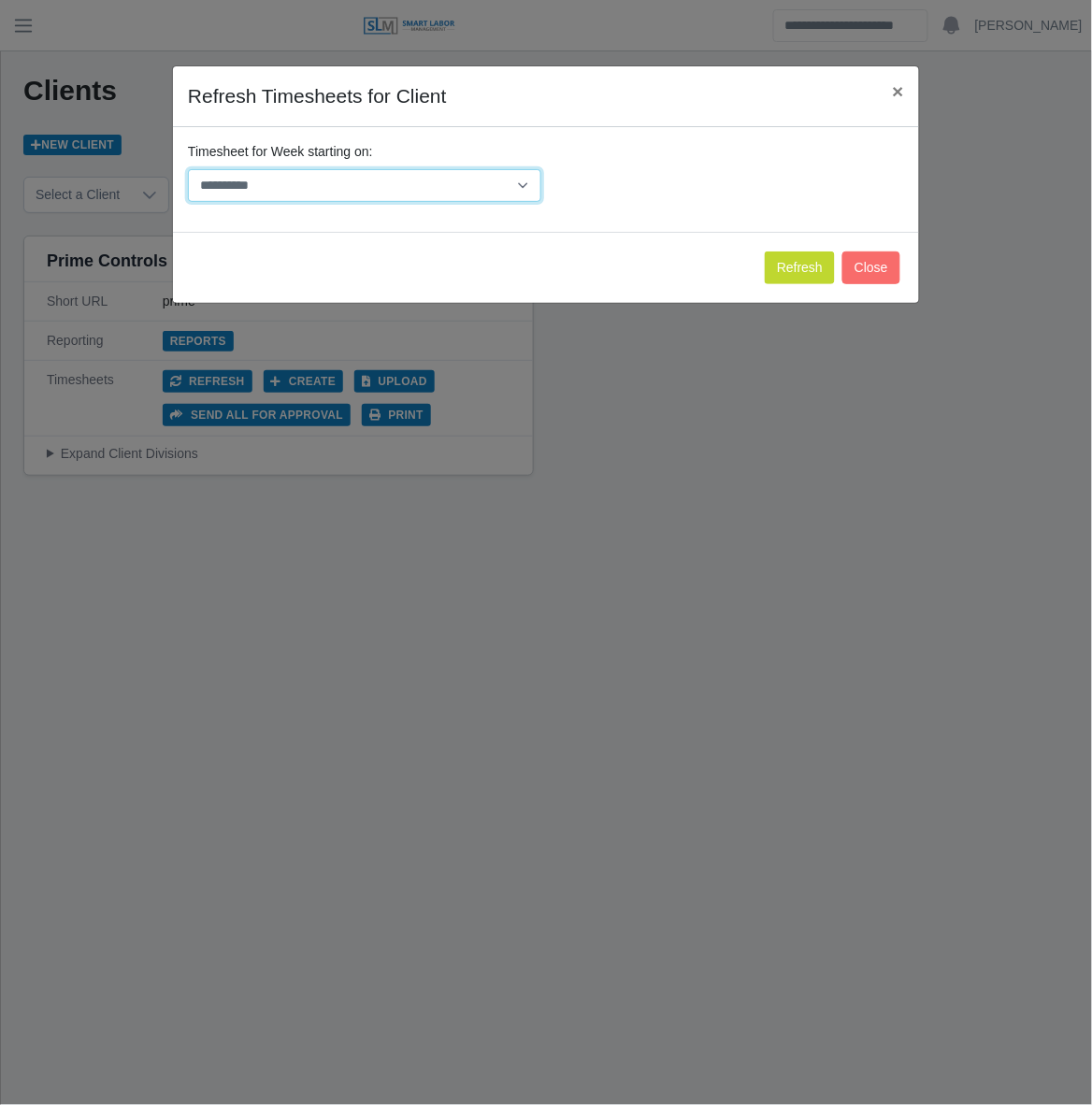
drag, startPoint x: 521, startPoint y: 178, endPoint x: 520, endPoint y: 204, distance: 26.0
click at [521, 178] on select "**********" at bounding box center [365, 185] width 353 height 33
select select "**********"
click at [188, 169] on select "**********" at bounding box center [365, 185] width 353 height 33
click at [802, 276] on button "Refresh" at bounding box center [800, 267] width 70 height 33
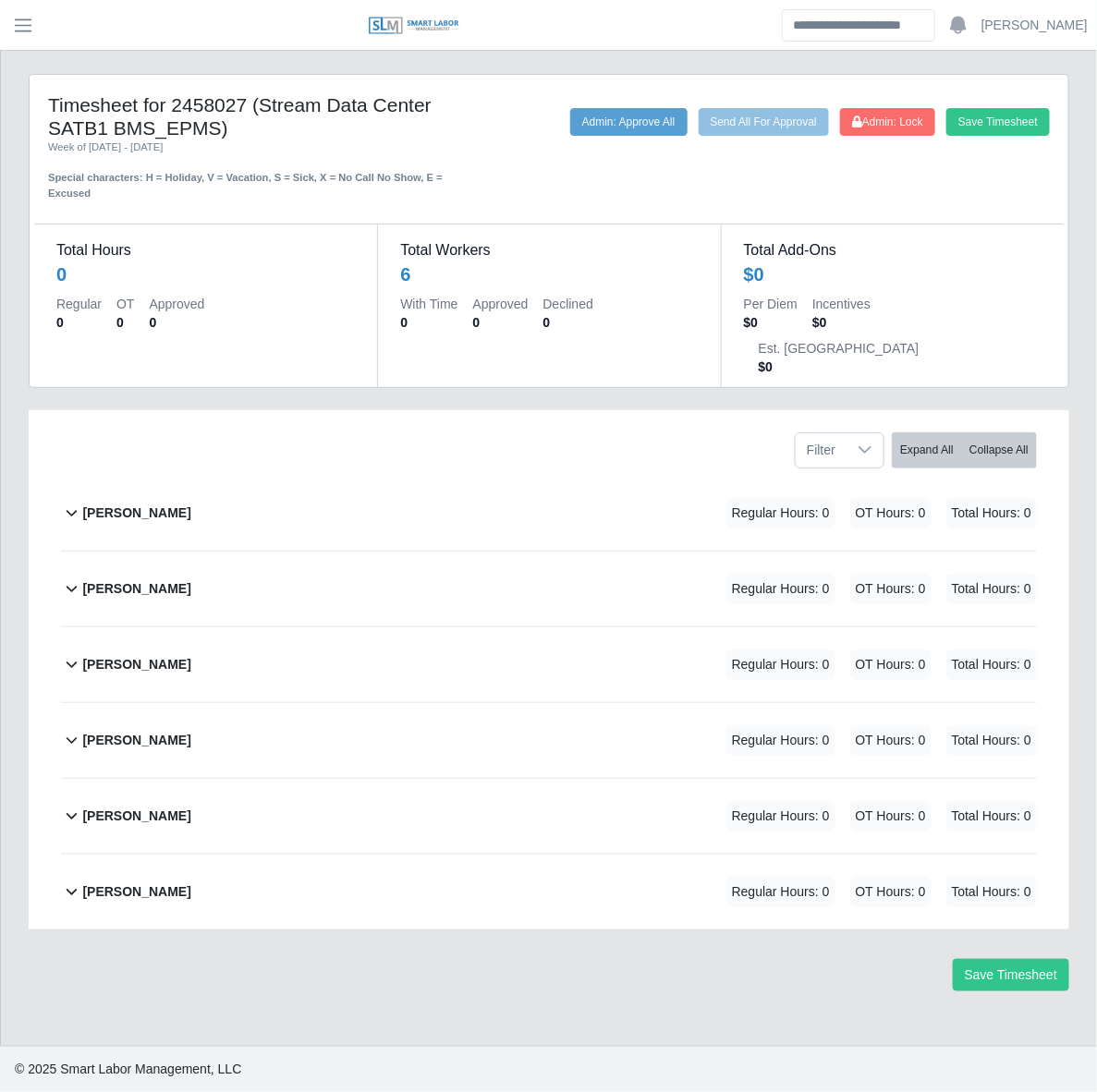
click at [344, 778] on div "[PERSON_NAME] Regular Hours: 0 OT Hours: 0 Total Hours: 0" at bounding box center [559, 816] width 954 height 75
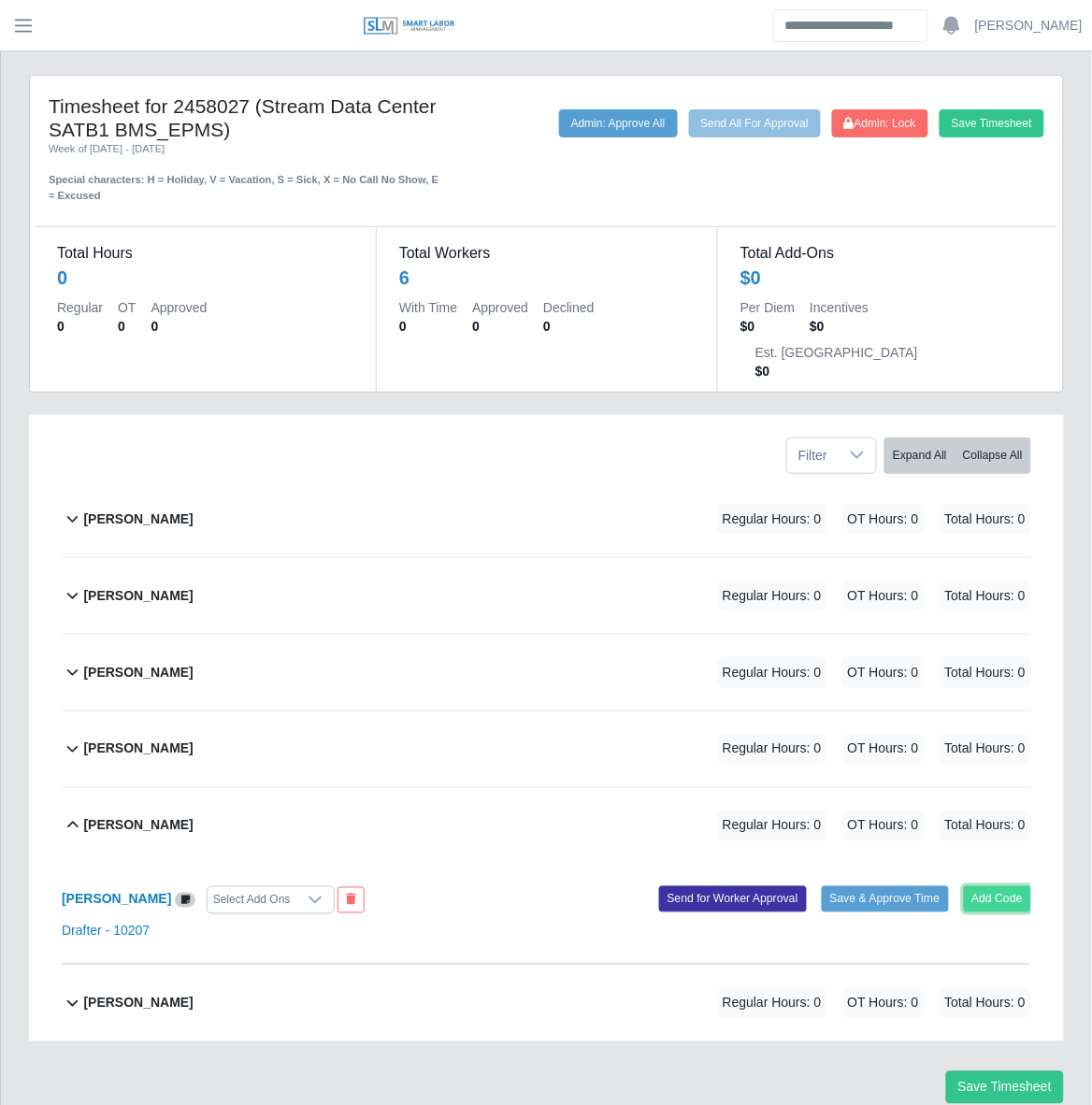
click at [1015, 886] on button "Add Code" at bounding box center [998, 899] width 68 height 26
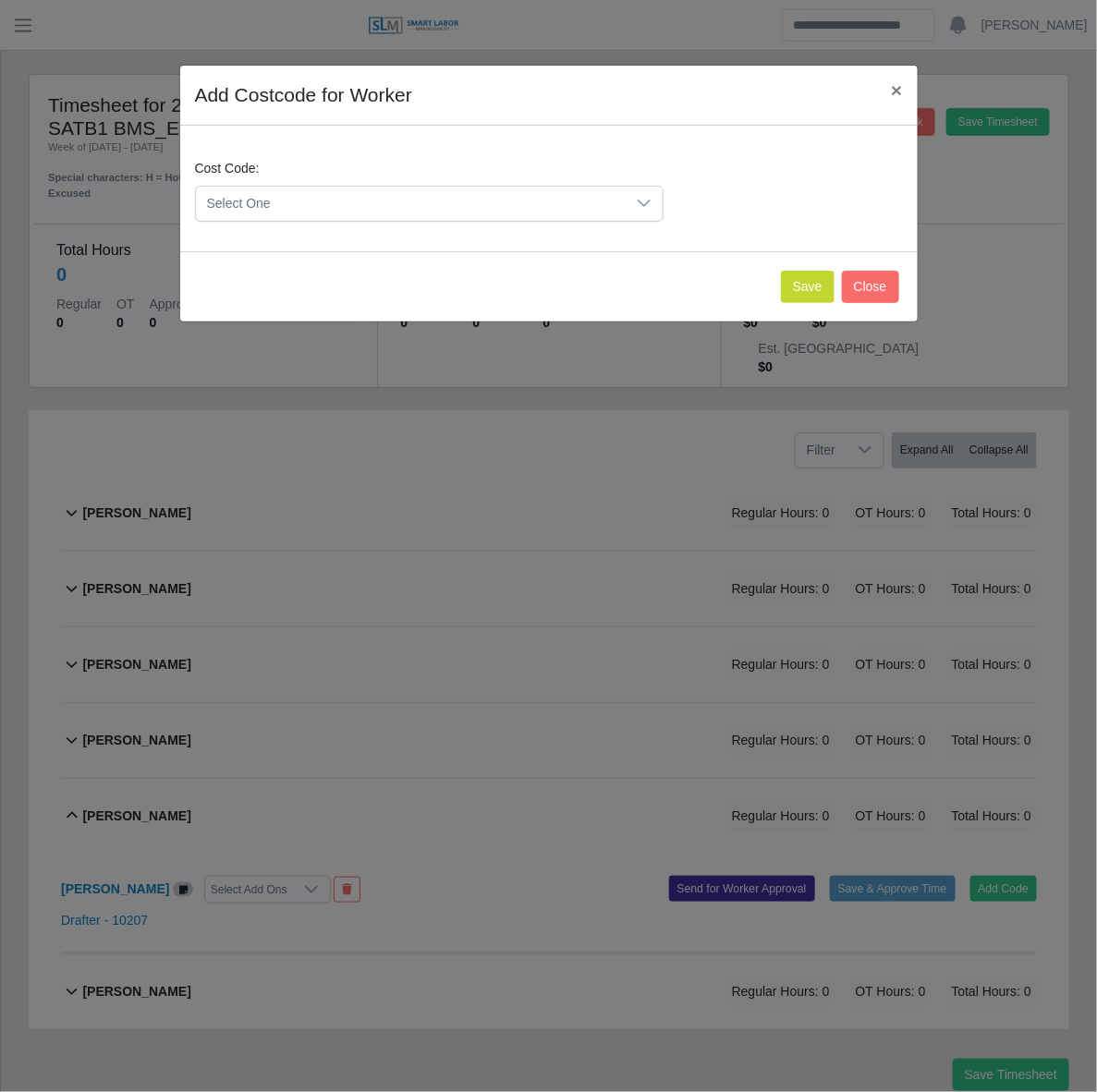
click at [321, 192] on span "Select One" at bounding box center [411, 203] width 429 height 35
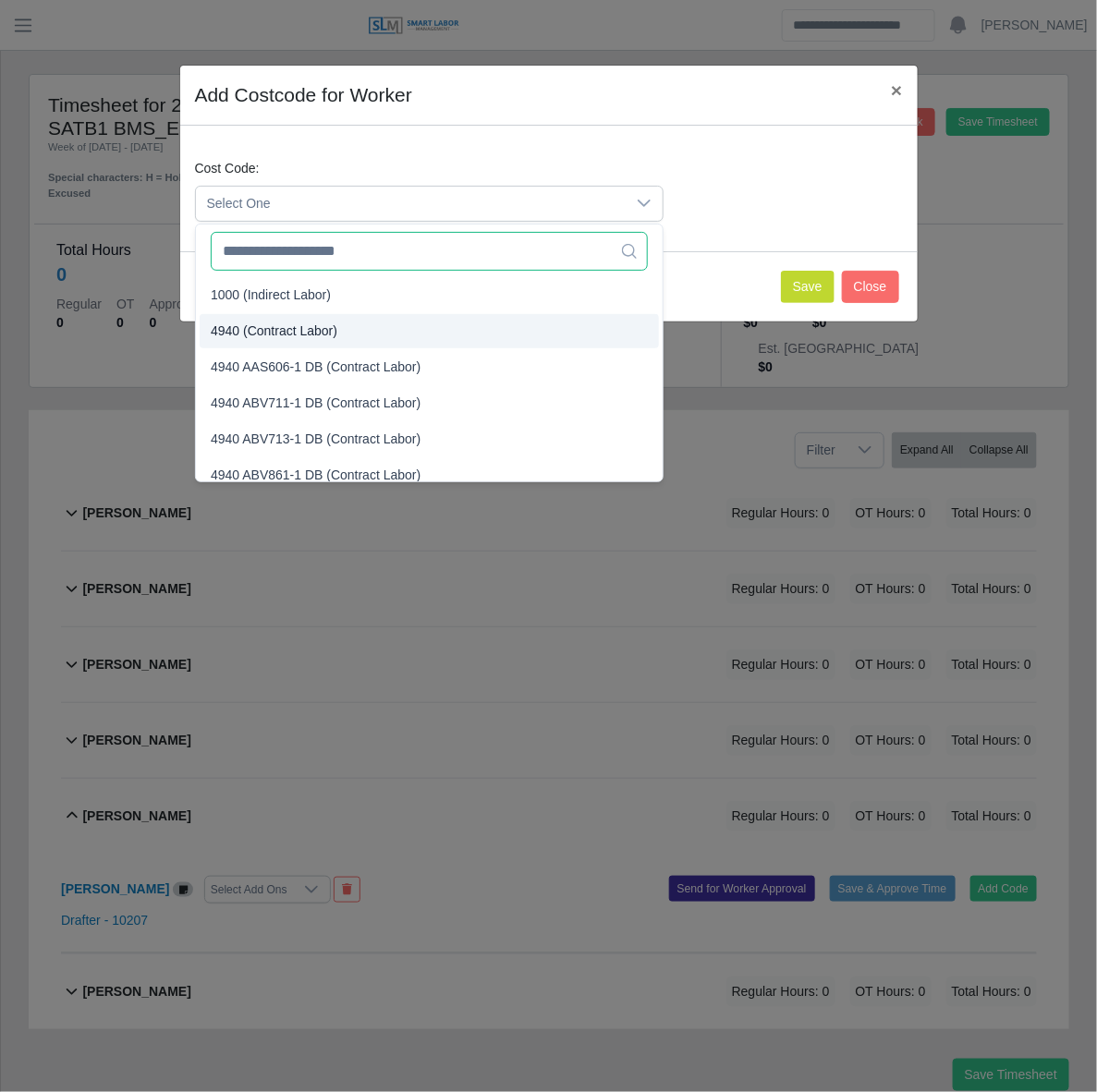
drag, startPoint x: 316, startPoint y: 242, endPoint x: 308, endPoint y: 337, distance: 95.3
click at [308, 337] on div "423 results are available 1000 (Indirect Labor) 4940 (Contract Labor) 4940 AAS6…" at bounding box center [429, 353] width 469 height 259
click at [308, 337] on span "4940 (Contract Labor)" at bounding box center [274, 330] width 127 height 20
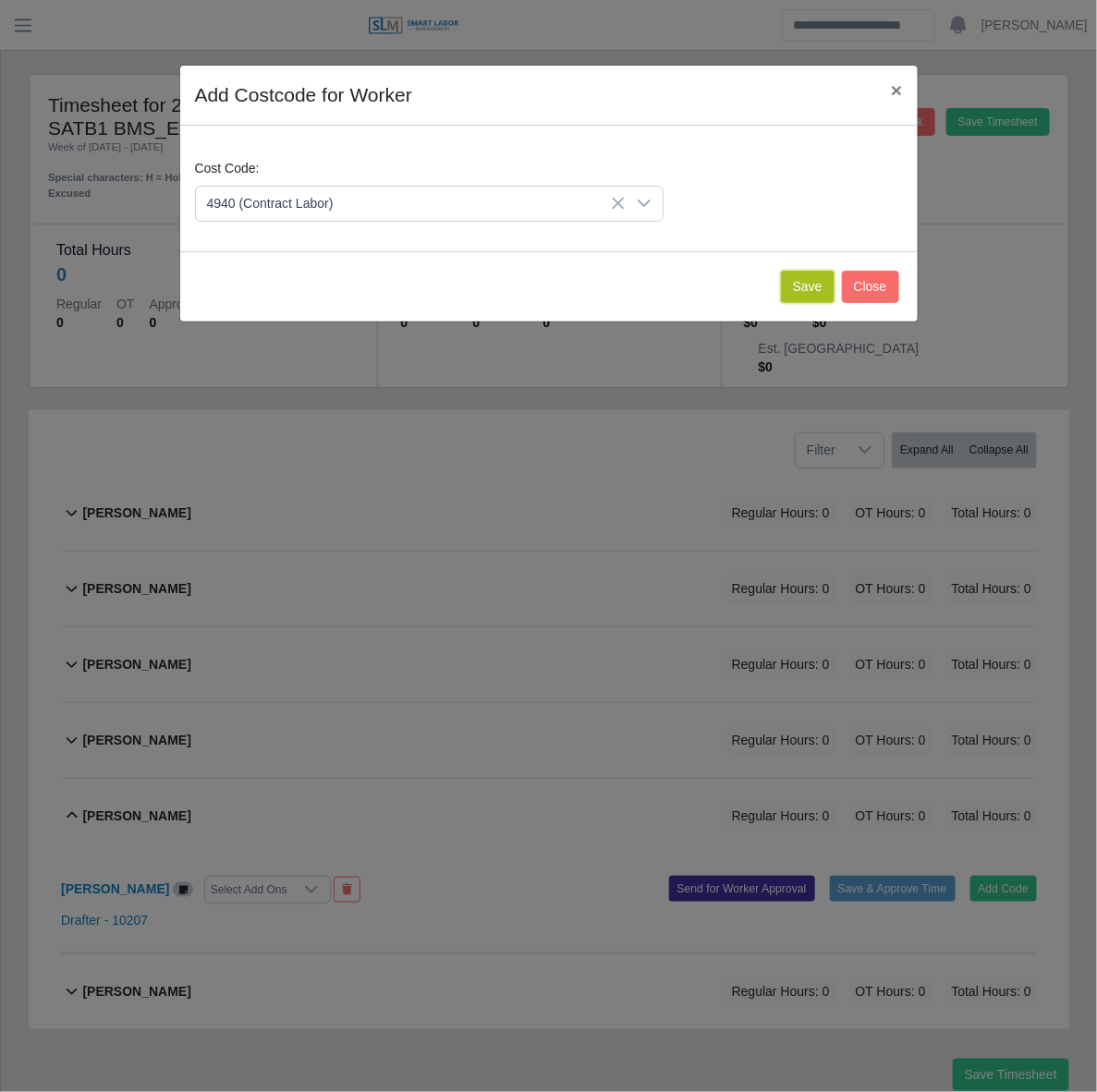
click at [791, 284] on button "Save" at bounding box center [807, 287] width 53 height 33
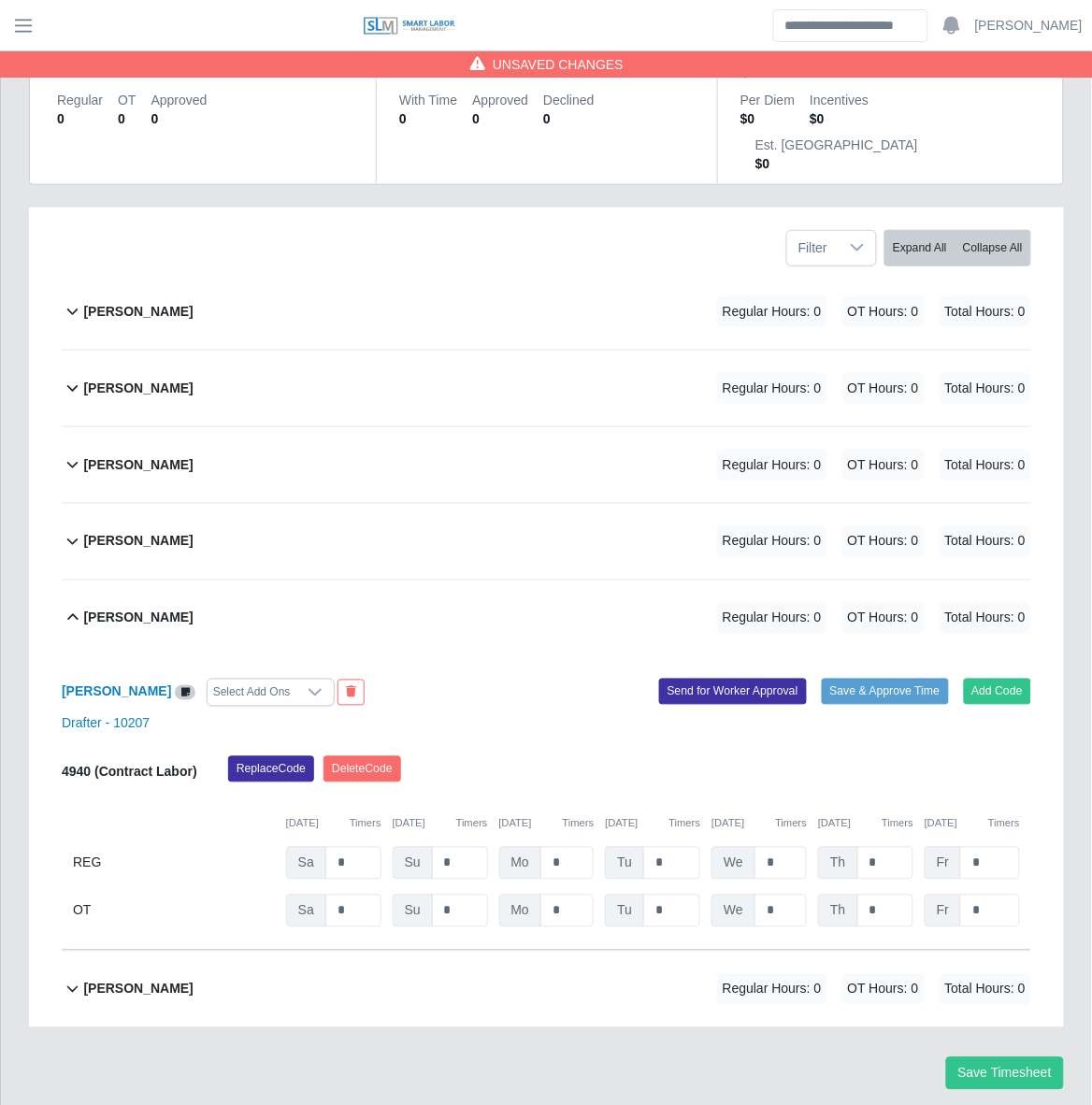
scroll to position [227, 0]
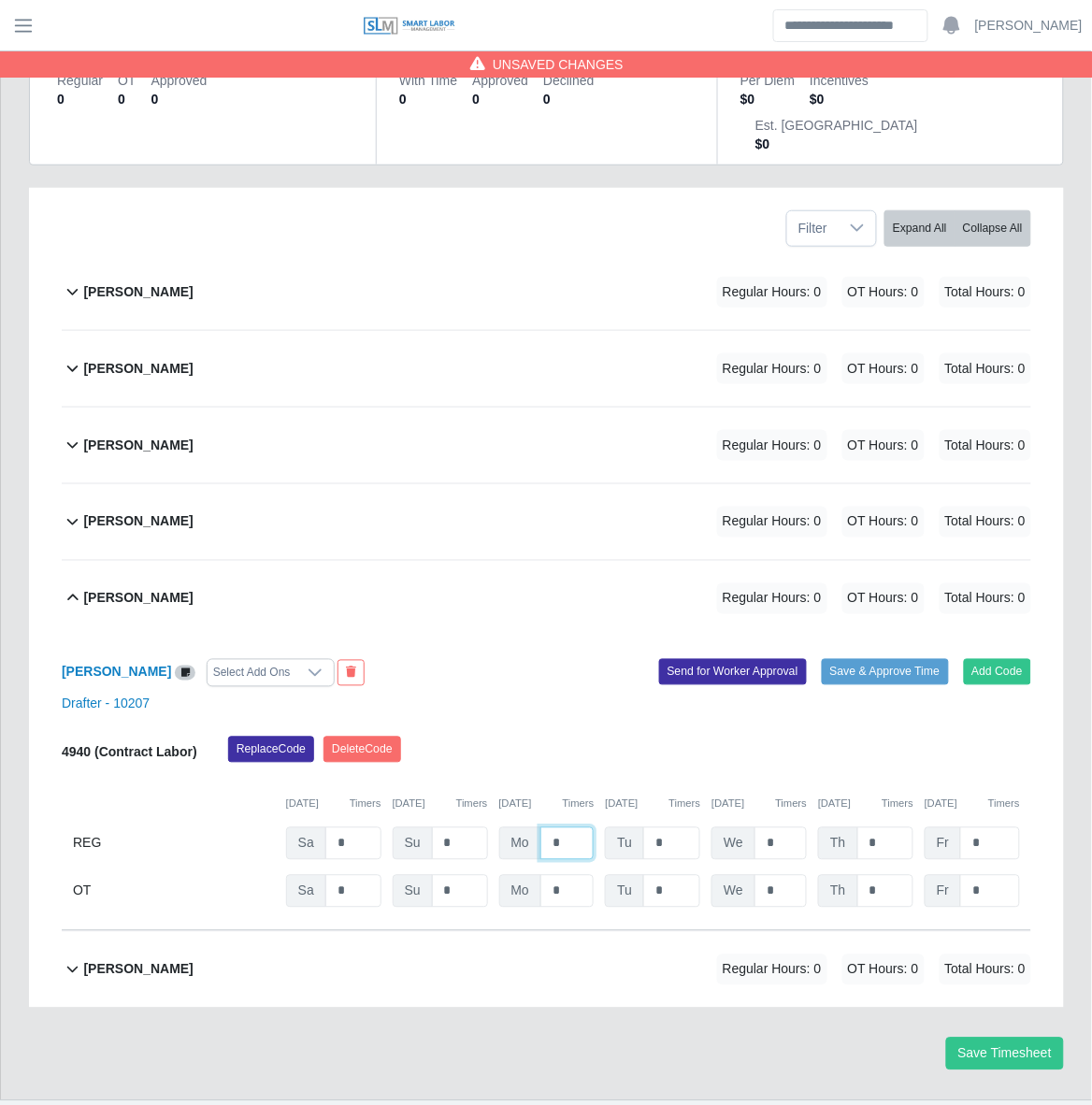
click at [573, 827] on input "*" at bounding box center [567, 843] width 53 height 33
click at [536, 827] on span "Mo" at bounding box center [520, 843] width 43 height 33
click at [504, 827] on span "Mo" at bounding box center [520, 843] width 43 height 33
drag, startPoint x: 580, startPoint y: 796, endPoint x: 412, endPoint y: 806, distance: 168.3
click at [412, 827] on div "REG Sa * Su * Mo * Tu * We * Th * Fr *" at bounding box center [546, 843] width 969 height 33
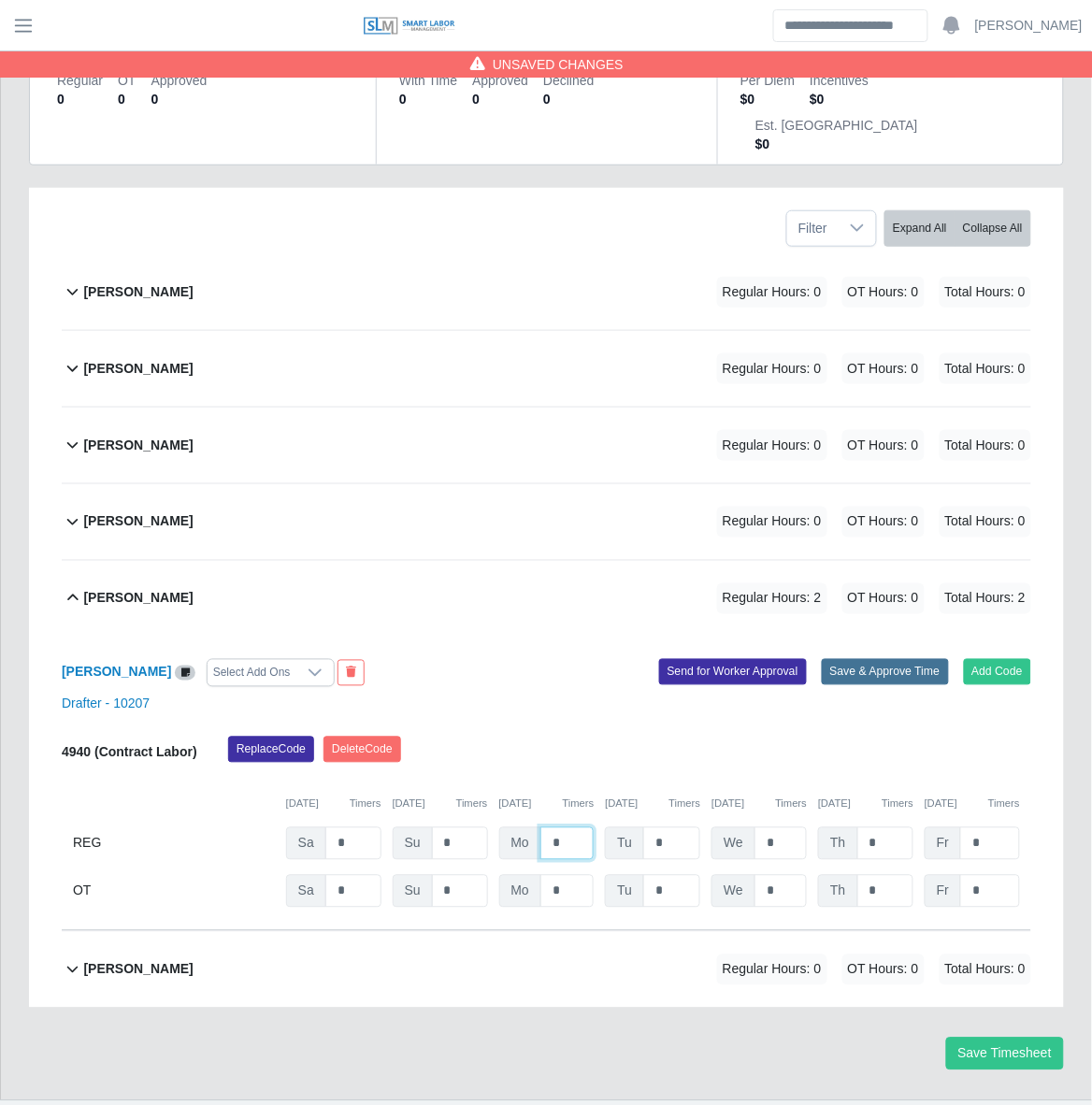
type input "*"
click at [896, 659] on button "Save & Approve Time" at bounding box center [885, 672] width 128 height 26
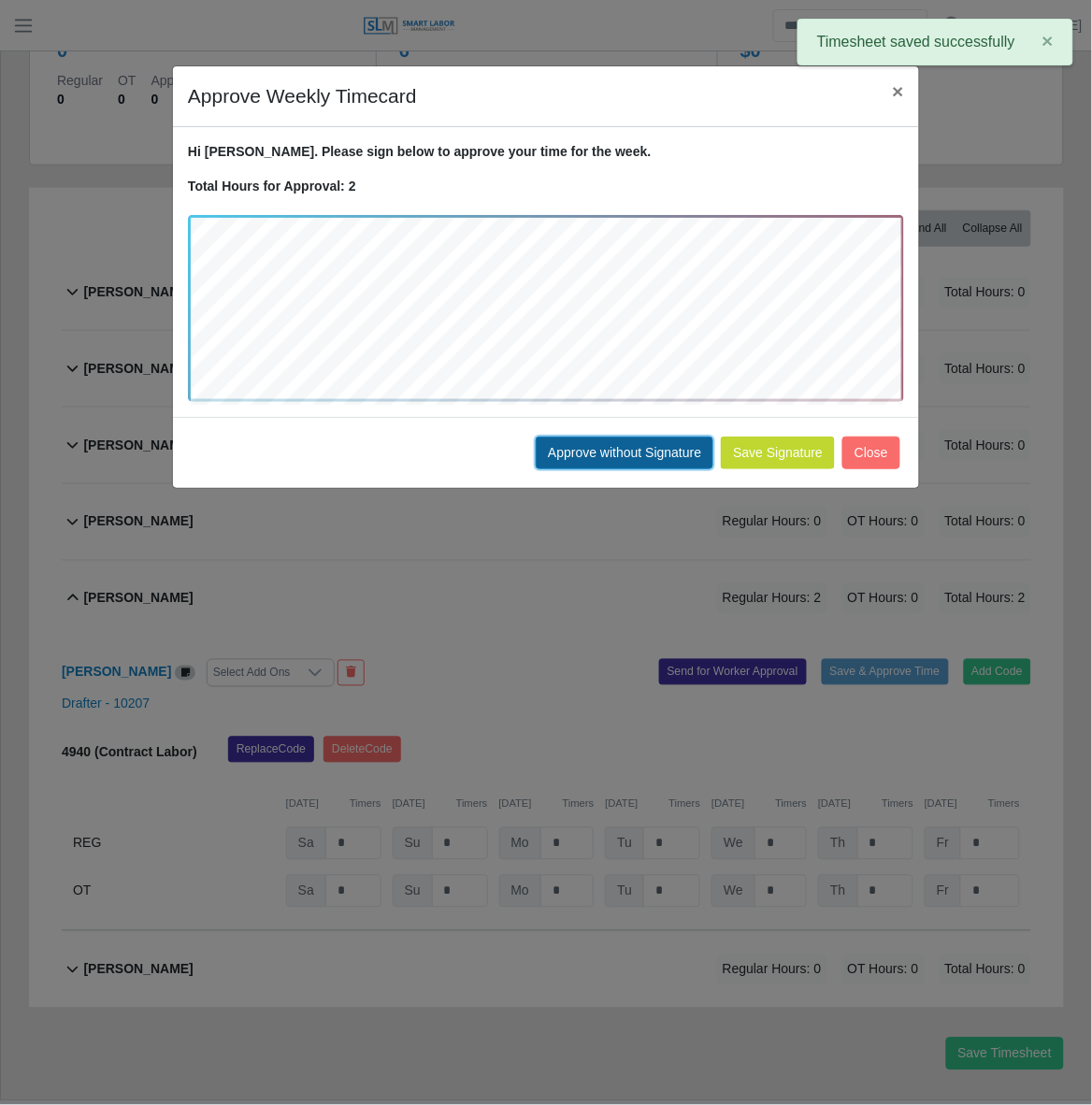
click at [620, 461] on button "Approve without Signature" at bounding box center [624, 452] width 178 height 33
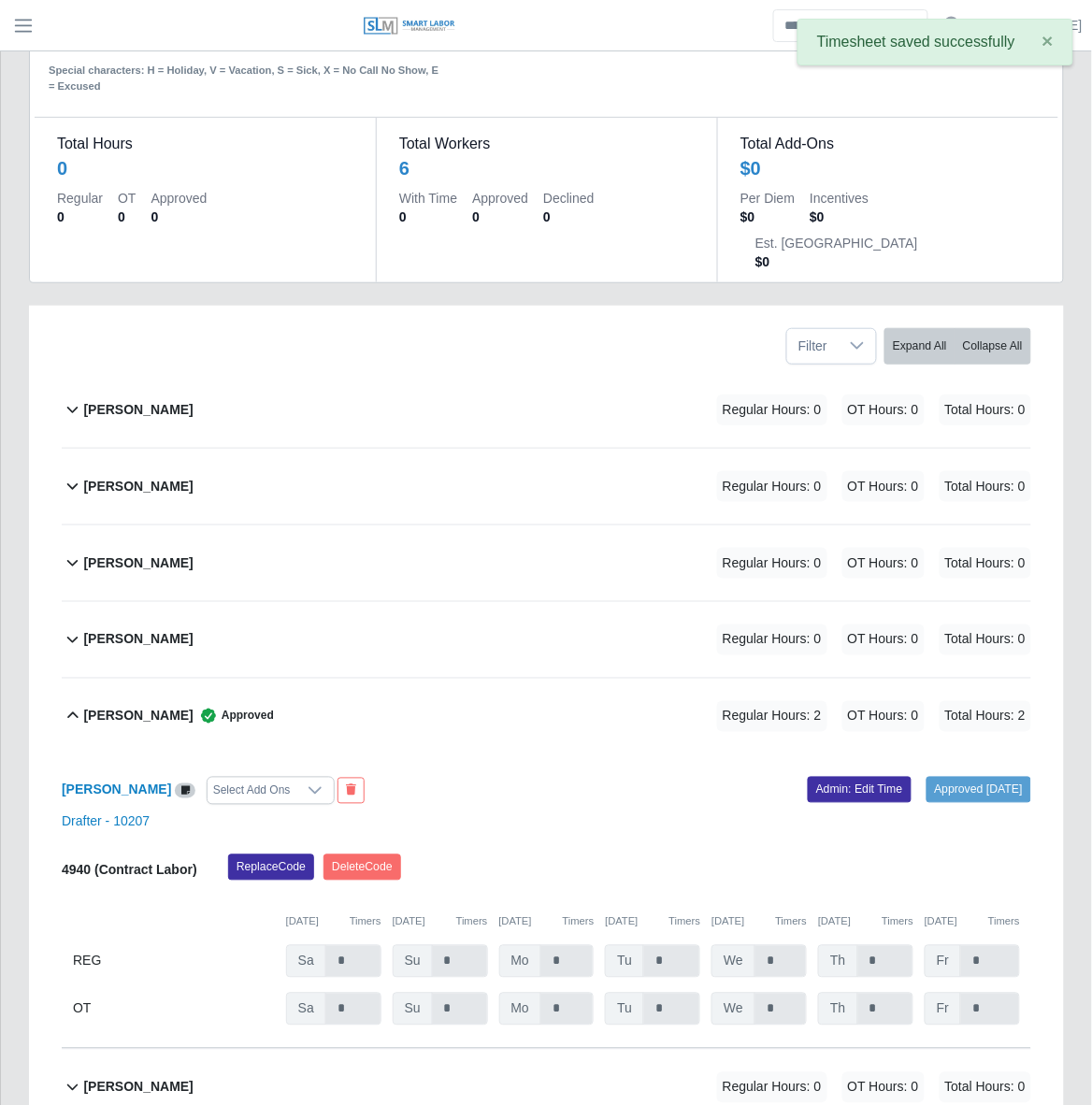
scroll to position [0, 0]
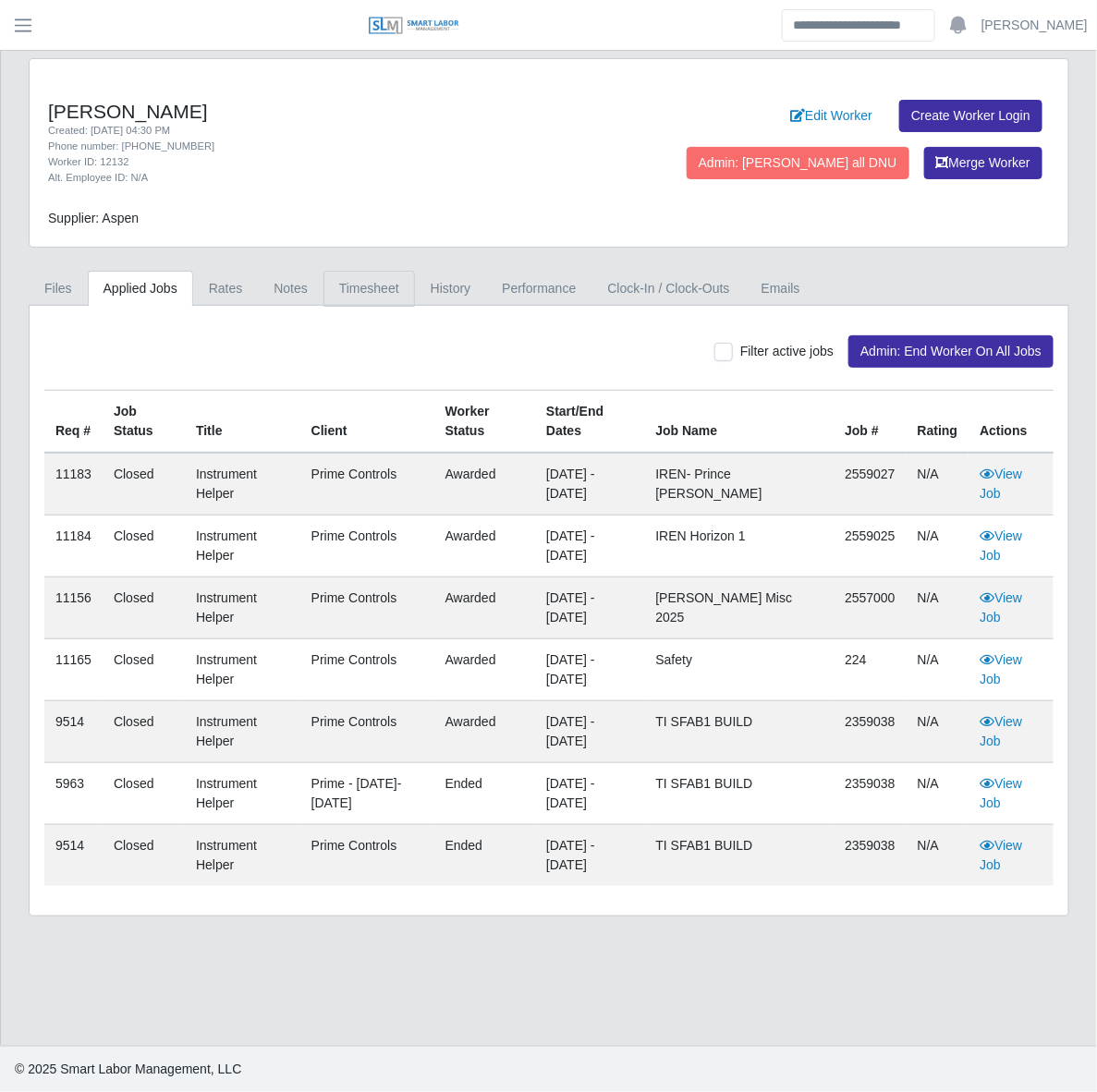
click at [365, 288] on link "Timesheet" at bounding box center [369, 288] width 91 height 36
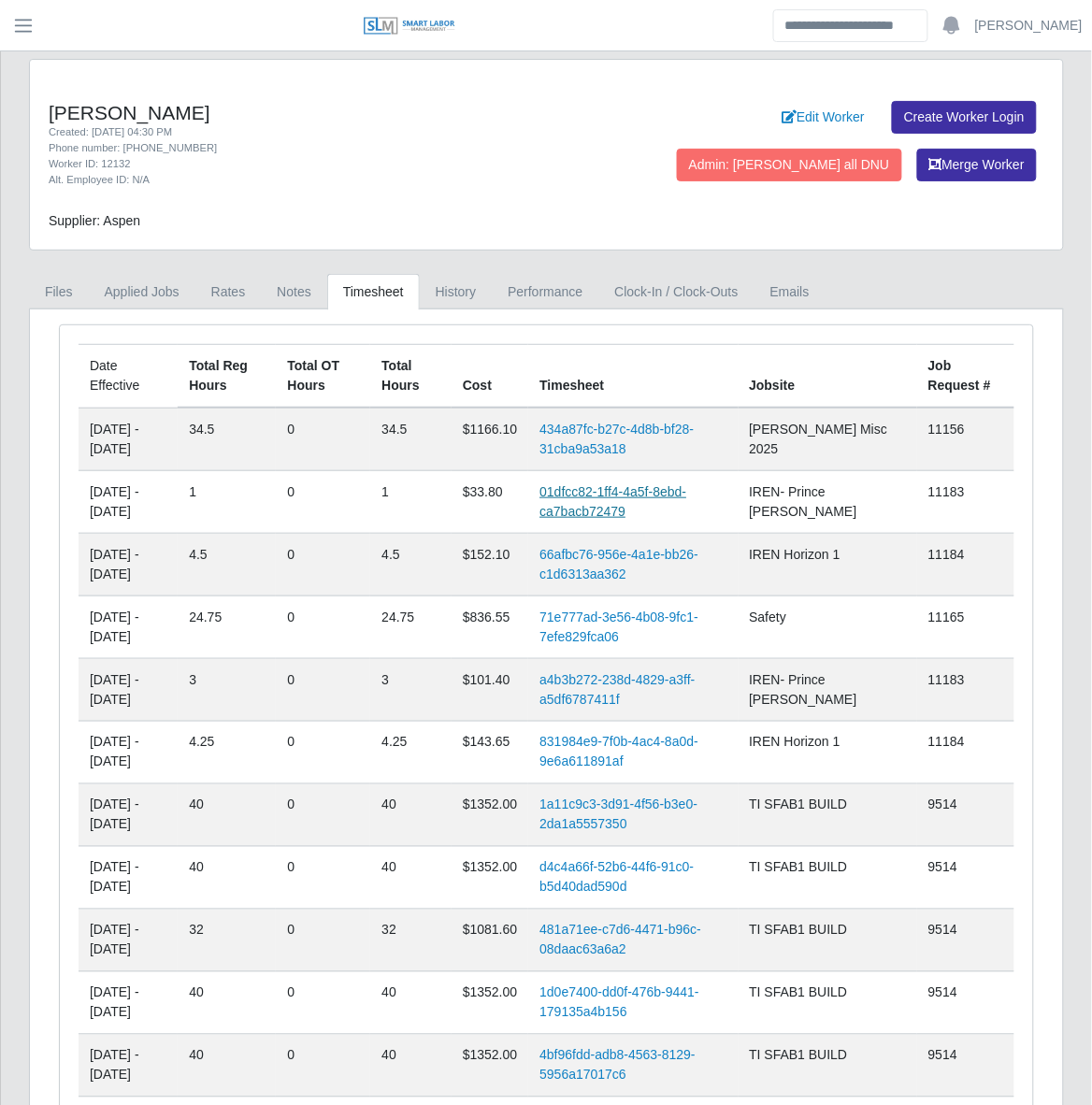
drag, startPoint x: 623, startPoint y: 502, endPoint x: 607, endPoint y: 491, distance: 19.4
drag, startPoint x: 619, startPoint y: 439, endPoint x: 618, endPoint y: 450, distance: 11.0
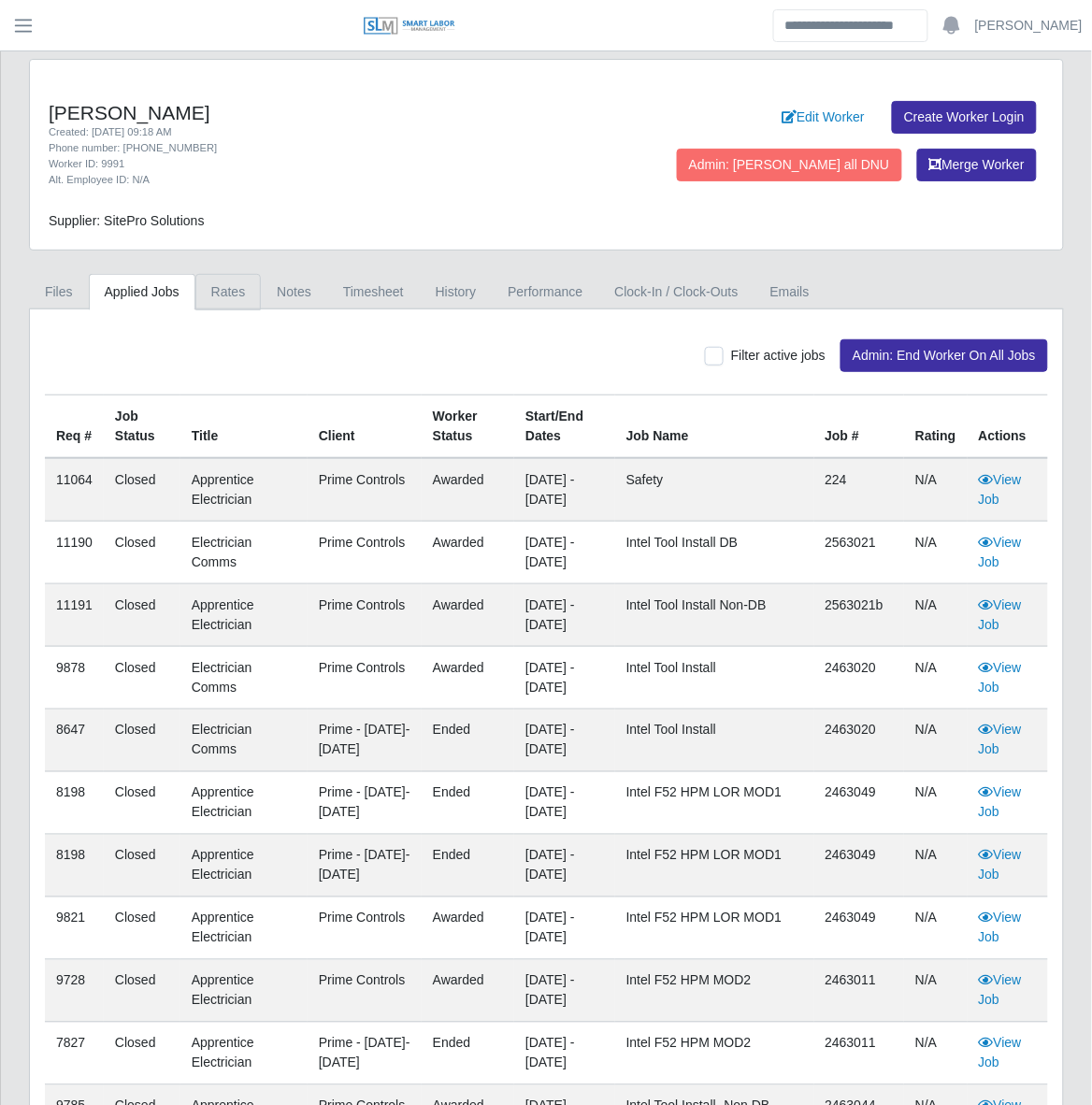
click at [220, 287] on link "Rates" at bounding box center [229, 292] width 66 height 37
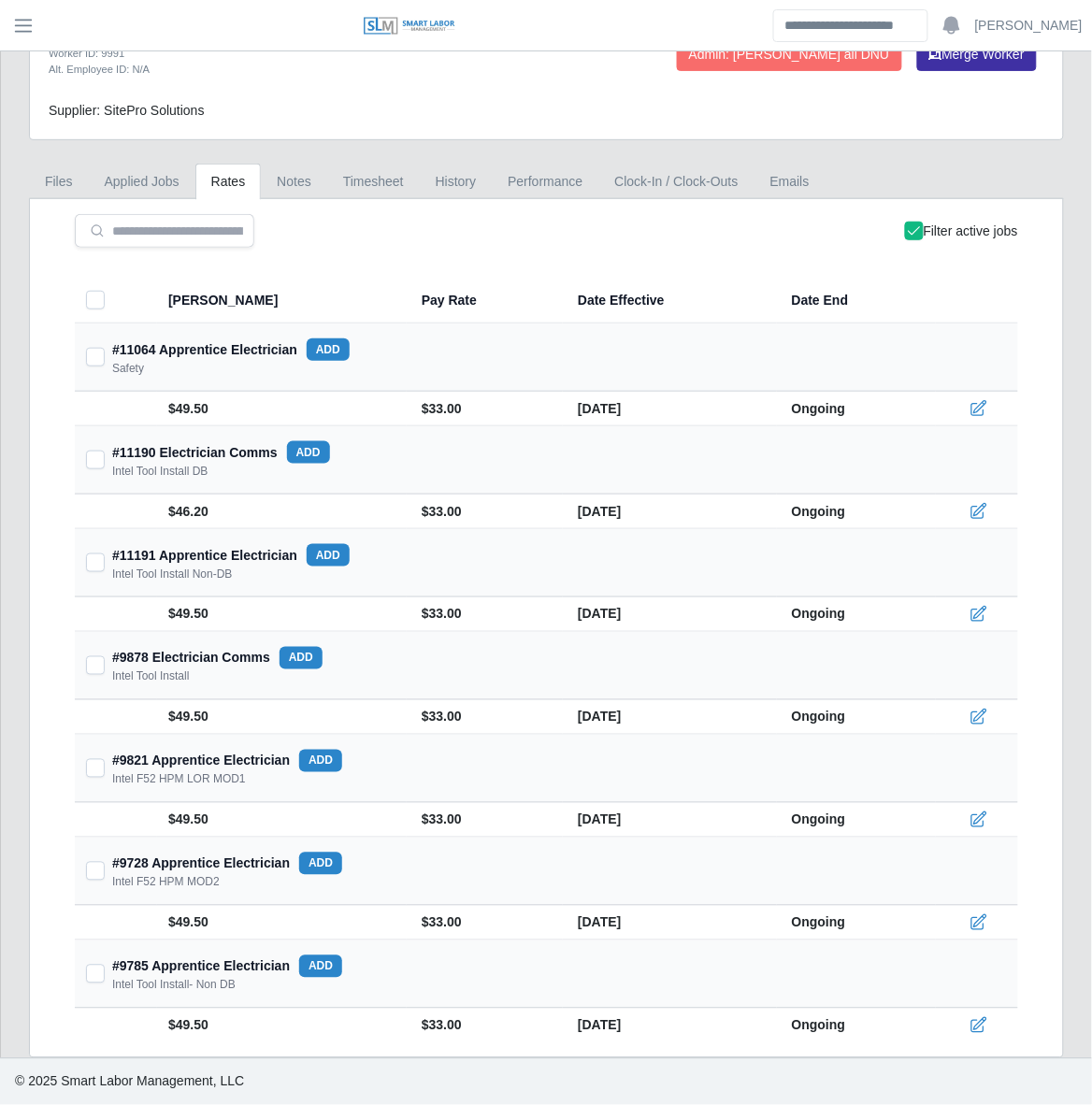
scroll to position [114, 0]
click at [341, 188] on link "Timesheet" at bounding box center [373, 181] width 93 height 37
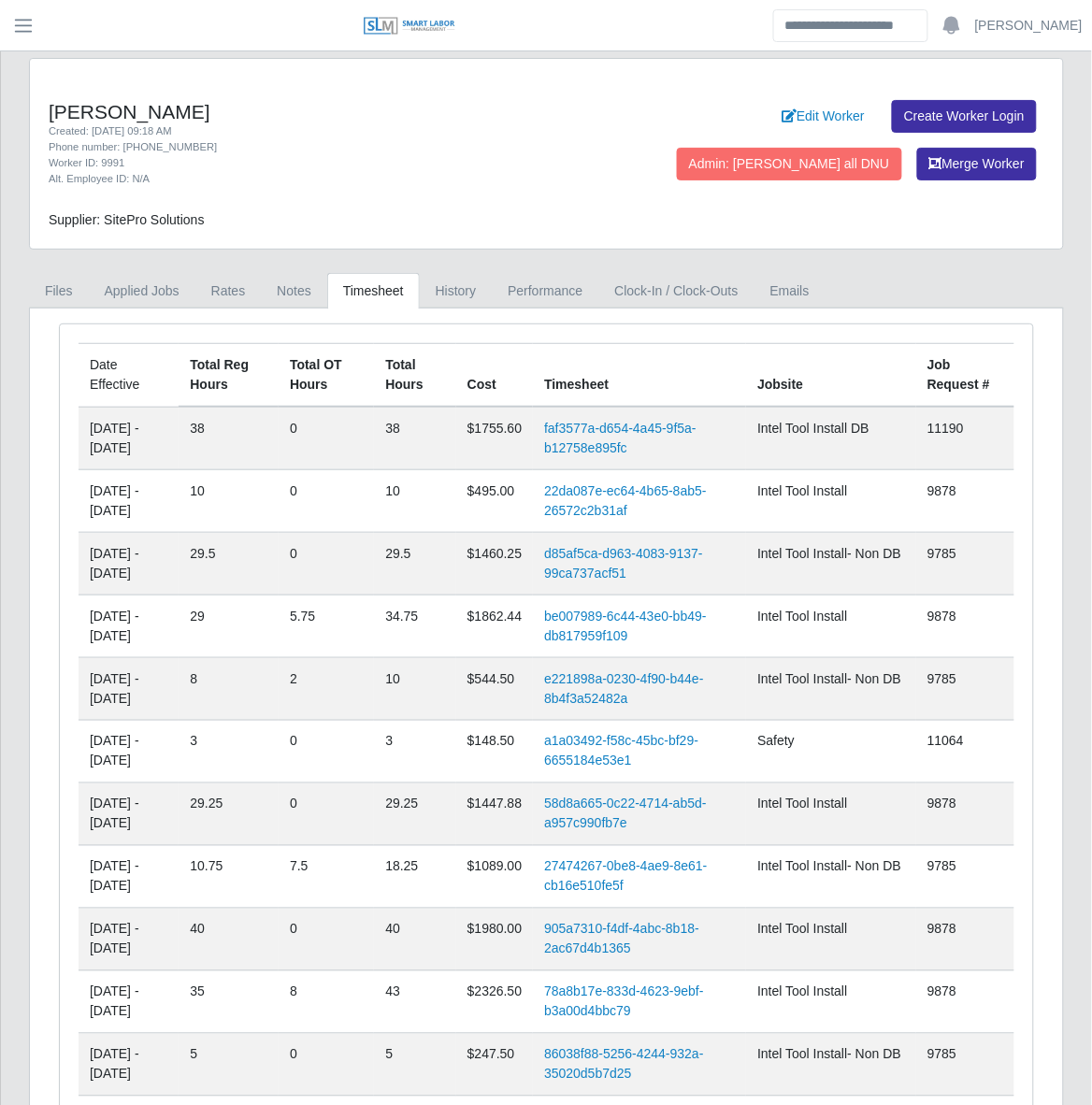
scroll to position [0, 0]
click at [225, 280] on link "Rates" at bounding box center [229, 292] width 66 height 37
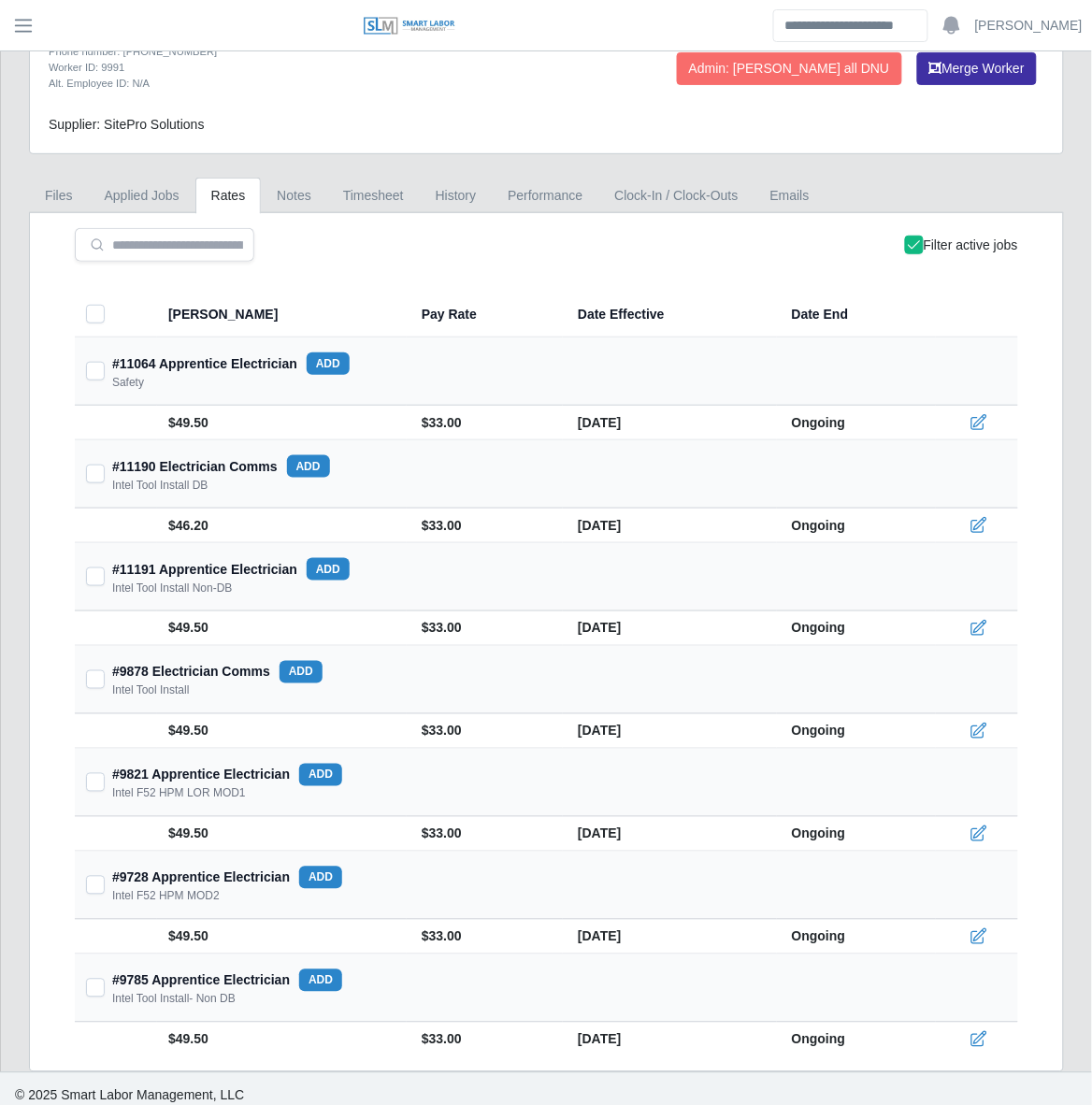
scroll to position [114, 0]
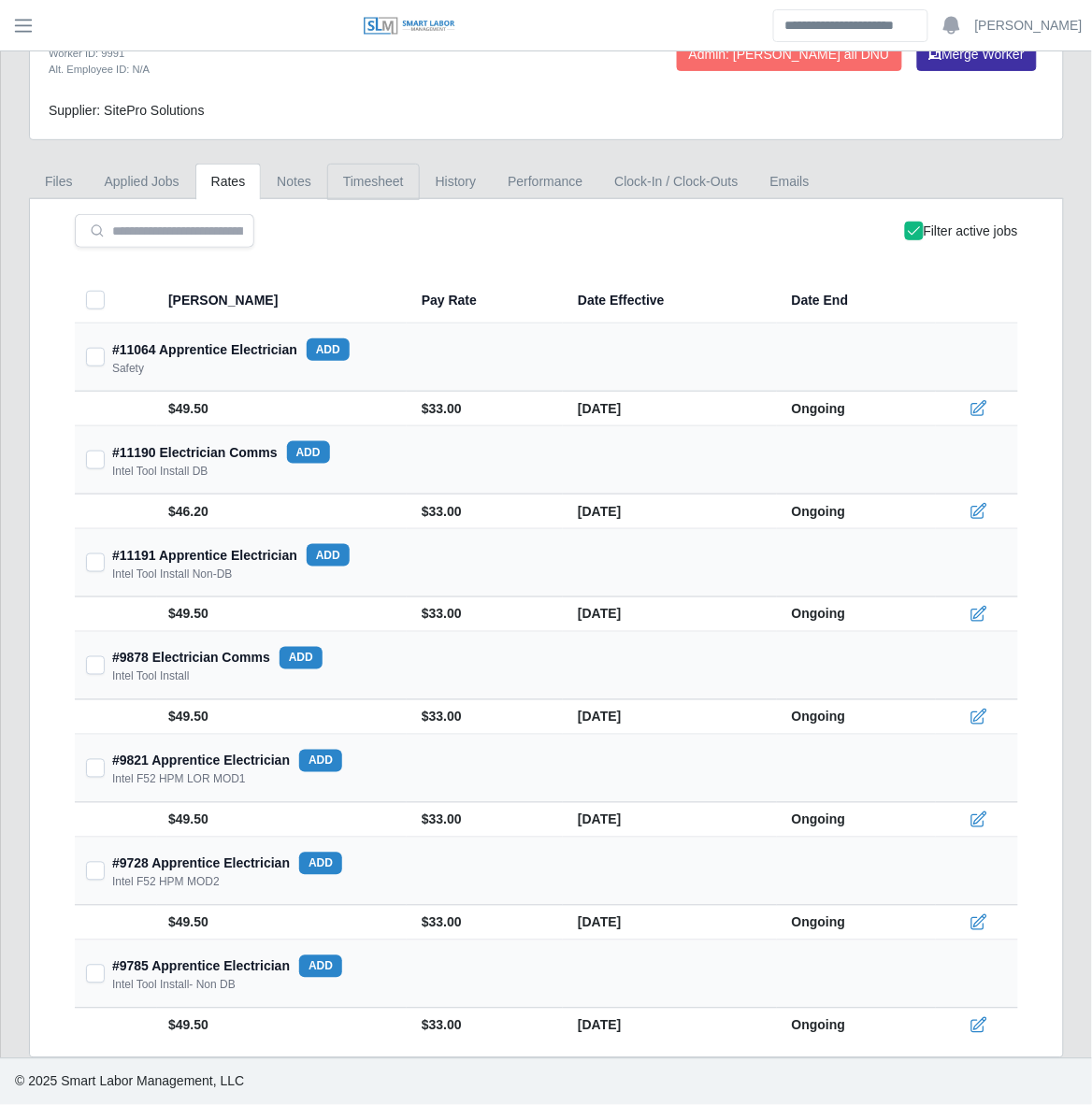
drag, startPoint x: 356, startPoint y: 179, endPoint x: 409, endPoint y: 216, distance: 64.6
click at [356, 179] on link "Timesheet" at bounding box center [373, 181] width 93 height 37
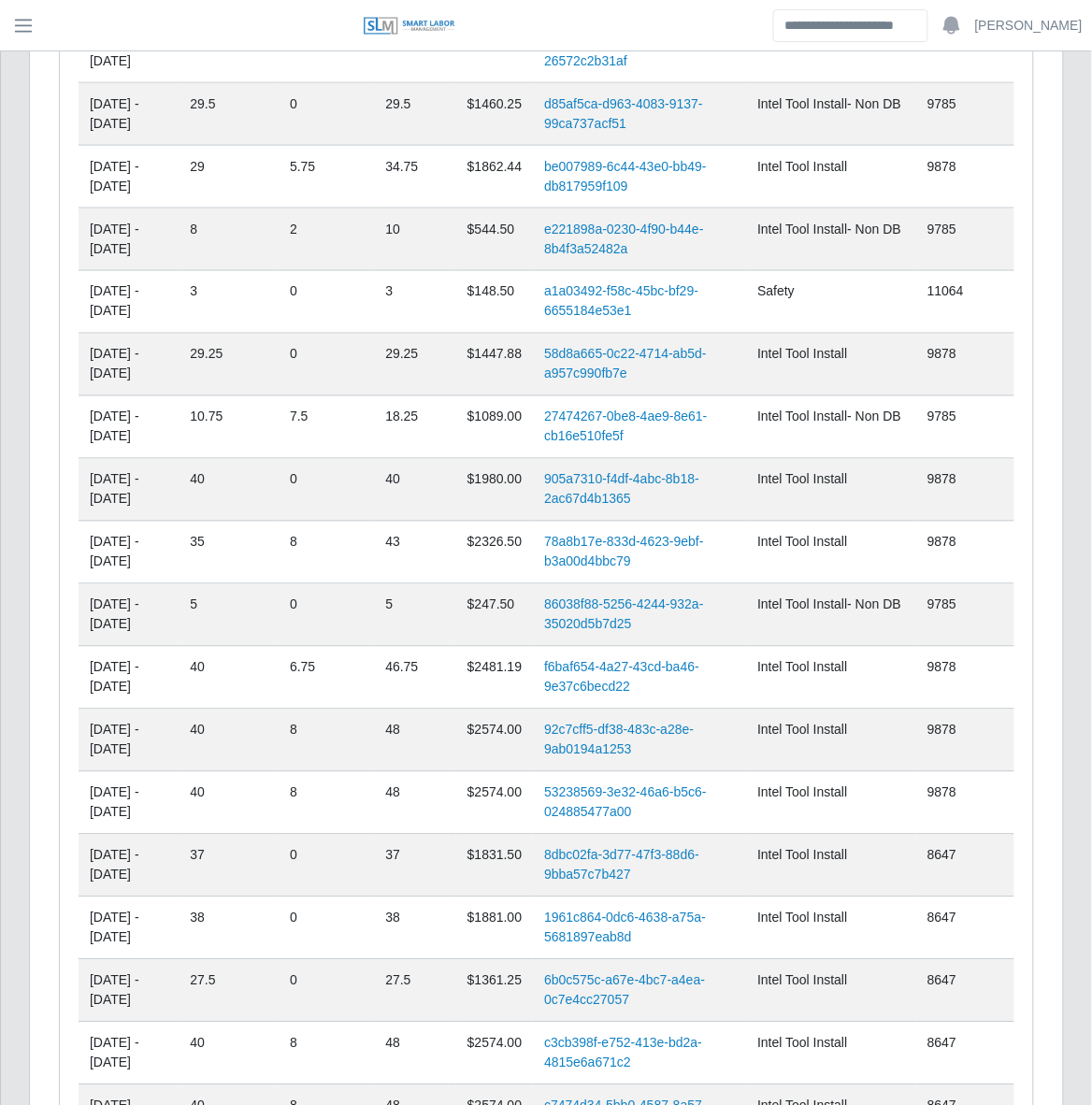
scroll to position [0, 0]
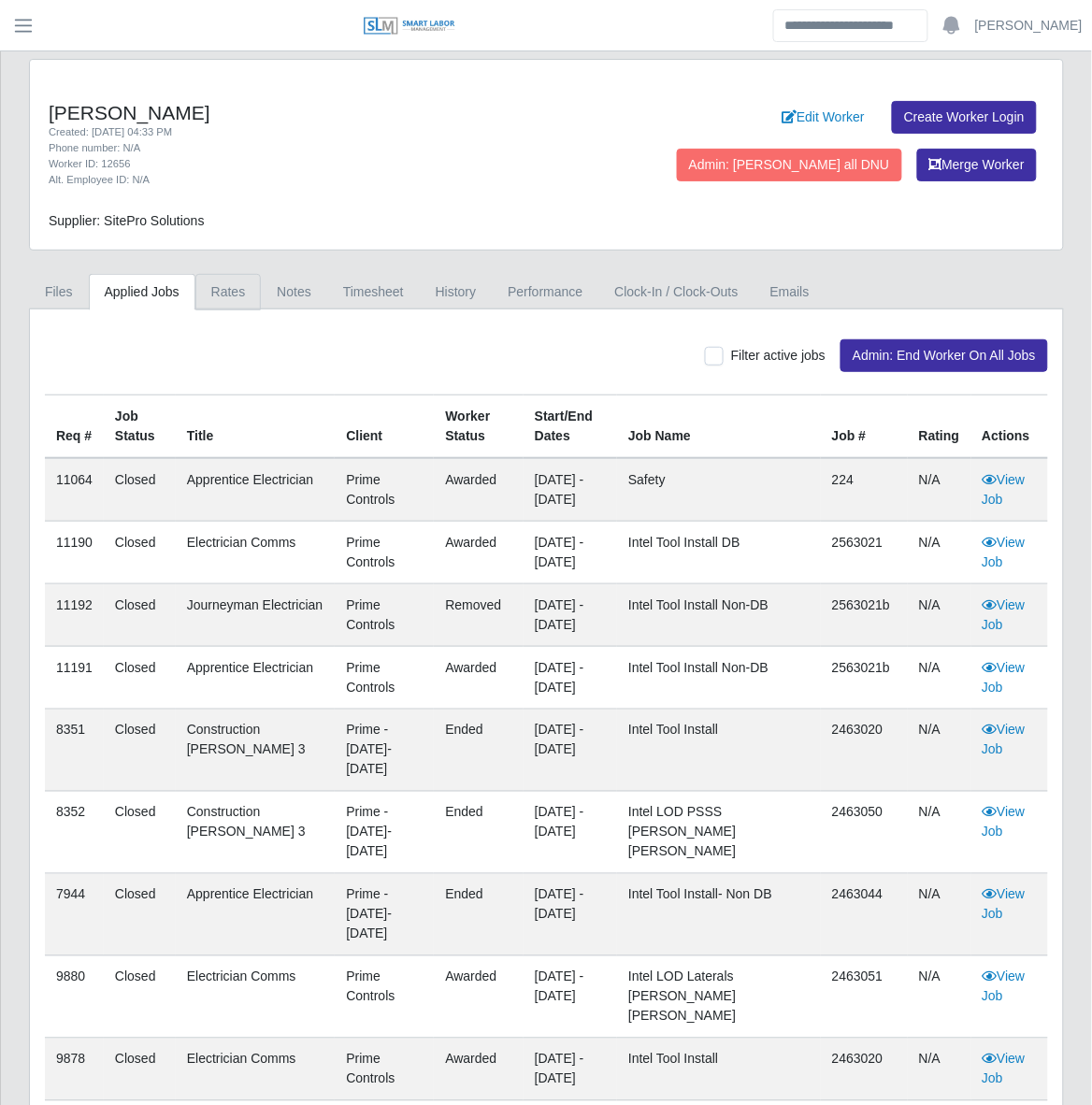
click at [201, 296] on link "Rates" at bounding box center [229, 292] width 66 height 37
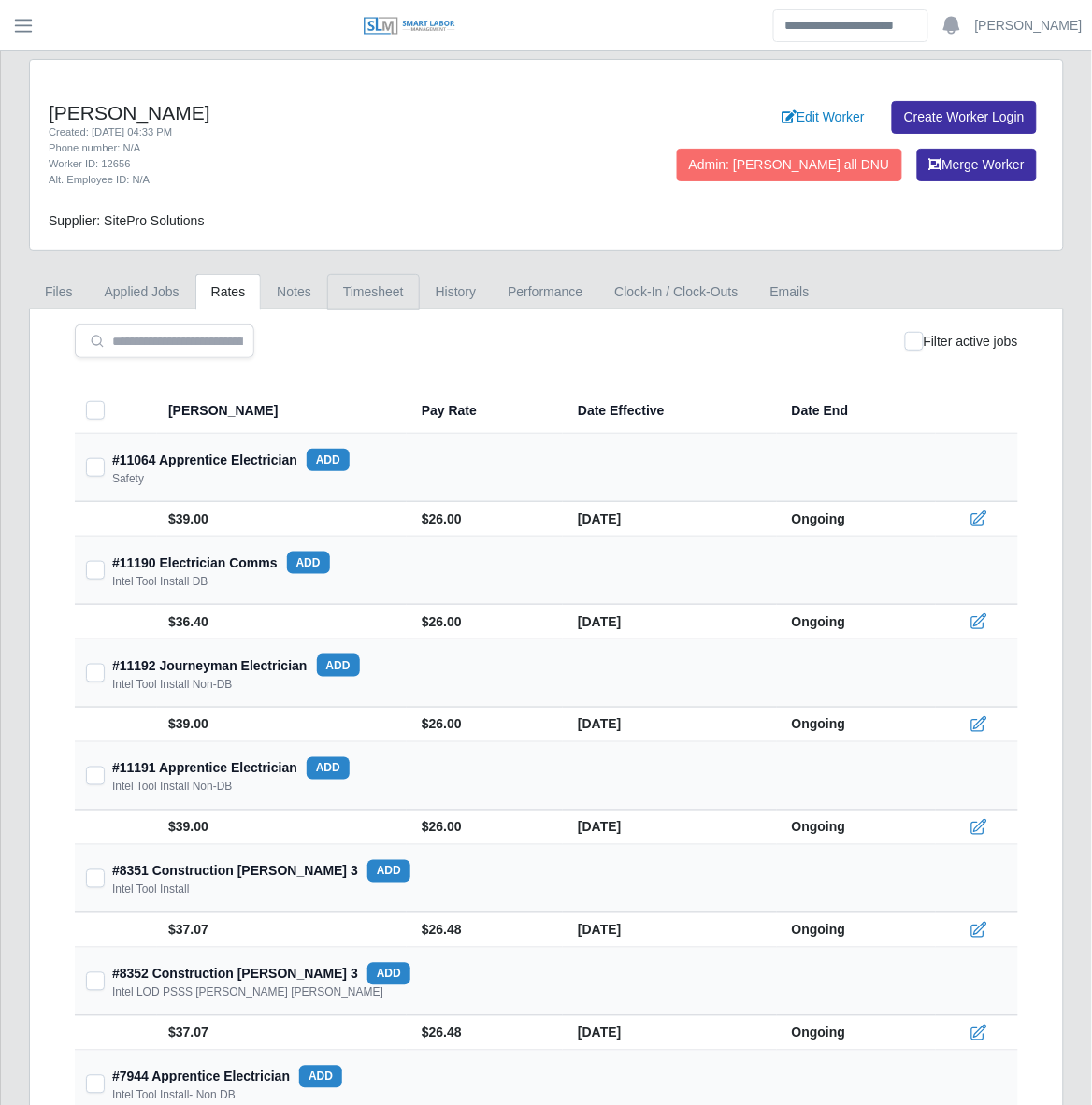
click at [384, 295] on link "Timesheet" at bounding box center [373, 292] width 93 height 37
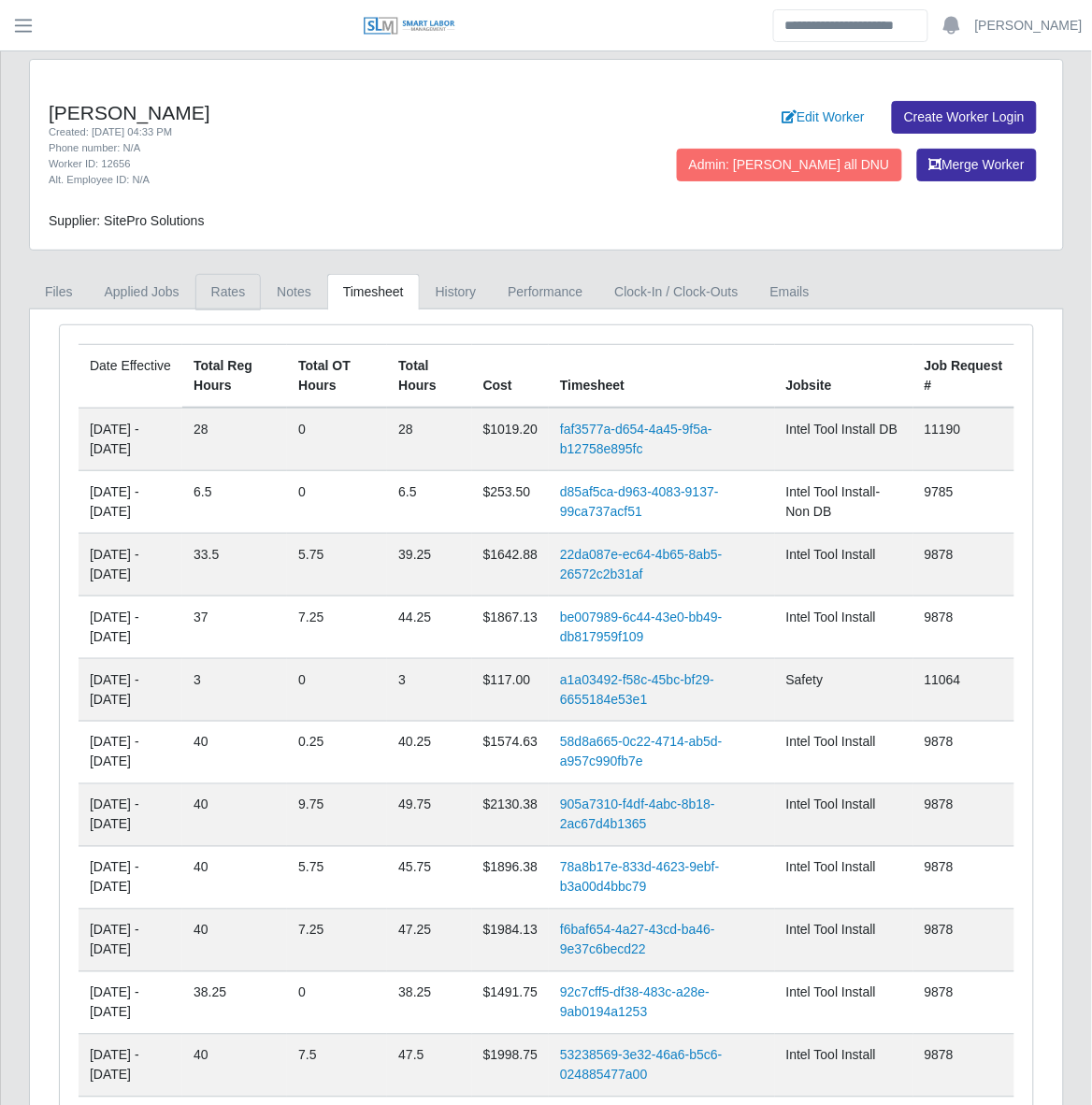
click at [231, 287] on link "Rates" at bounding box center [229, 292] width 66 height 37
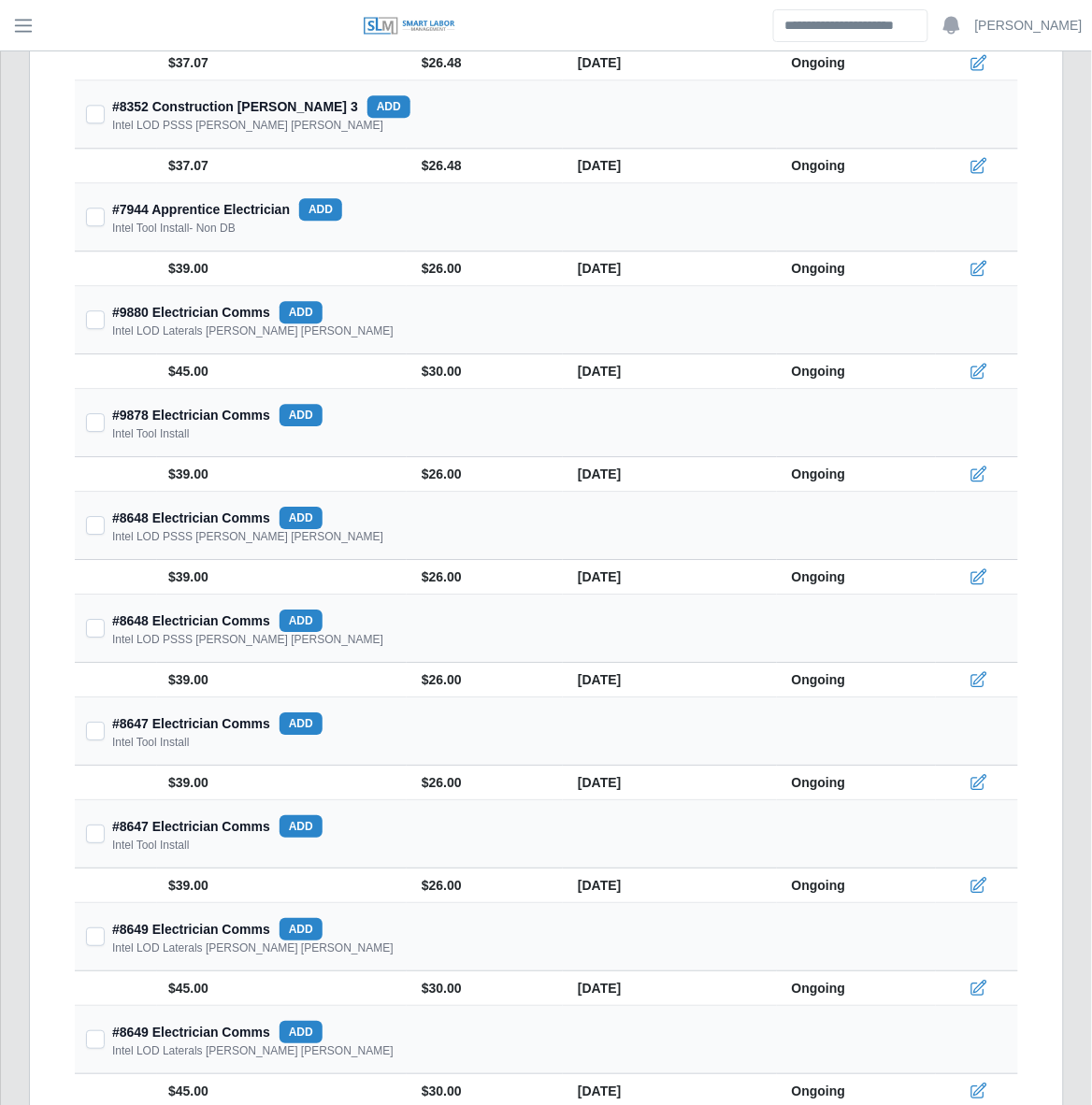
scroll to position [874, 0]
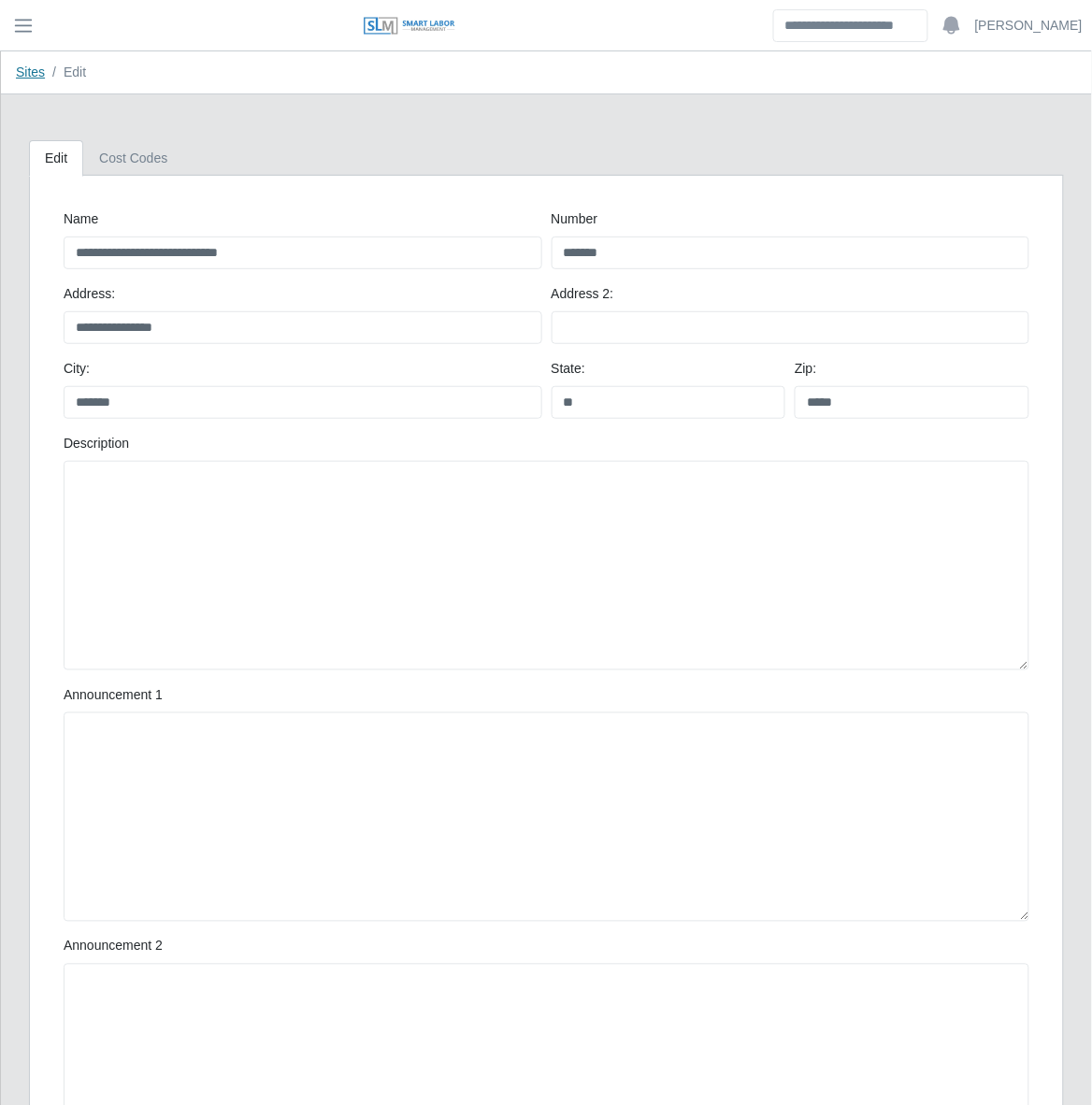
click at [20, 67] on link "Sites" at bounding box center [30, 72] width 29 height 15
